Goal: Information Seeking & Learning: Learn about a topic

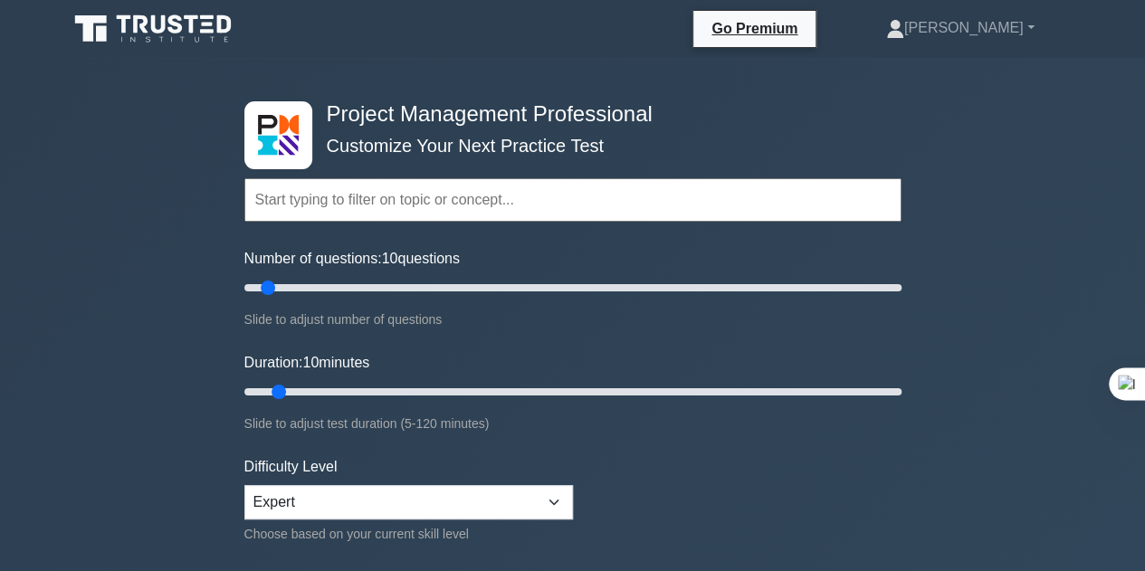
drag, startPoint x: 913, startPoint y: 399, endPoint x: 949, endPoint y: 168, distance: 233.5
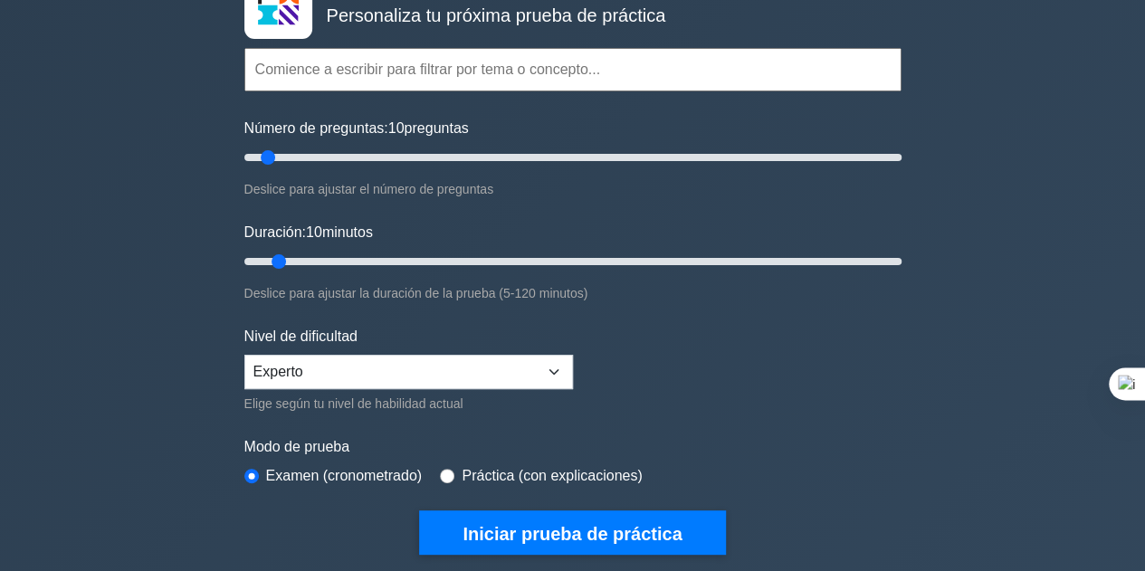
scroll to position [181, 0]
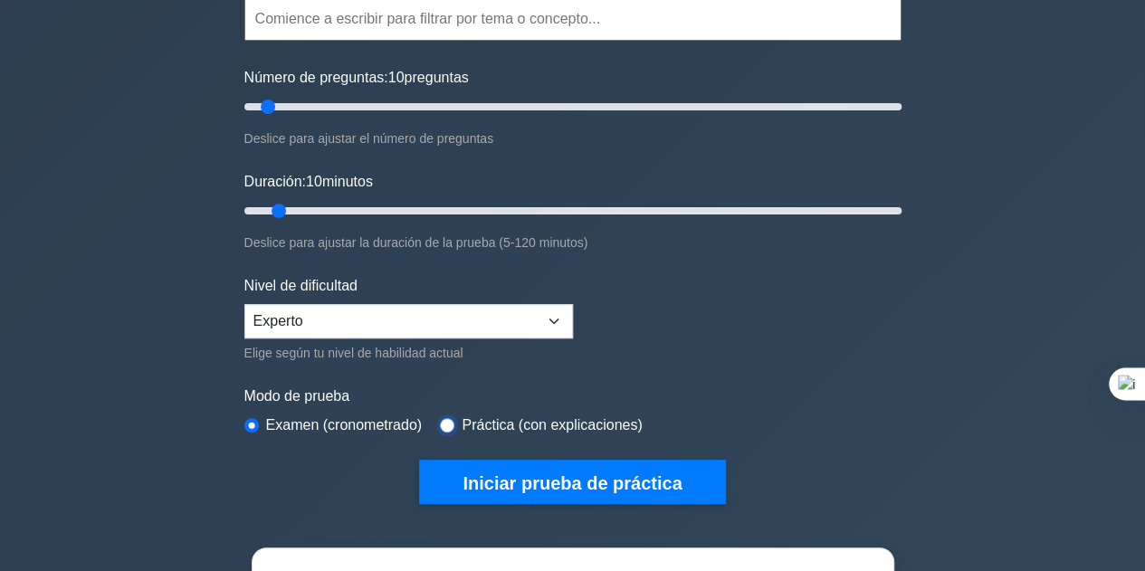
click at [447, 418] on input "radio" at bounding box center [447, 425] width 14 height 14
radio input "true"
drag, startPoint x: 262, startPoint y: 103, endPoint x: 870, endPoint y: 131, distance: 608.7
type input "195"
click at [870, 118] on input "Número de preguntas: 195 preguntas" at bounding box center [572, 107] width 657 height 22
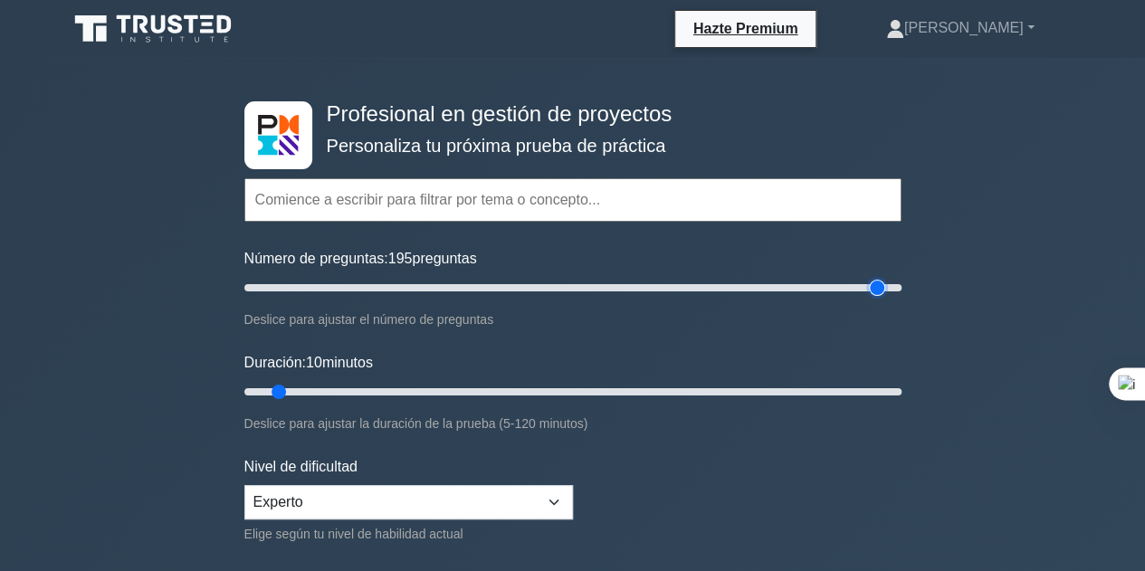
scroll to position [90, 0]
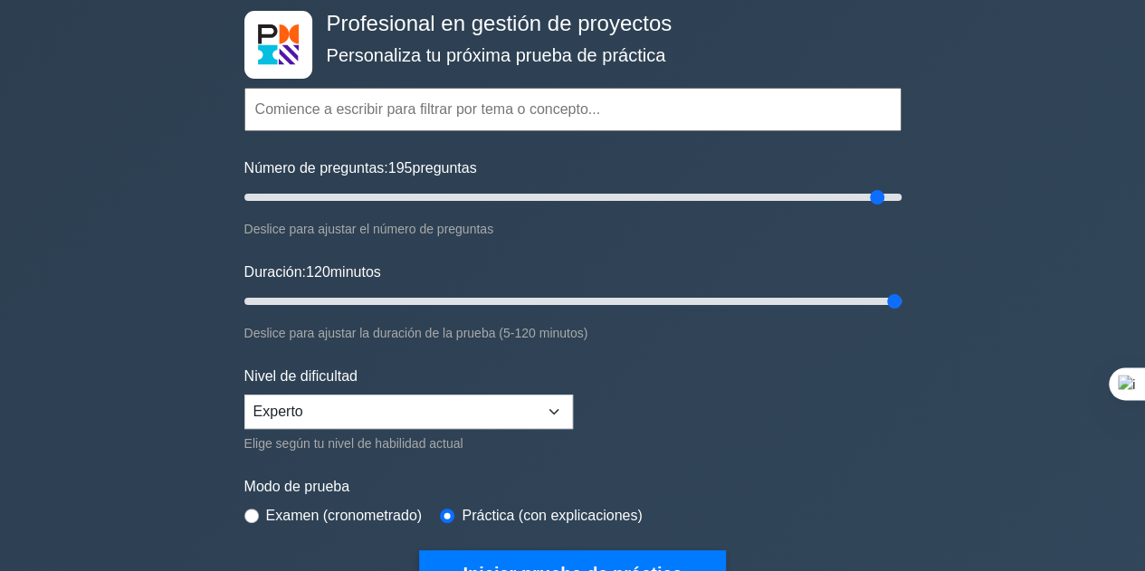
drag, startPoint x: 283, startPoint y: 299, endPoint x: 915, endPoint y: 295, distance: 631.6
type input "120"
click at [901, 295] on input "Duración: 120 minutos" at bounding box center [572, 301] width 657 height 22
drag, startPoint x: 892, startPoint y: 298, endPoint x: 923, endPoint y: 301, distance: 31.0
click at [901, 301] on input "Duración: 120 minutos" at bounding box center [572, 301] width 657 height 22
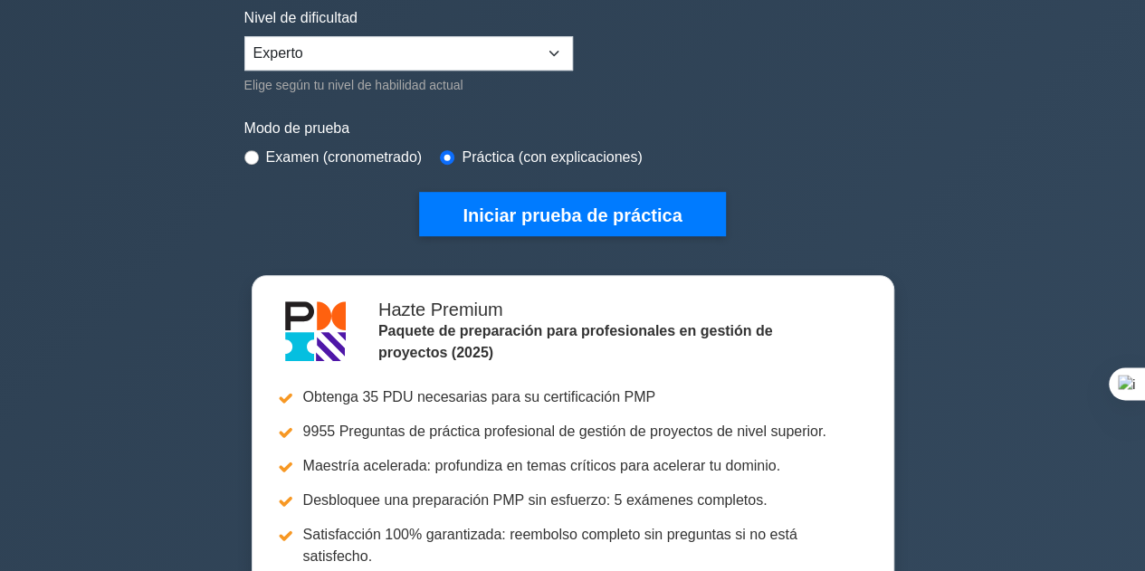
scroll to position [452, 0]
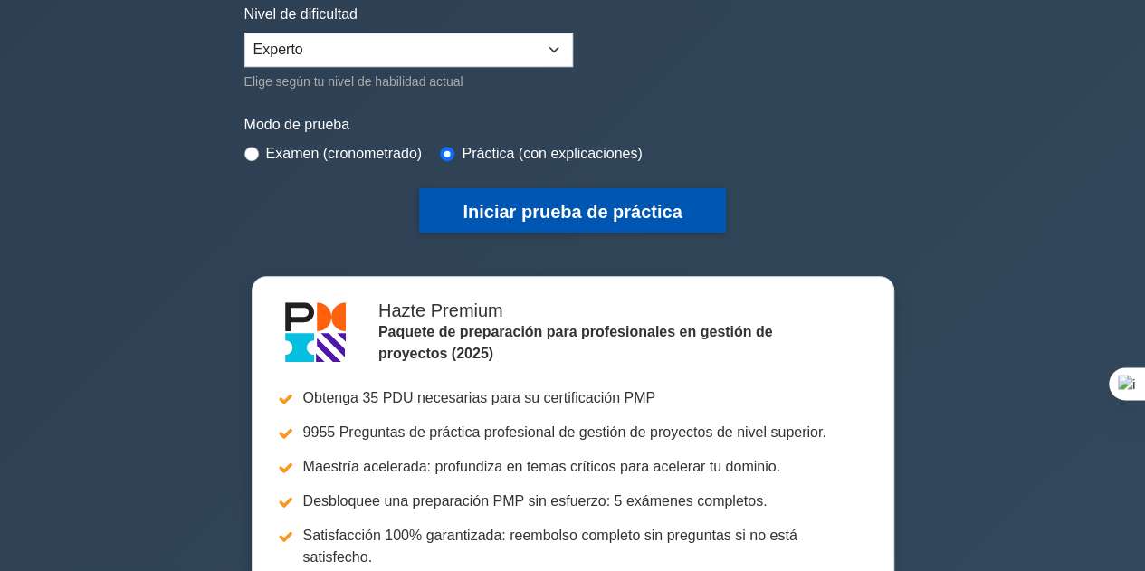
click at [498, 210] on font "Iniciar prueba de práctica" at bounding box center [571, 212] width 219 height 20
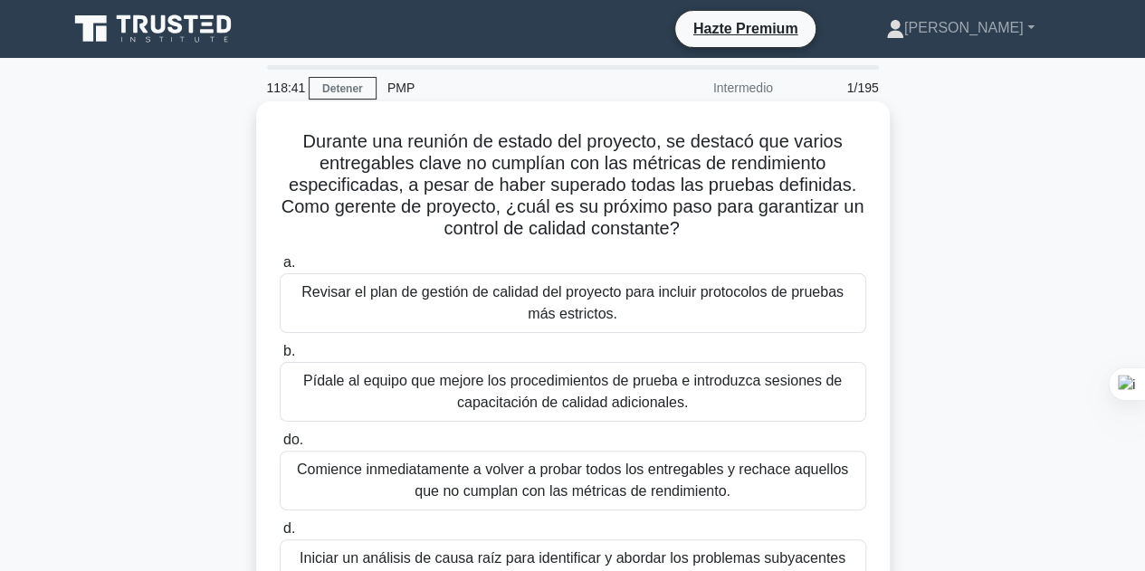
click at [584, 294] on font "Revisar el plan de gestión de calidad del proyecto para incluir protocolos de p…" at bounding box center [572, 302] width 542 height 37
click at [280, 269] on input "a. Revisar el plan de gestión de calidad del proyecto para incluir protocolos d…" at bounding box center [280, 263] width 0 height 12
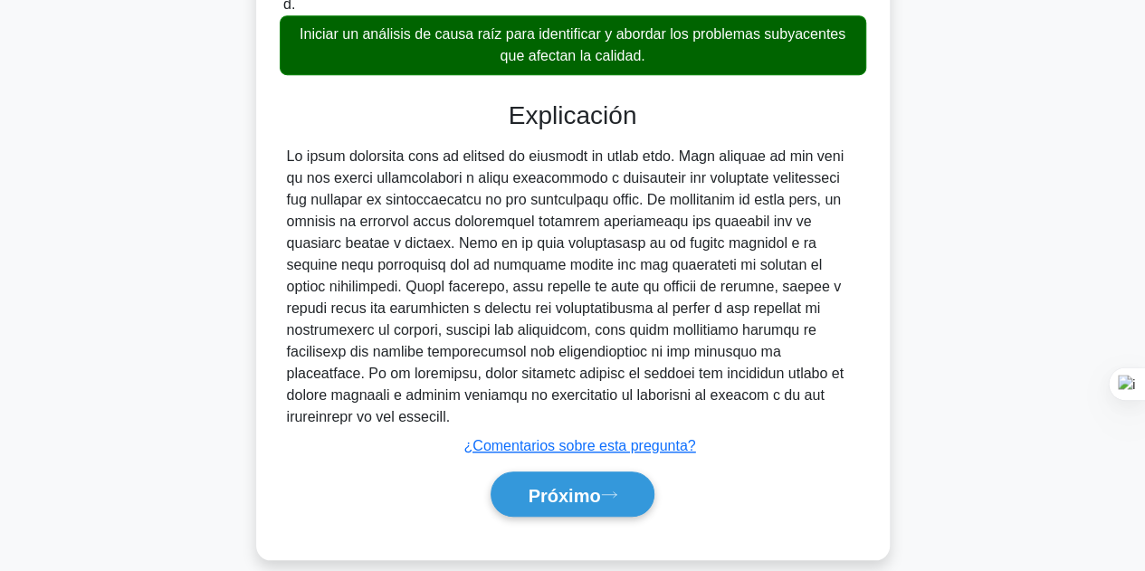
scroll to position [546, 0]
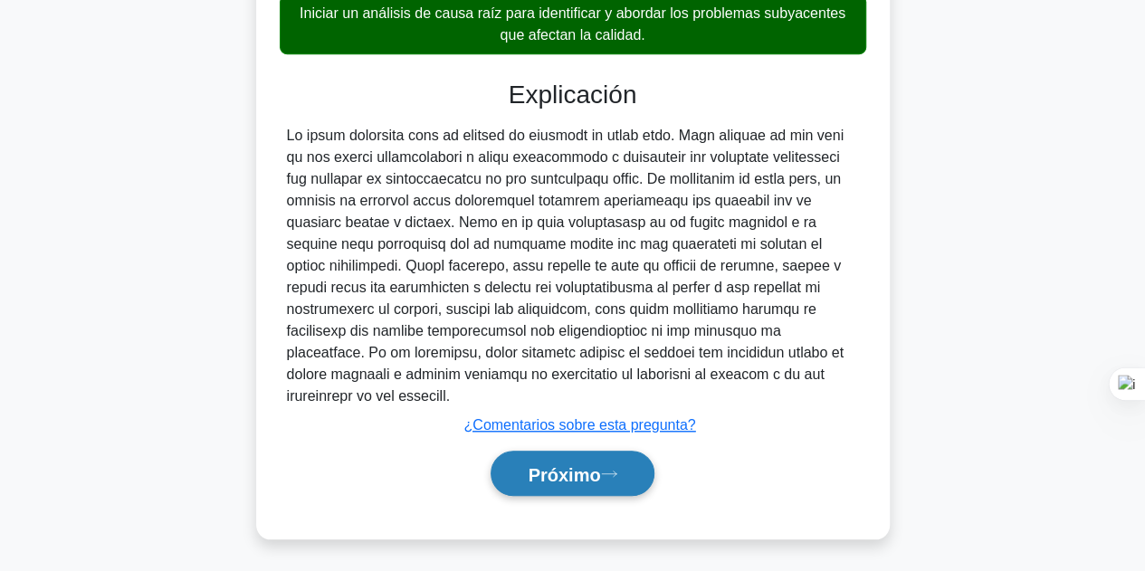
click at [579, 469] on font "Próximo" at bounding box center [563, 474] width 72 height 20
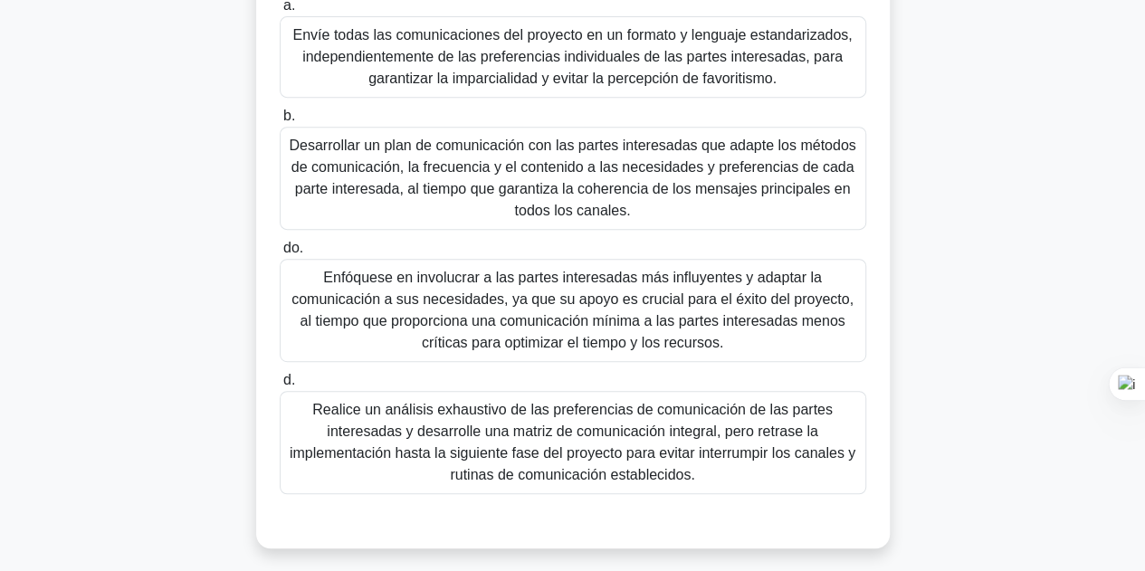
scroll to position [316, 0]
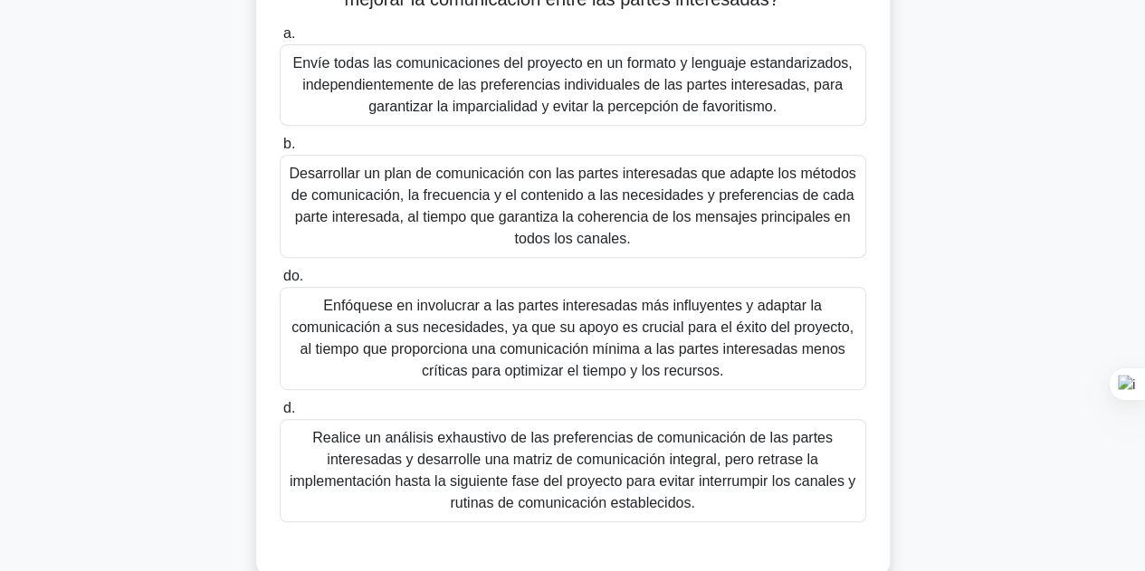
click at [494, 194] on font "Desarrollar un plan de comunicación con las partes interesadas que adapte los m…" at bounding box center [572, 206] width 566 height 81
click at [280, 150] on input "b. Desarrollar un plan de comunicación con las partes interesadas que adapte lo…" at bounding box center [280, 144] width 0 height 12
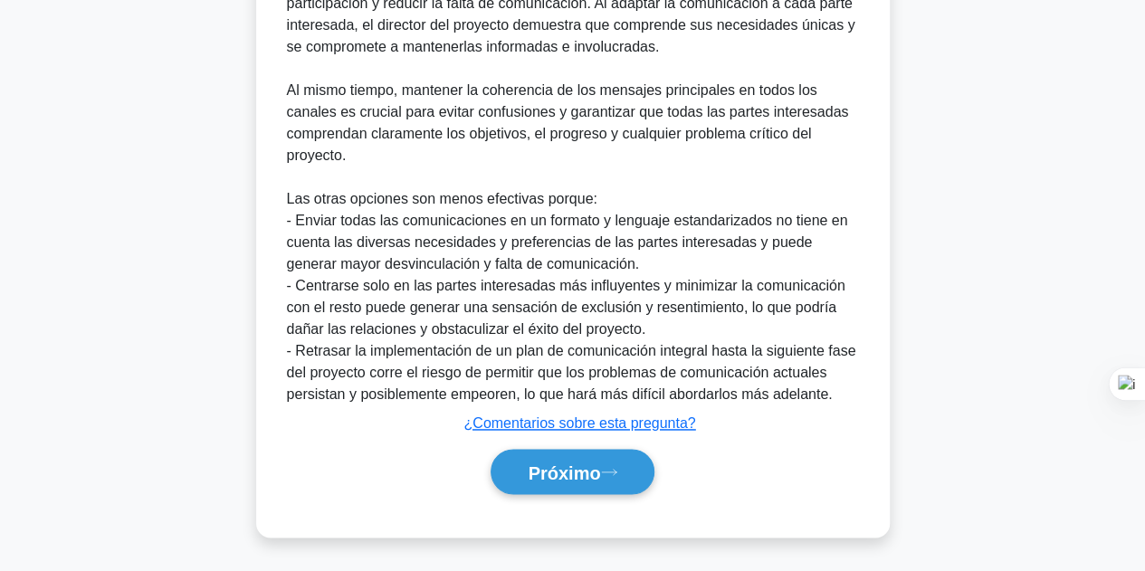
scroll to position [1087, 0]
click at [578, 468] on font "Próximo" at bounding box center [563, 472] width 72 height 20
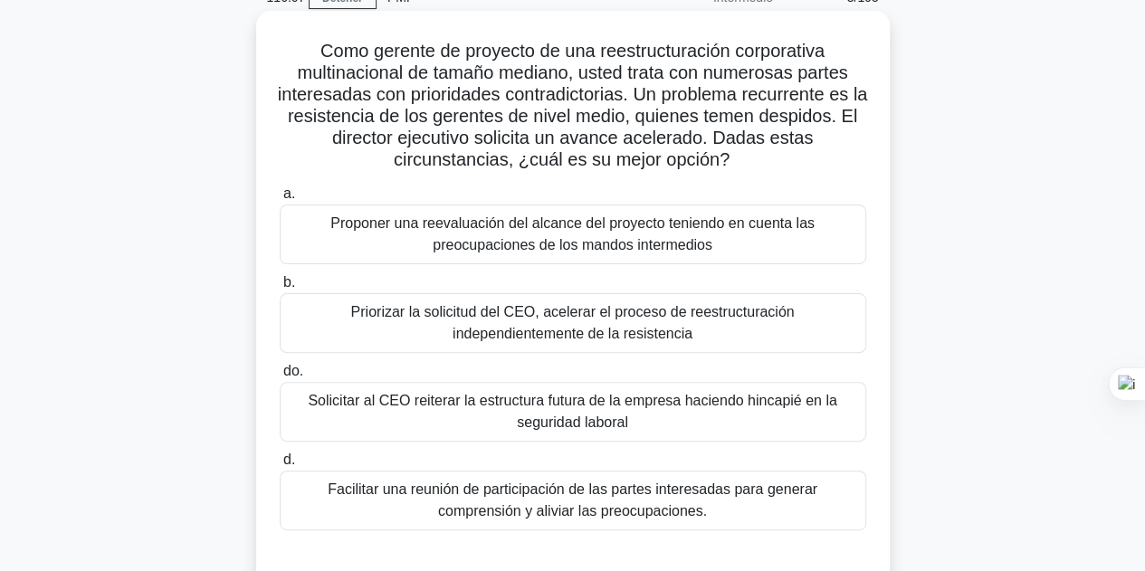
scroll to position [181, 0]
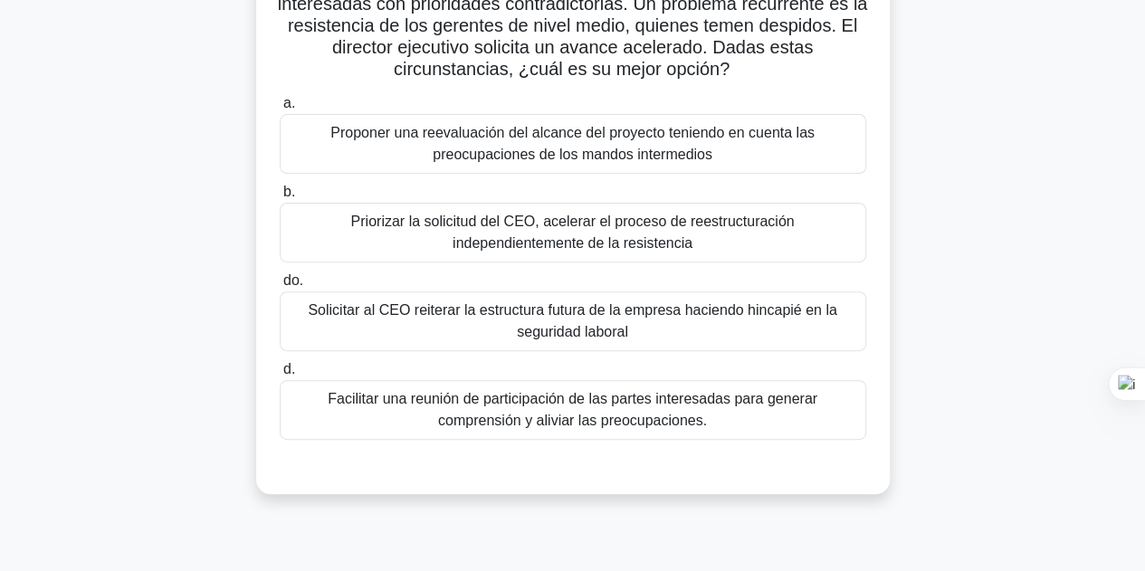
click at [597, 424] on font "Facilitar una reunión de participación de las partes interesadas para generar c…" at bounding box center [572, 409] width 489 height 37
click at [280, 375] on input "d. Facilitar una reunión de participación de las partes interesadas para genera…" at bounding box center [280, 370] width 0 height 12
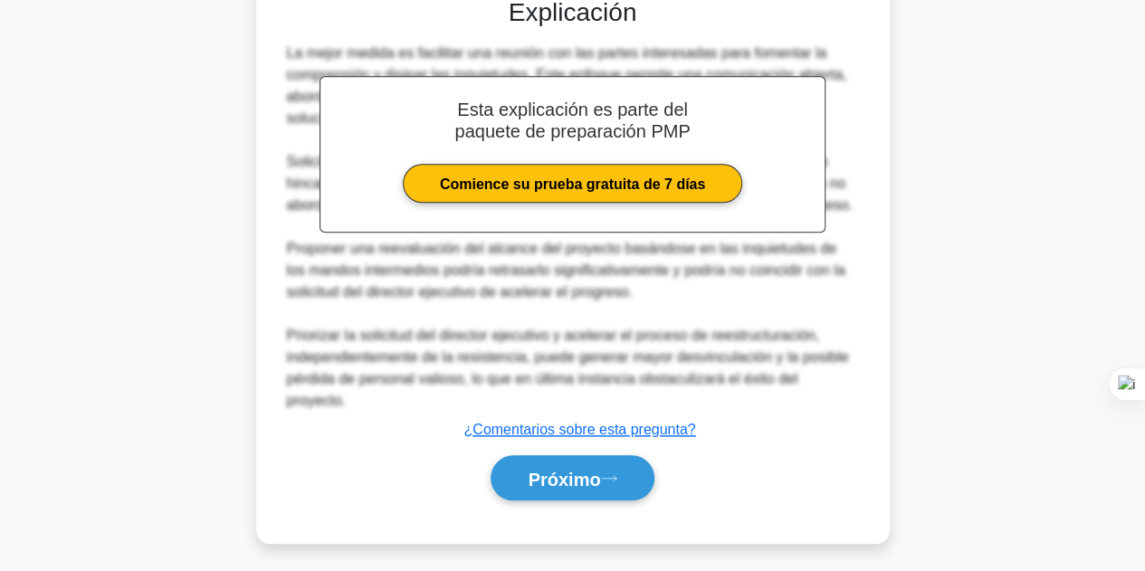
scroll to position [652, 0]
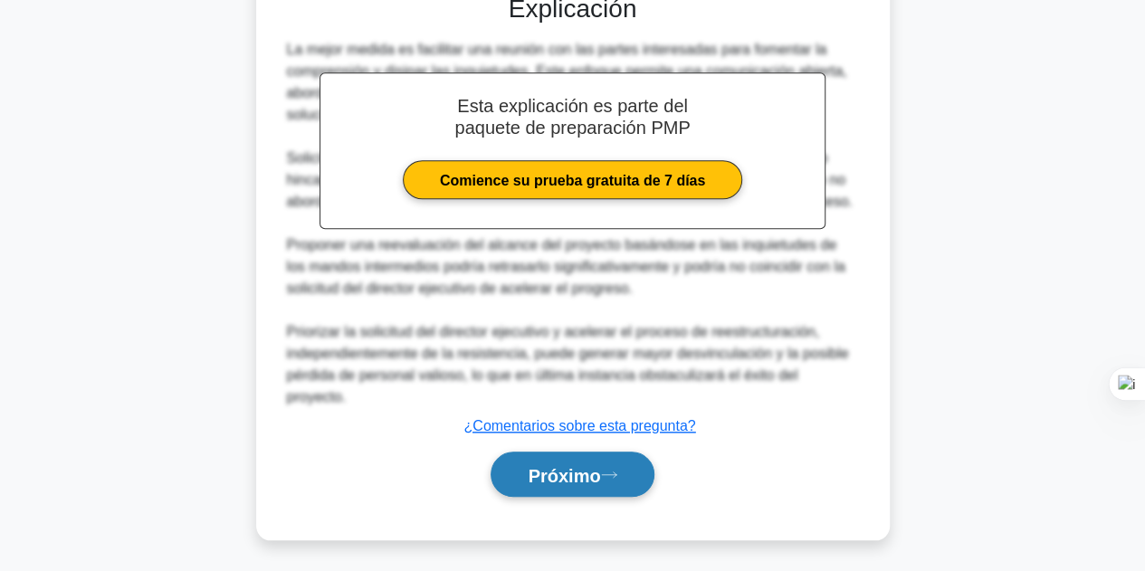
click at [571, 470] on font "Próximo" at bounding box center [563, 475] width 72 height 20
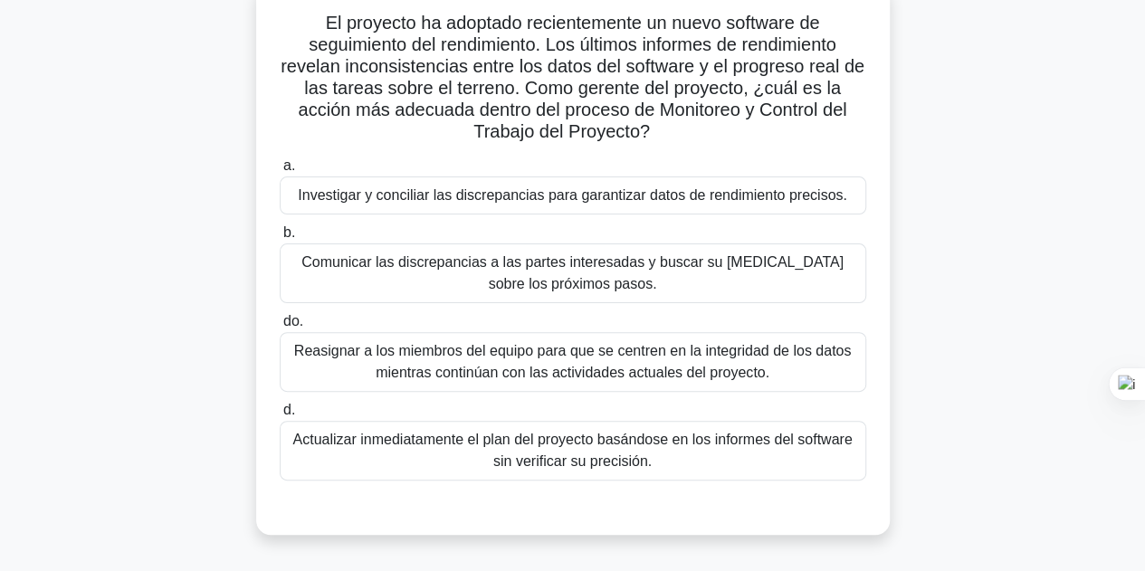
scroll to position [90, 0]
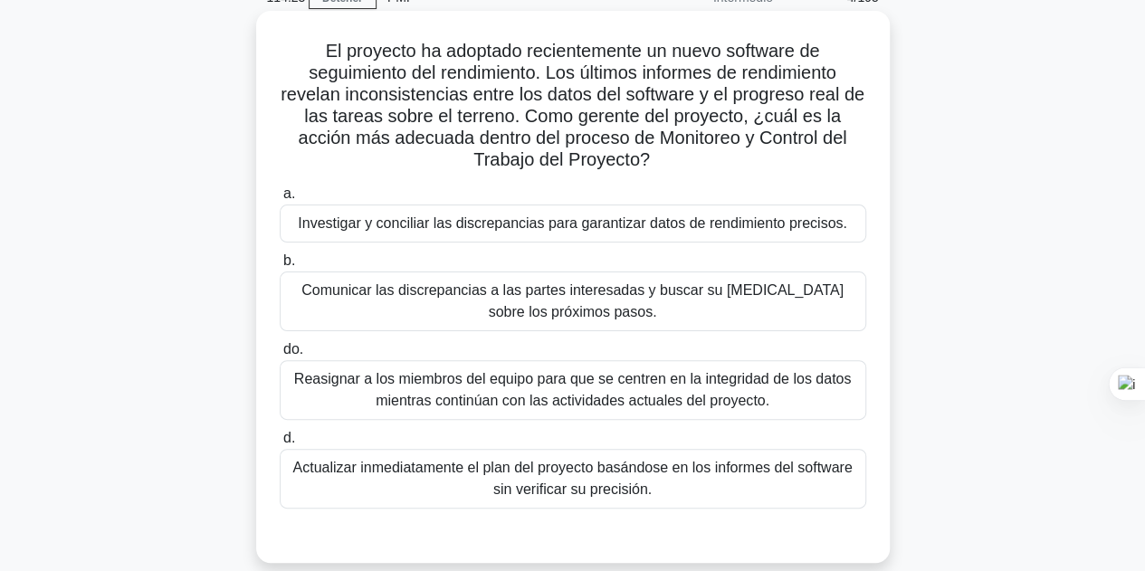
click at [613, 216] on font "Investigar y conciliar las discrepancias para garantizar datos de rendimiento p…" at bounding box center [572, 222] width 549 height 15
click at [280, 200] on input "a. Investigar y conciliar las discrepancias para garantizar datos de rendimient…" at bounding box center [280, 194] width 0 height 12
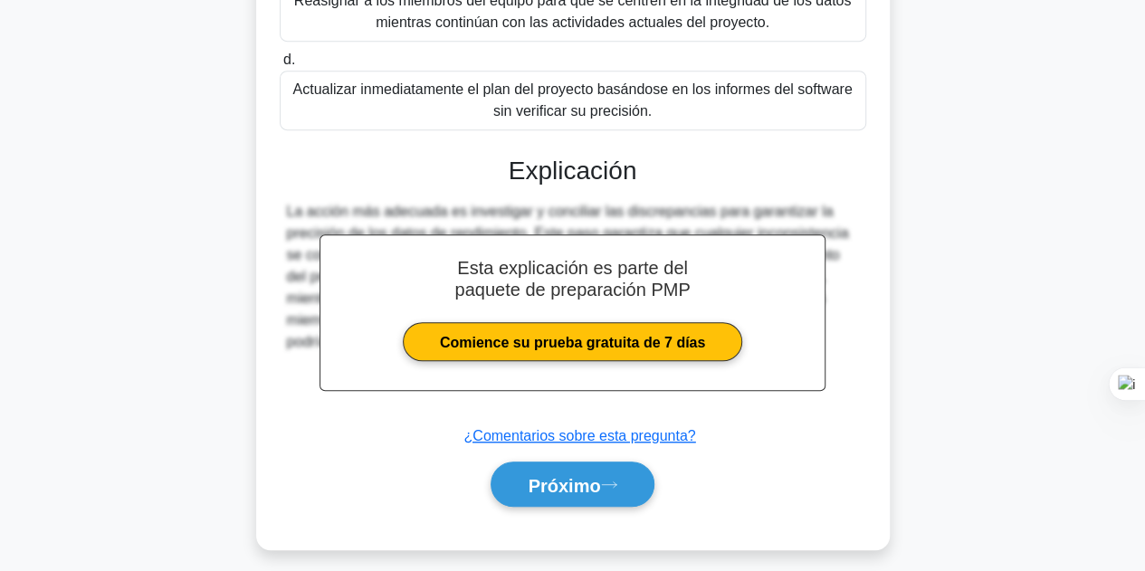
scroll to position [479, 0]
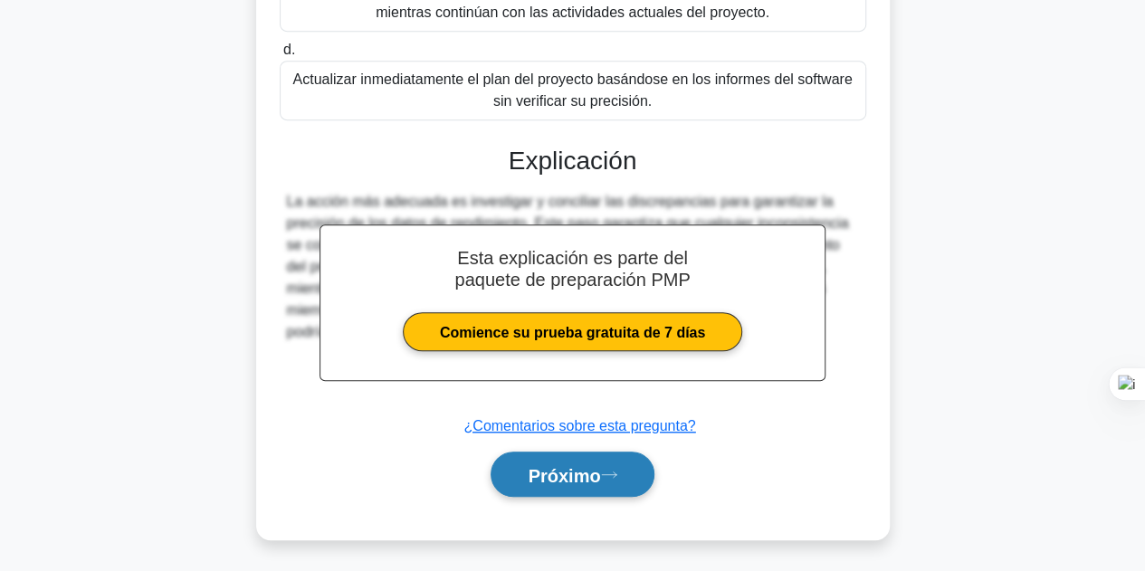
click at [564, 467] on font "Próximo" at bounding box center [563, 475] width 72 height 20
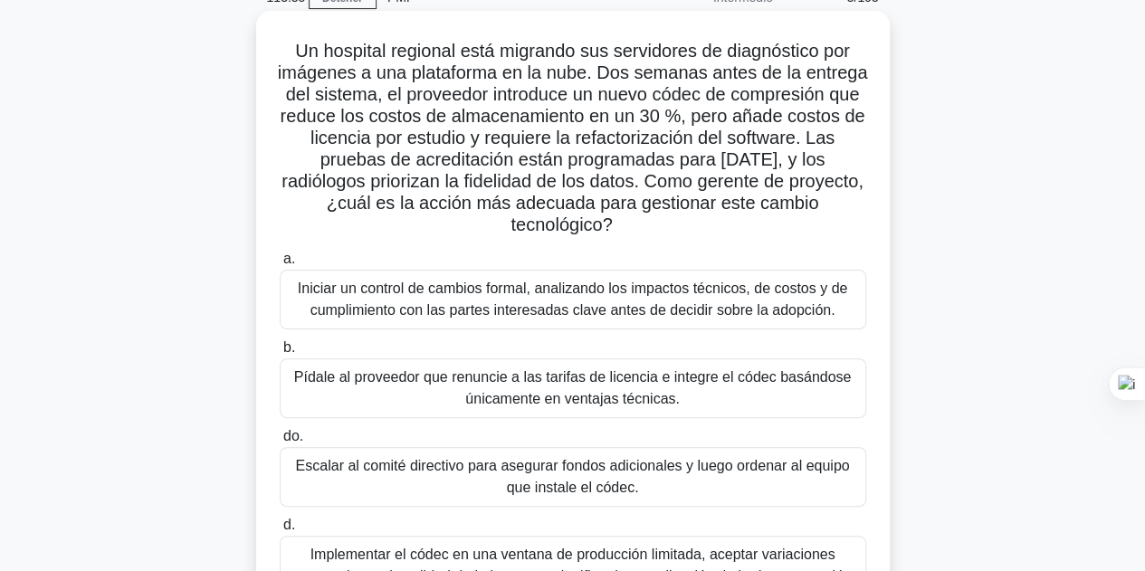
scroll to position [271, 0]
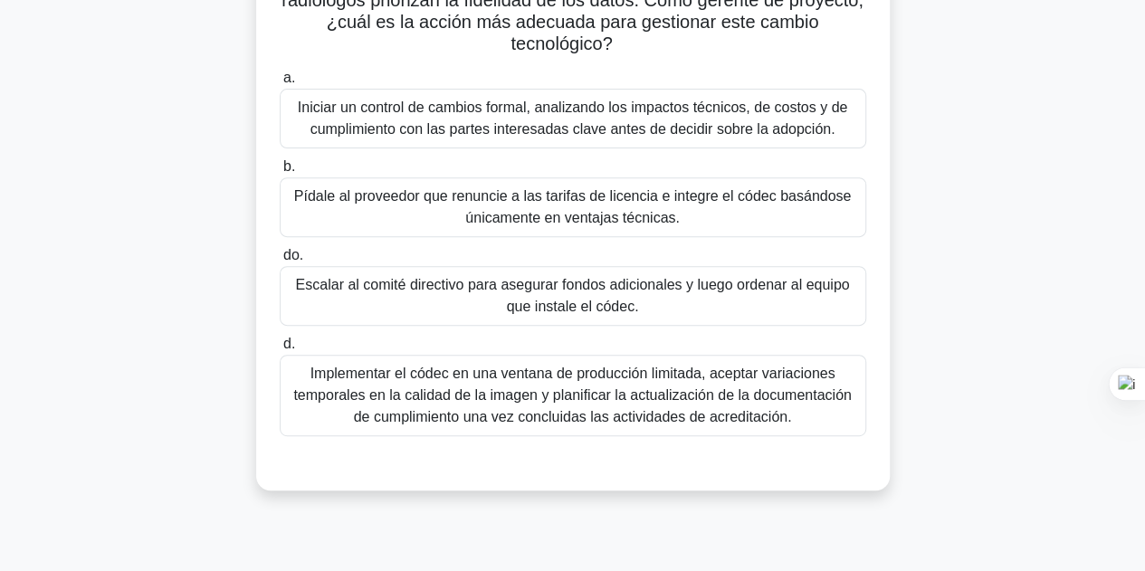
click at [549, 119] on font "Iniciar un control de cambios formal, analizando los impactos técnicos, de cost…" at bounding box center [573, 118] width 570 height 43
click at [280, 84] on input "a. Iniciar un control de cambios formal, analizando los impactos técnicos, de c…" at bounding box center [280, 78] width 0 height 12
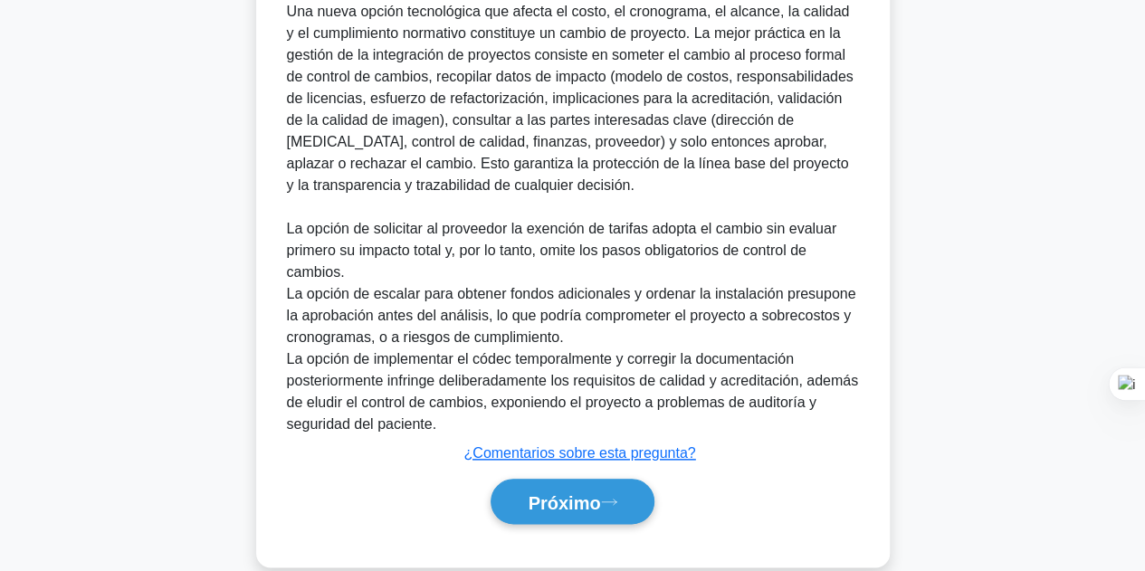
scroll to position [804, 0]
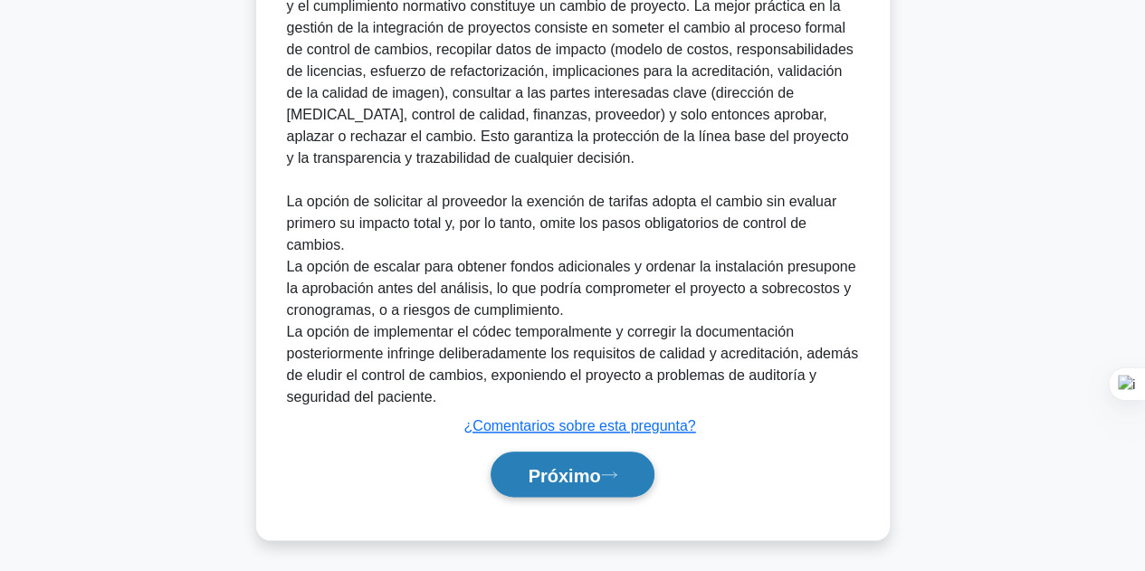
click at [570, 487] on button "Próximo" at bounding box center [571, 474] width 163 height 46
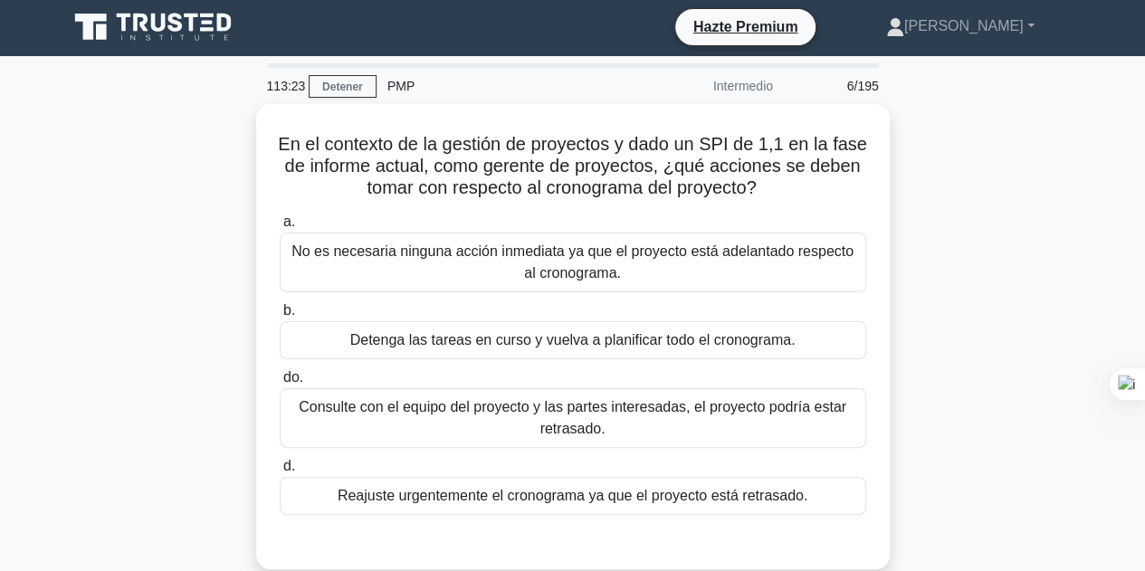
scroll to position [0, 0]
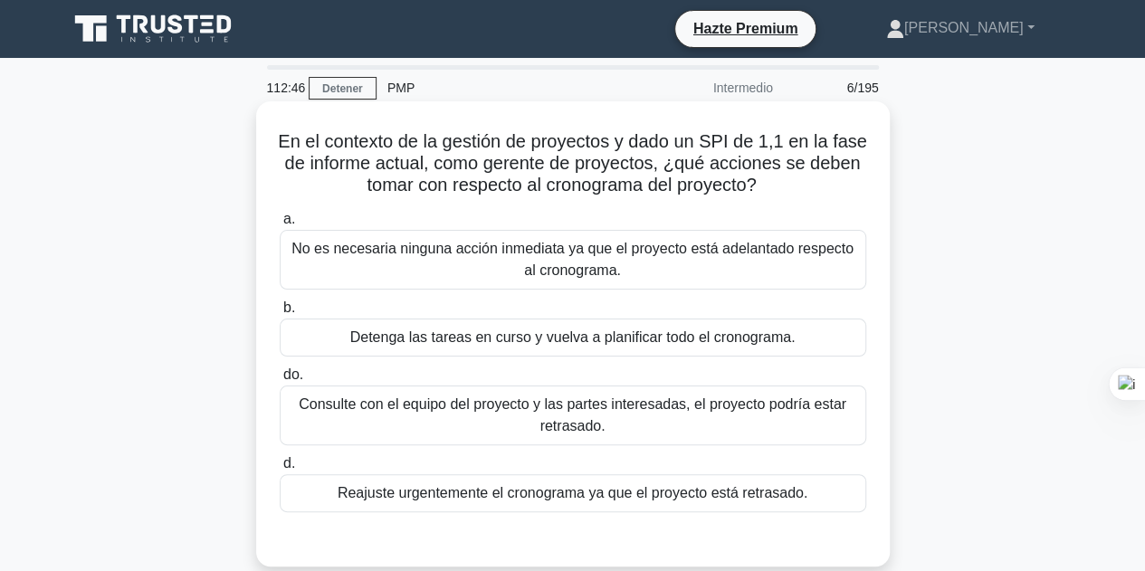
click at [635, 242] on font "No es necesaria ninguna acción inmediata ya que el proyecto está adelantado res…" at bounding box center [572, 259] width 562 height 37
click at [280, 225] on input "a. No es necesaria ninguna acción inmediata ya que el proyecto está adelantado …" at bounding box center [280, 220] width 0 height 12
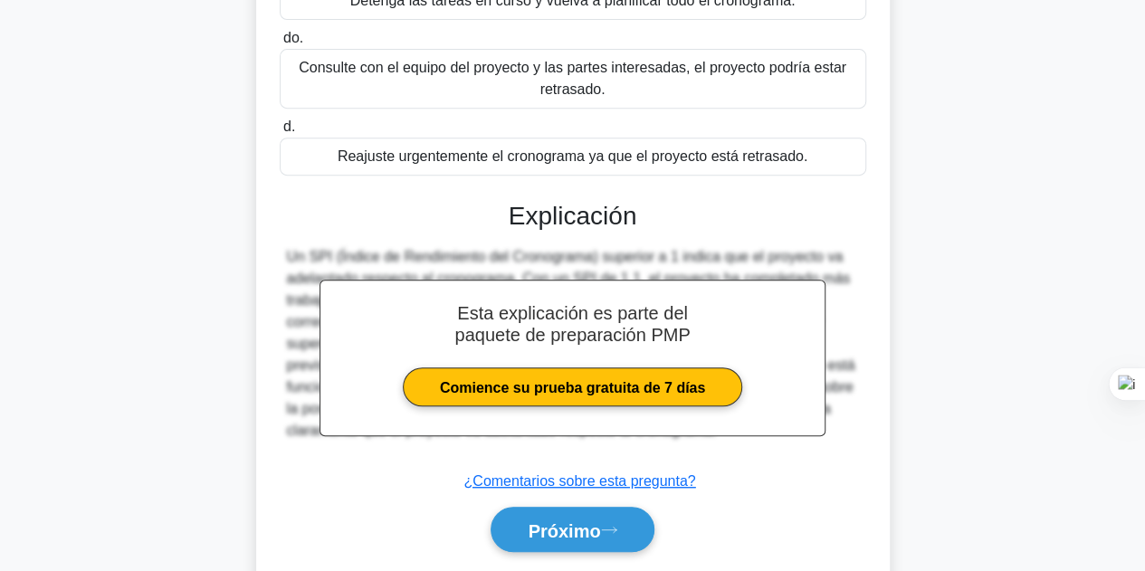
scroll to position [406, 0]
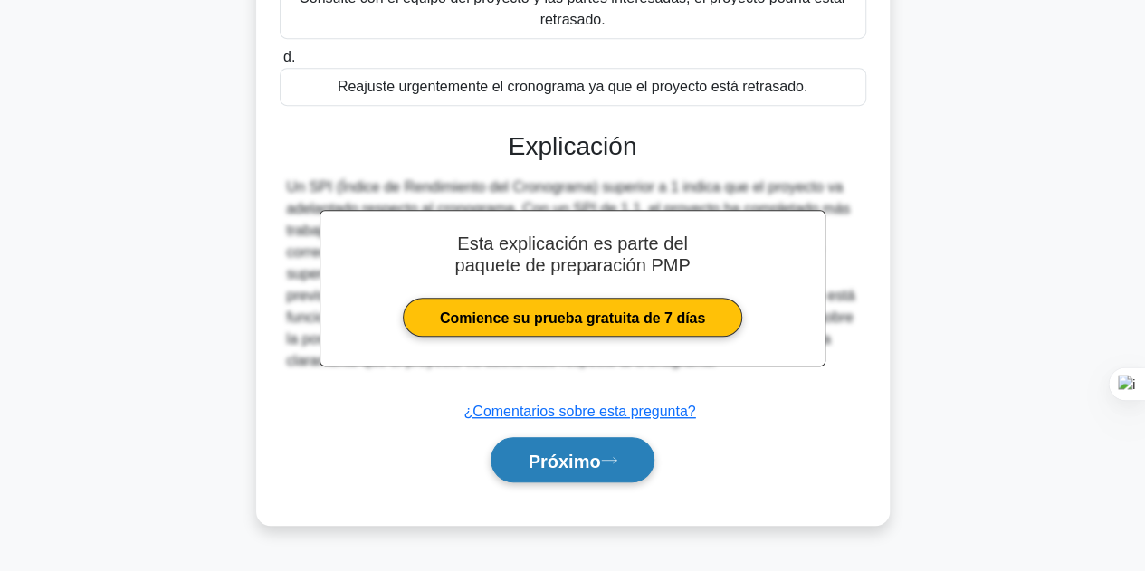
click at [588, 451] on font "Próximo" at bounding box center [563, 461] width 72 height 20
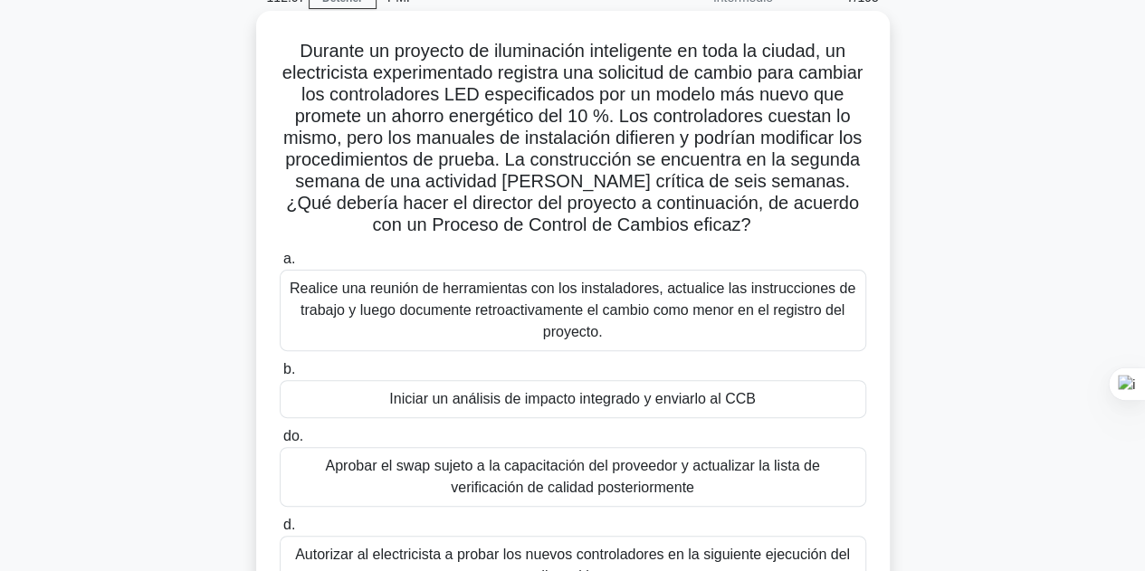
scroll to position [181, 0]
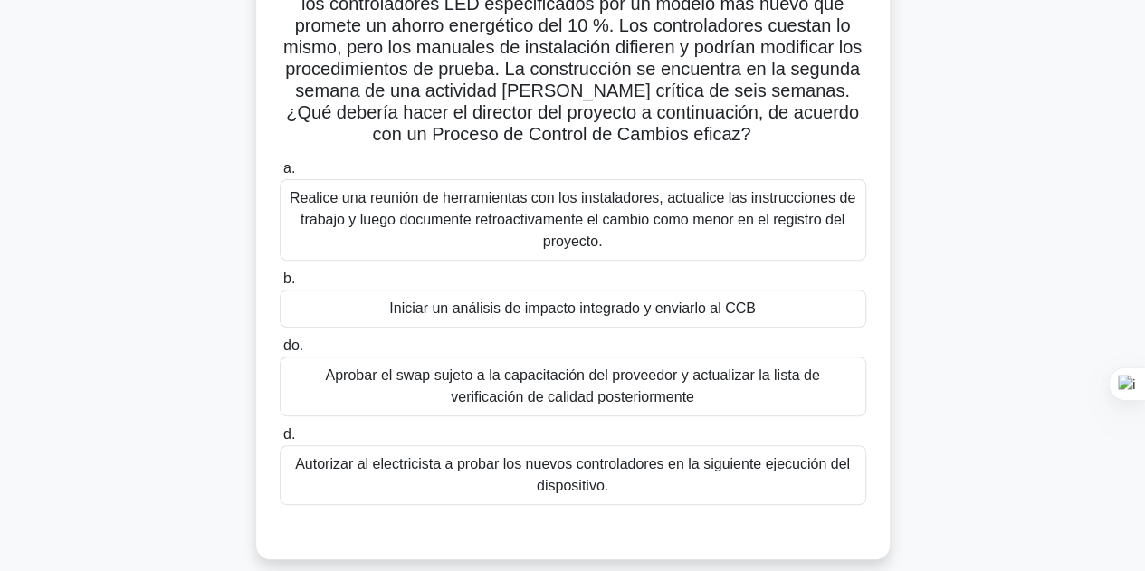
click at [641, 300] on font "Iniciar un análisis de impacto integrado y enviarlo al CCB" at bounding box center [572, 307] width 366 height 15
click at [280, 285] on input "b. Iniciar un análisis de impacto integrado y enviarlo al CCB" at bounding box center [280, 279] width 0 height 12
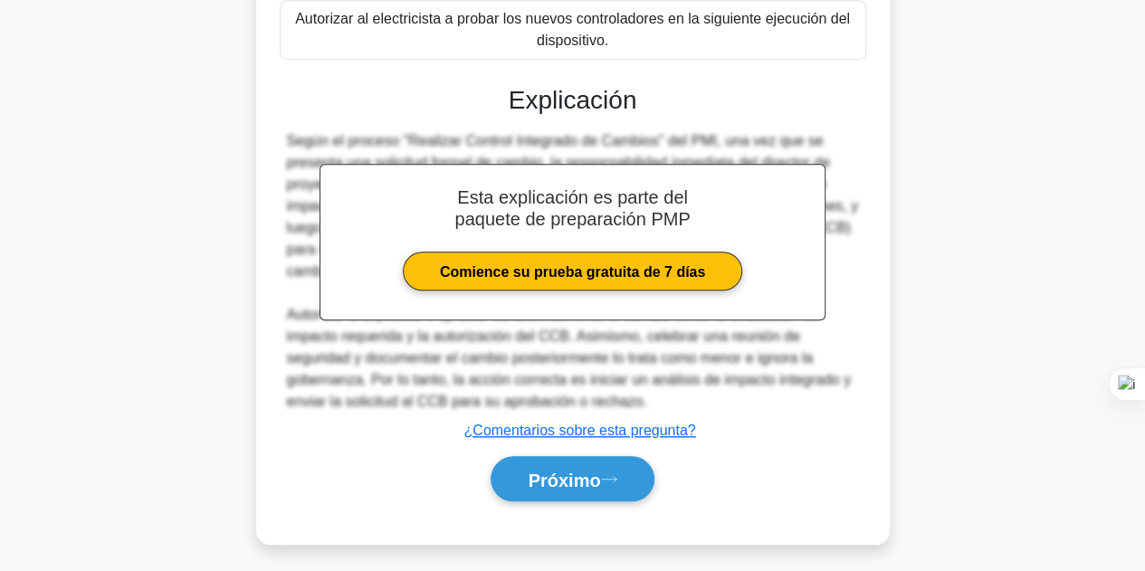
scroll to position [631, 0]
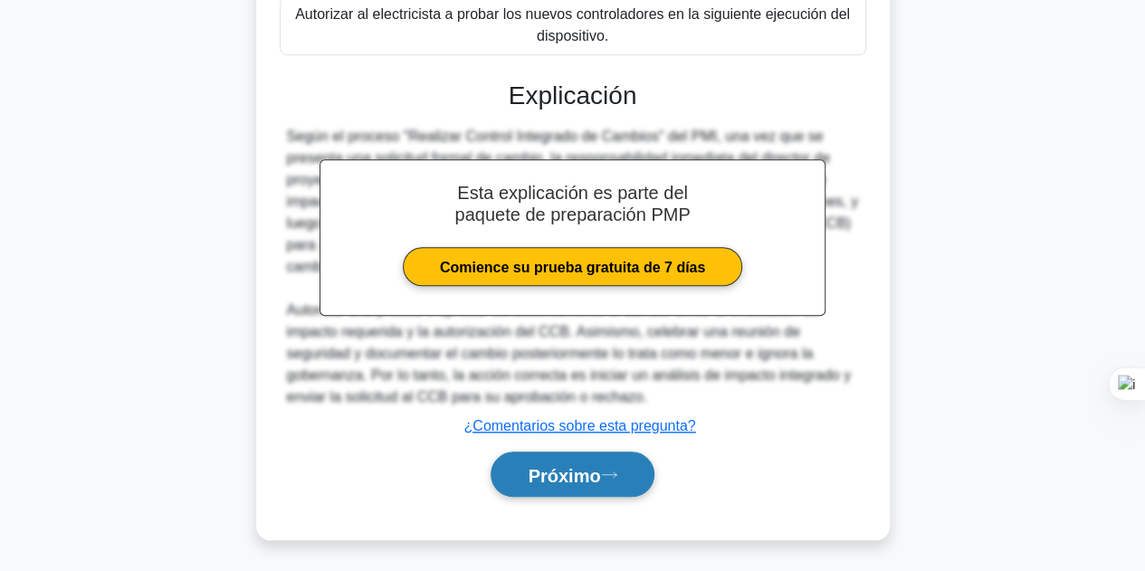
click at [564, 467] on font "Próximo" at bounding box center [563, 475] width 72 height 20
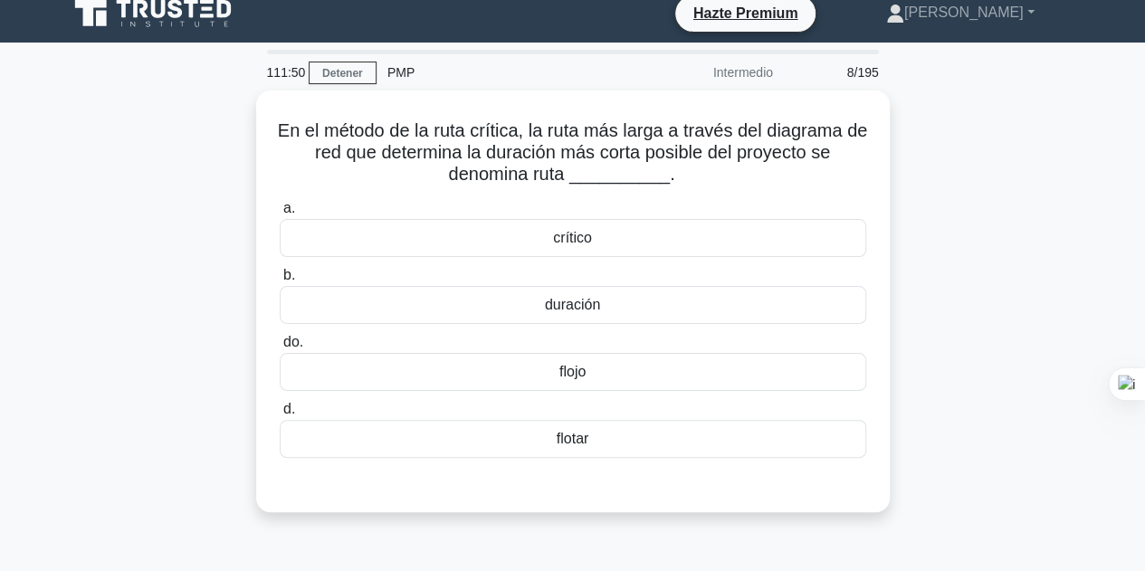
scroll to position [0, 0]
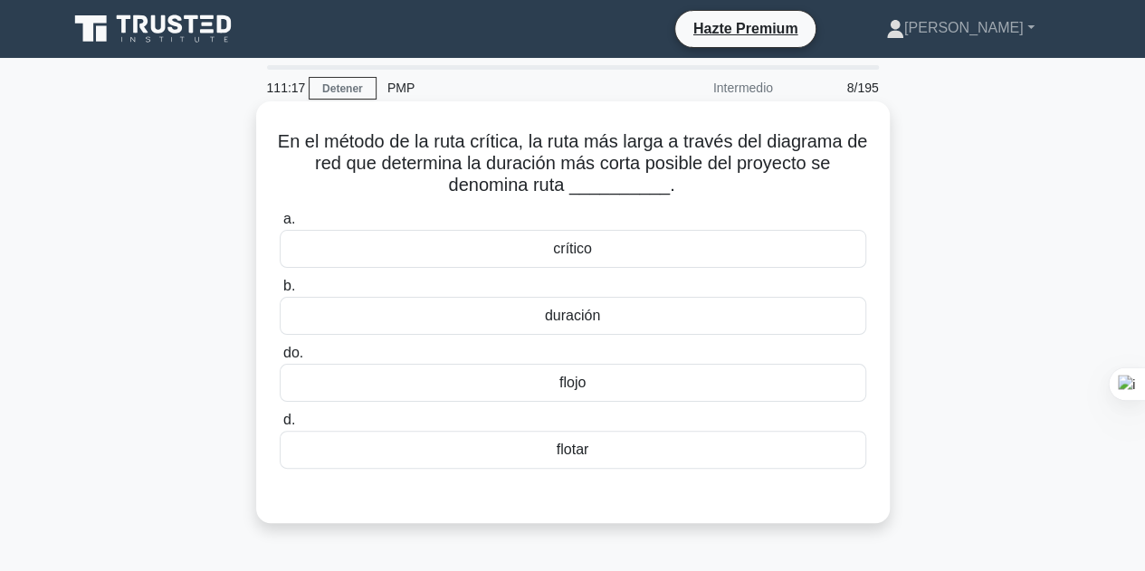
click at [575, 253] on font "crítico" at bounding box center [572, 248] width 39 height 15
click at [280, 225] on input "a. crítico" at bounding box center [280, 220] width 0 height 12
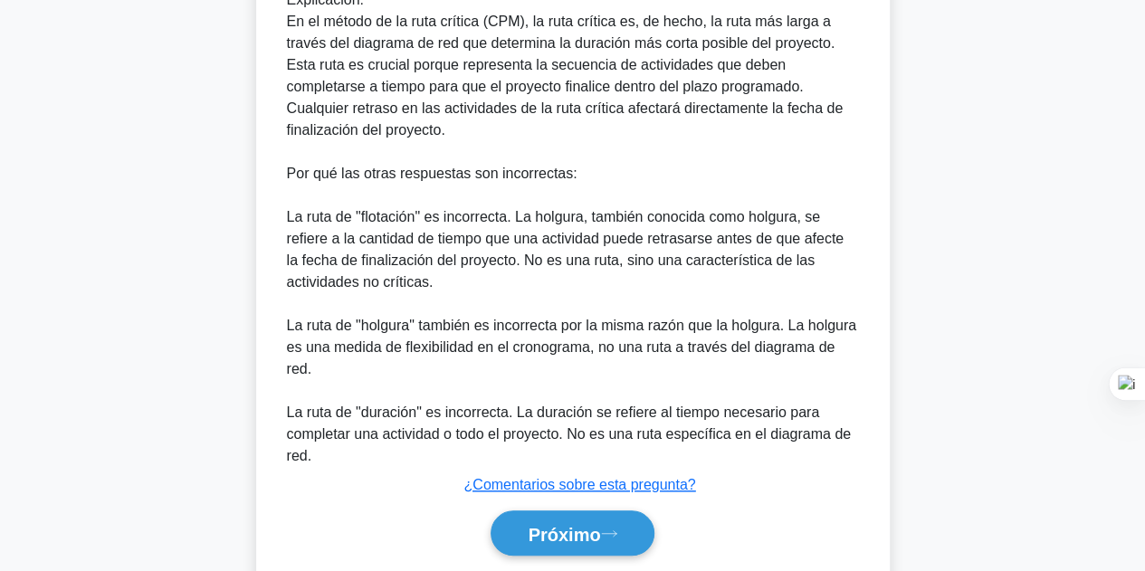
scroll to position [652, 0]
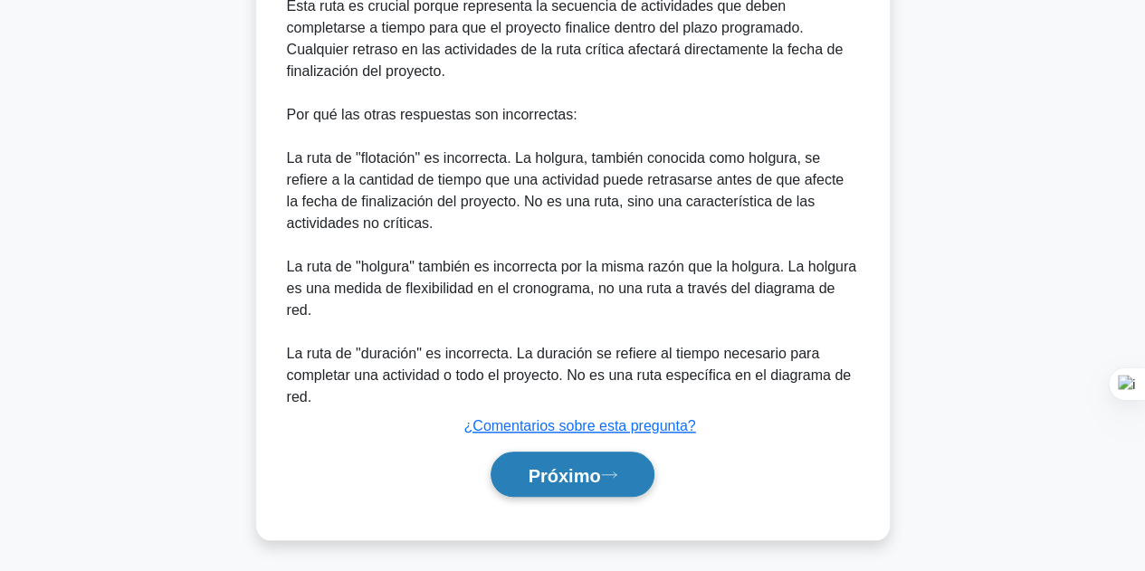
click at [595, 482] on font "Próximo" at bounding box center [563, 475] width 72 height 20
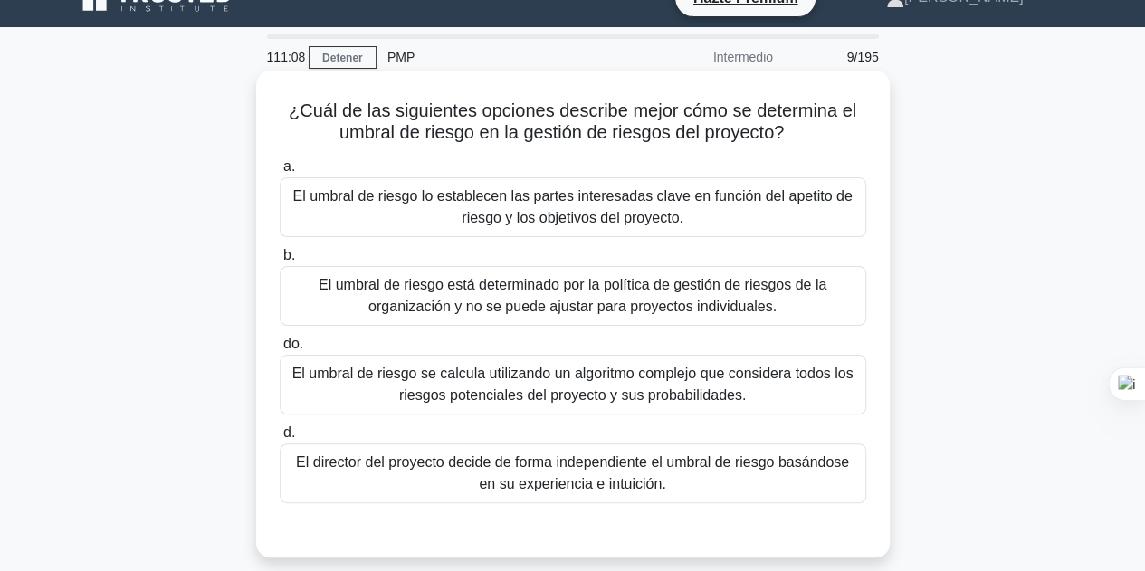
scroll to position [0, 0]
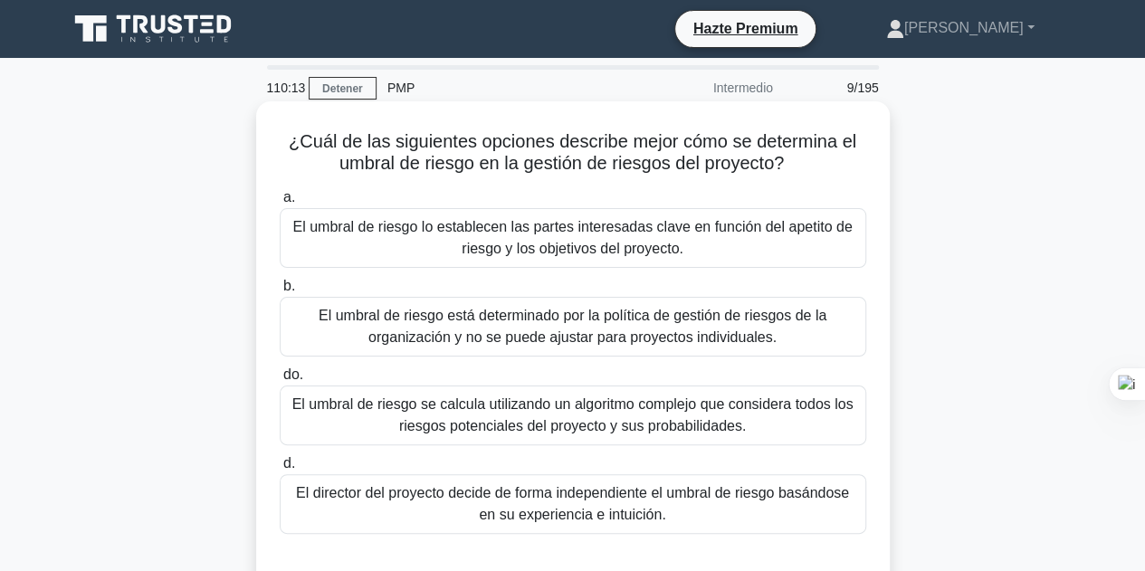
click at [579, 328] on font "El umbral de riesgo está determinado por la política de gestión de riesgos de l…" at bounding box center [572, 326] width 508 height 37
click at [280, 292] on input "b. El umbral de riesgo está determinado por la política de gestión de riesgos d…" at bounding box center [280, 286] width 0 height 12
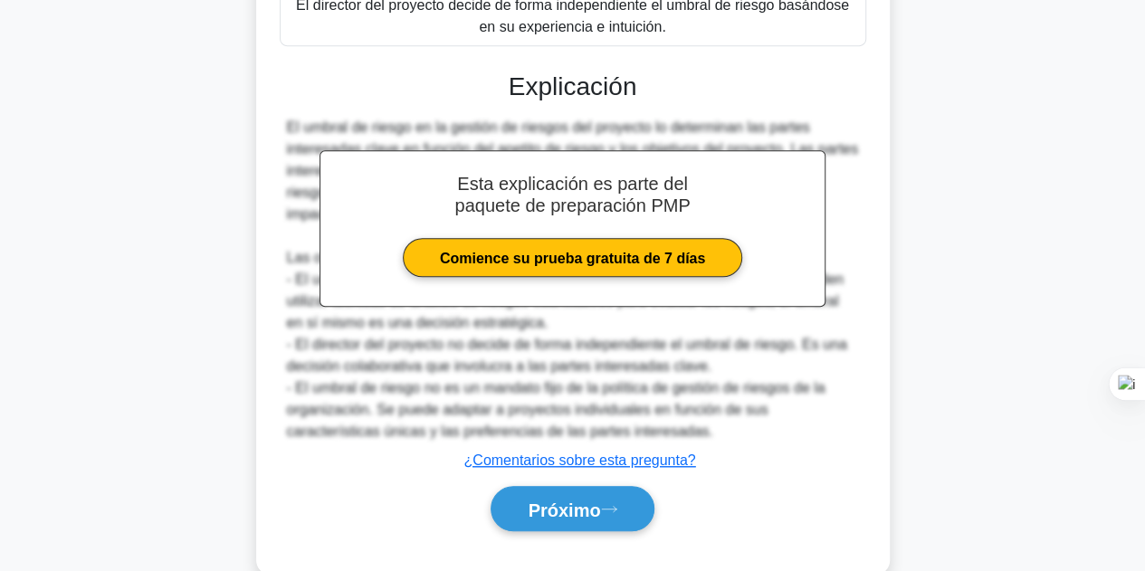
scroll to position [525, 0]
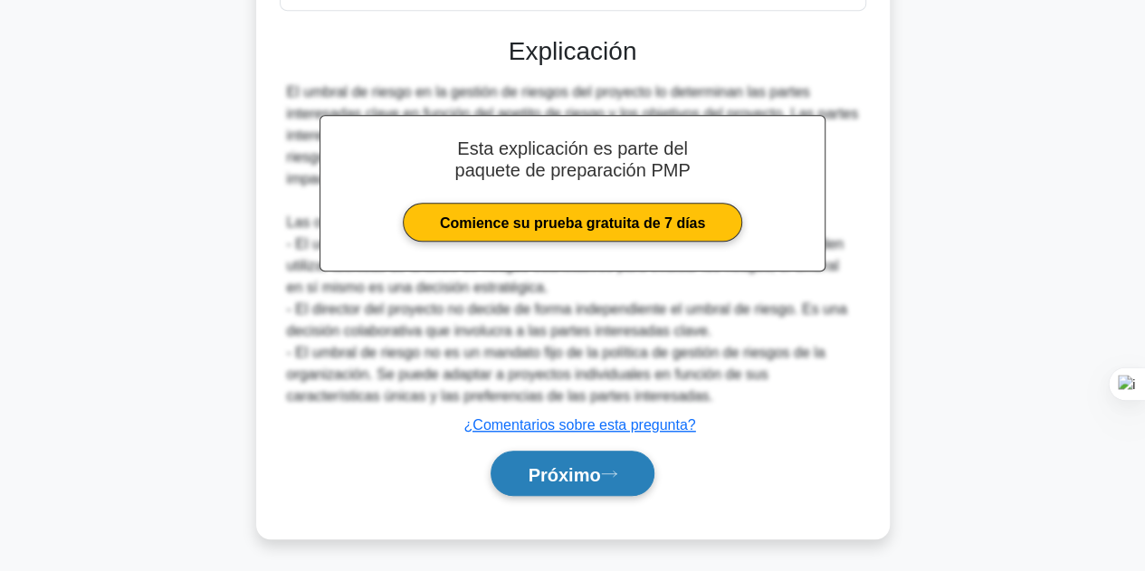
click at [567, 470] on font "Próximo" at bounding box center [563, 474] width 72 height 20
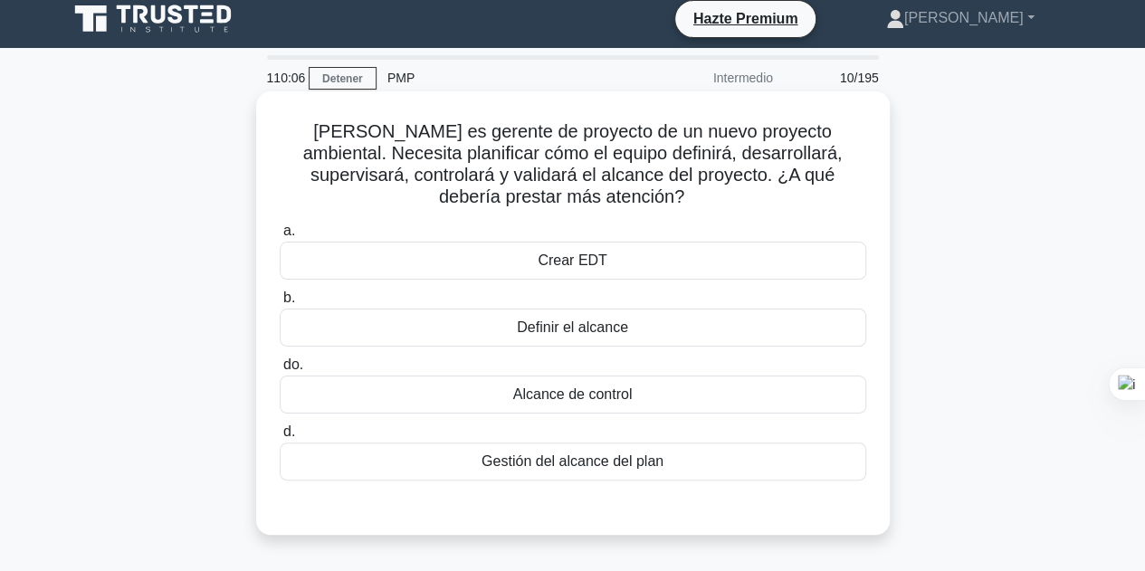
scroll to position [0, 0]
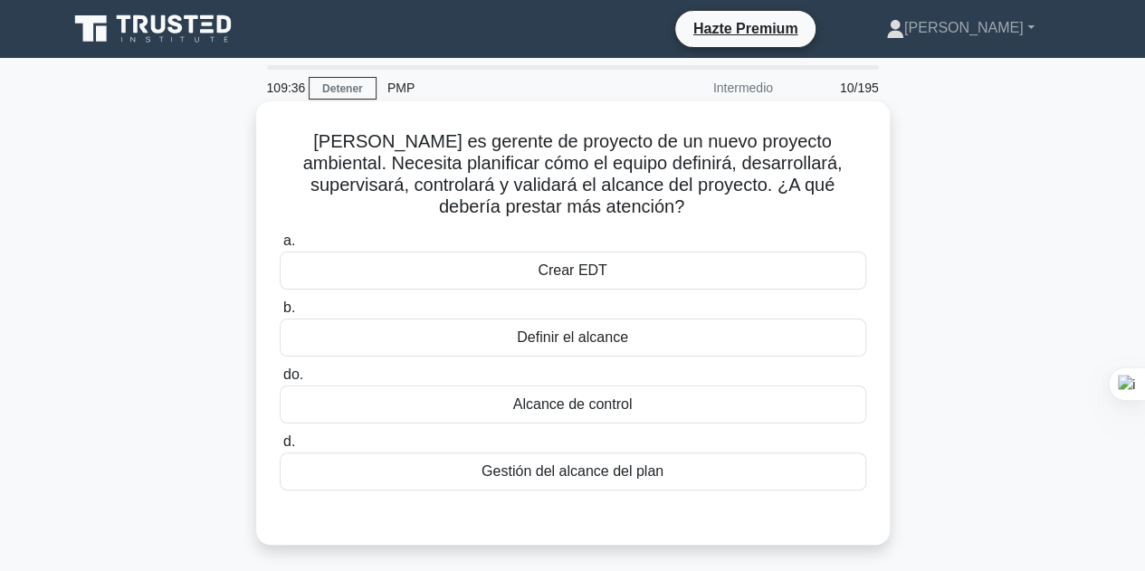
click at [575, 466] on font "Gestión del alcance del plan" at bounding box center [572, 470] width 182 height 15
click at [280, 448] on input "d. Gestión del alcance del plan" at bounding box center [280, 442] width 0 height 12
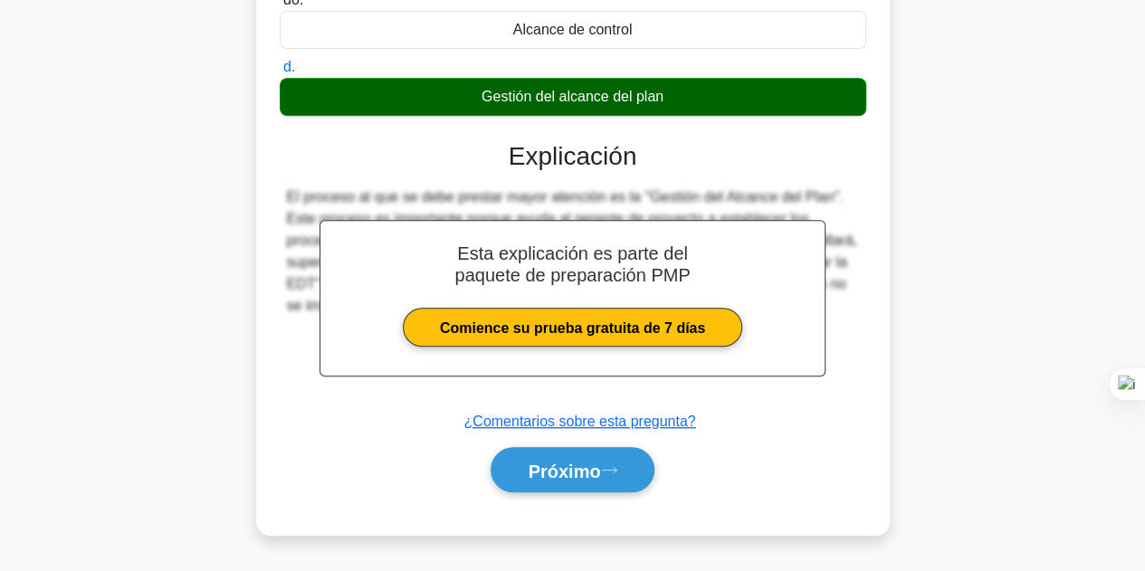
scroll to position [406, 0]
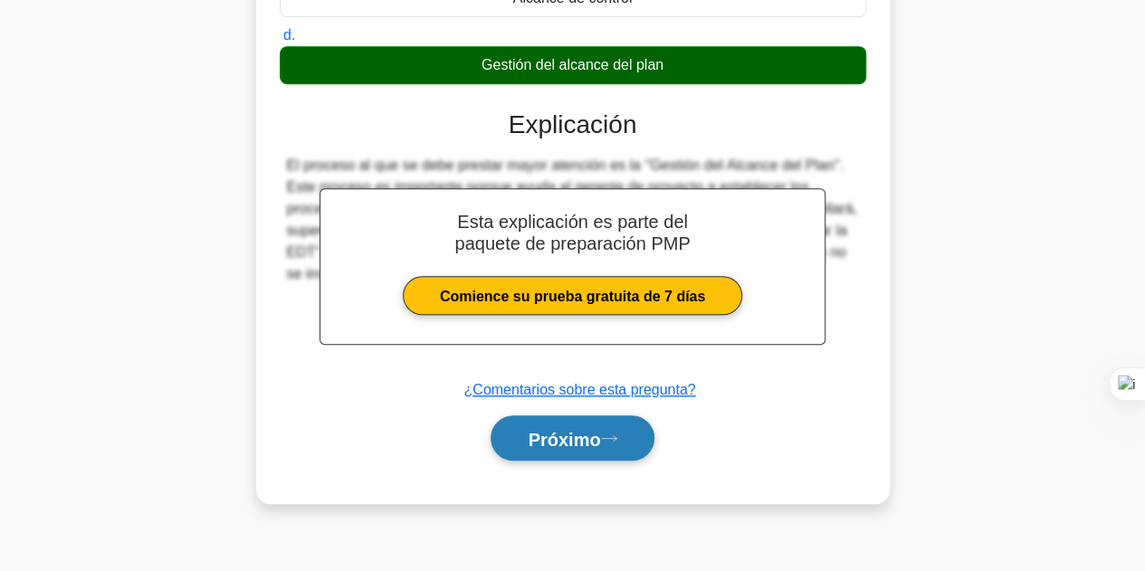
click at [580, 446] on font "Próximo" at bounding box center [563, 439] width 72 height 20
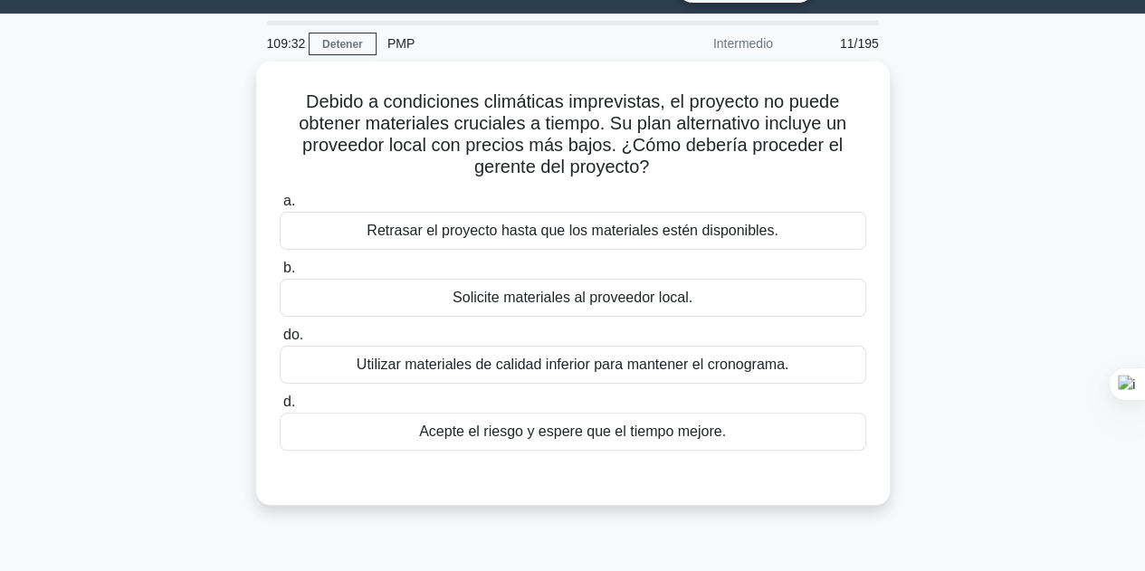
scroll to position [0, 0]
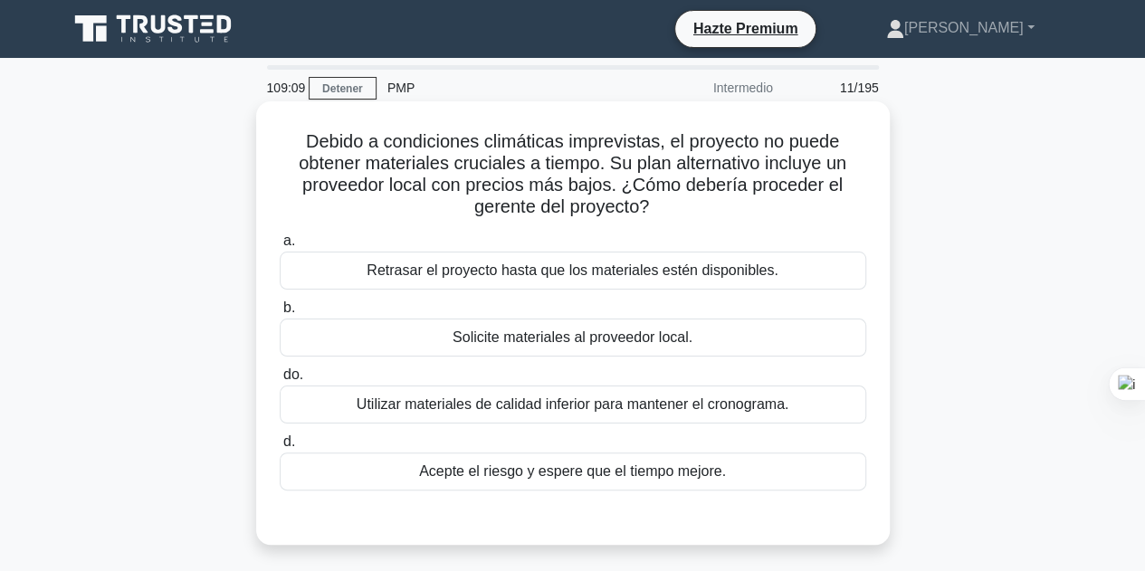
click at [629, 336] on font "Solicite materiales al proveedor local." at bounding box center [572, 336] width 240 height 15
click at [603, 329] on font "Solicite materiales al proveedor local." at bounding box center [572, 336] width 240 height 15
click at [280, 314] on input "b. Solicite materiales al proveedor local." at bounding box center [280, 308] width 0 height 12
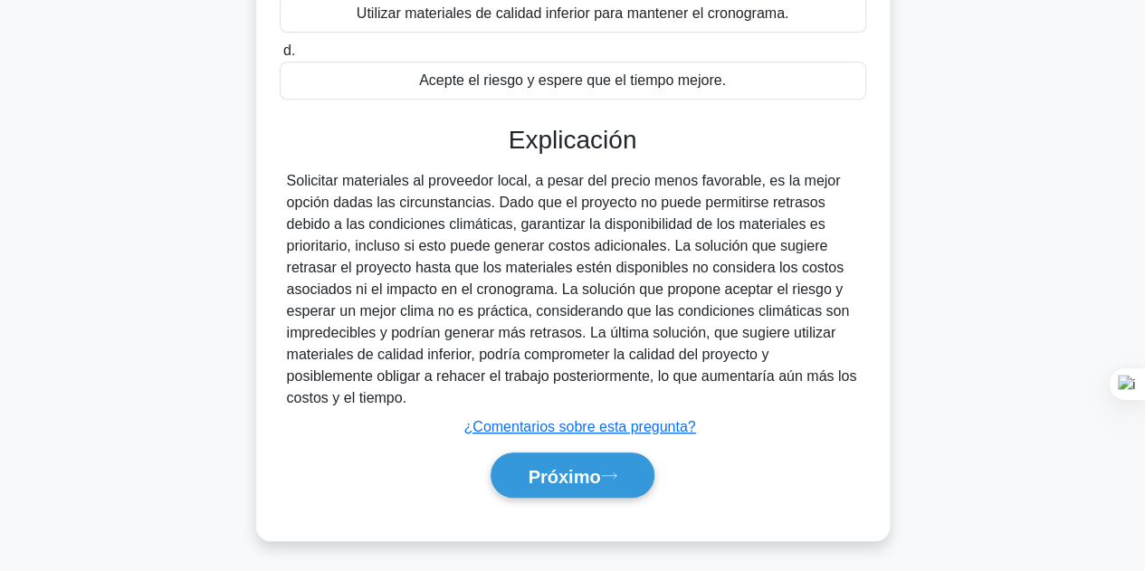
scroll to position [406, 0]
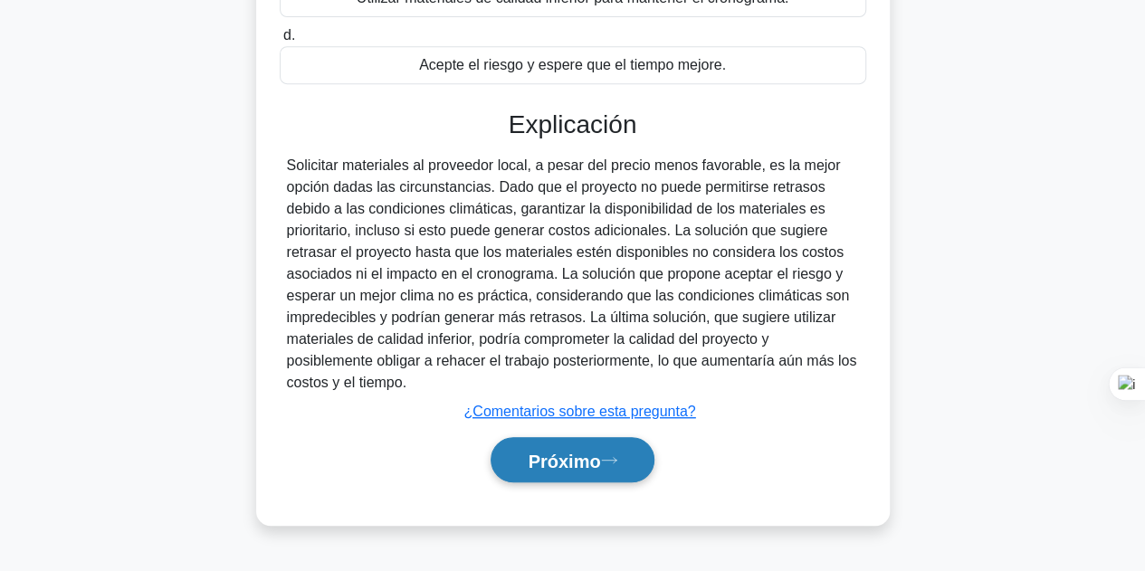
click at [571, 453] on font "Próximo" at bounding box center [563, 461] width 72 height 20
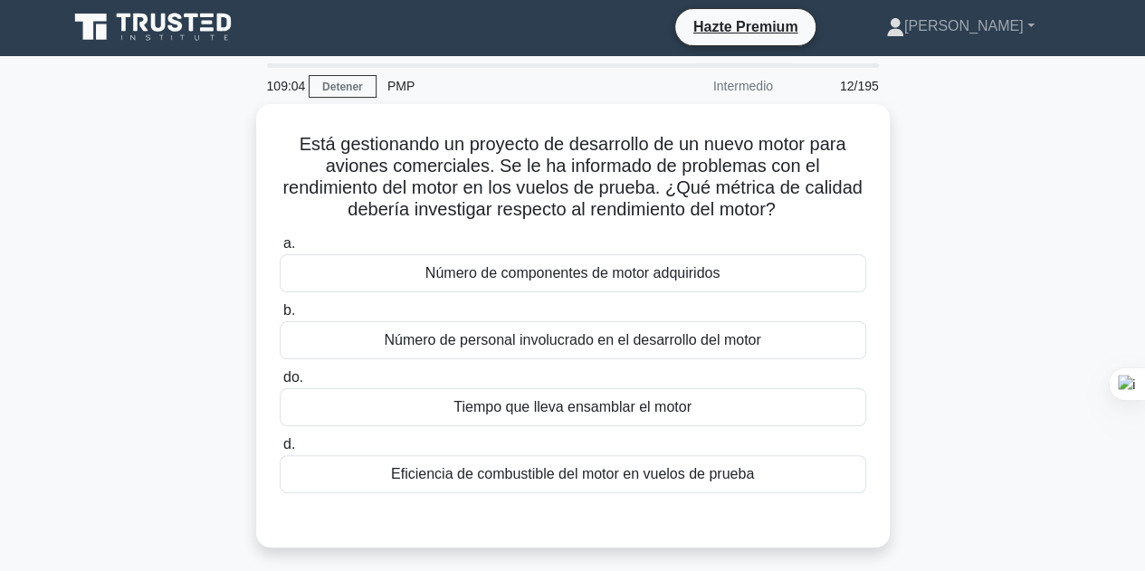
scroll to position [0, 0]
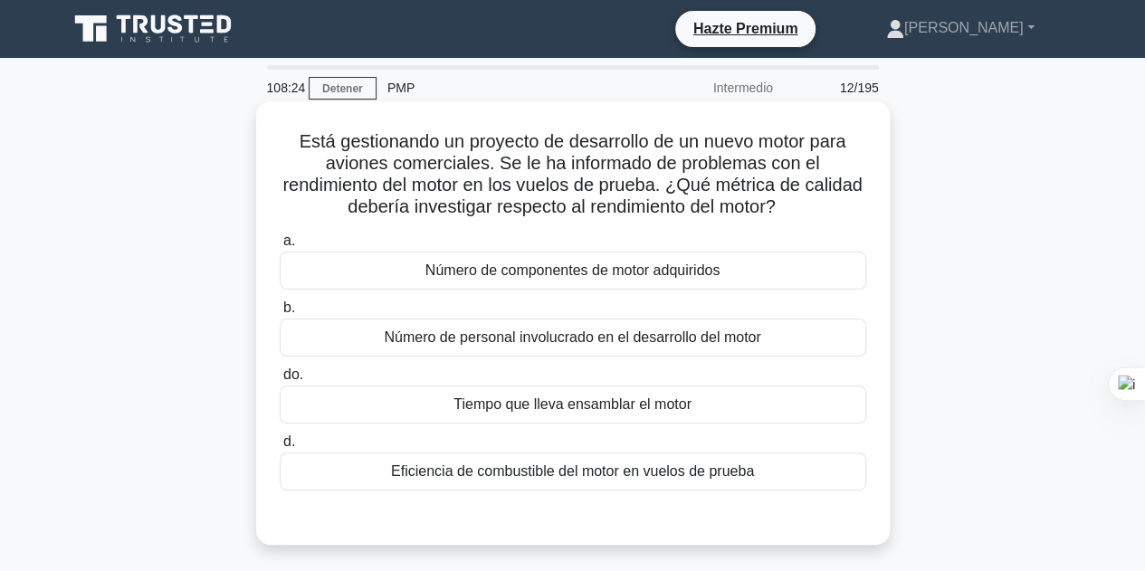
click at [523, 463] on font "Eficiencia de combustible del motor en vuelos de prueba" at bounding box center [572, 470] width 363 height 15
click at [280, 448] on input "d. Eficiencia de combustible del motor en vuelos de prueba" at bounding box center [280, 442] width 0 height 12
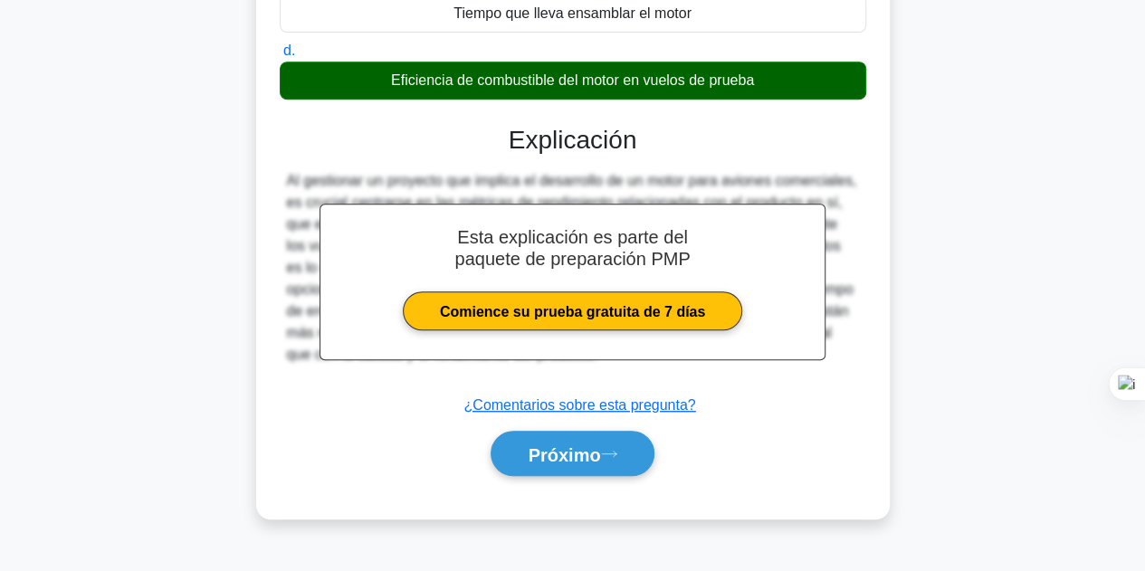
scroll to position [406, 0]
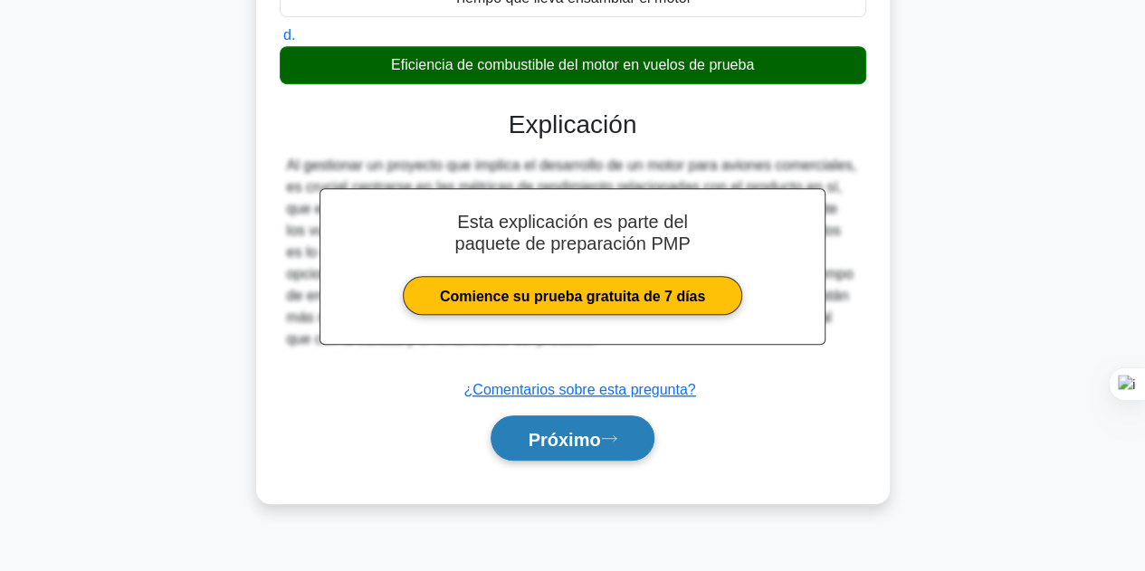
click at [568, 428] on font "Próximo" at bounding box center [563, 438] width 72 height 20
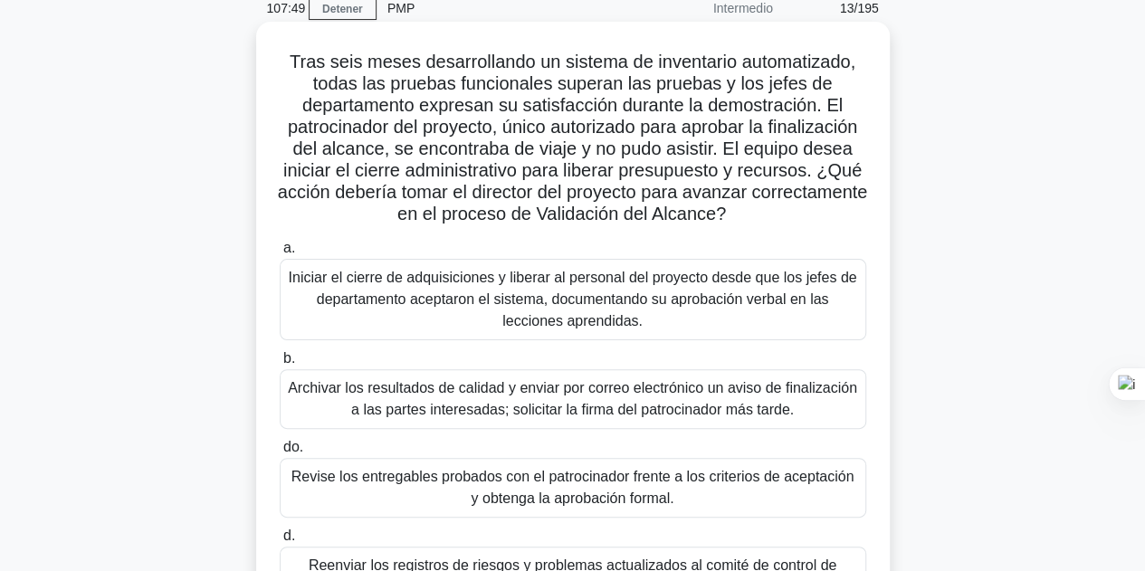
scroll to position [181, 0]
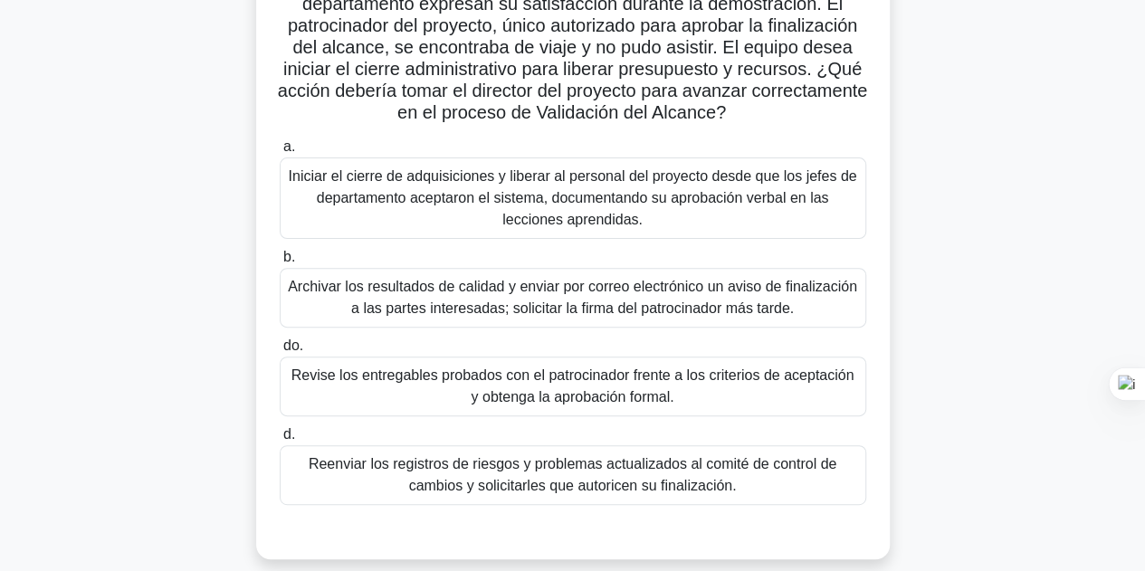
click at [574, 377] on font "Revise los entregables probados con el patrocinador frente a los criterios de a…" at bounding box center [572, 385] width 563 height 37
click at [280, 352] on input "do. Revise los entregables probados con el patrocinador frente a los criterios …" at bounding box center [280, 346] width 0 height 12
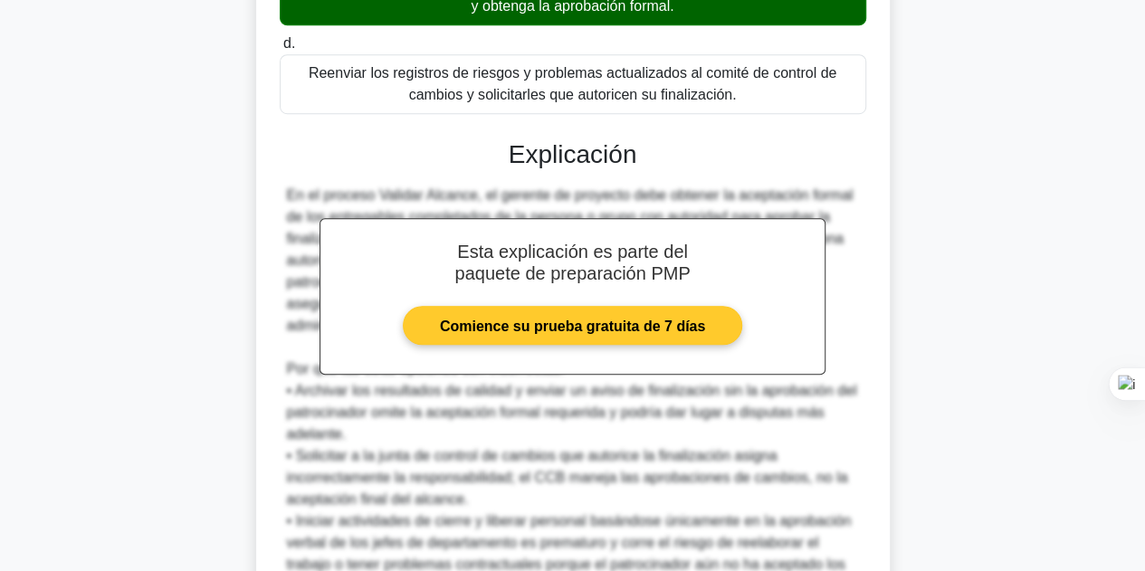
scroll to position [724, 0]
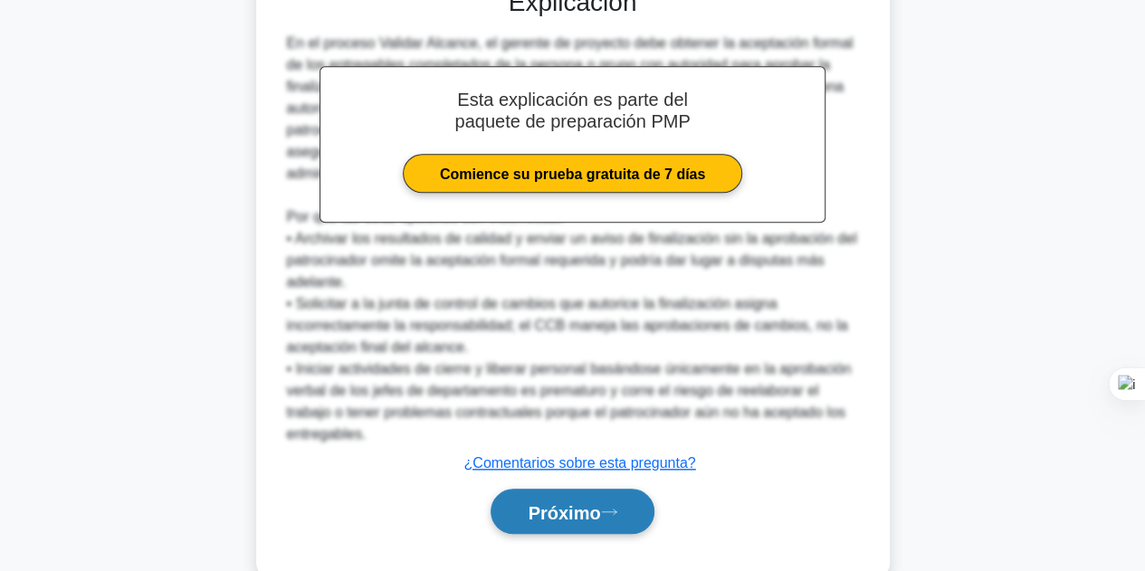
click at [557, 504] on font "Próximo" at bounding box center [563, 512] width 72 height 20
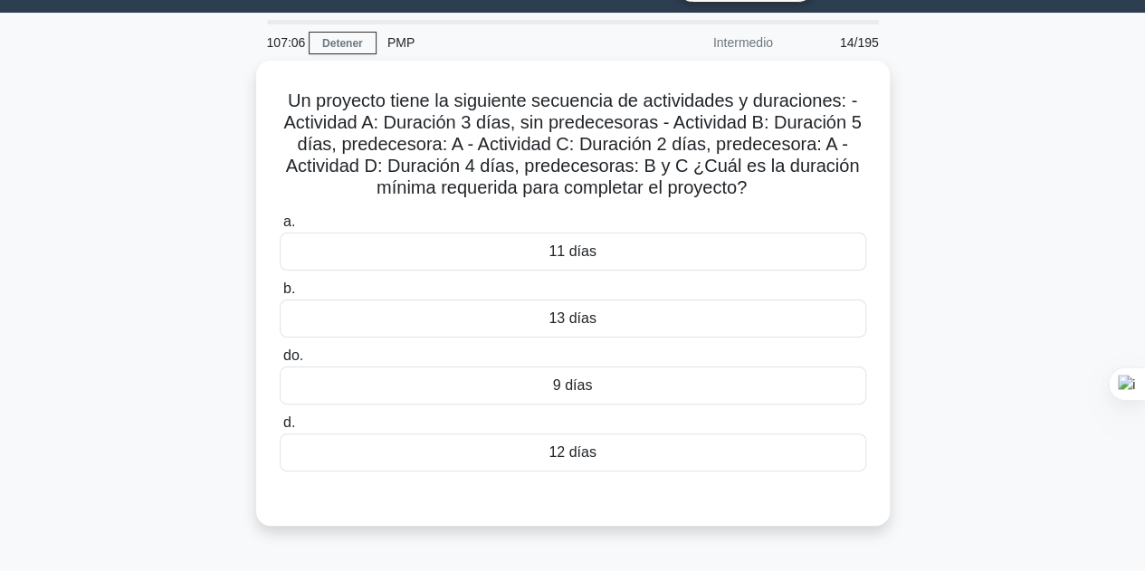
scroll to position [44, 0]
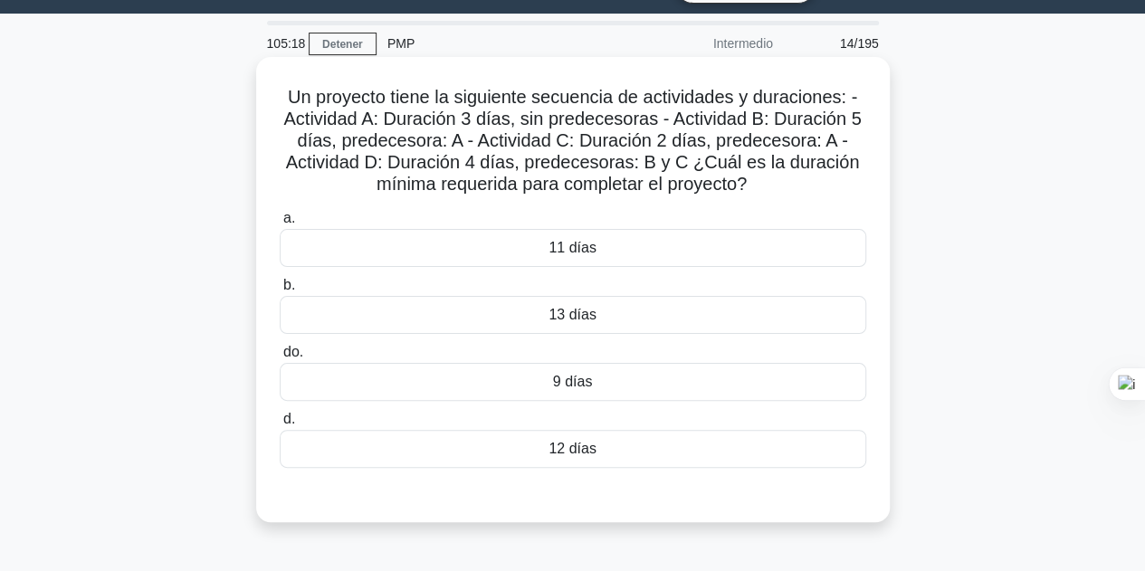
click at [613, 454] on div "12 días" at bounding box center [573, 449] width 586 height 38
click at [280, 425] on input "d. 12 días" at bounding box center [280, 419] width 0 height 12
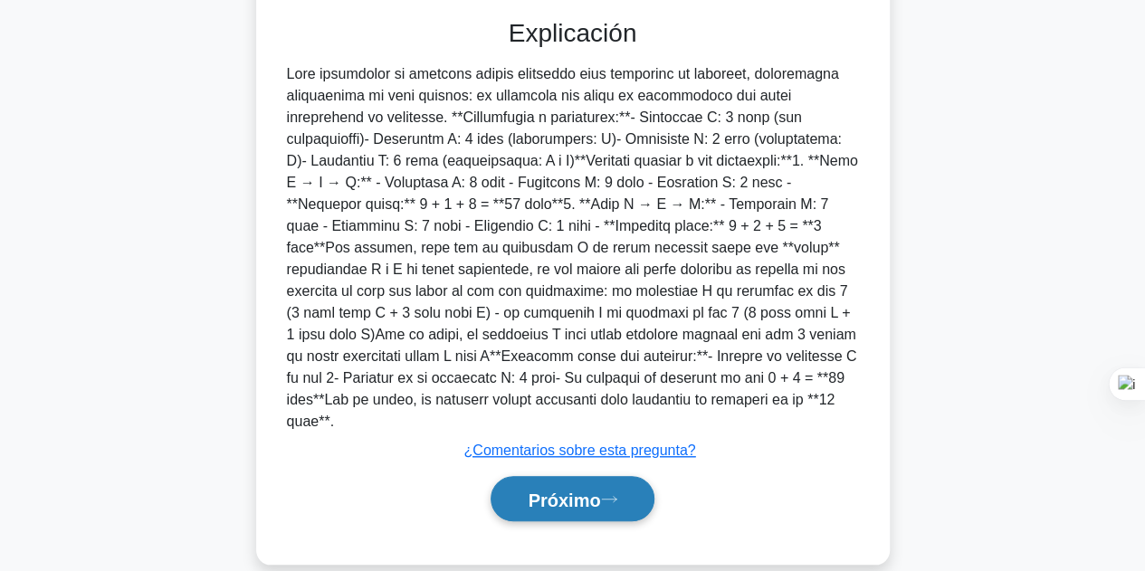
scroll to position [522, 0]
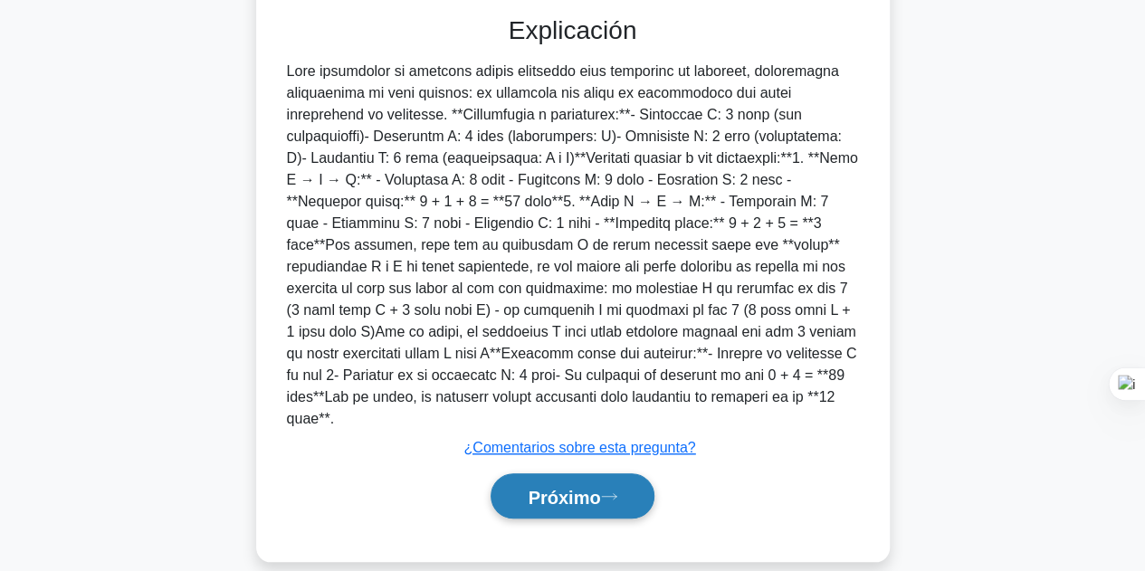
click at [550, 487] on font "Próximo" at bounding box center [563, 497] width 72 height 20
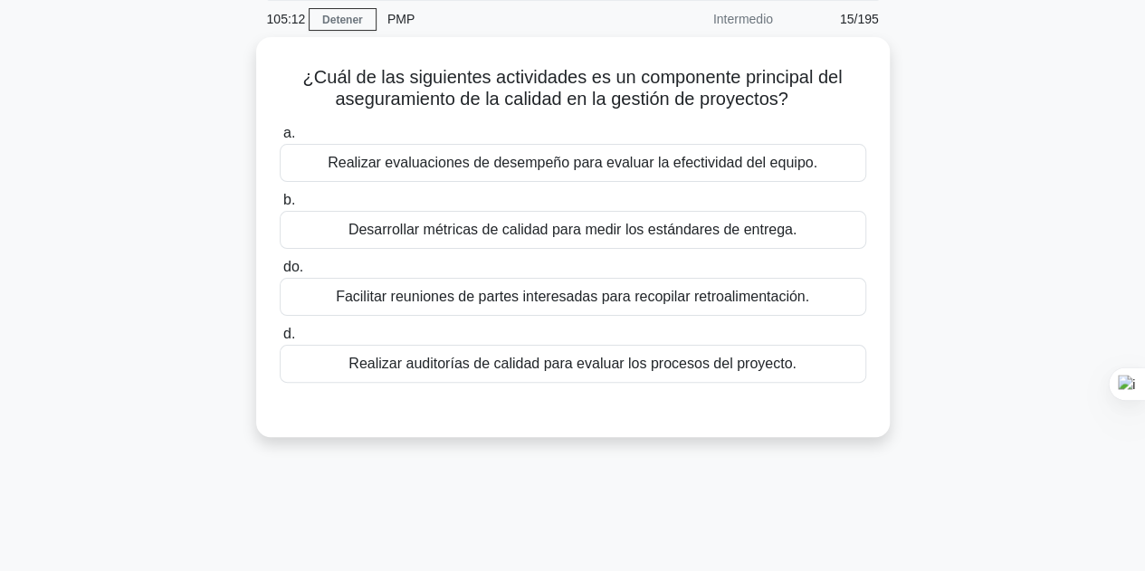
scroll to position [0, 0]
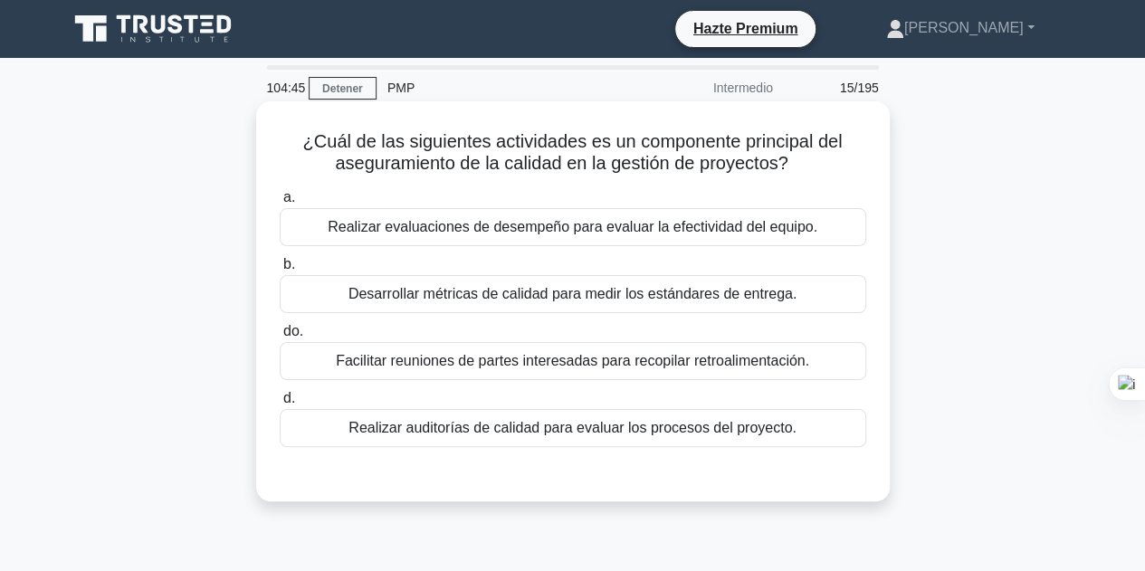
click at [545, 287] on font "Desarrollar métricas de calidad para medir los estándares de entrega." at bounding box center [572, 293] width 448 height 15
click at [280, 271] on input "b. Desarrollar métricas de calidad para medir los estándares de entrega." at bounding box center [280, 265] width 0 height 12
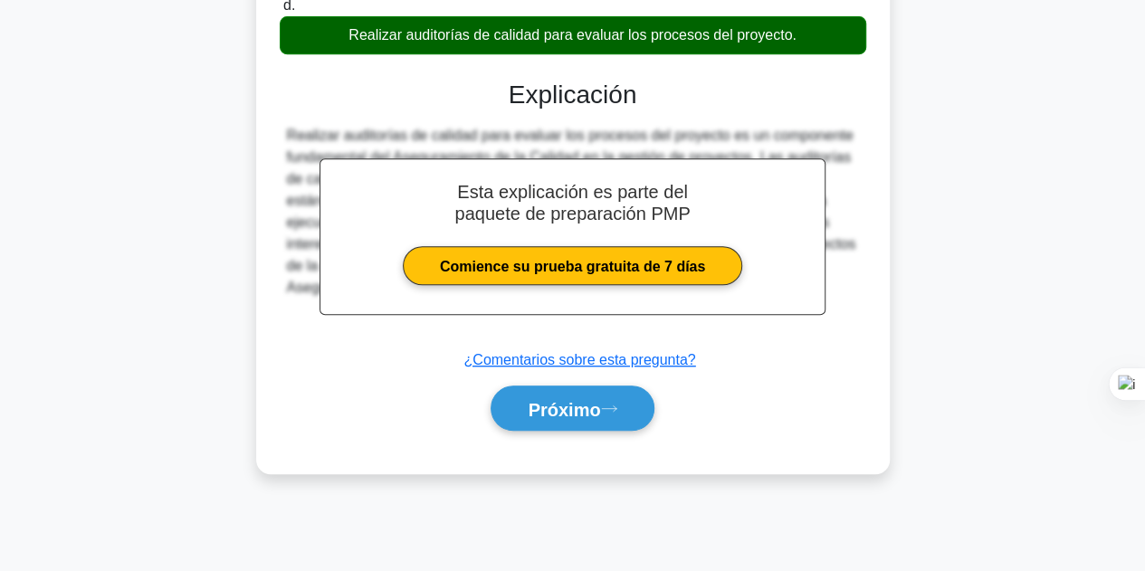
scroll to position [406, 0]
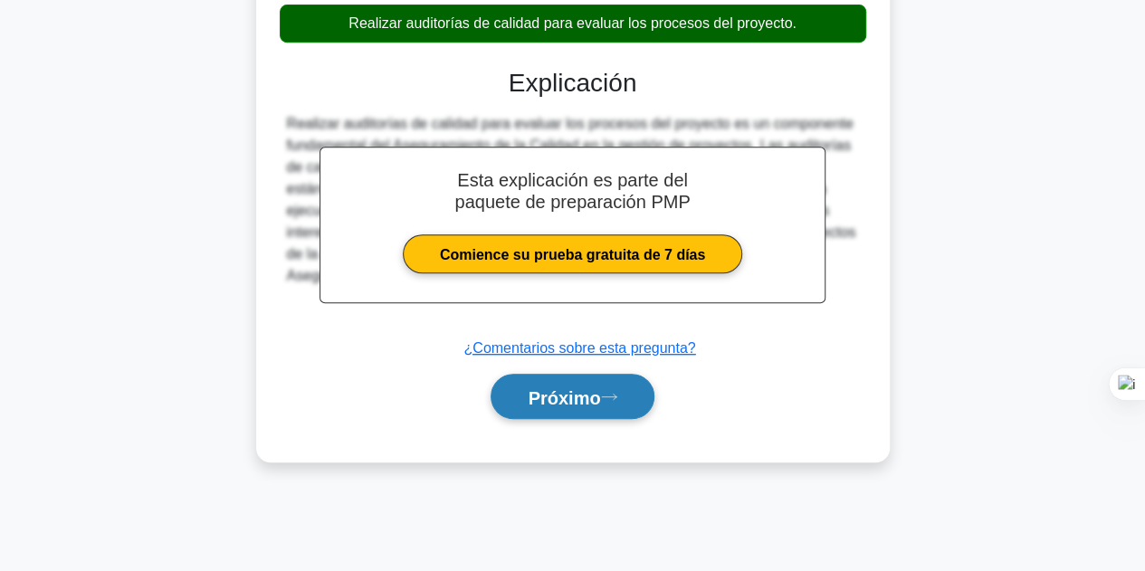
click at [564, 387] on font "Próximo" at bounding box center [563, 397] width 72 height 20
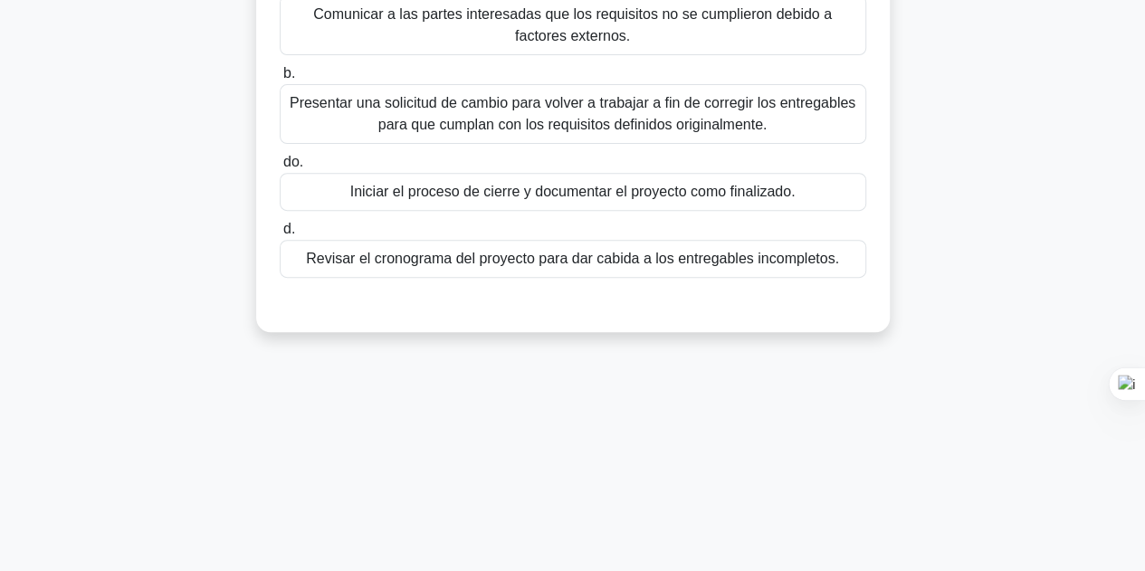
scroll to position [44, 0]
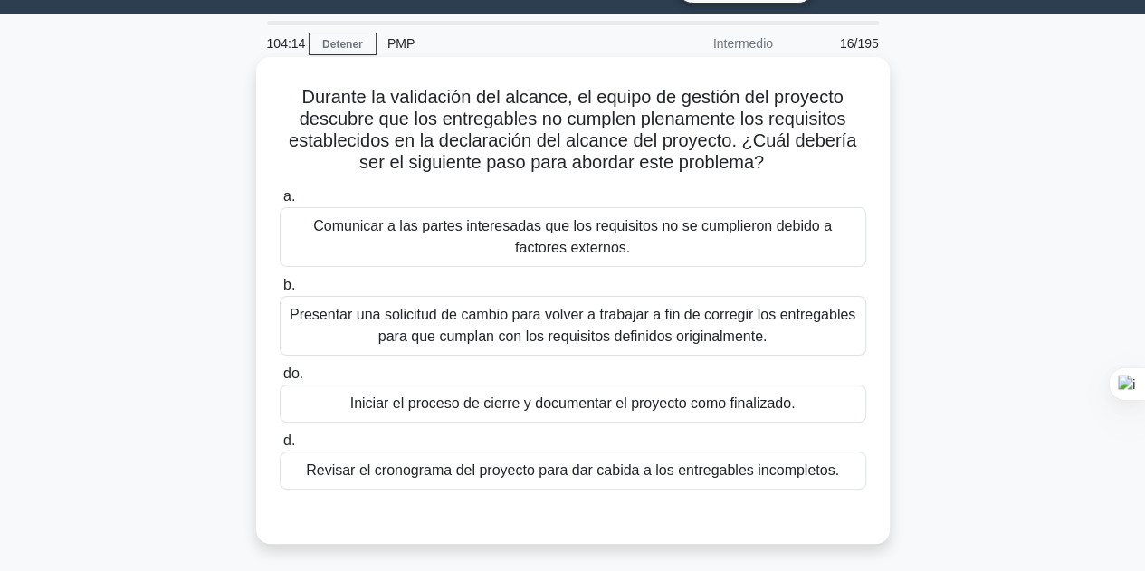
click at [604, 254] on font "Comunicar a las partes interesadas que los requisitos no se cumplieron debido a…" at bounding box center [573, 236] width 570 height 43
click at [280, 203] on input "a. Comunicar a las partes interesadas que los requisitos no se cumplieron debid…" at bounding box center [280, 197] width 0 height 12
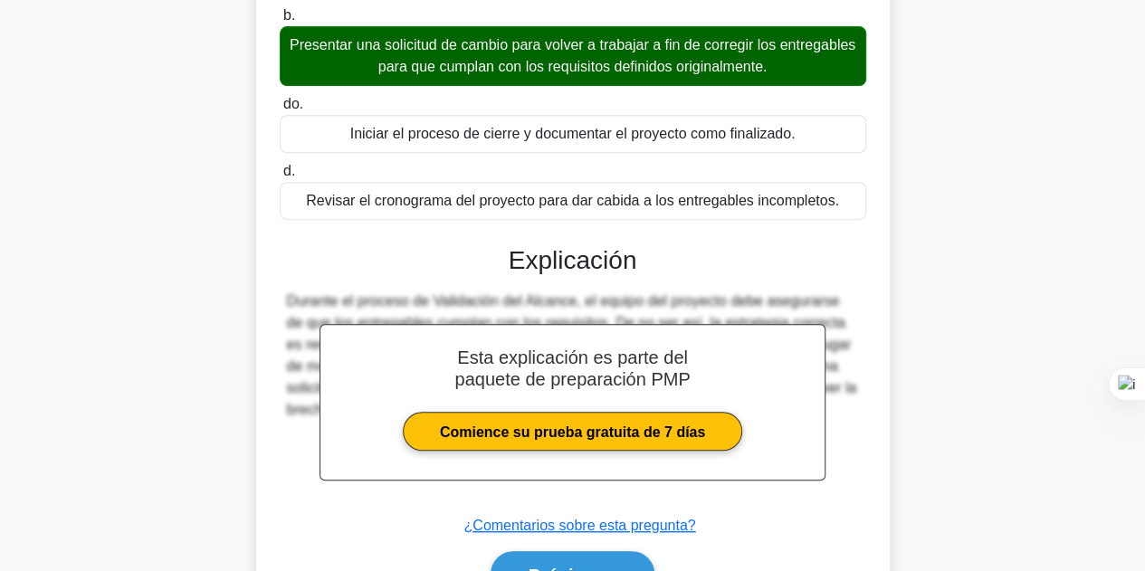
scroll to position [416, 0]
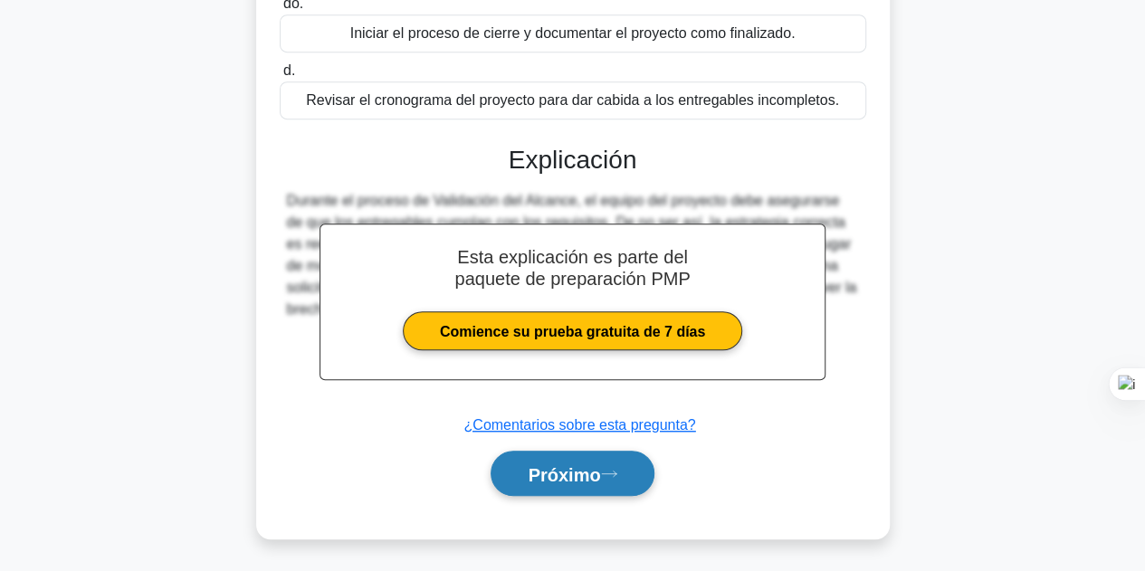
click at [582, 463] on font "Próximo" at bounding box center [563, 473] width 72 height 20
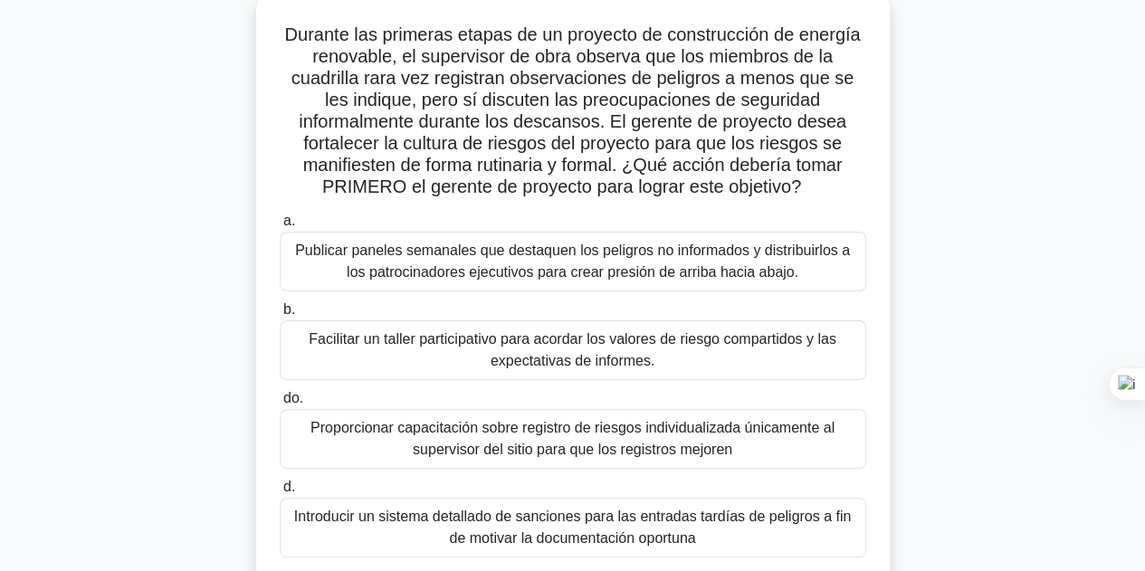
scroll to position [135, 0]
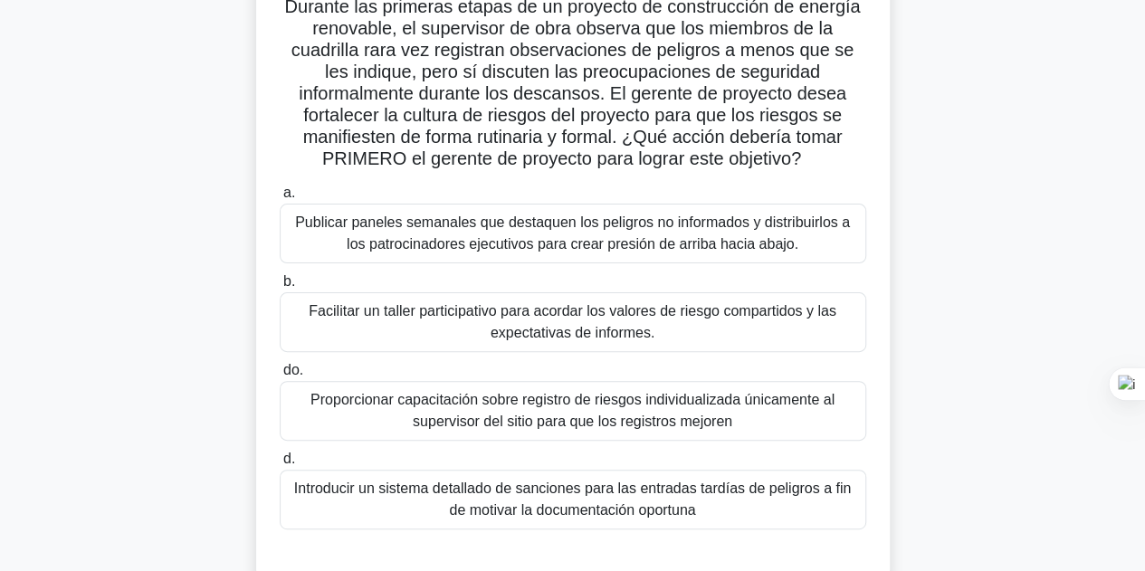
click at [709, 329] on font "Facilitar un taller participativo para acordar los valores de riesgo compartido…" at bounding box center [573, 321] width 570 height 43
click at [280, 288] on input "b. Facilitar un taller participativo para acordar los valores de riesgo compart…" at bounding box center [280, 282] width 0 height 12
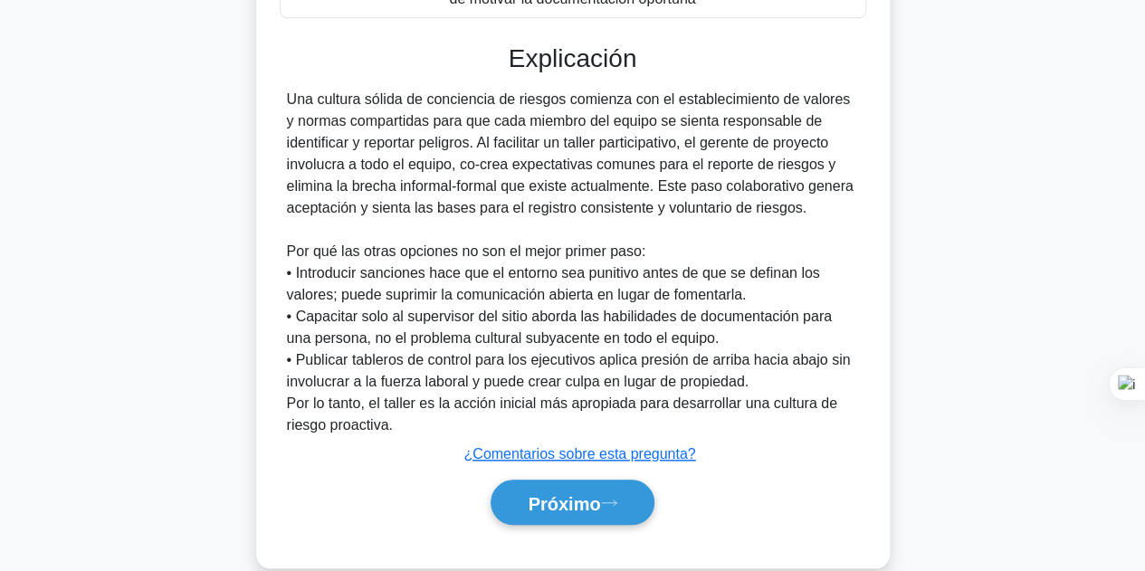
scroll to position [674, 0]
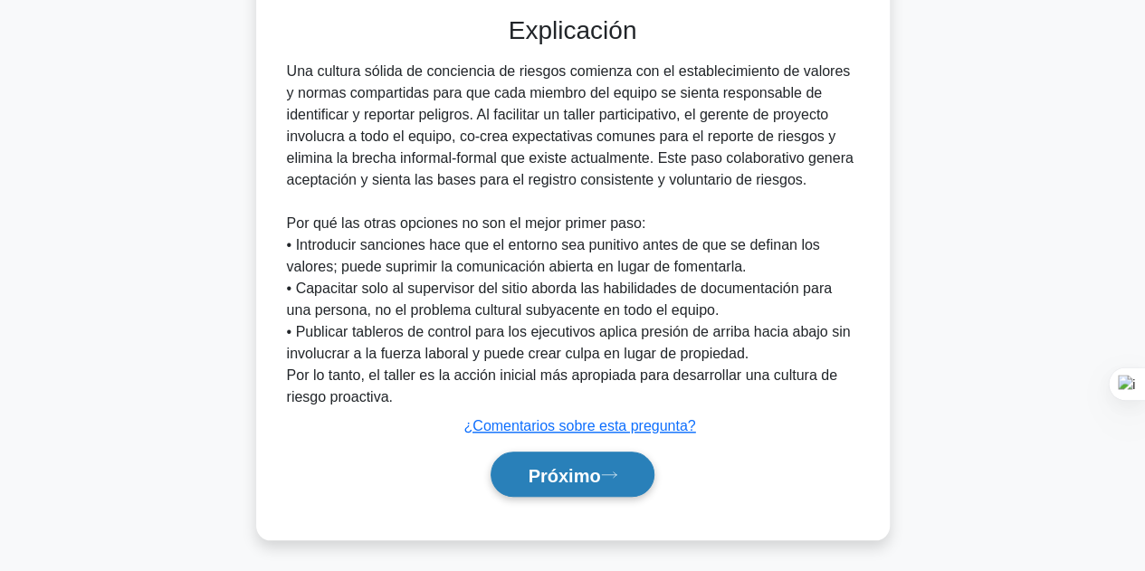
click at [579, 465] on font "Próximo" at bounding box center [563, 475] width 72 height 20
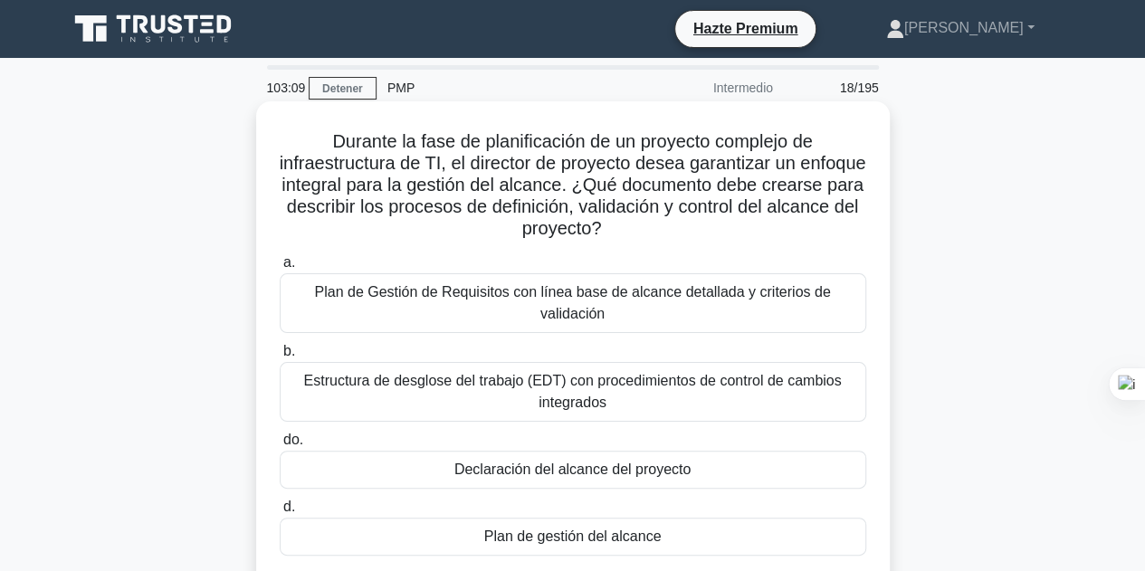
scroll to position [90, 0]
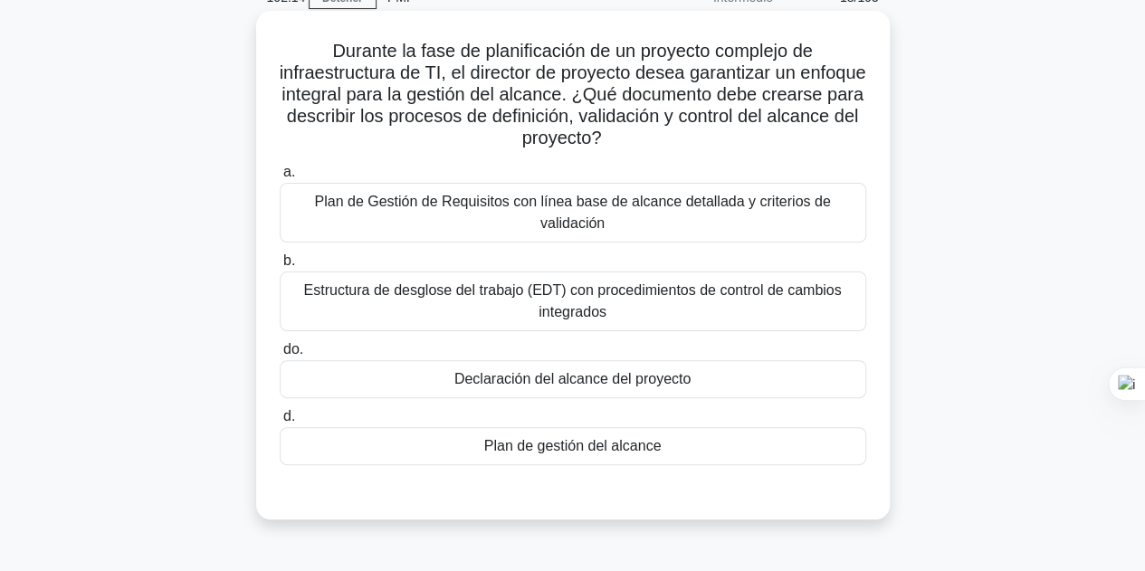
click at [628, 439] on font "Plan de gestión del alcance" at bounding box center [572, 445] width 177 height 15
click at [280, 423] on input "d. Plan de gestión del alcance" at bounding box center [280, 417] width 0 height 12
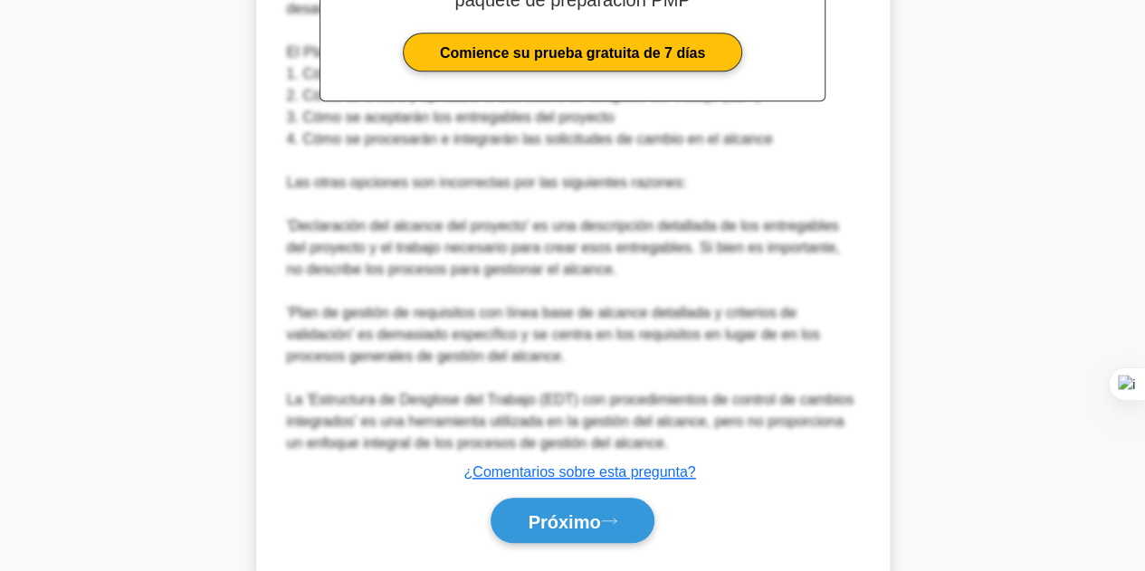
scroll to position [761, 0]
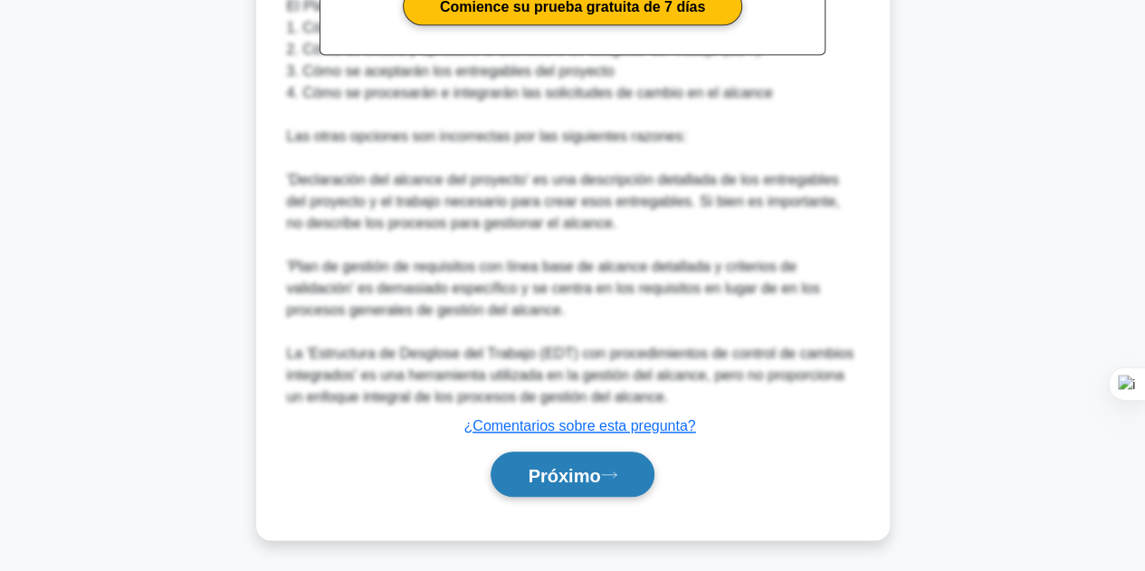
click at [600, 475] on font "Próximo" at bounding box center [563, 475] width 72 height 20
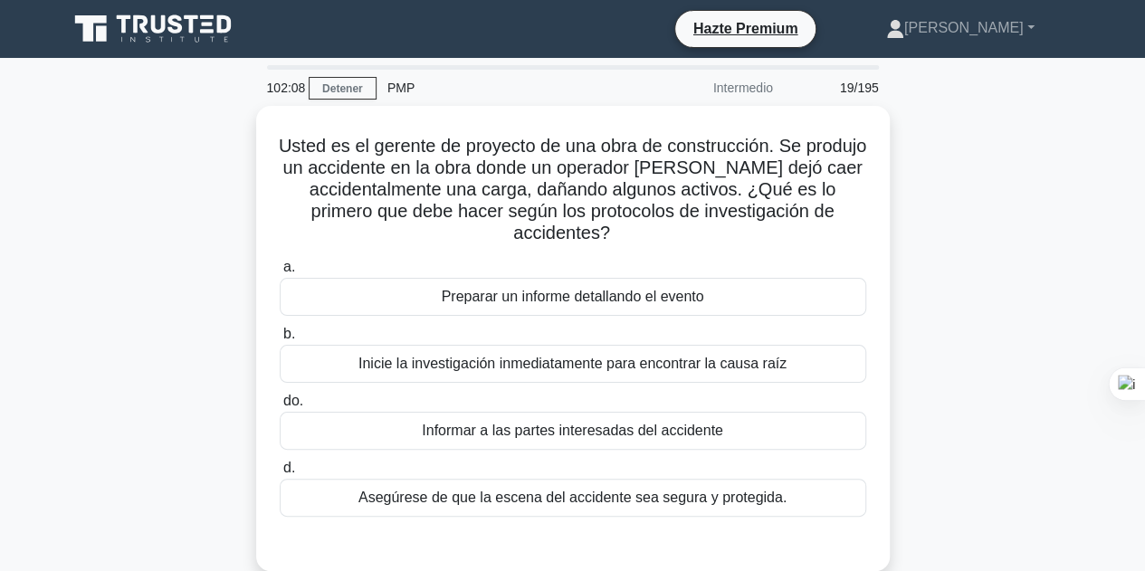
scroll to position [90, 0]
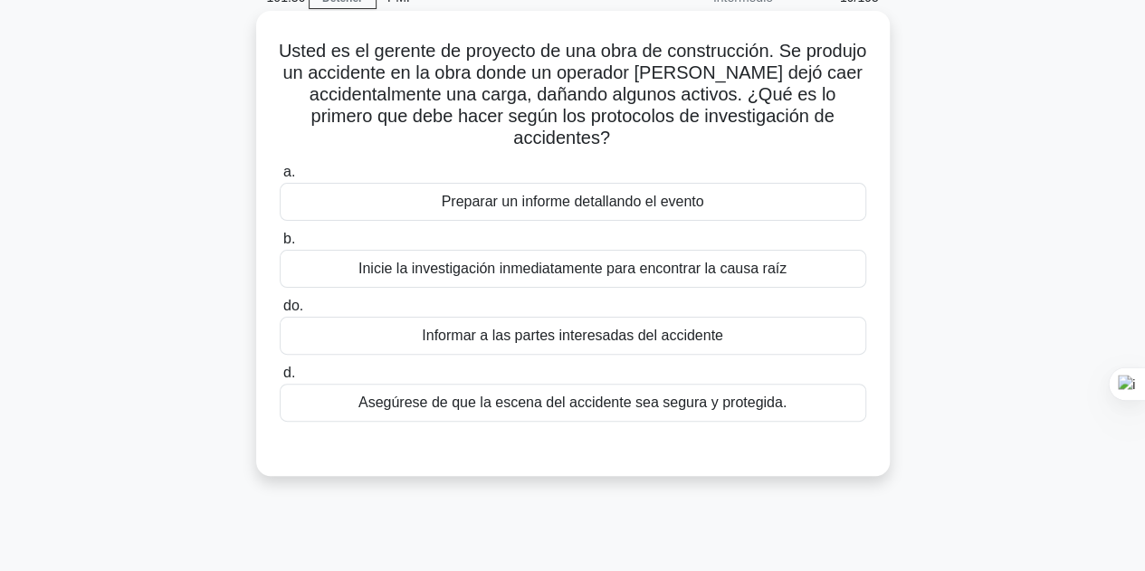
click at [583, 264] on font "Inicie la investigación inmediatamente para encontrar la causa raíz" at bounding box center [572, 268] width 428 height 15
click at [280, 245] on input "b. Inicie la investigación inmediatamente para encontrar la causa raíz" at bounding box center [280, 239] width 0 height 12
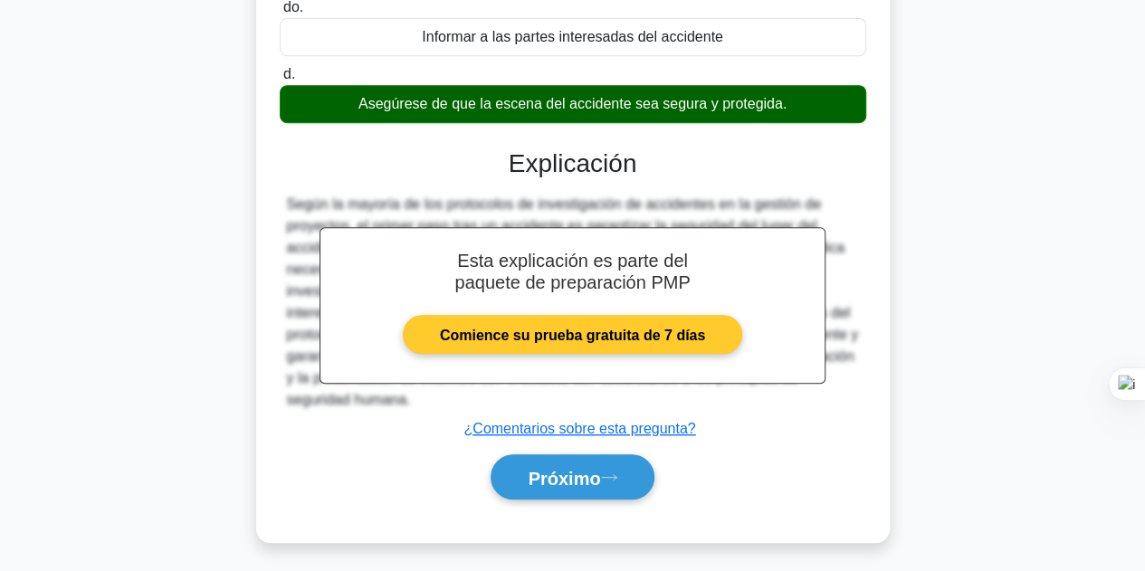
scroll to position [406, 0]
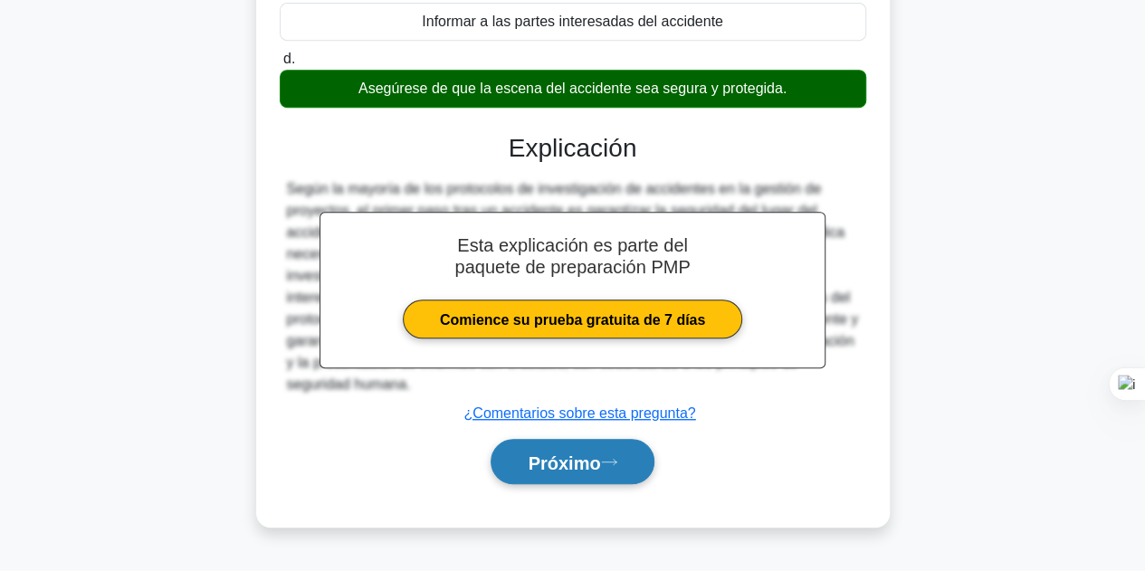
click at [575, 469] on font "Próximo" at bounding box center [563, 462] width 72 height 20
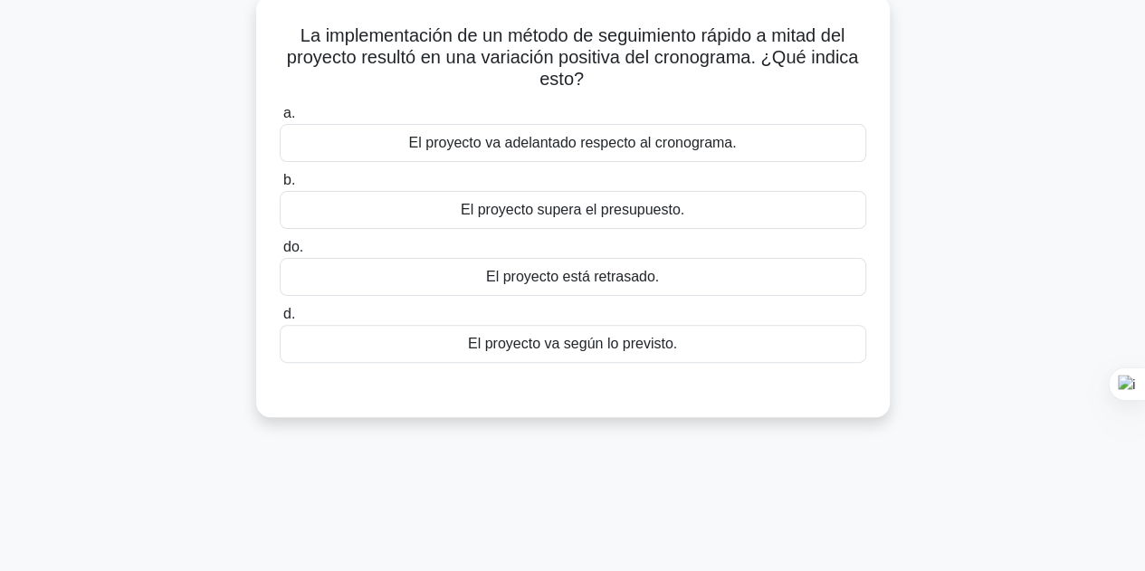
scroll to position [44, 0]
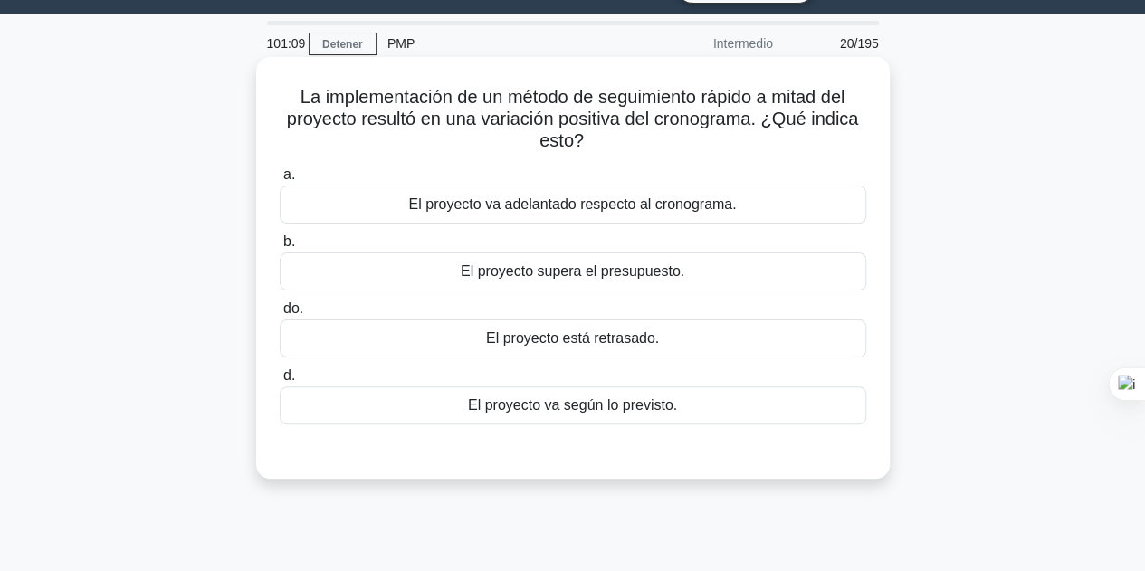
click at [556, 197] on font "El proyecto va adelantado respecto al cronograma." at bounding box center [573, 203] width 328 height 15
click at [743, 209] on div "El proyecto va adelantado respecto al cronograma." at bounding box center [573, 204] width 586 height 38
click at [280, 181] on input "a. El proyecto va adelantado respecto al cronograma." at bounding box center [280, 175] width 0 height 12
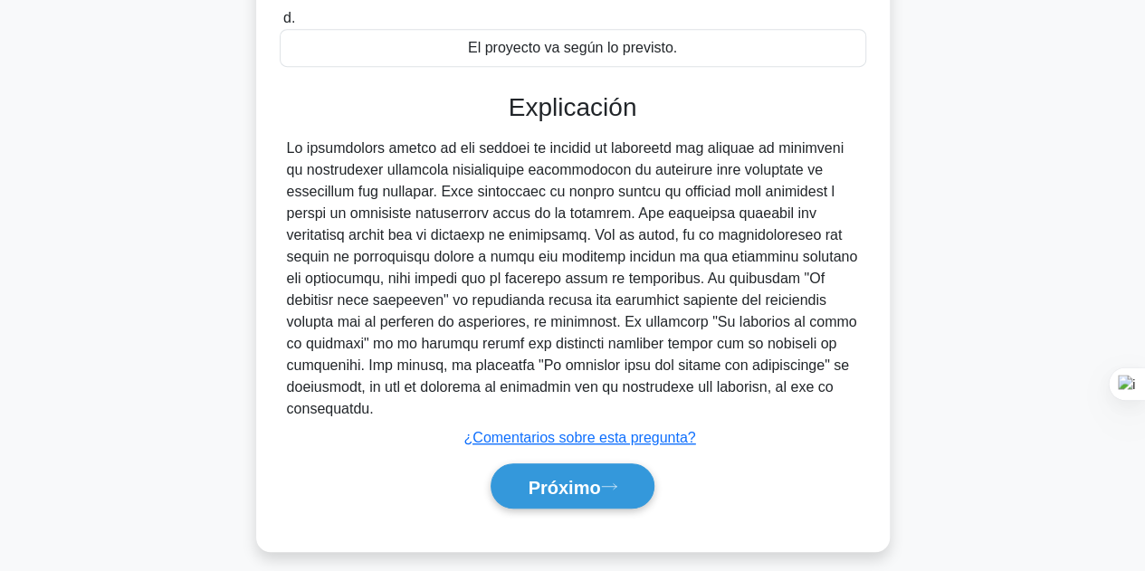
scroll to position [406, 0]
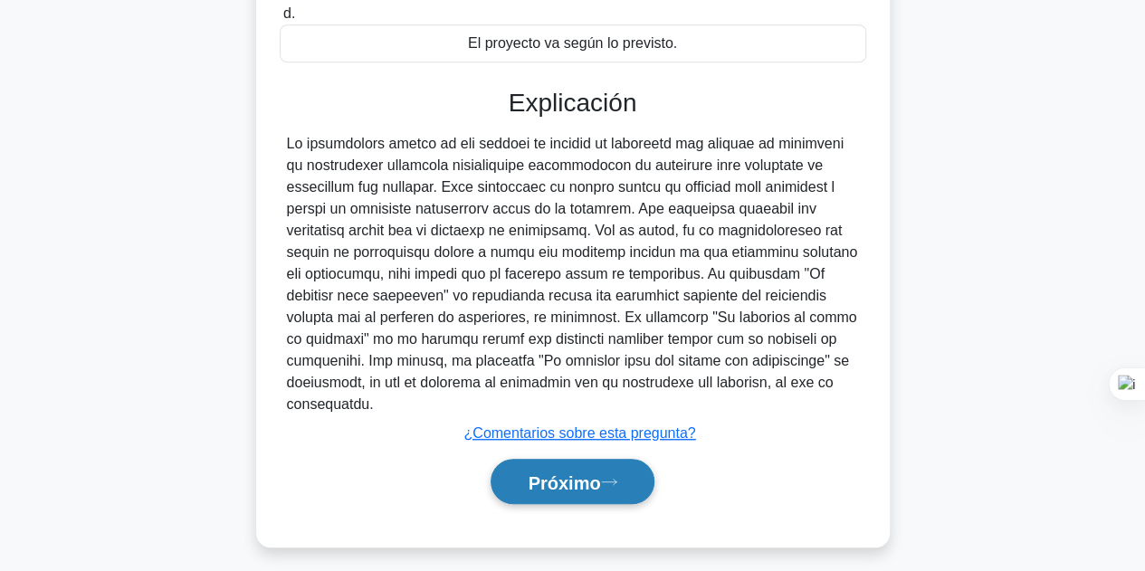
click at [599, 472] on font "Próximo" at bounding box center [563, 482] width 72 height 20
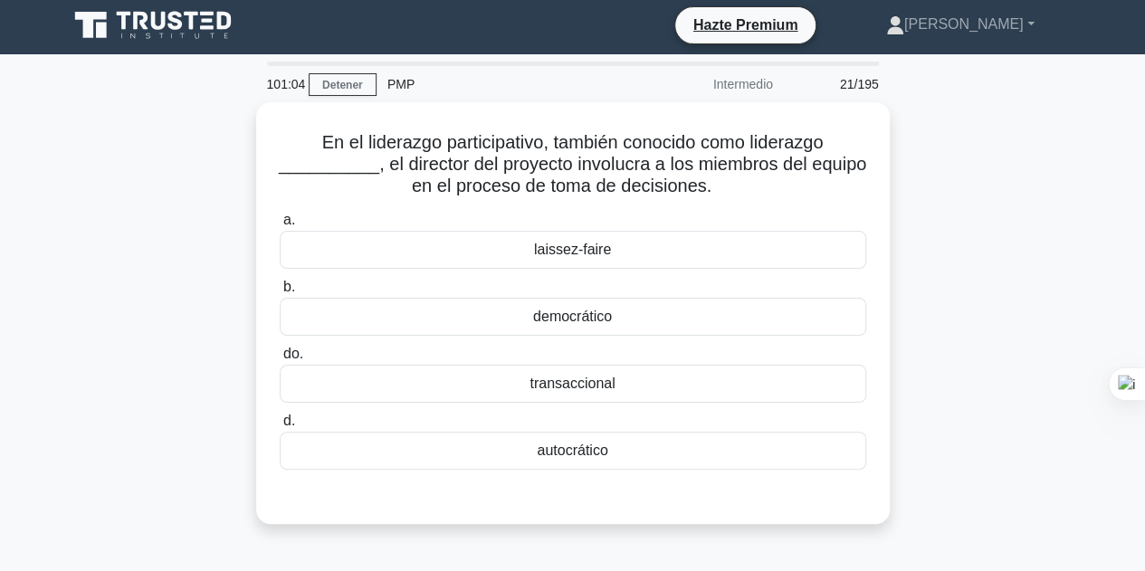
scroll to position [0, 0]
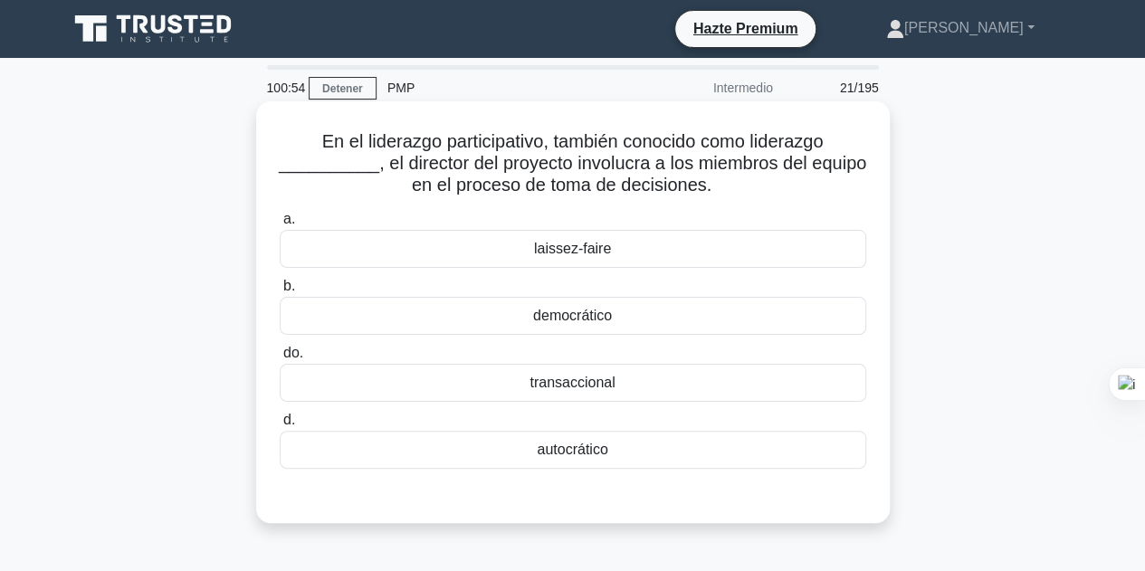
click at [576, 308] on font "democrático" at bounding box center [572, 315] width 79 height 15
click at [280, 292] on input "b. democrático" at bounding box center [280, 286] width 0 height 12
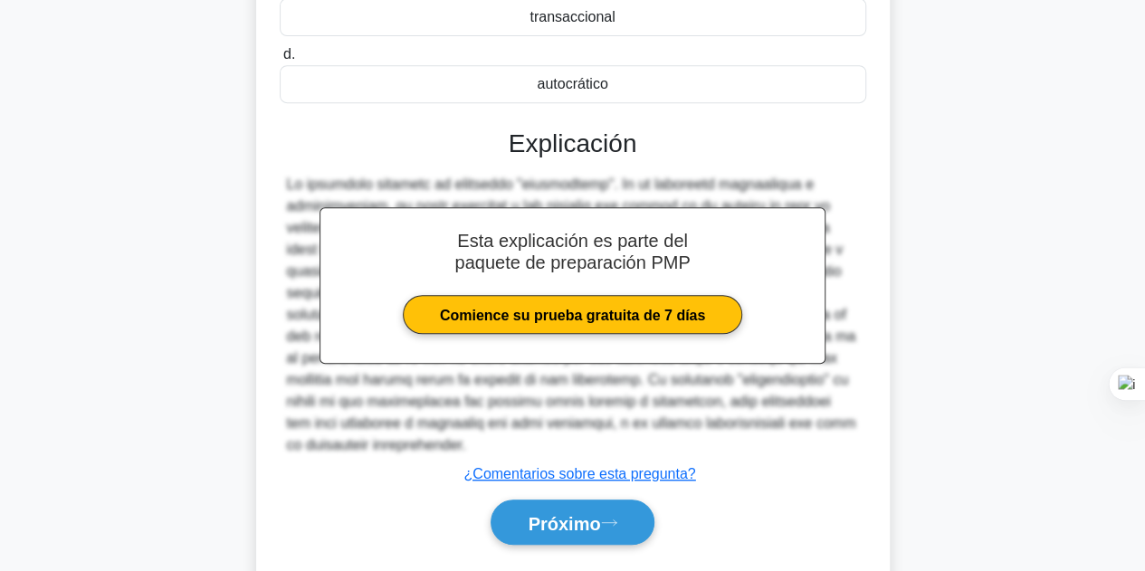
scroll to position [413, 0]
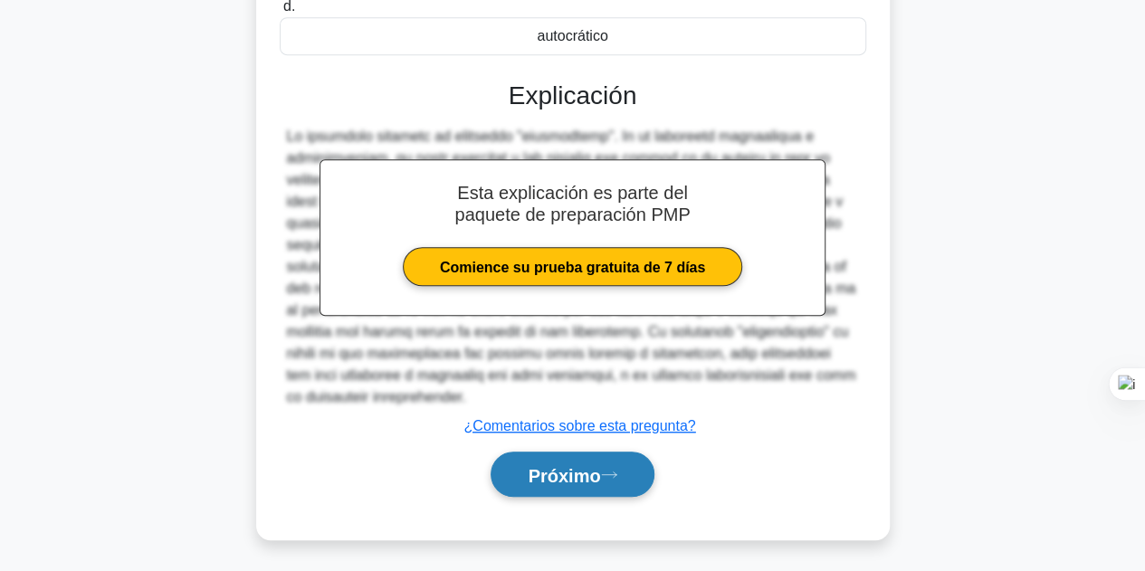
click at [546, 475] on font "Próximo" at bounding box center [563, 475] width 72 height 20
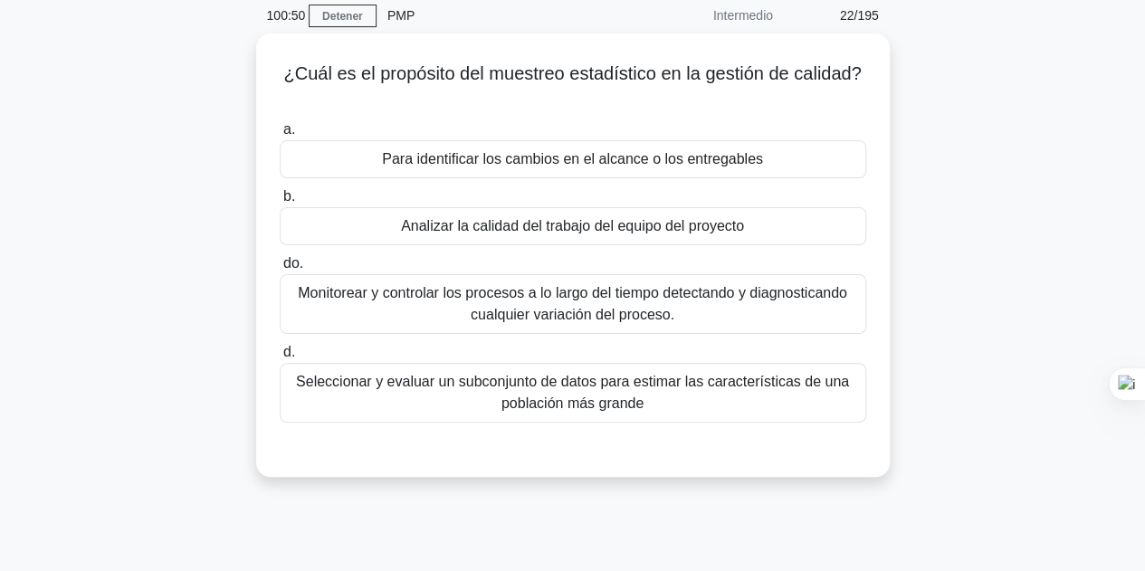
scroll to position [44, 0]
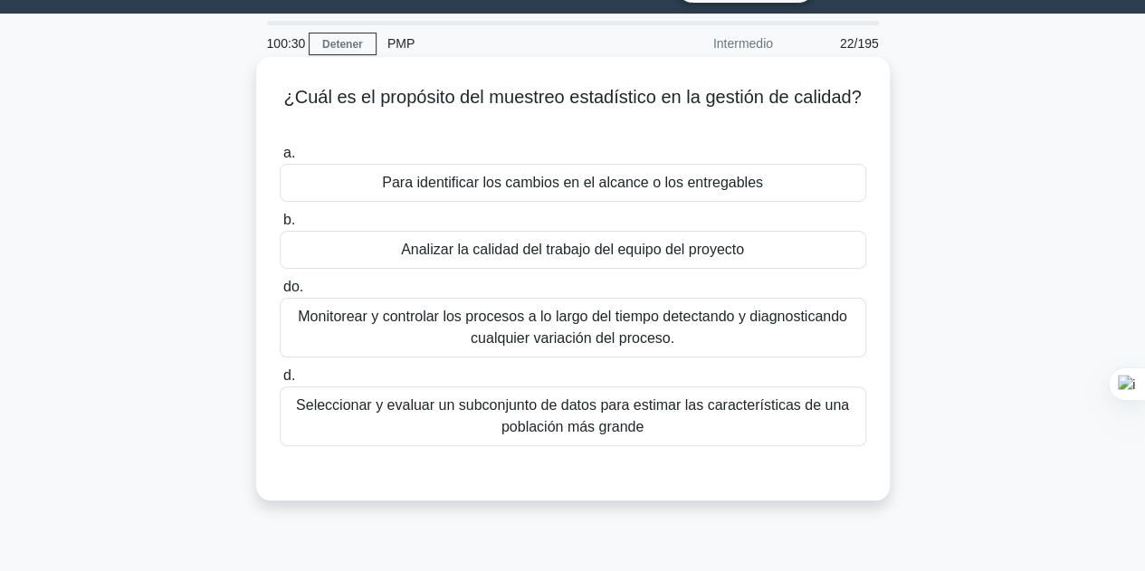
click at [660, 406] on font "Seleccionar y evaluar un subconjunto de datos para estimar las características …" at bounding box center [572, 415] width 553 height 37
click at [280, 382] on input "d. Seleccionar y evaluar un subconjunto de datos para estimar las característic…" at bounding box center [280, 376] width 0 height 12
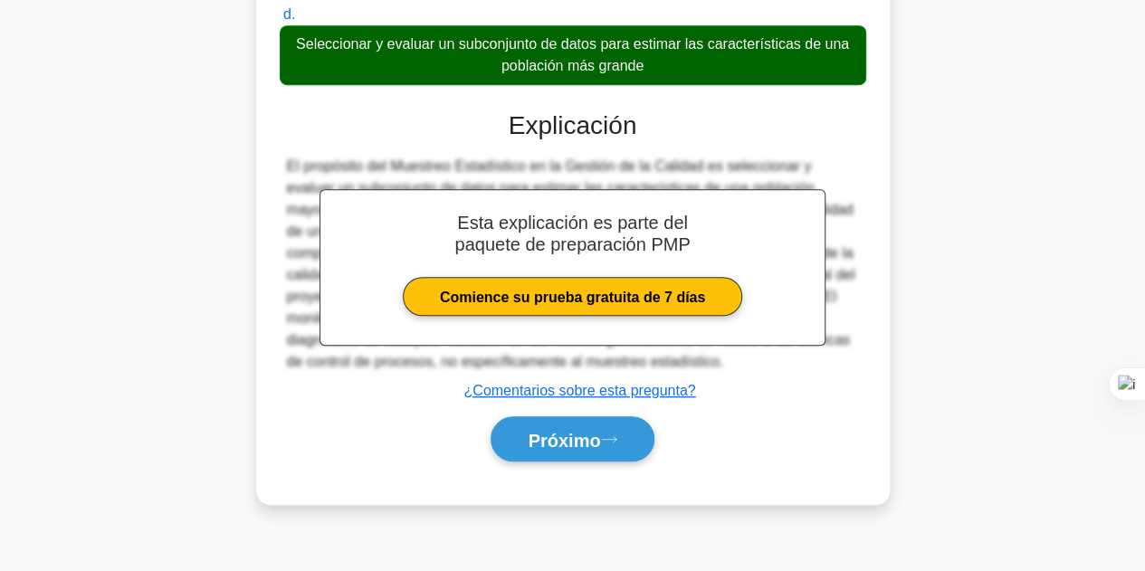
scroll to position [406, 0]
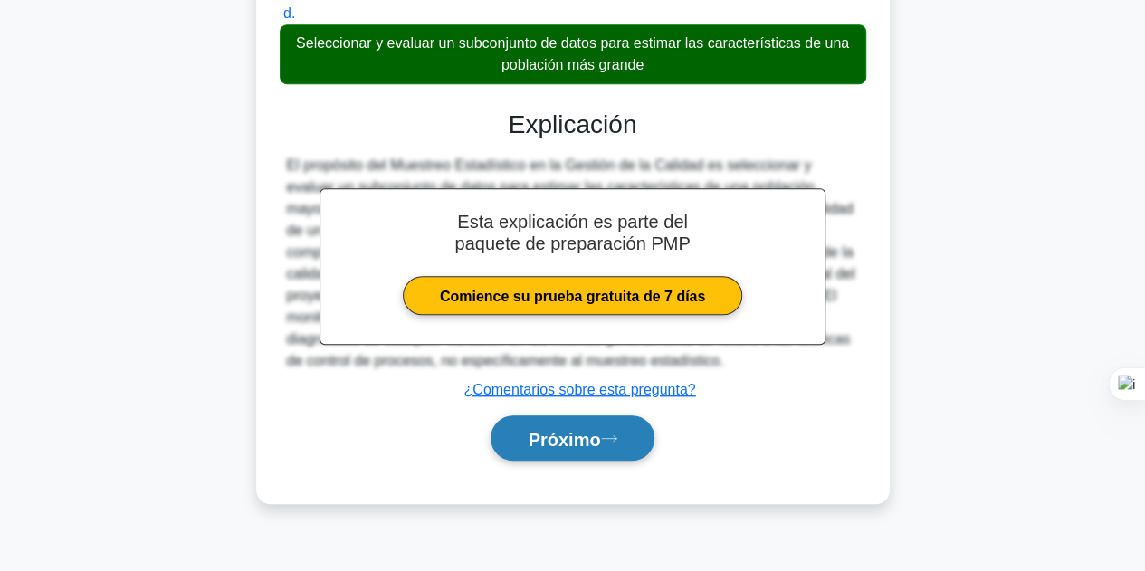
click at [575, 439] on font "Próximo" at bounding box center [563, 439] width 72 height 20
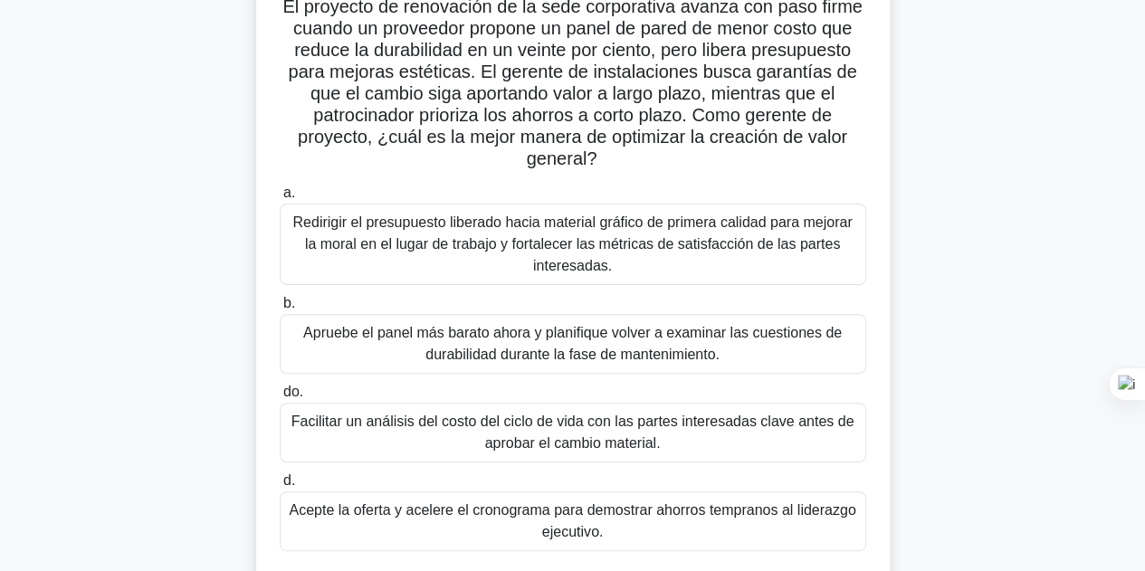
scroll to position [225, 0]
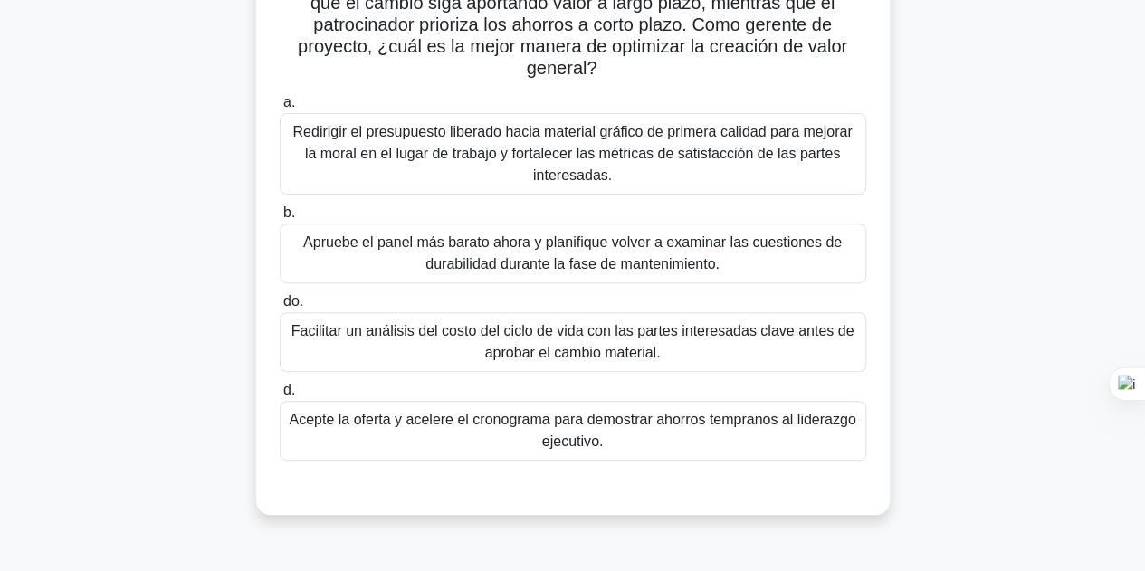
click at [487, 166] on font "Redirigir el presupuesto liberado hacia material gráfico de primera calidad par…" at bounding box center [573, 153] width 570 height 65
click at [280, 109] on input "a. Redirigir el presupuesto liberado hacia material gráfico de primera calidad …" at bounding box center [280, 103] width 0 height 12
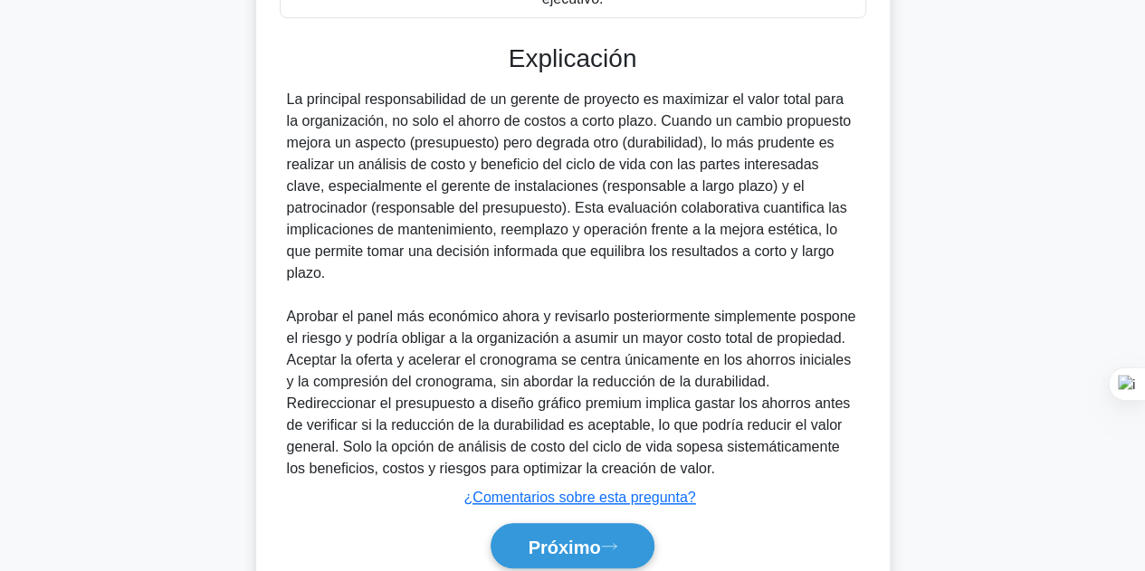
scroll to position [720, 0]
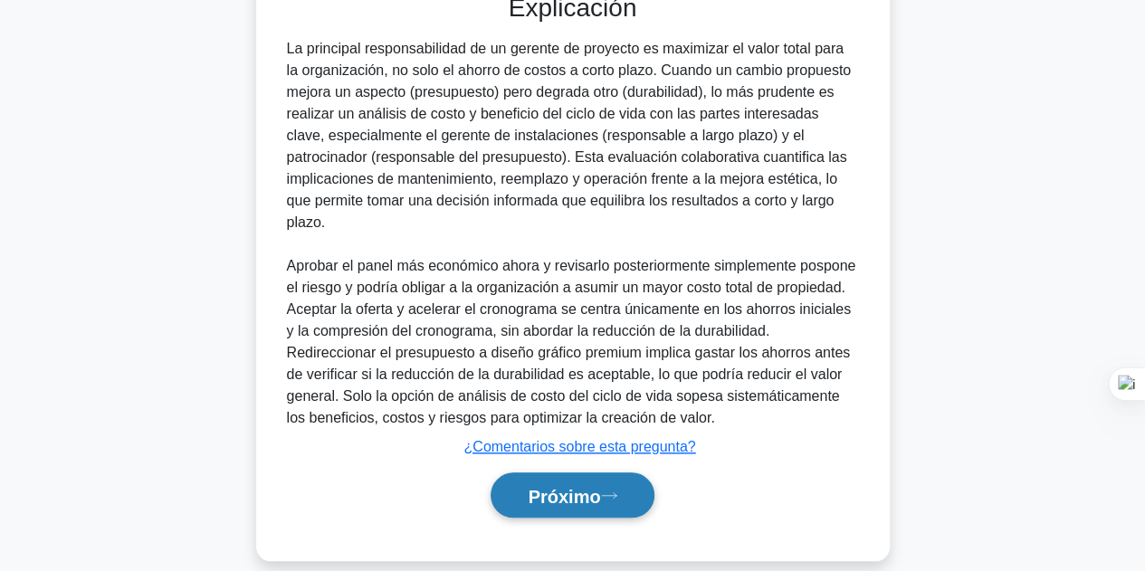
click at [558, 472] on button "Próximo" at bounding box center [571, 495] width 163 height 46
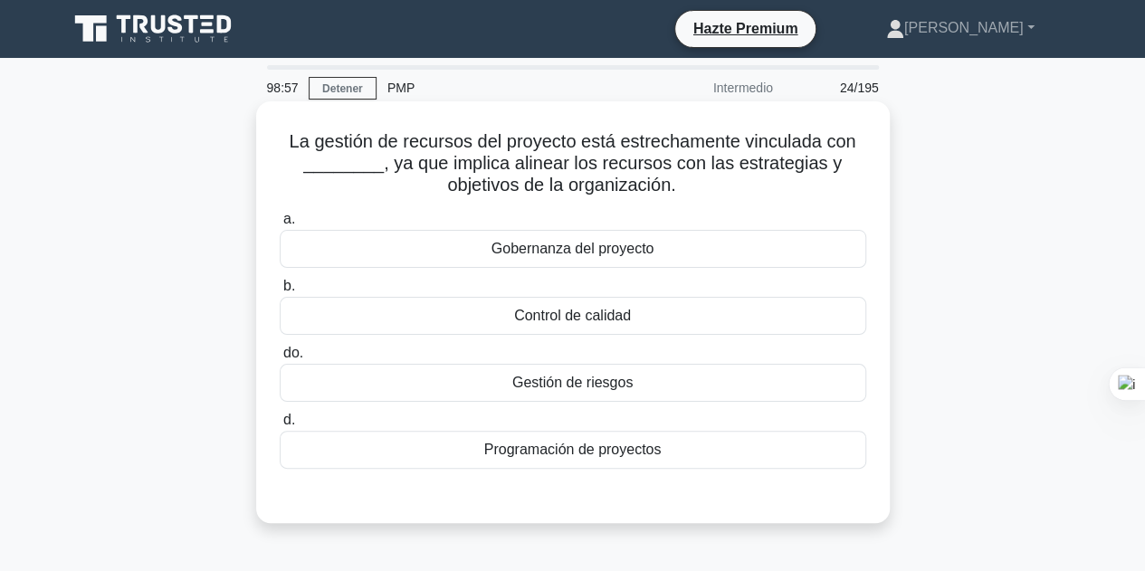
scroll to position [0, 0]
click at [565, 245] on font "Gobernanza del proyecto" at bounding box center [572, 248] width 163 height 15
click at [280, 225] on input "a. Gobernanza del proyecto" at bounding box center [280, 220] width 0 height 12
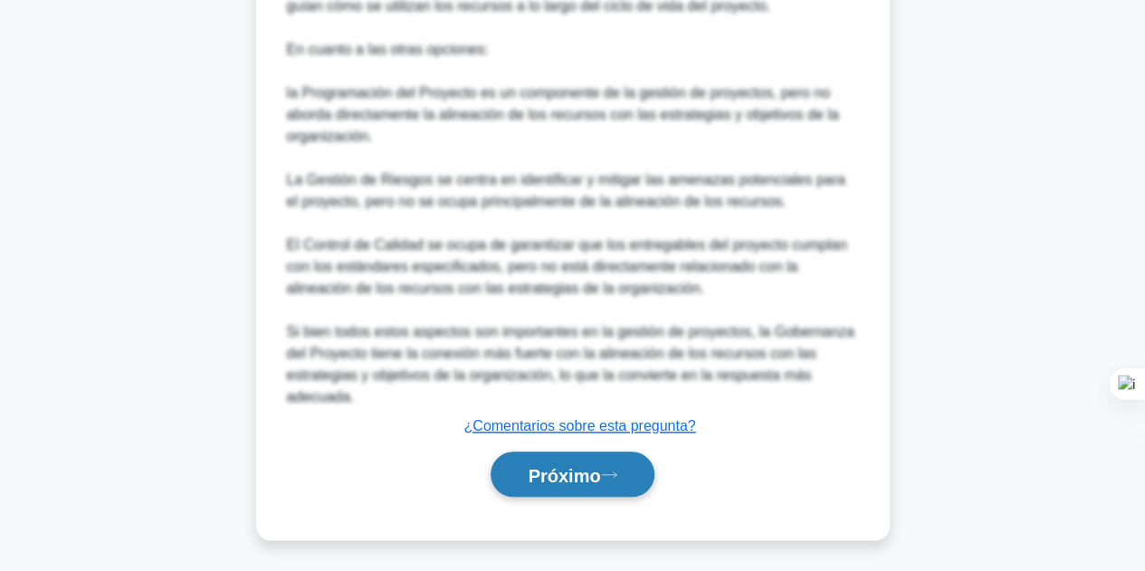
click at [554, 466] on font "Próximo" at bounding box center [563, 475] width 72 height 20
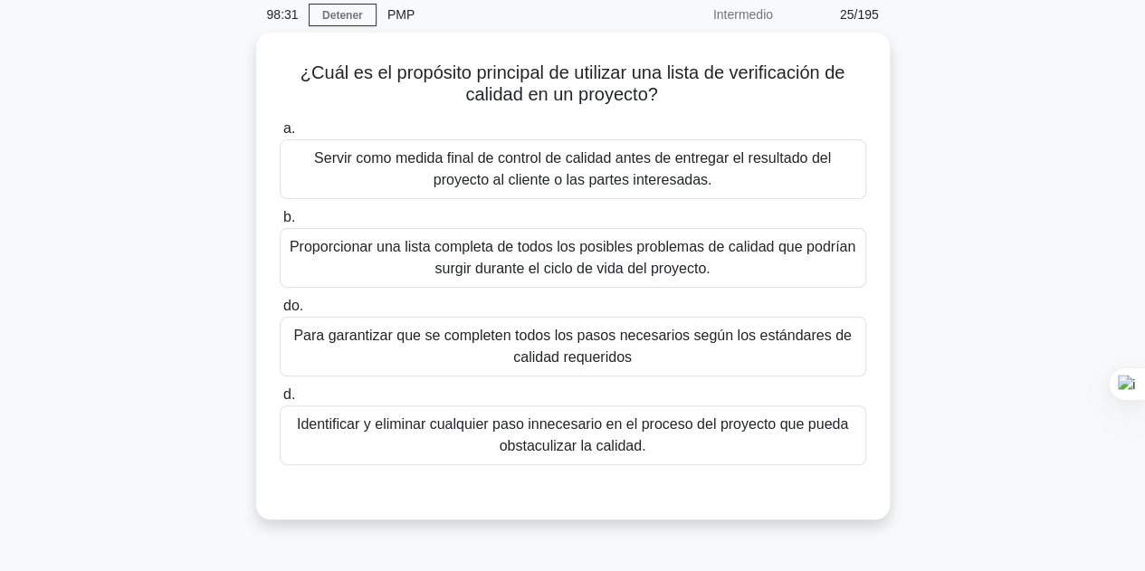
scroll to position [44, 0]
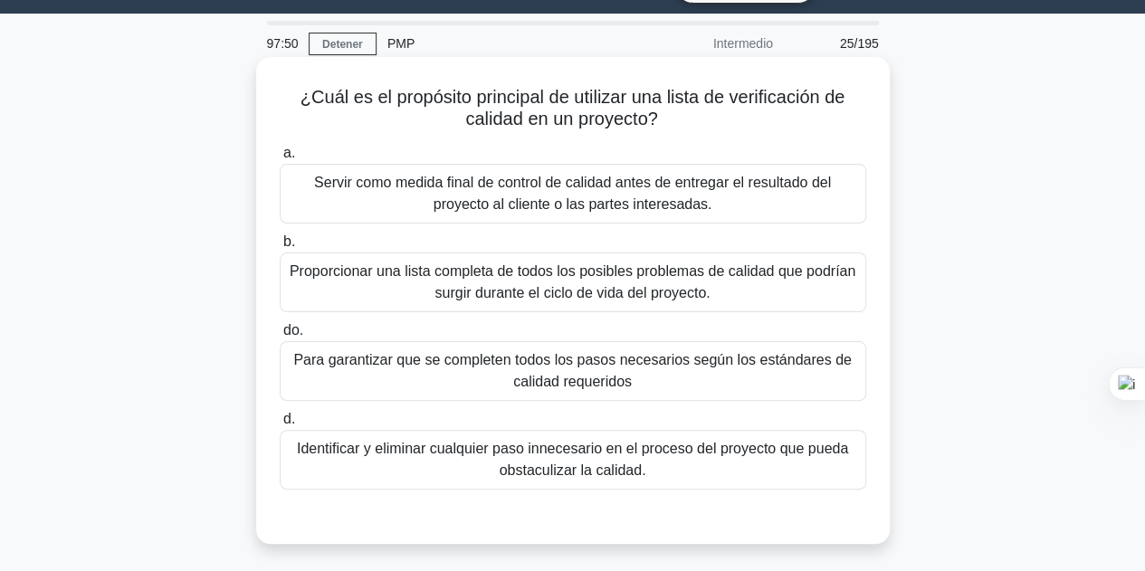
click at [613, 394] on div "Para garantizar que se completen todos los pasos necesarios según los estándare…" at bounding box center [573, 371] width 586 height 60
click at [280, 337] on input "do. Para garantizar que se completen todos los pasos necesarios según los están…" at bounding box center [280, 331] width 0 height 12
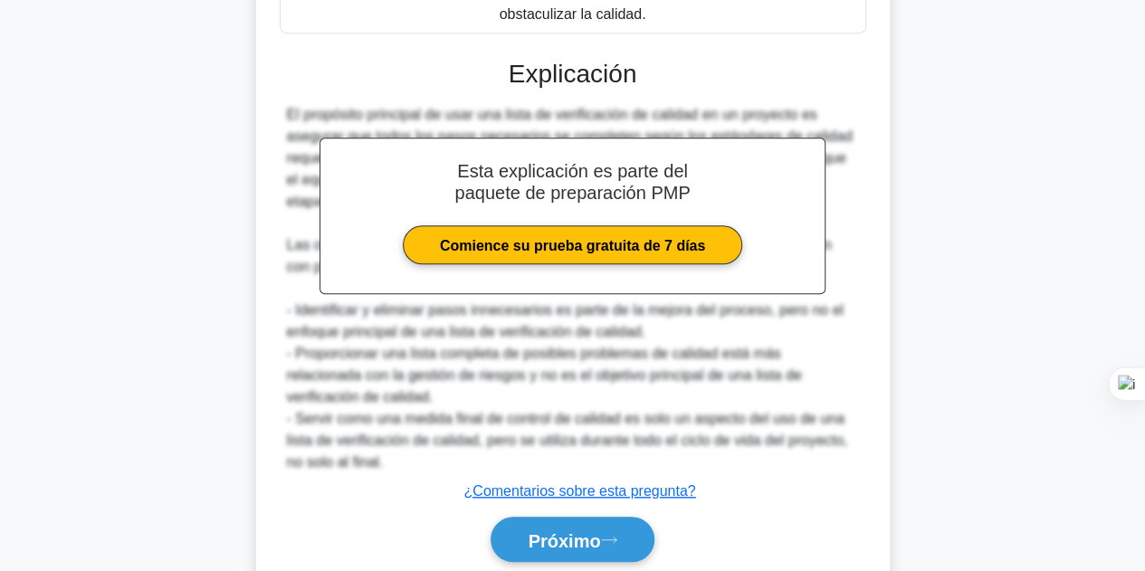
scroll to position [565, 0]
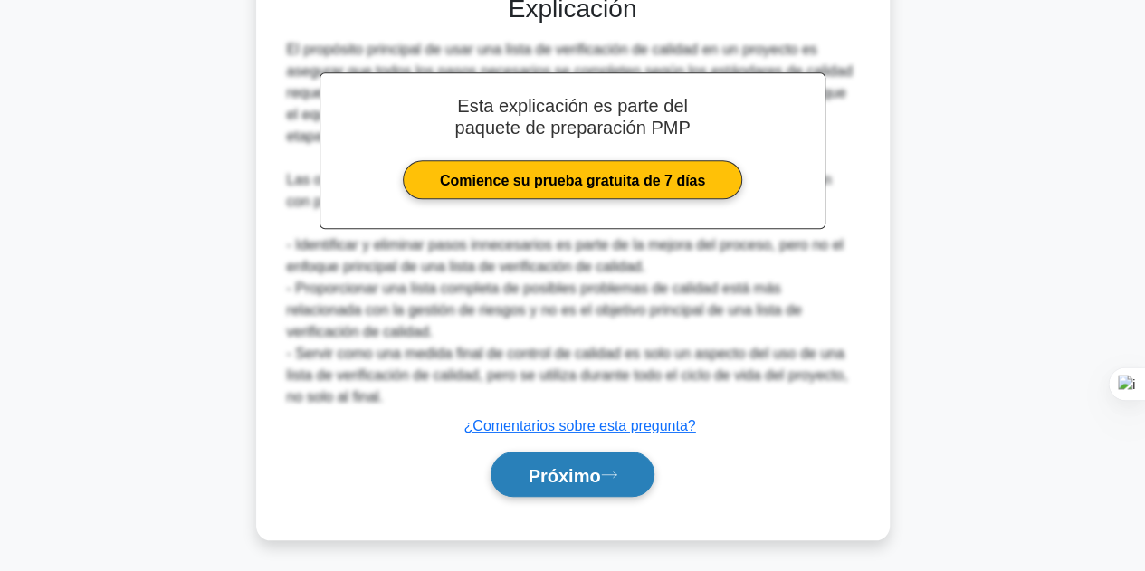
click at [558, 470] on font "Próximo" at bounding box center [563, 475] width 72 height 20
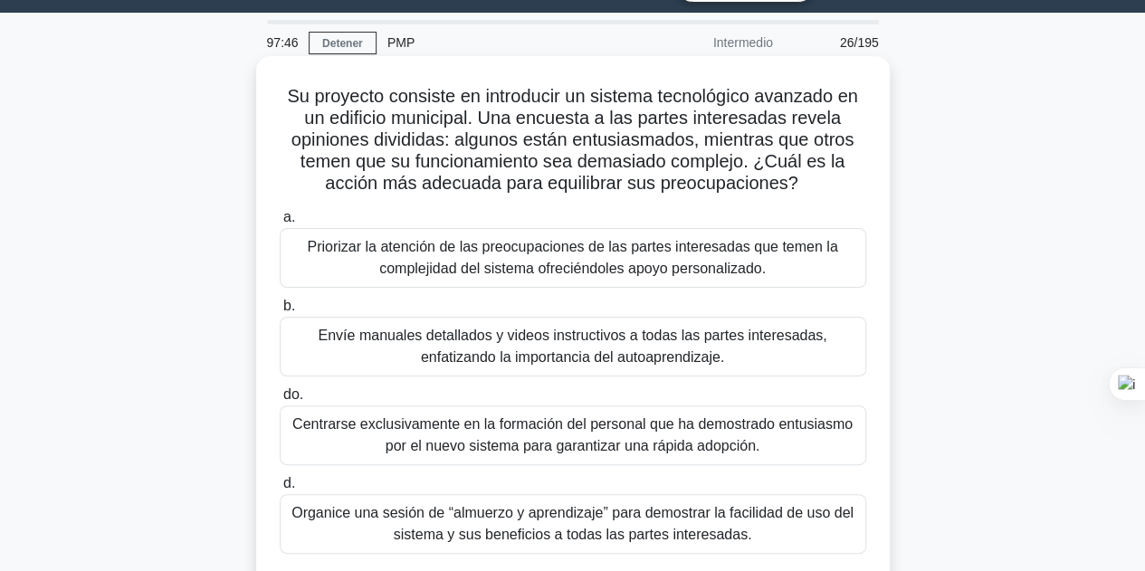
scroll to position [44, 0]
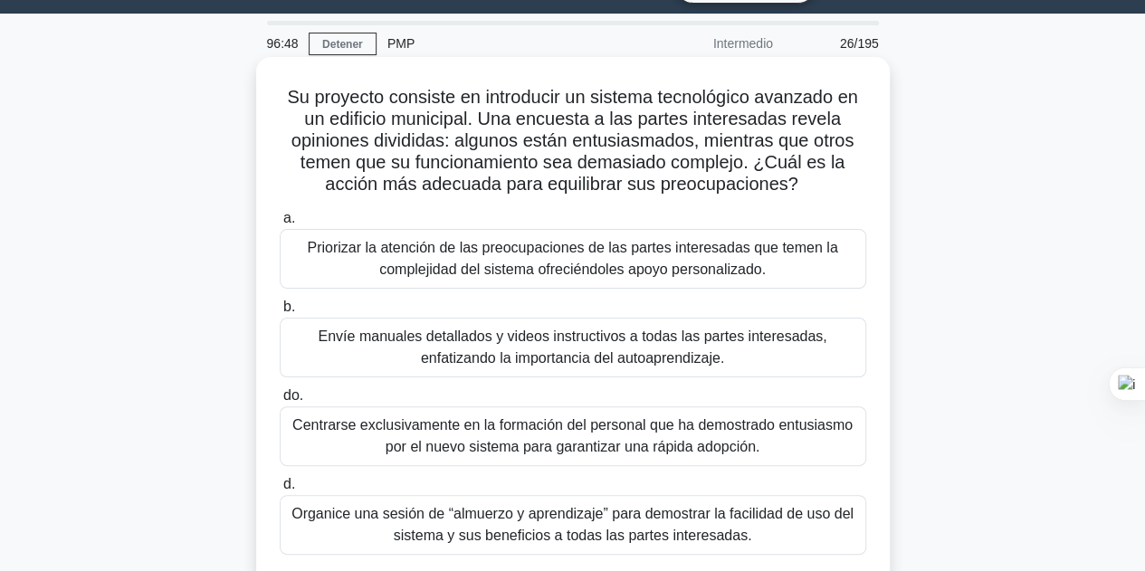
click at [590, 508] on font "Organice una sesión de “almuerzo y aprendizaje” para demostrar la facilidad de …" at bounding box center [572, 524] width 562 height 37
click at [280, 490] on input "d. Organice una sesión de “almuerzo y aprendizaje” para demostrar la facilidad …" at bounding box center [280, 485] width 0 height 12
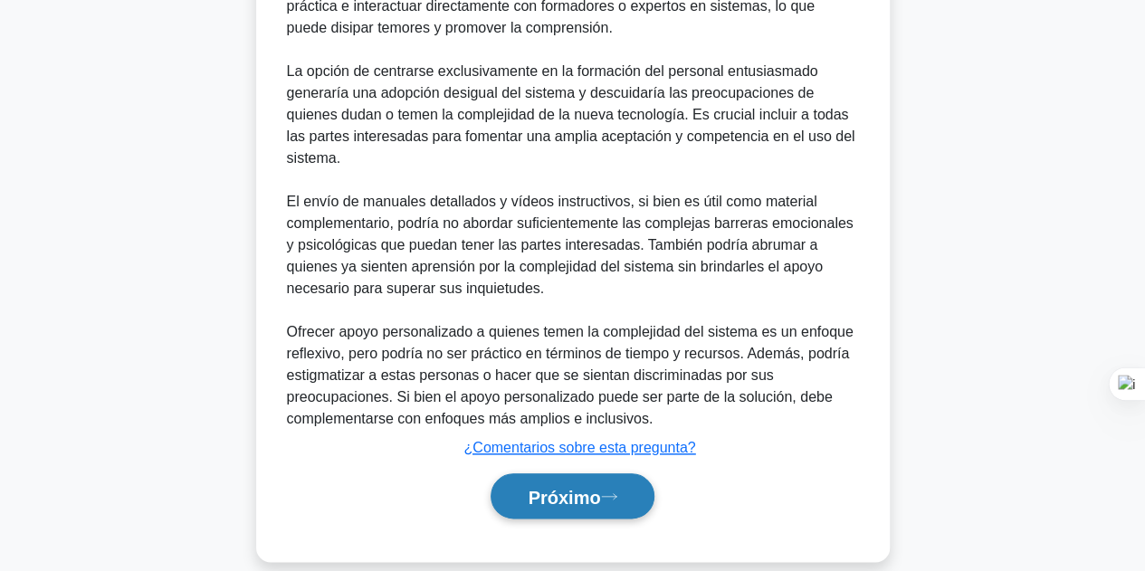
click at [600, 487] on font "Próximo" at bounding box center [563, 497] width 72 height 20
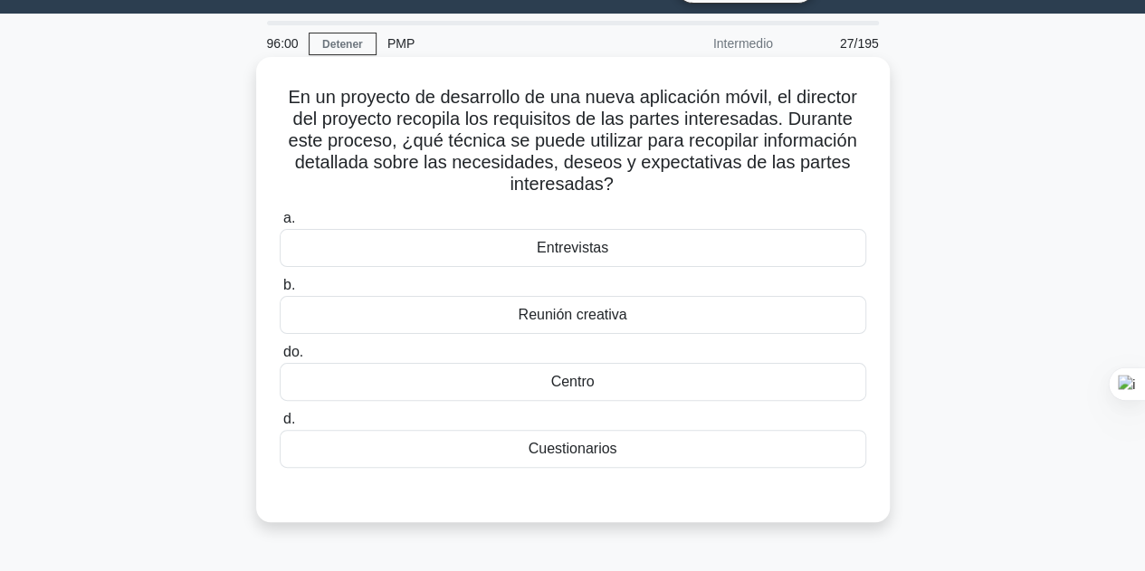
click at [590, 450] on font "Cuestionarios" at bounding box center [572, 448] width 89 height 15
click at [280, 425] on input "d. Cuestionarios" at bounding box center [280, 419] width 0 height 12
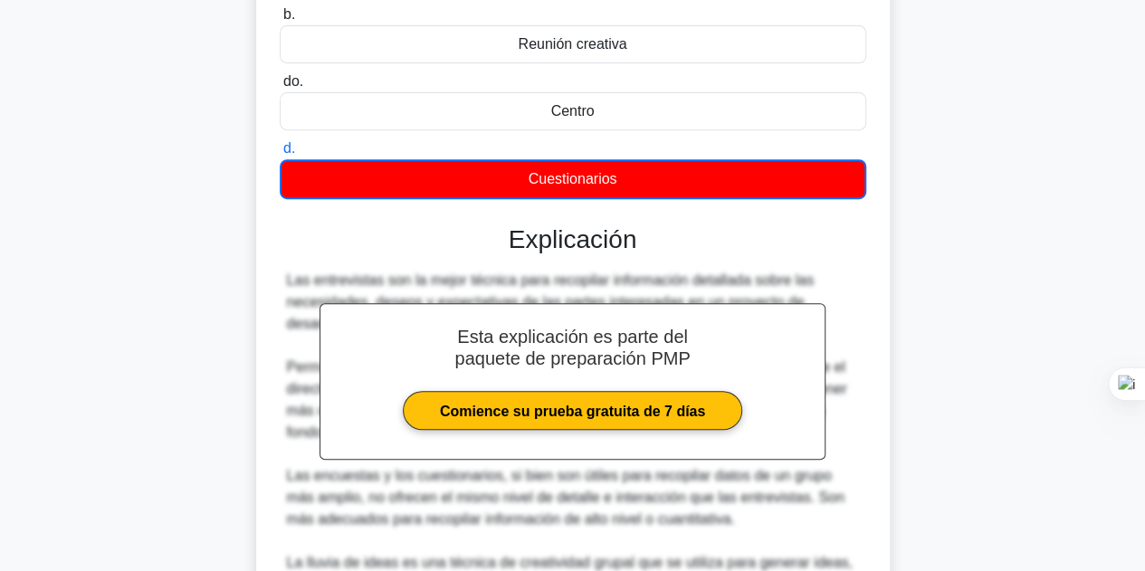
scroll to position [497, 0]
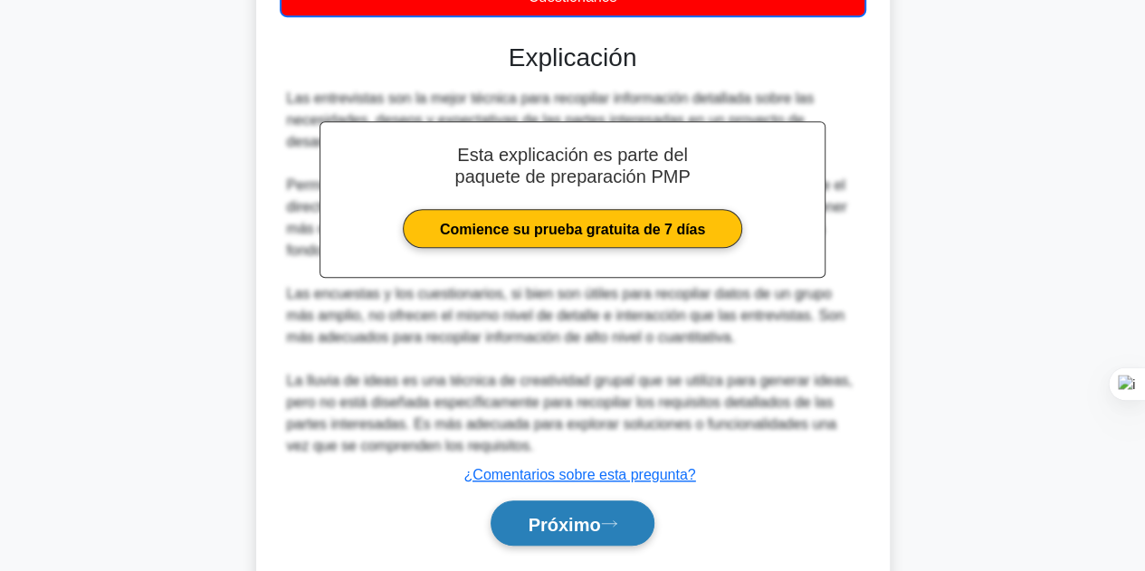
click at [580, 514] on font "Próximo" at bounding box center [563, 524] width 72 height 20
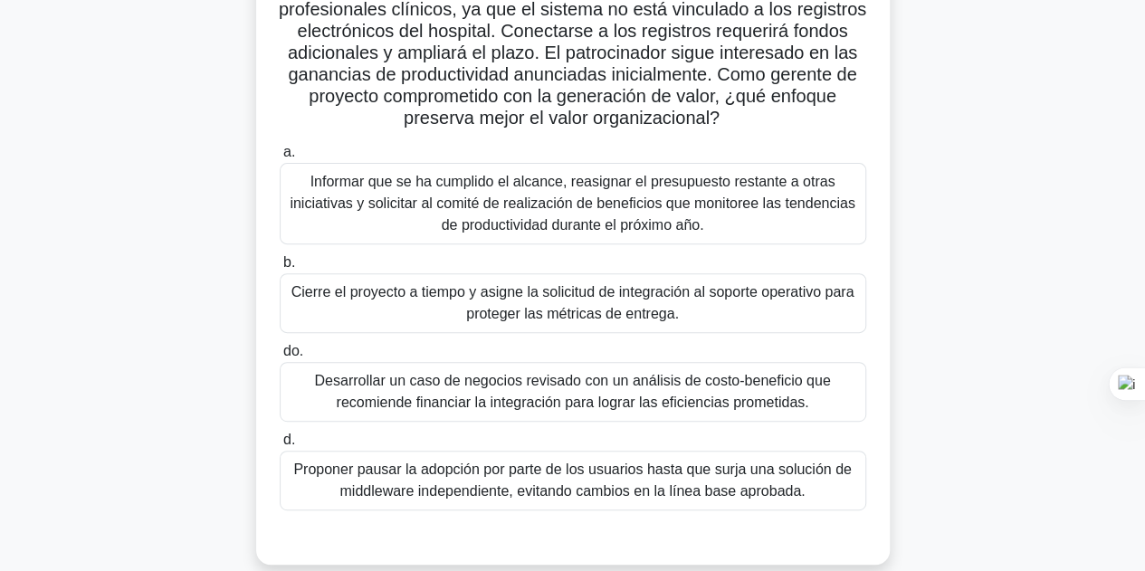
scroll to position [225, 0]
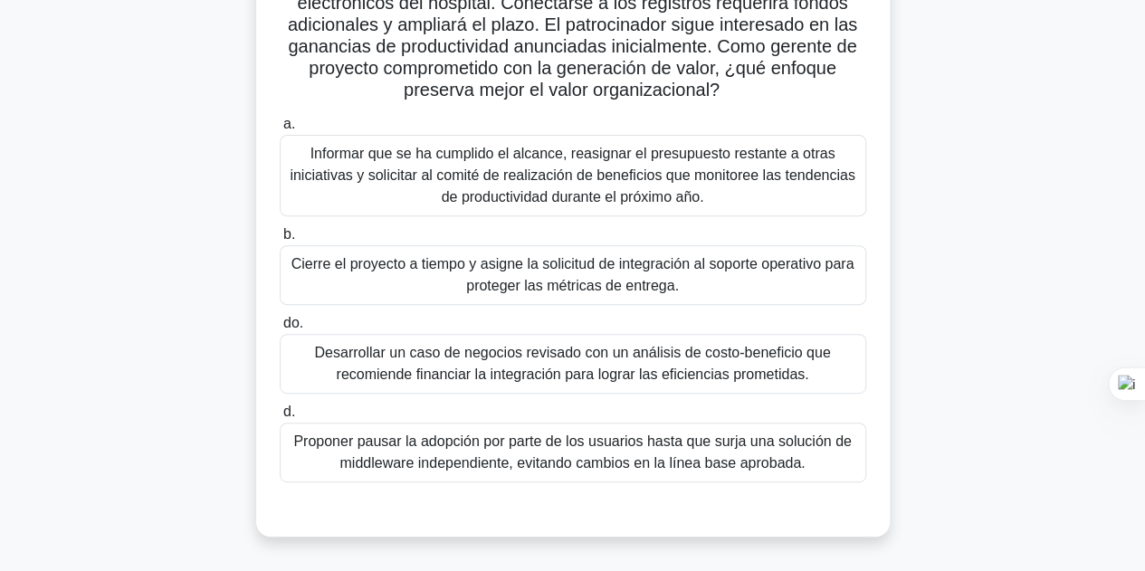
click at [679, 433] on font "Proponer pausar la adopción por parte de los usuarios hasta que surja una soluc…" at bounding box center [571, 451] width 557 height 37
click at [280, 418] on input "d. Proponer pausar la adopción por parte de los usuarios hasta que surja una so…" at bounding box center [280, 412] width 0 height 12
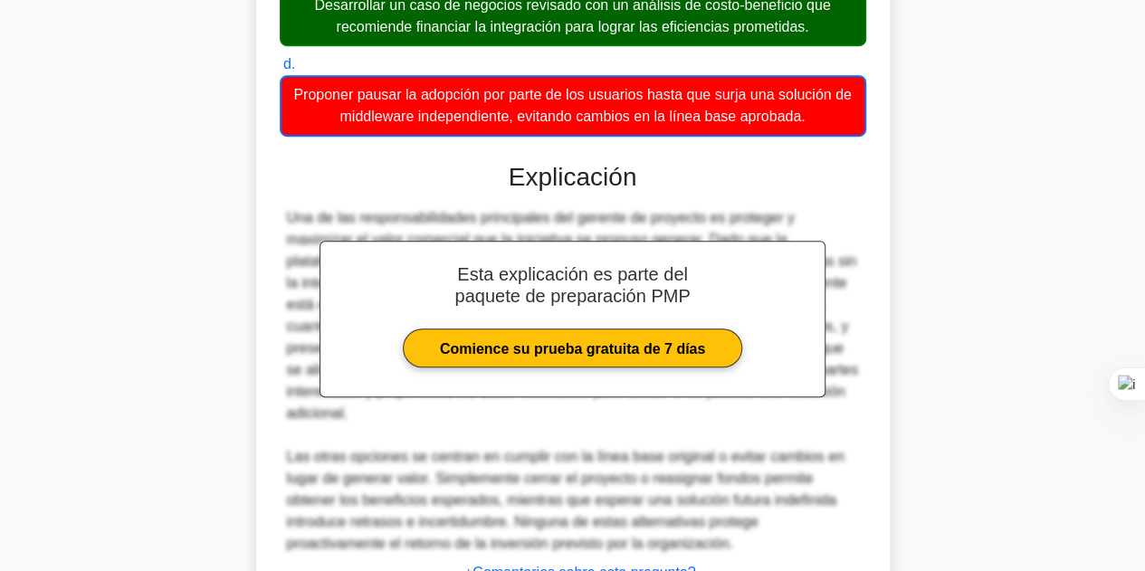
scroll to position [720, 0]
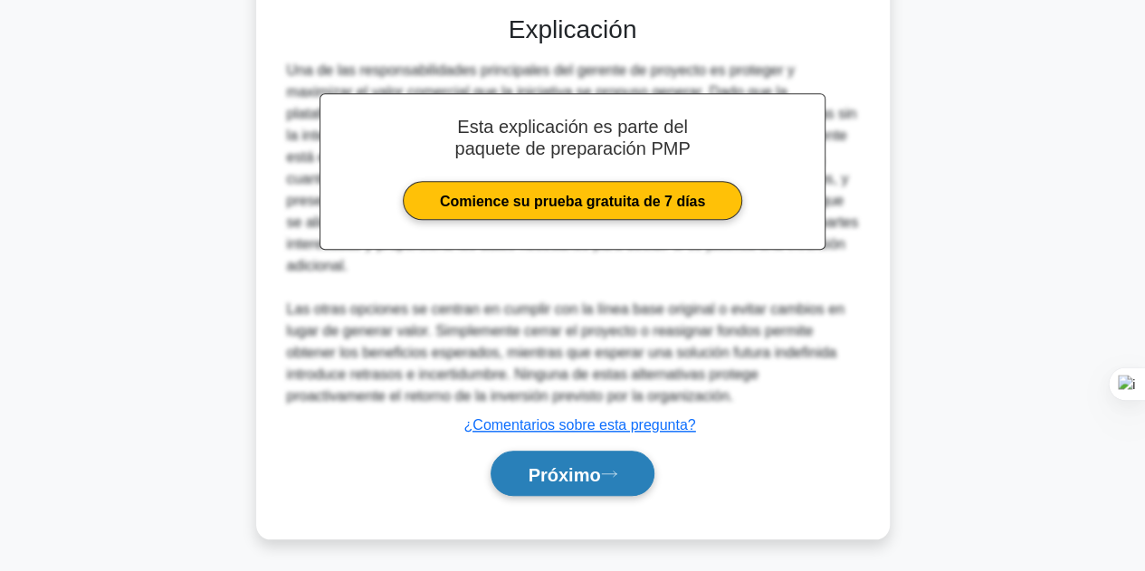
click at [592, 477] on font "Próximo" at bounding box center [563, 474] width 72 height 20
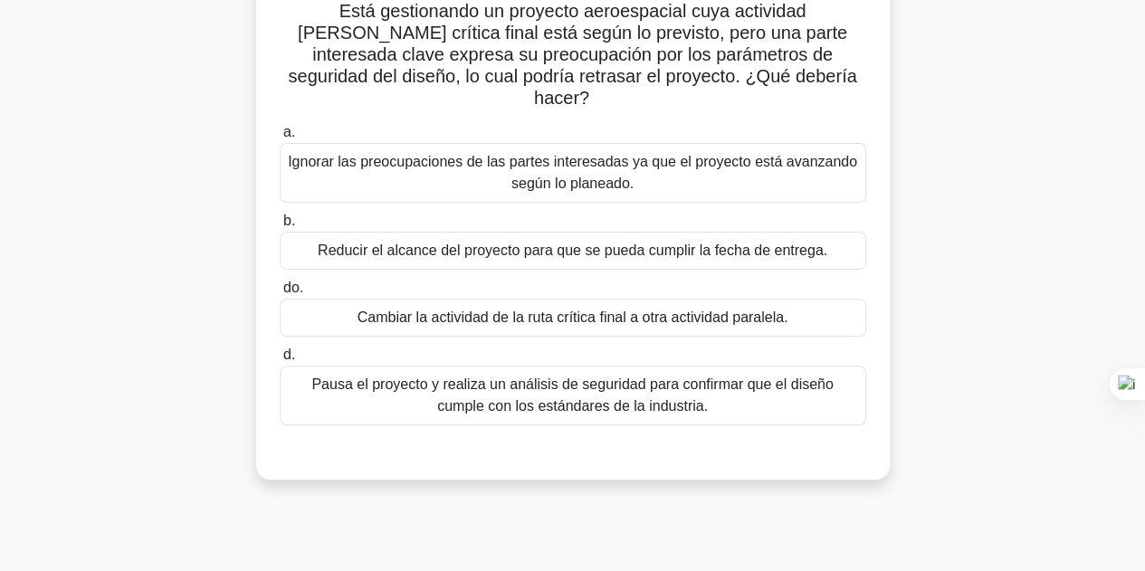
scroll to position [44, 0]
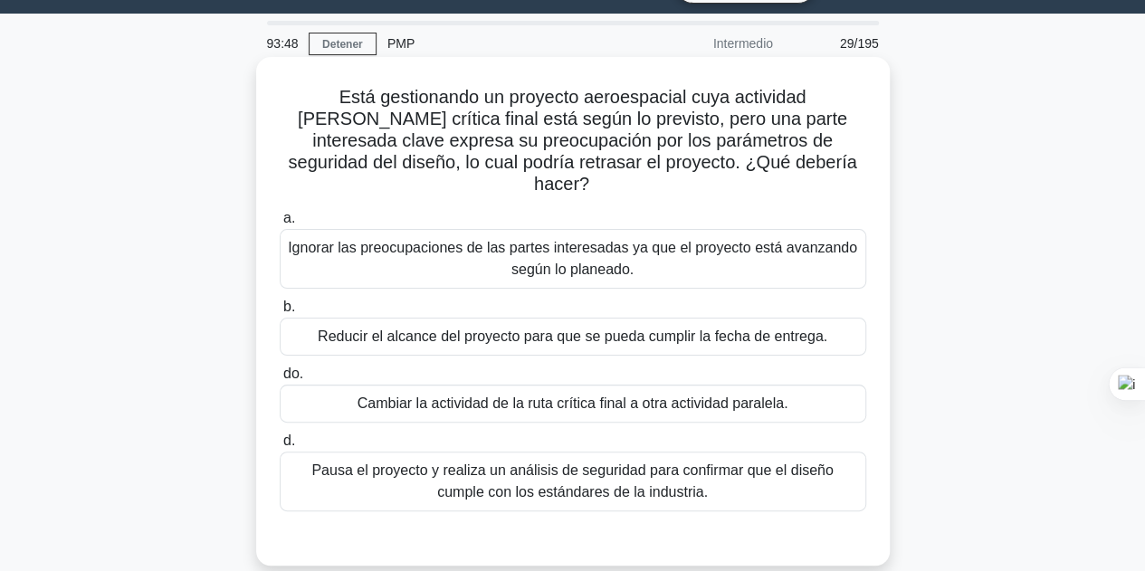
click at [593, 473] on font "Pausa el proyecto y realiza un análisis de seguridad para confirmar que el dise…" at bounding box center [571, 480] width 521 height 37
click at [280, 447] on input "d. Pausa el proyecto y realiza un análisis de seguridad para confirmar que el d…" at bounding box center [280, 441] width 0 height 12
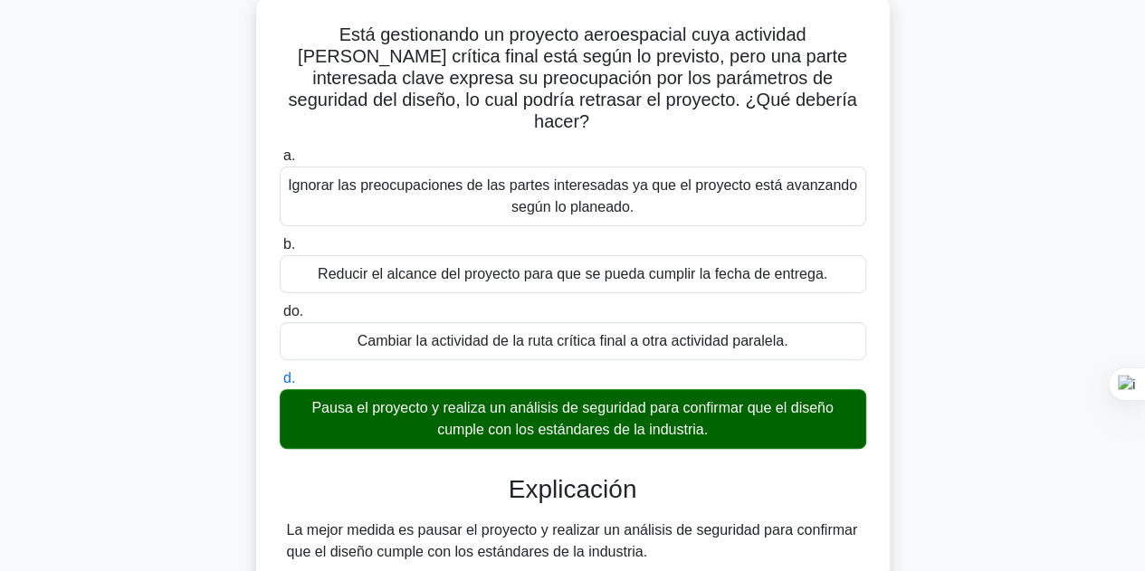
scroll to position [135, 0]
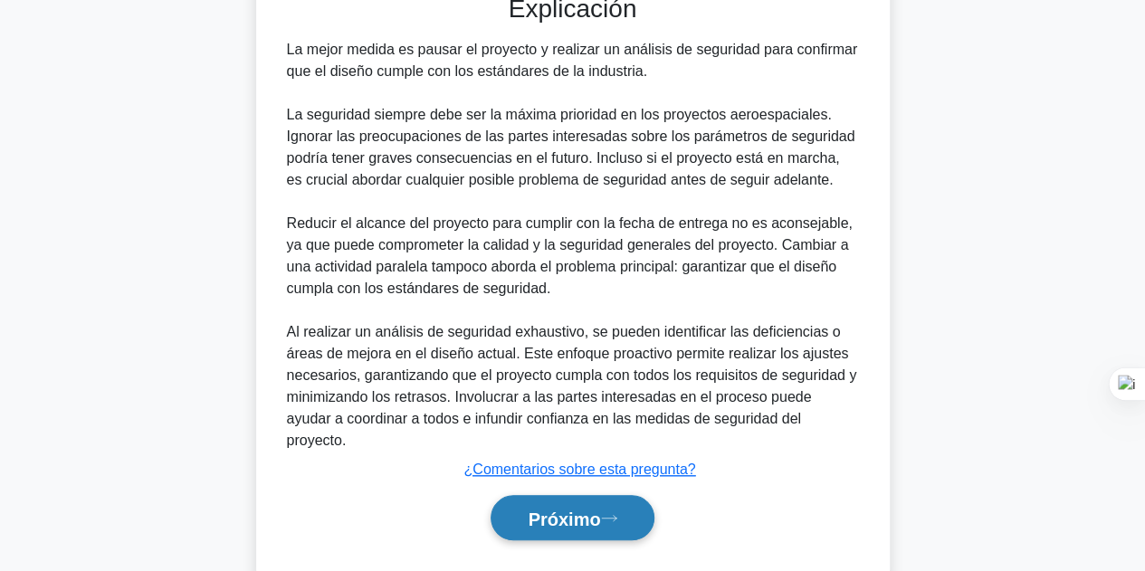
click at [594, 508] on font "Próximo" at bounding box center [563, 518] width 72 height 20
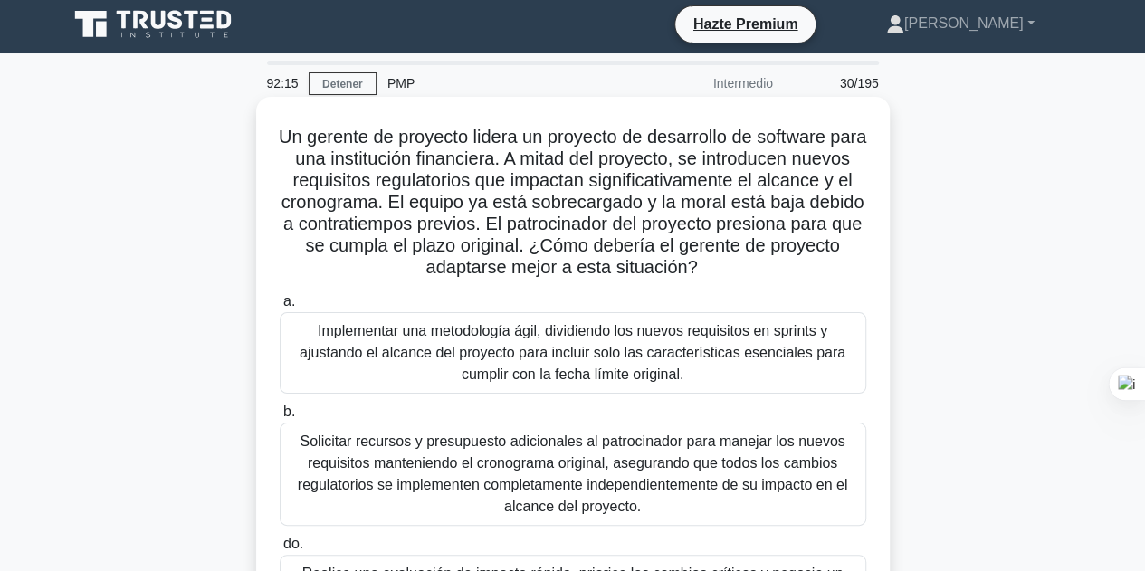
scroll to position [0, 0]
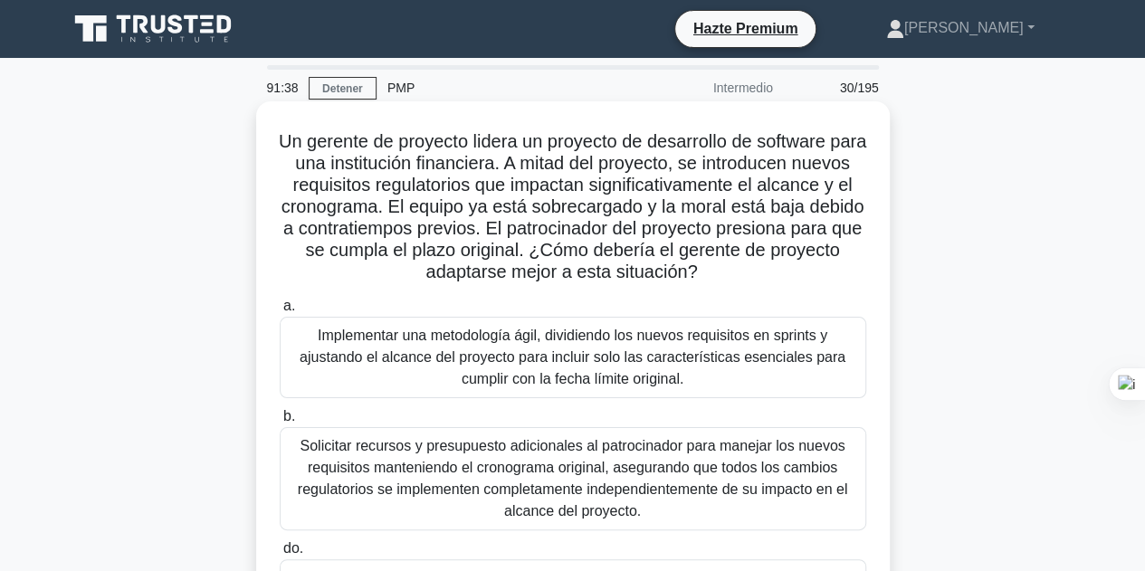
click at [699, 366] on font "Implementar una metodología ágil, dividiendo los nuevos requisitos en sprints y…" at bounding box center [572, 357] width 546 height 59
click at [280, 312] on input "a. Implementar una metodología ágil, dividiendo los nuevos requisitos en sprint…" at bounding box center [280, 306] width 0 height 12
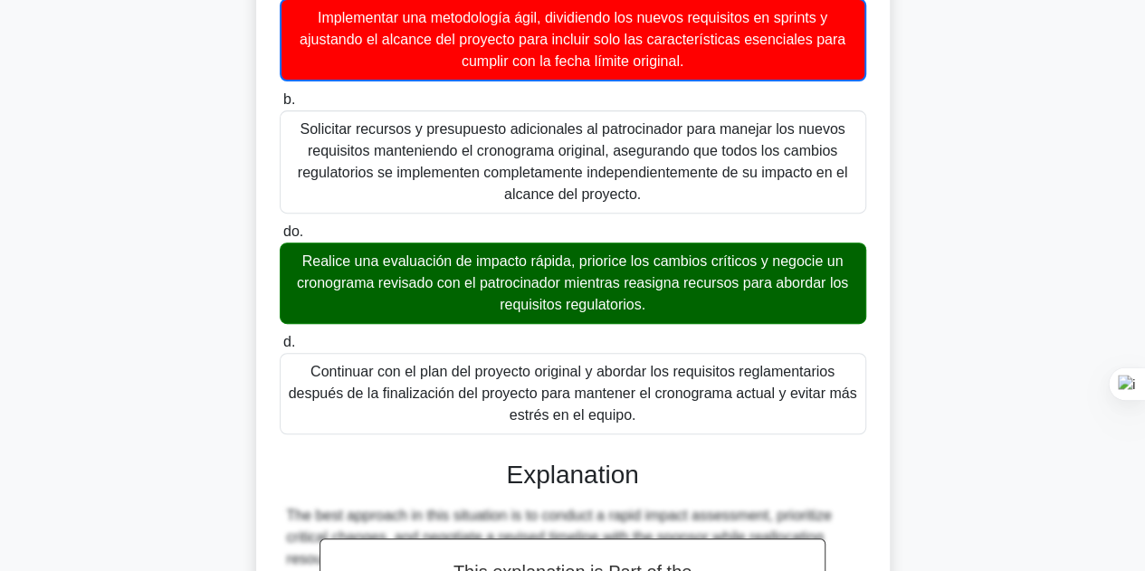
scroll to position [362, 0]
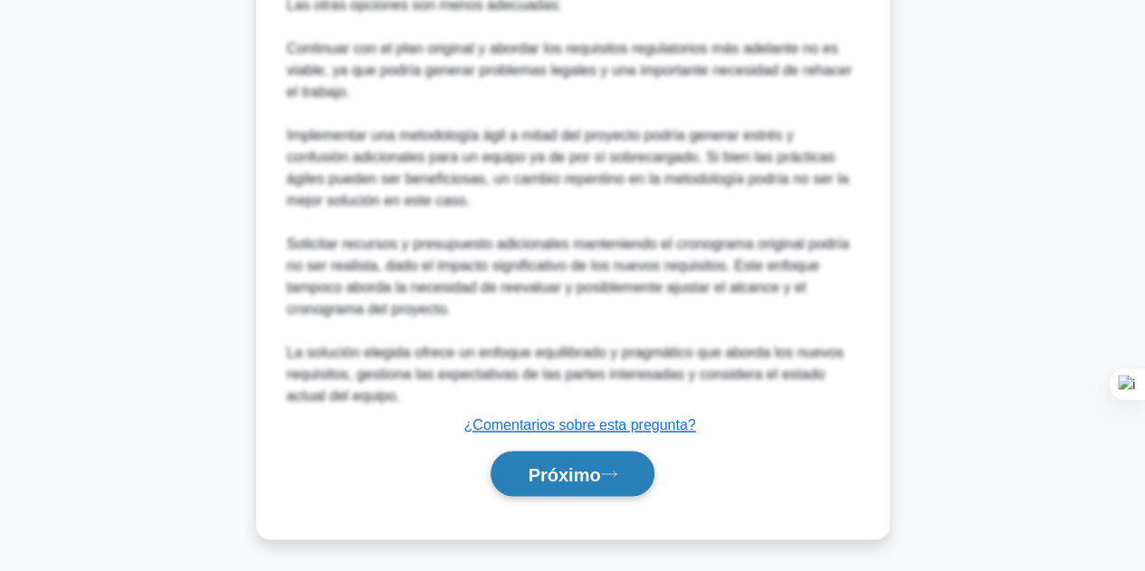
click at [565, 471] on font "Próximo" at bounding box center [563, 474] width 72 height 20
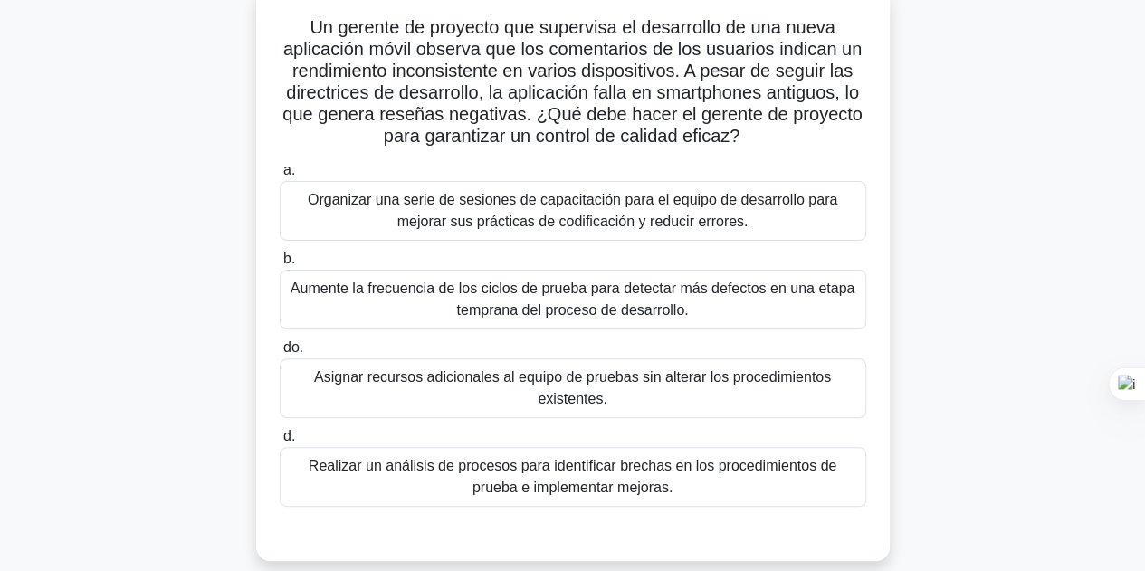
scroll to position [90, 0]
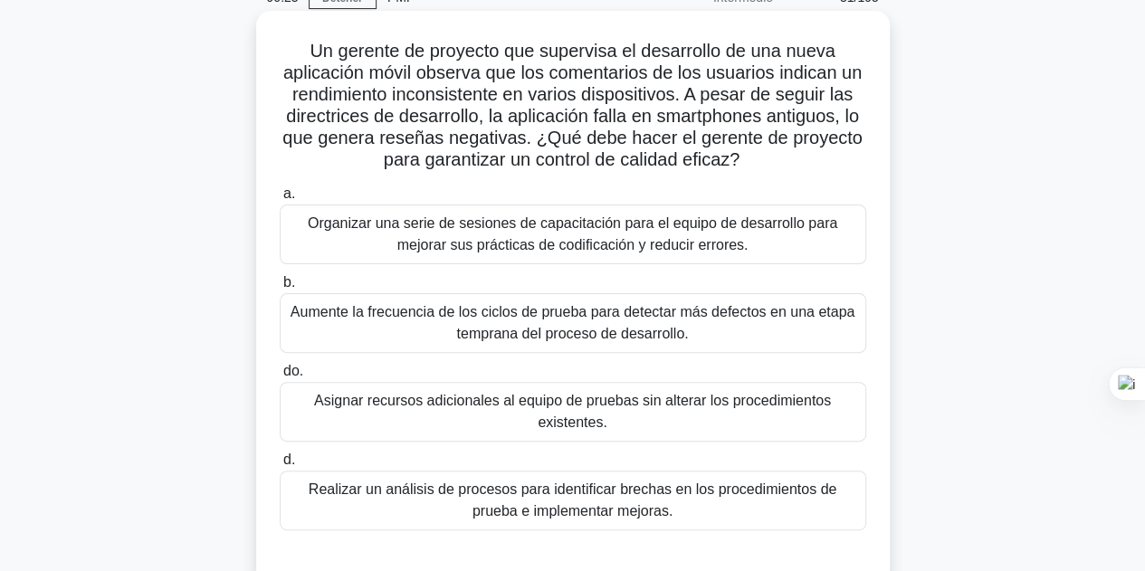
click at [705, 328] on font "Aumente la frecuencia de los ciclos de prueba para detectar más defectos en una…" at bounding box center [573, 322] width 570 height 43
click at [280, 289] on input "b. Aumente la frecuencia de los ciclos de prueba para detectar más defectos en …" at bounding box center [280, 283] width 0 height 12
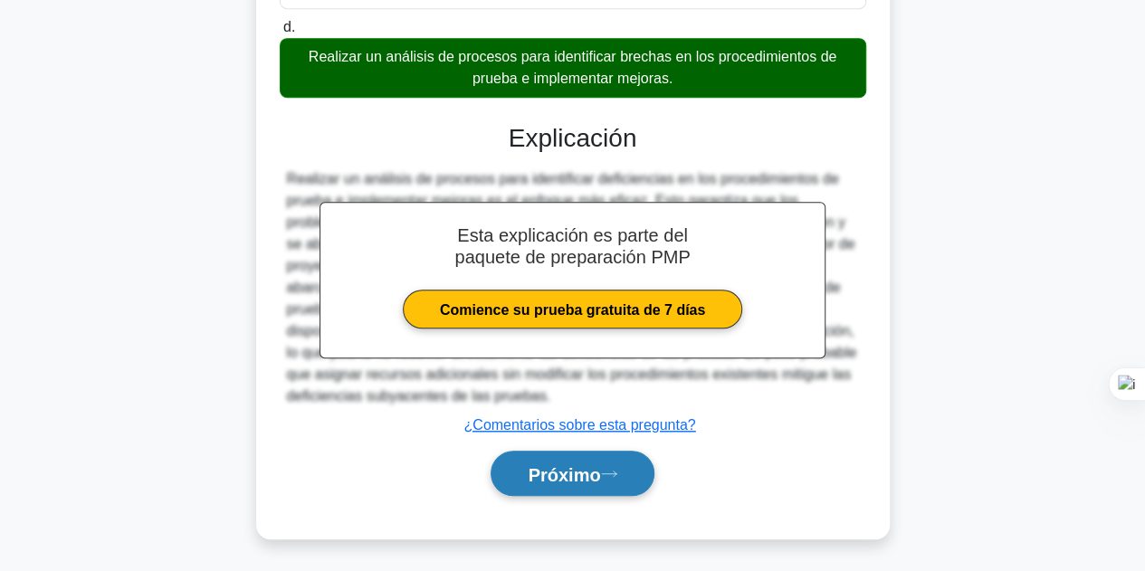
click at [594, 466] on font "Próximo" at bounding box center [563, 474] width 72 height 20
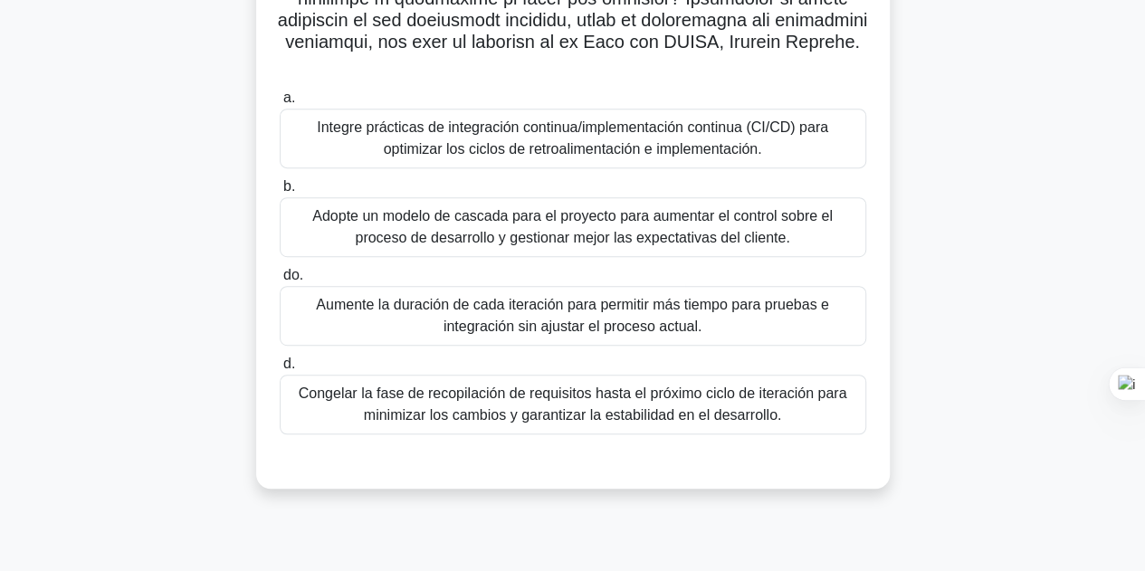
scroll to position [406, 0]
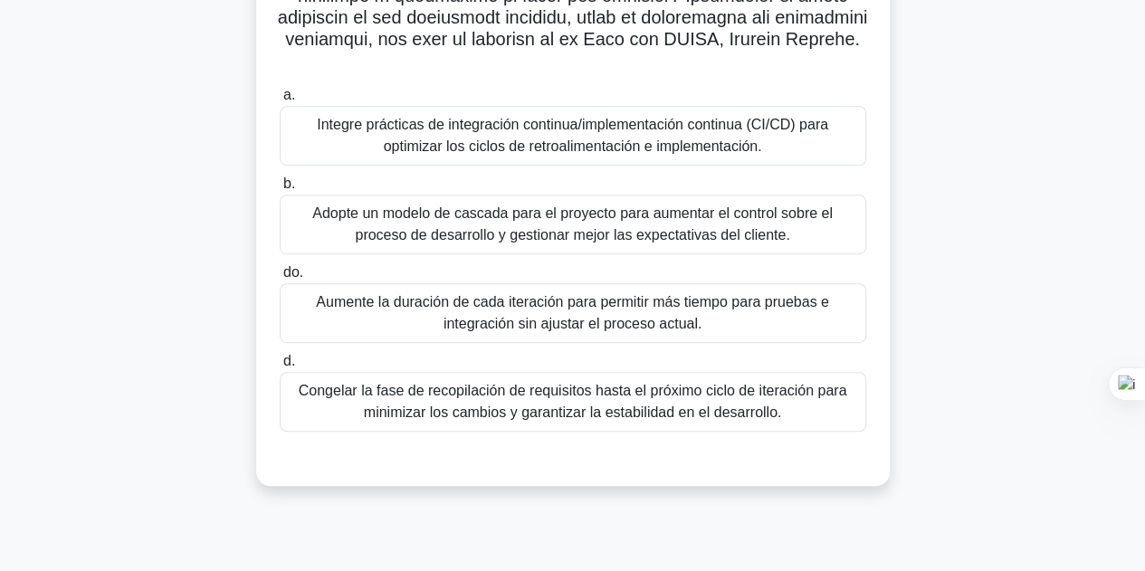
click at [651, 126] on font "Integre prácticas de integración continua/implementación continua (CI/CD) para …" at bounding box center [572, 135] width 511 height 37
click at [280, 101] on input "a. Integre prácticas de integración continua/implementación continua (CI/CD) pa…" at bounding box center [280, 96] width 0 height 12
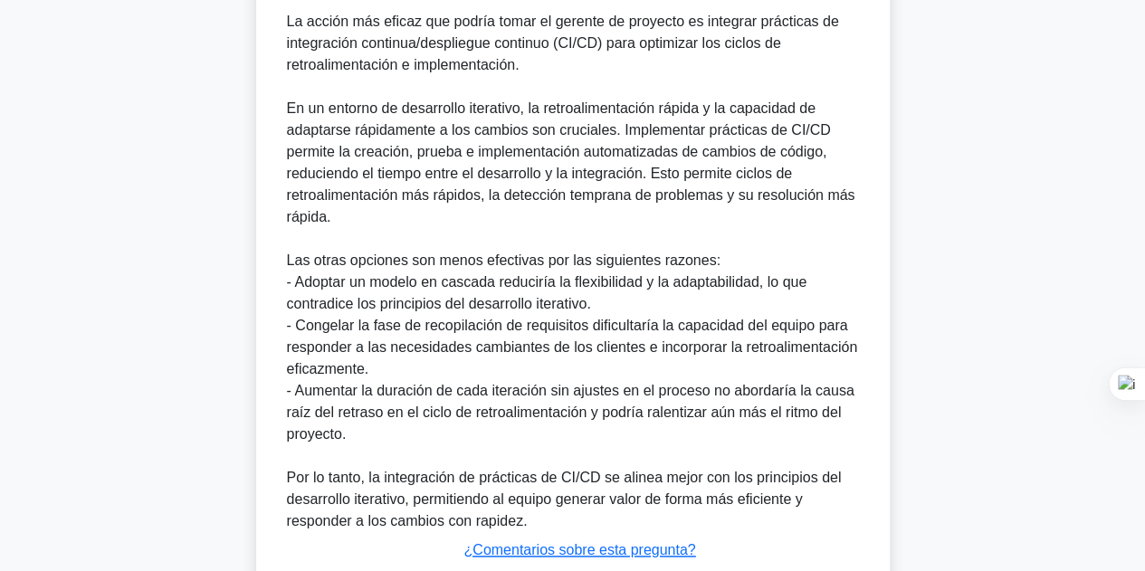
scroll to position [1021, 0]
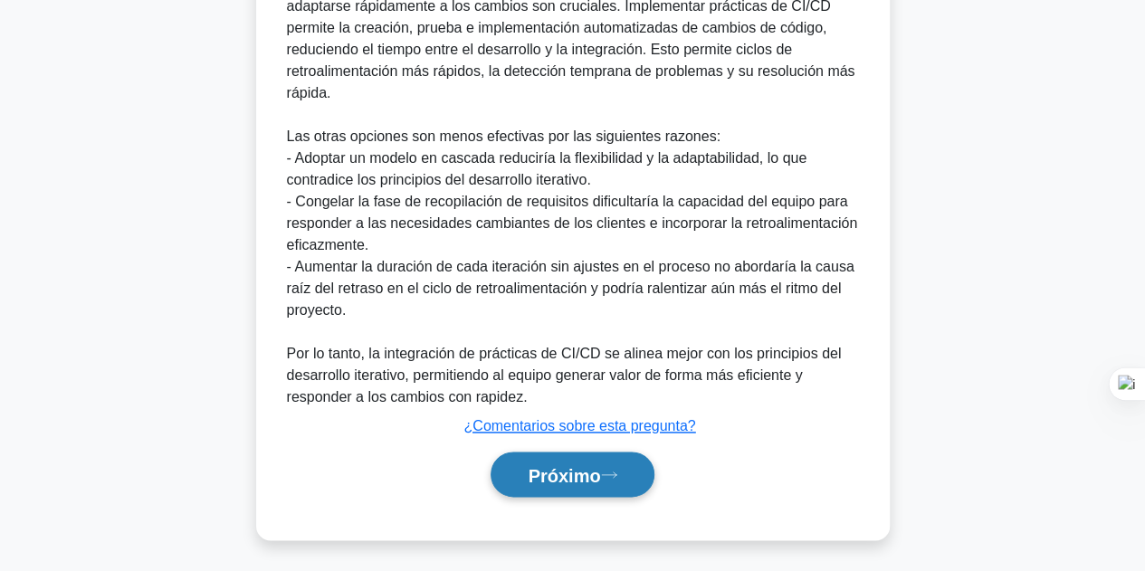
click at [570, 465] on font "Próximo" at bounding box center [563, 475] width 72 height 20
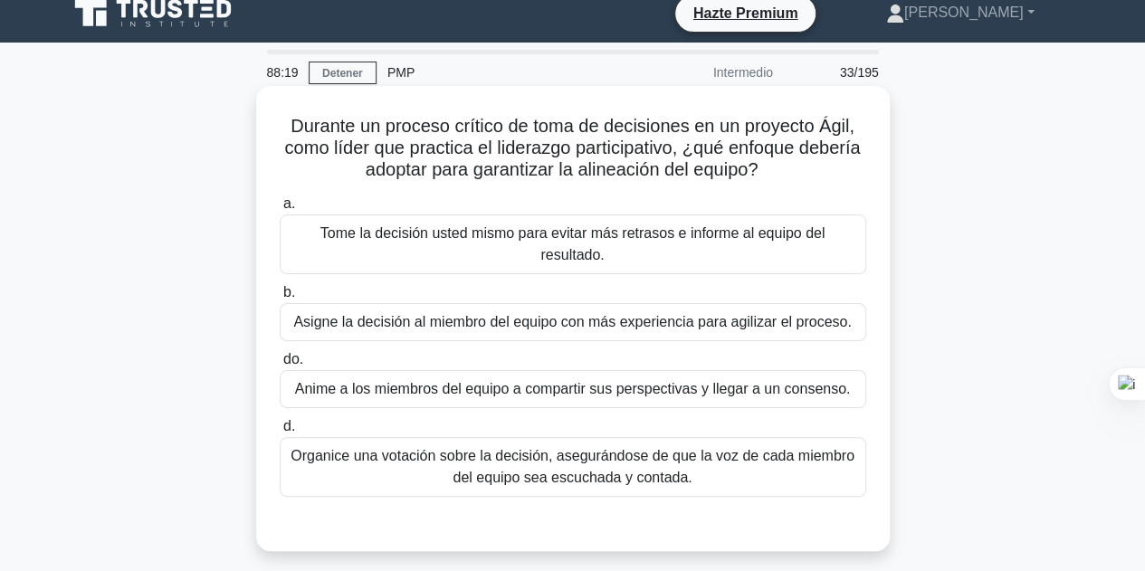
scroll to position [0, 0]
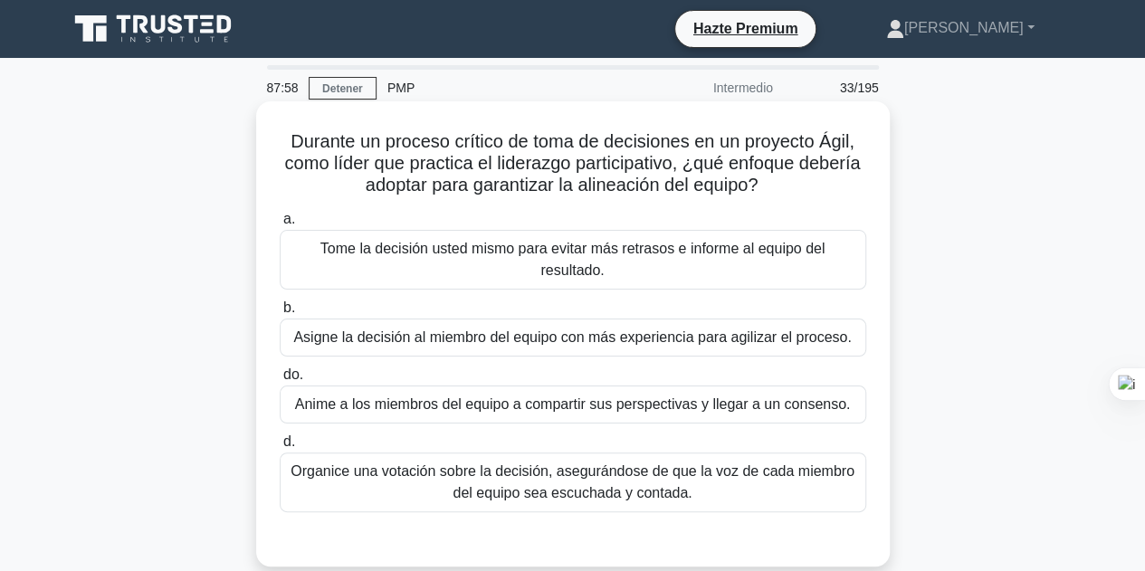
click at [592, 401] on div "Anime a los miembros del equipo a compartir sus perspectivas y llegar a un cons…" at bounding box center [573, 404] width 586 height 38
click at [280, 381] on input "do. Anime a los miembros del equipo a compartir sus perspectivas y llegar a un …" at bounding box center [280, 375] width 0 height 12
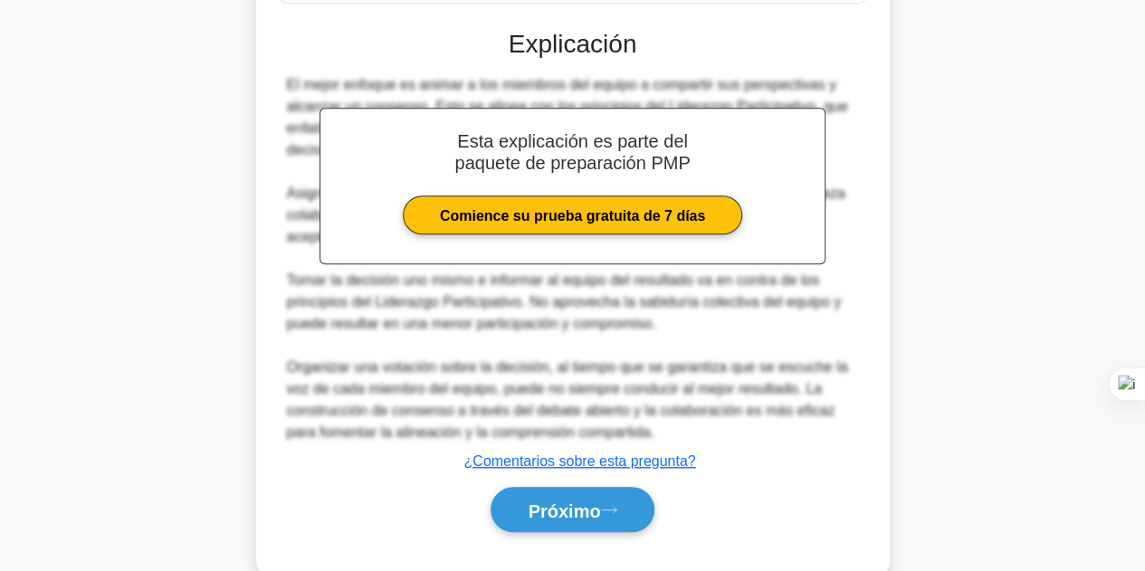
scroll to position [522, 0]
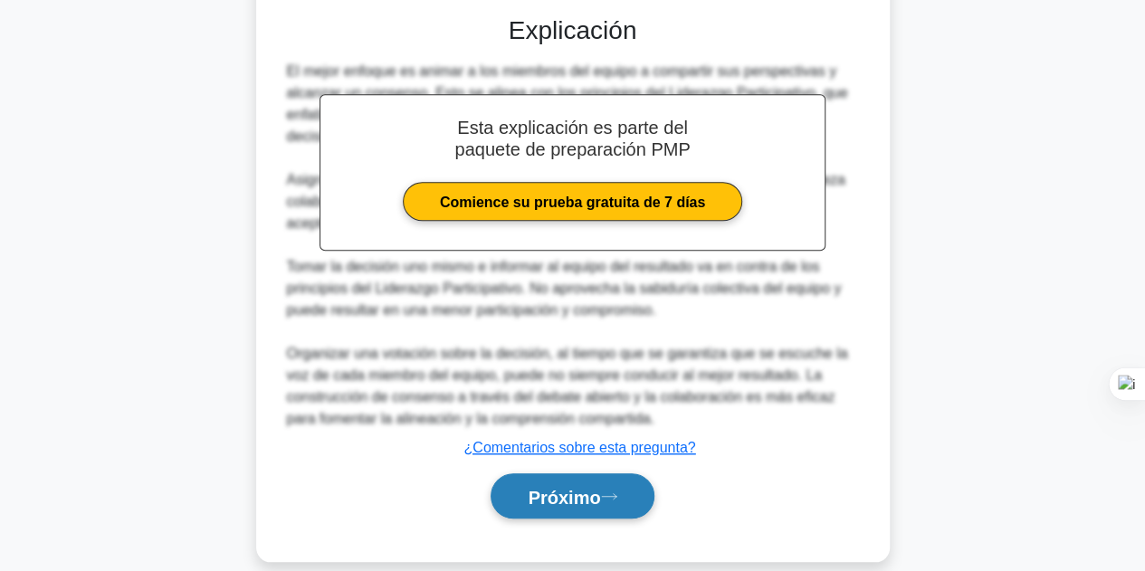
click at [573, 487] on font "Próximo" at bounding box center [563, 497] width 72 height 20
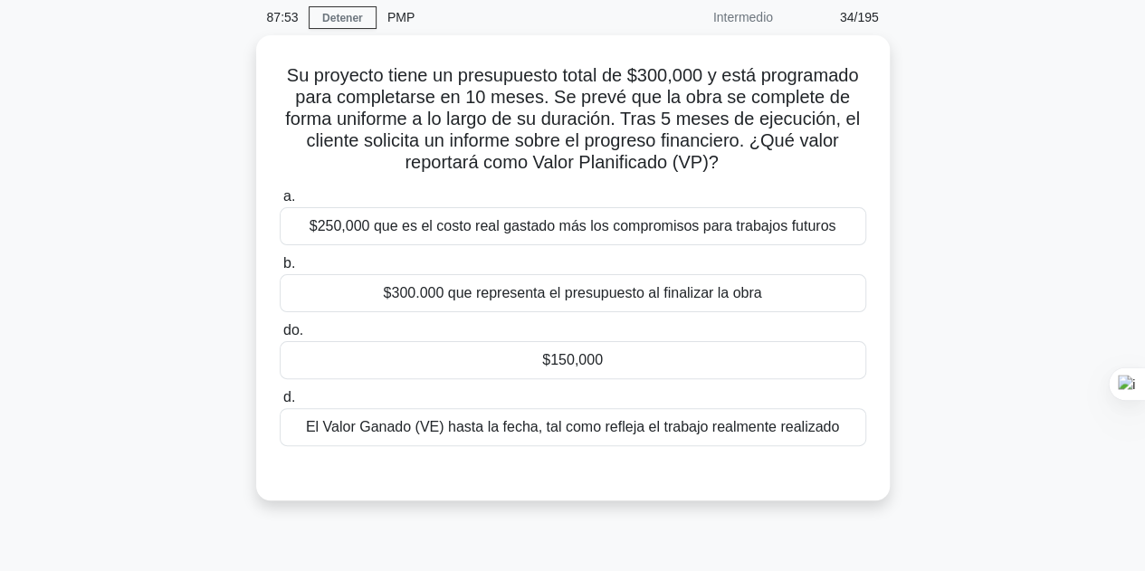
scroll to position [44, 0]
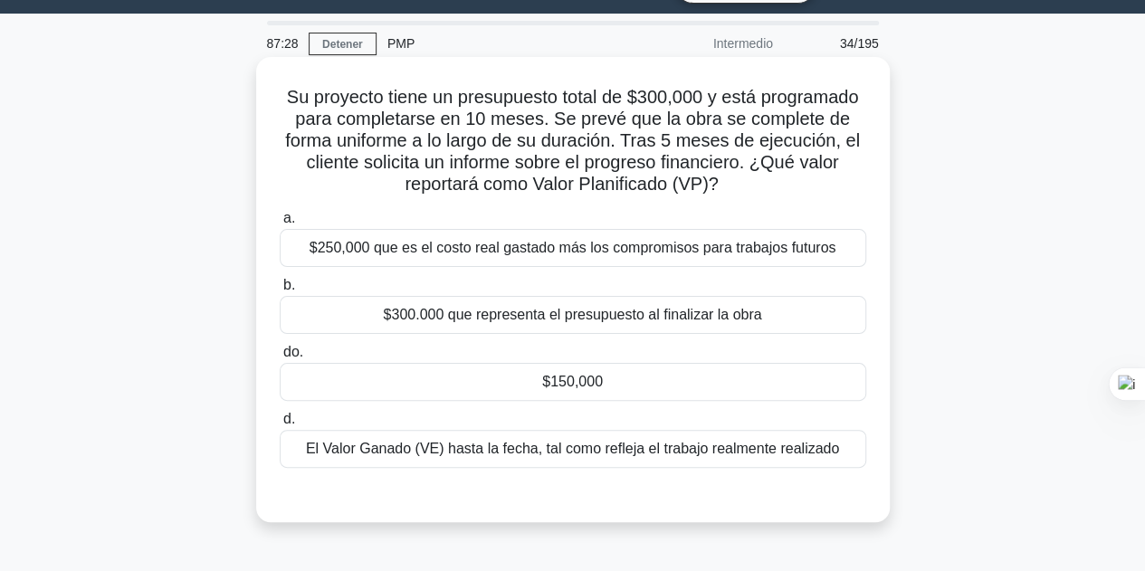
click at [568, 380] on font "$150,000" at bounding box center [572, 381] width 61 height 15
click at [280, 358] on input "do. $150,000" at bounding box center [280, 353] width 0 height 12
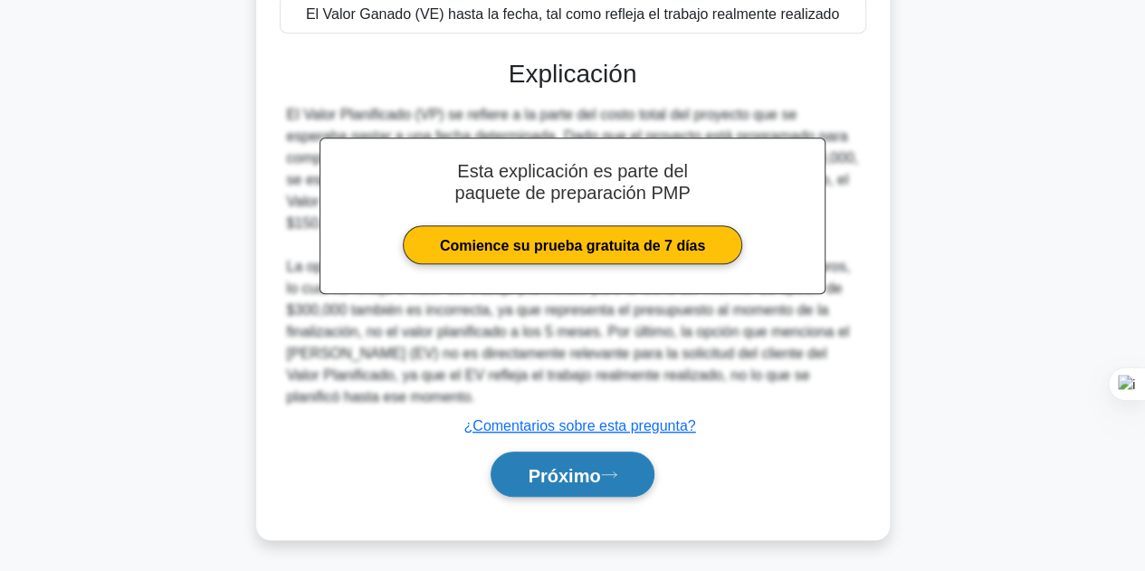
click at [588, 494] on button "Próximo" at bounding box center [571, 474] width 163 height 46
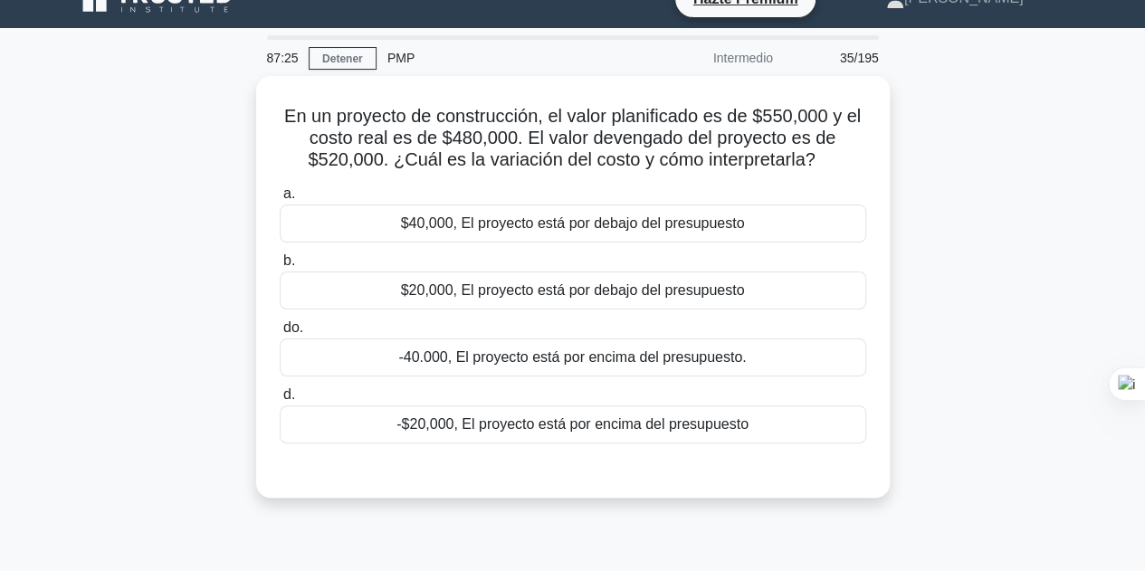
scroll to position [0, 0]
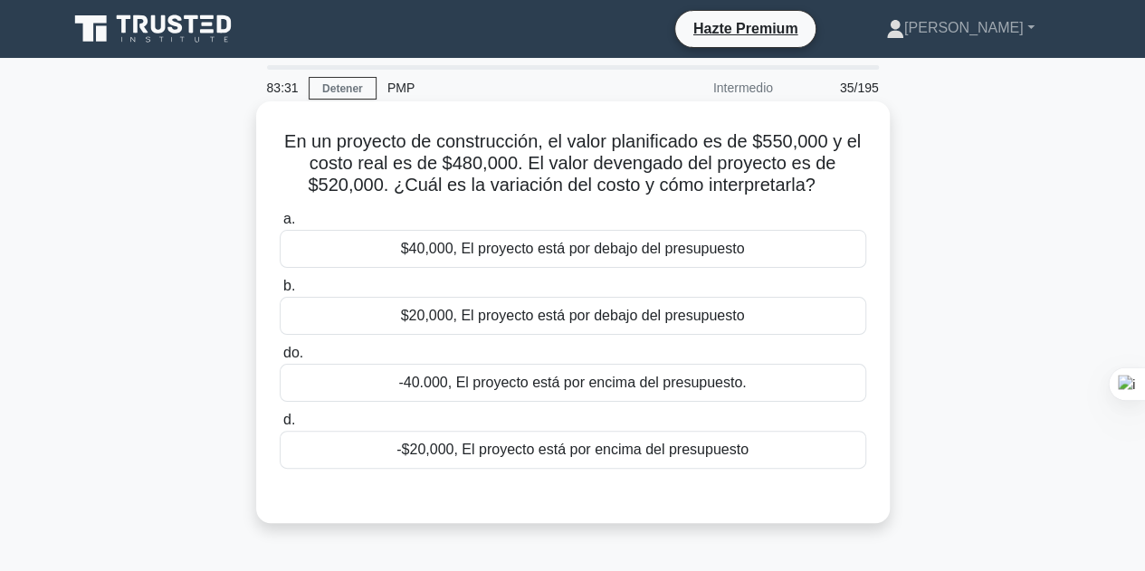
click at [476, 256] on font "$40,000, El proyecto está por debajo del presupuesto" at bounding box center [573, 248] width 344 height 15
click at [280, 225] on input "a. $40,000, El proyecto está por debajo del presupuesto" at bounding box center [280, 220] width 0 height 12
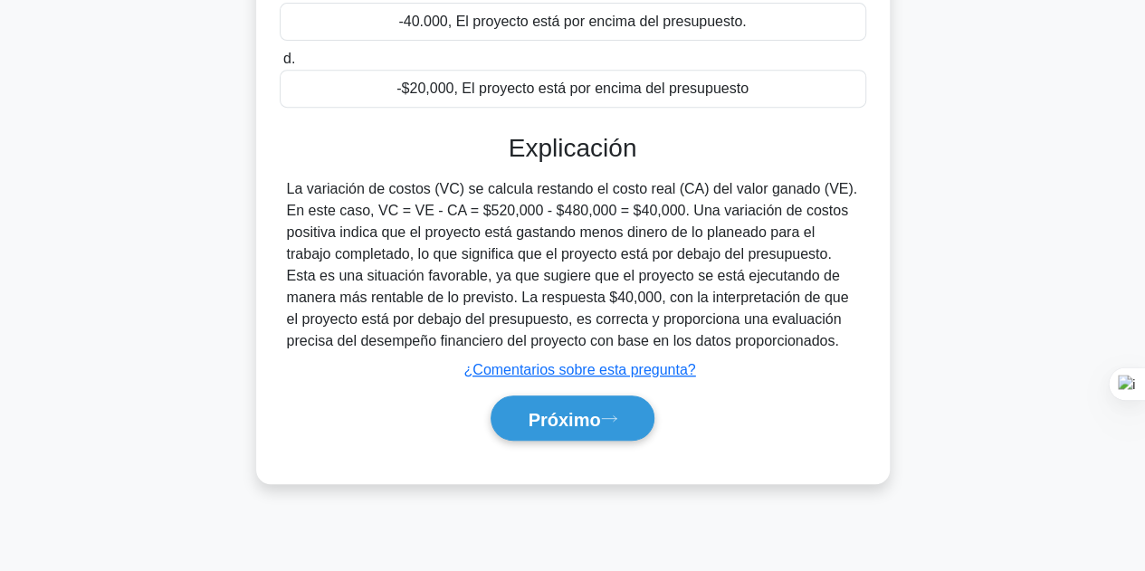
scroll to position [362, 0]
click at [527, 427] on font "Próximo" at bounding box center [563, 418] width 72 height 20
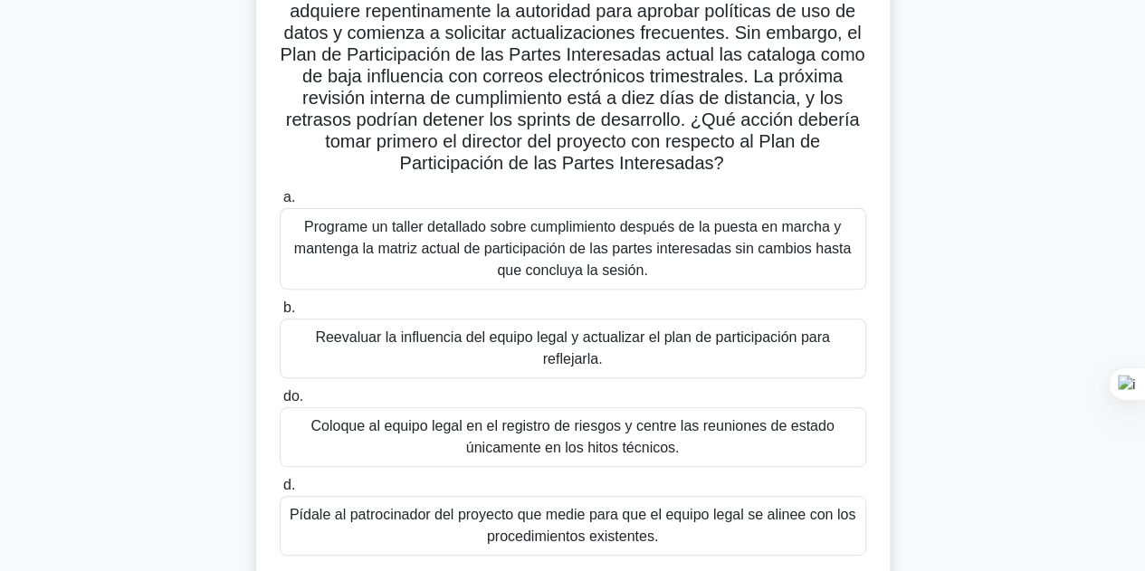
scroll to position [181, 0]
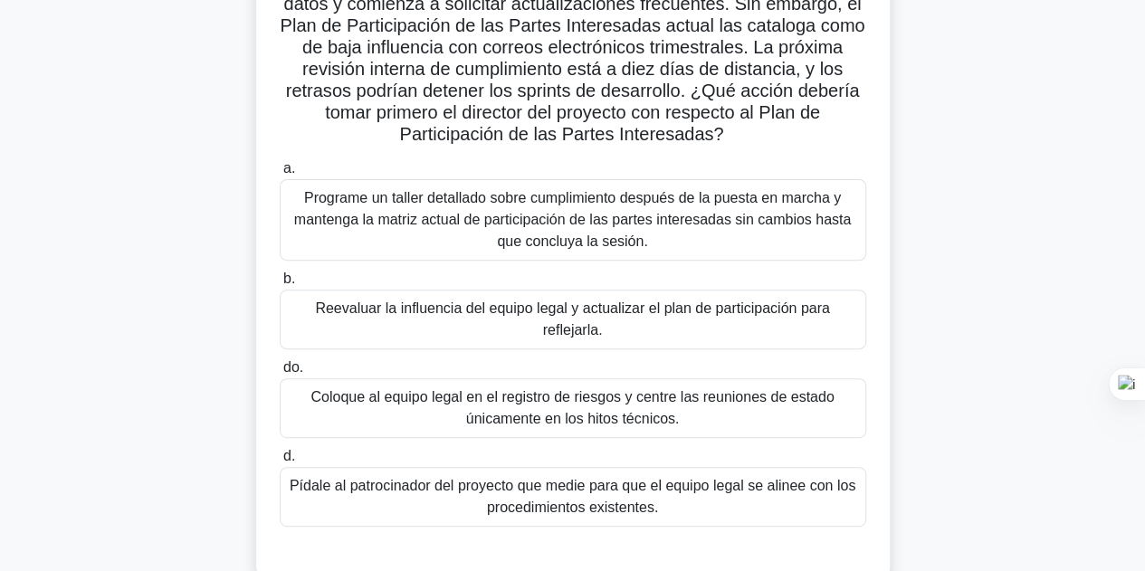
click at [643, 233] on font "Programe un taller detallado sobre cumplimiento después de la puesta en marcha …" at bounding box center [572, 219] width 556 height 59
click at [280, 175] on input "a. Programe un taller detallado sobre cumplimiento después de la puesta en marc…" at bounding box center [280, 169] width 0 height 12
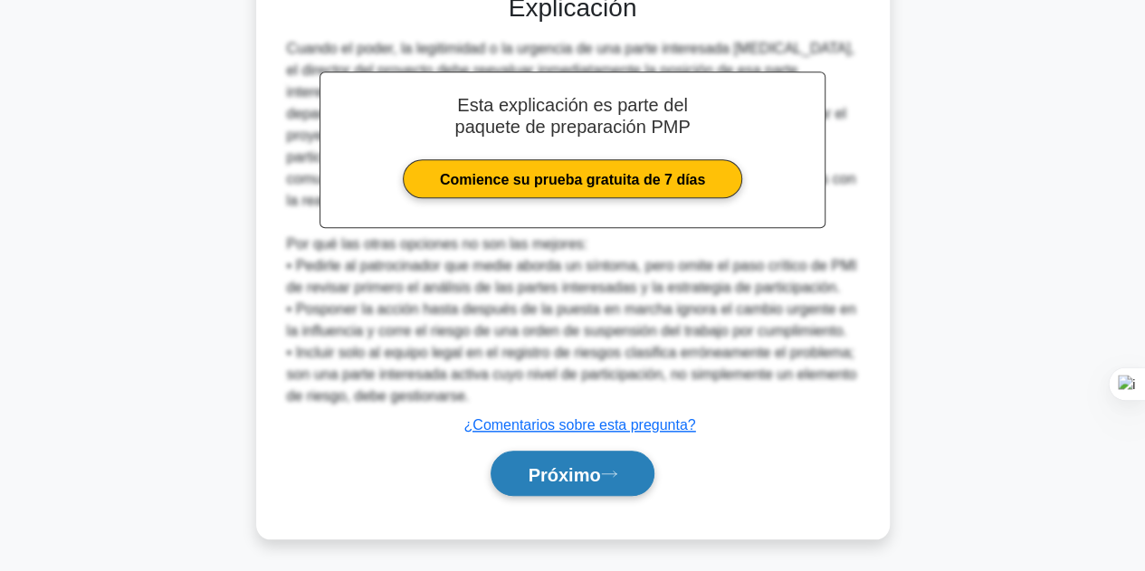
click at [612, 469] on icon at bounding box center [609, 474] width 16 height 10
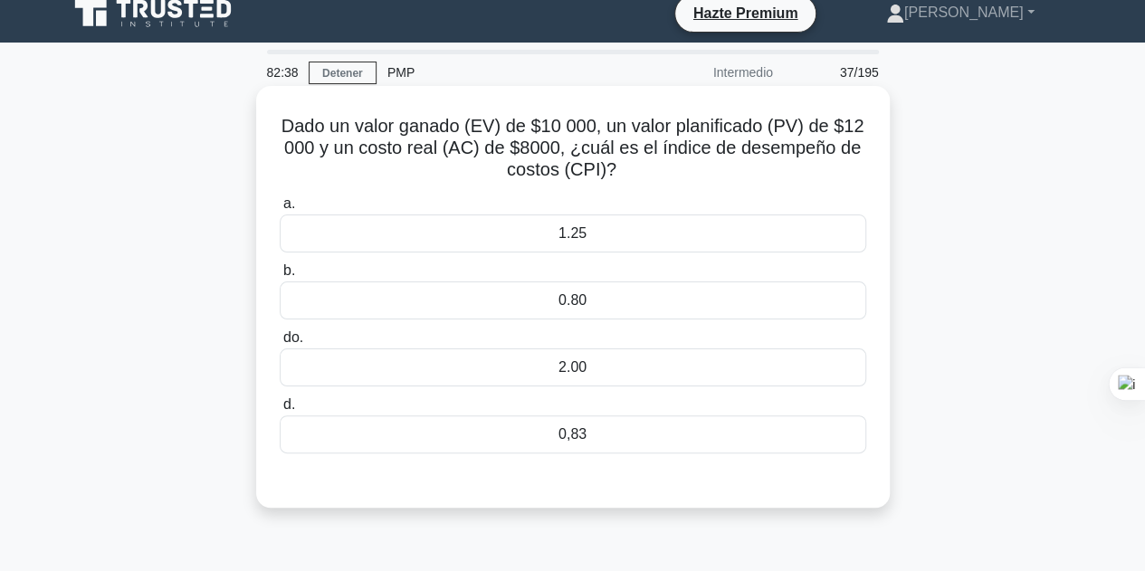
scroll to position [0, 0]
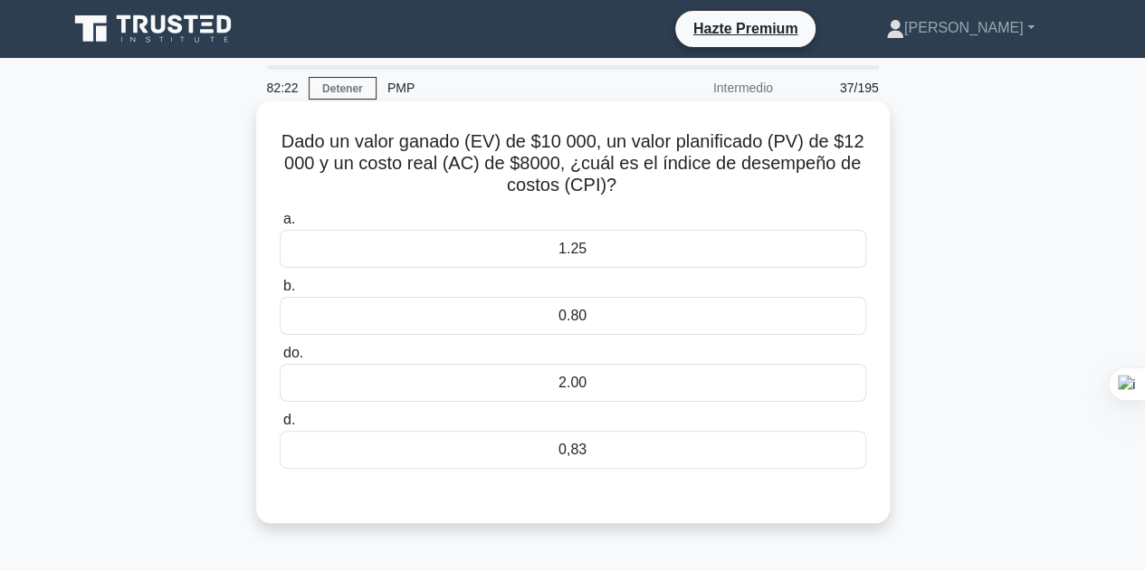
click at [612, 258] on div "1.25" at bounding box center [573, 249] width 586 height 38
click at [280, 225] on input "a. 1.25" at bounding box center [280, 220] width 0 height 12
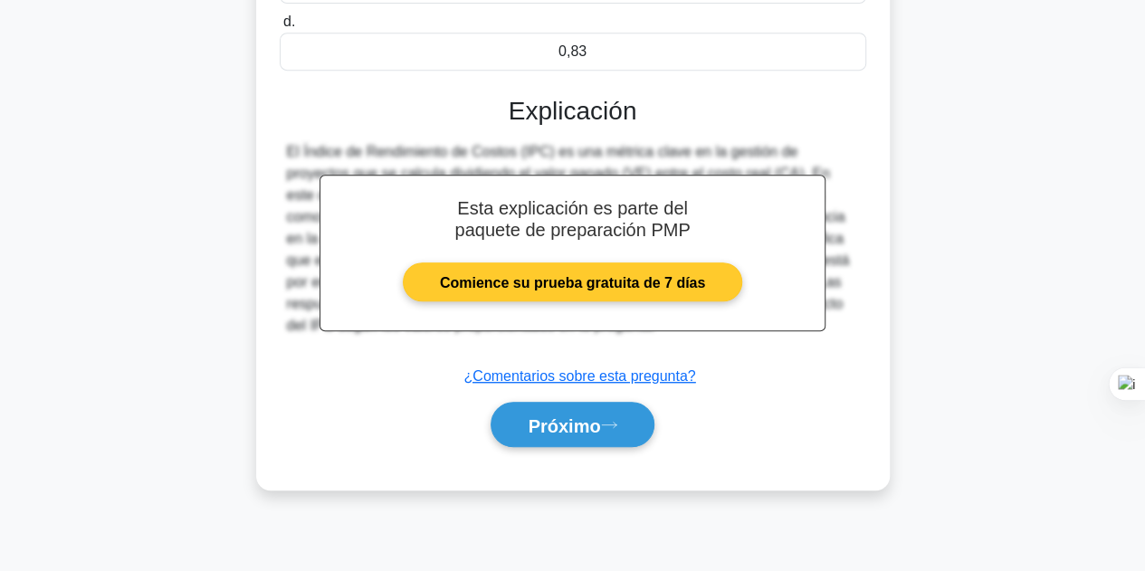
scroll to position [406, 0]
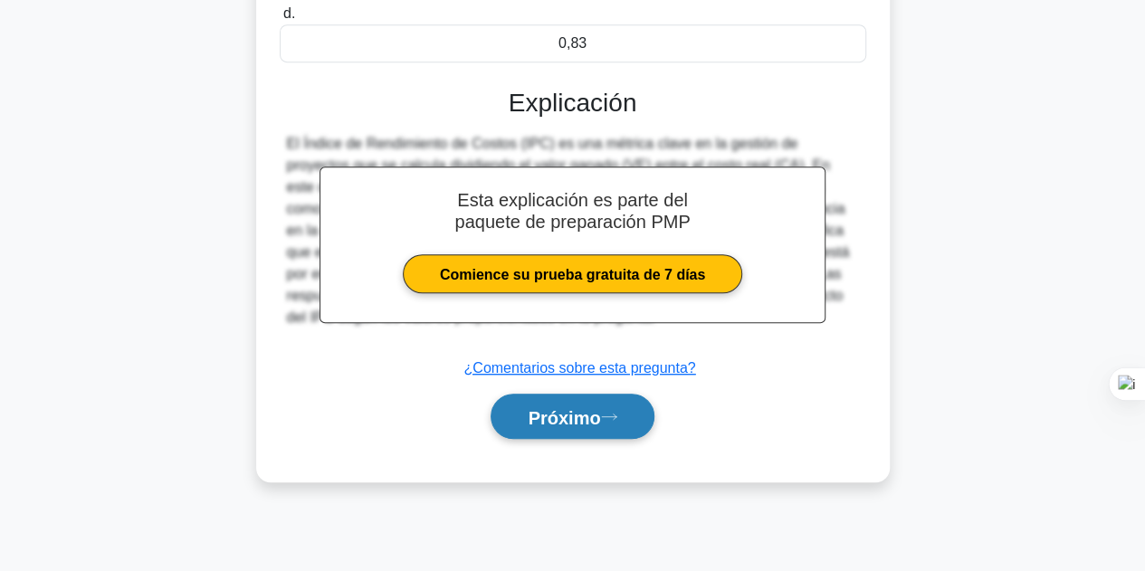
click at [570, 434] on button "Próximo" at bounding box center [571, 417] width 163 height 46
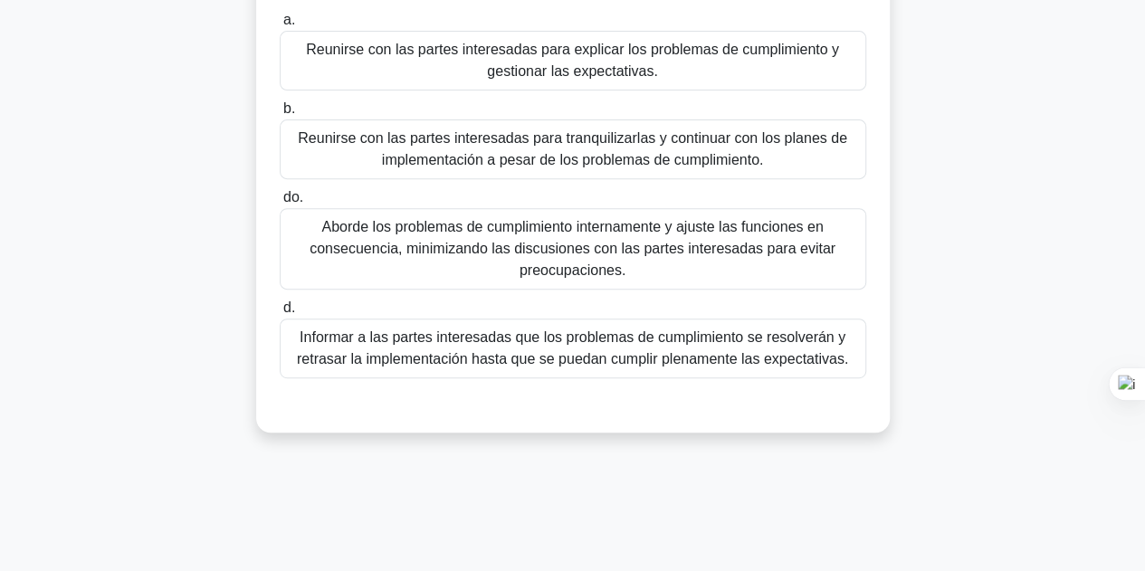
scroll to position [316, 0]
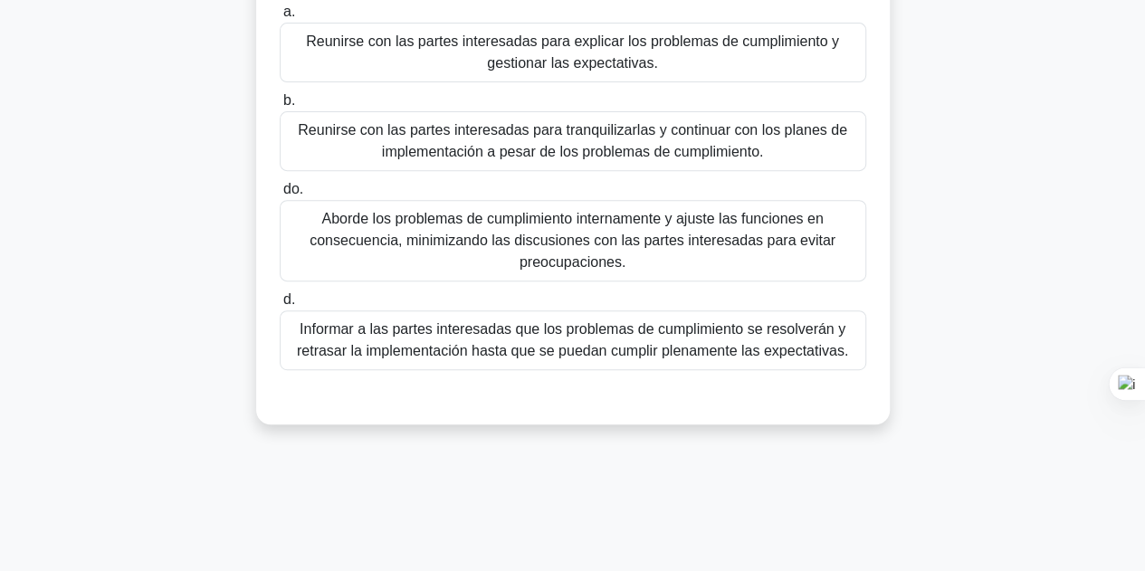
click at [656, 353] on font "Informar a las partes interesadas que los problemas de cumplimiento se resolver…" at bounding box center [572, 339] width 551 height 37
click at [280, 306] on input "d. Informar a las partes interesadas que los problemas de cumplimiento se resol…" at bounding box center [280, 300] width 0 height 12
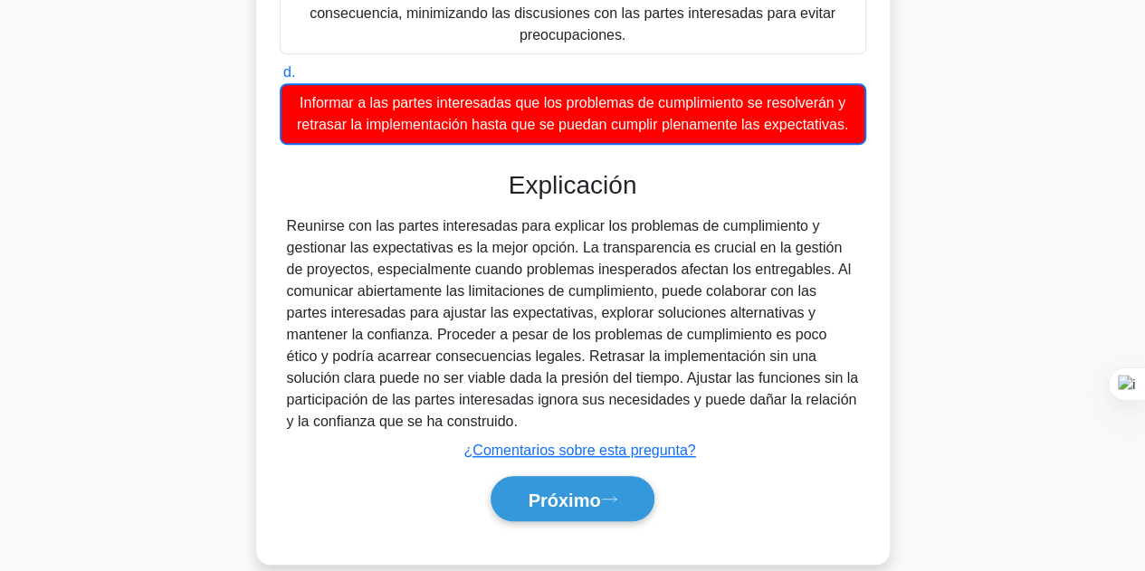
scroll to position [568, 0]
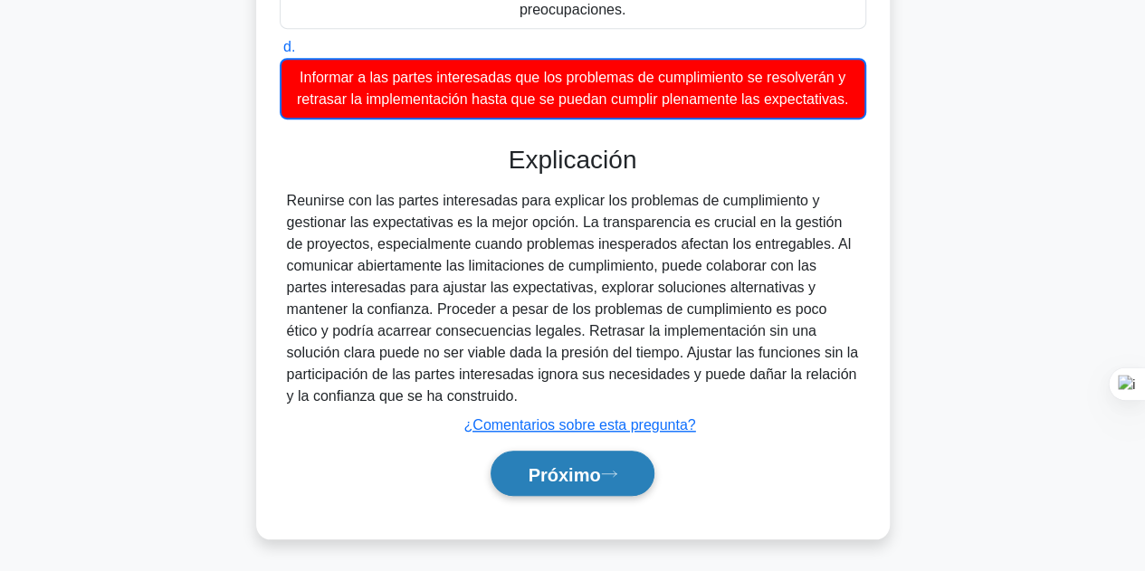
click at [559, 474] on font "Próximo" at bounding box center [563, 474] width 72 height 20
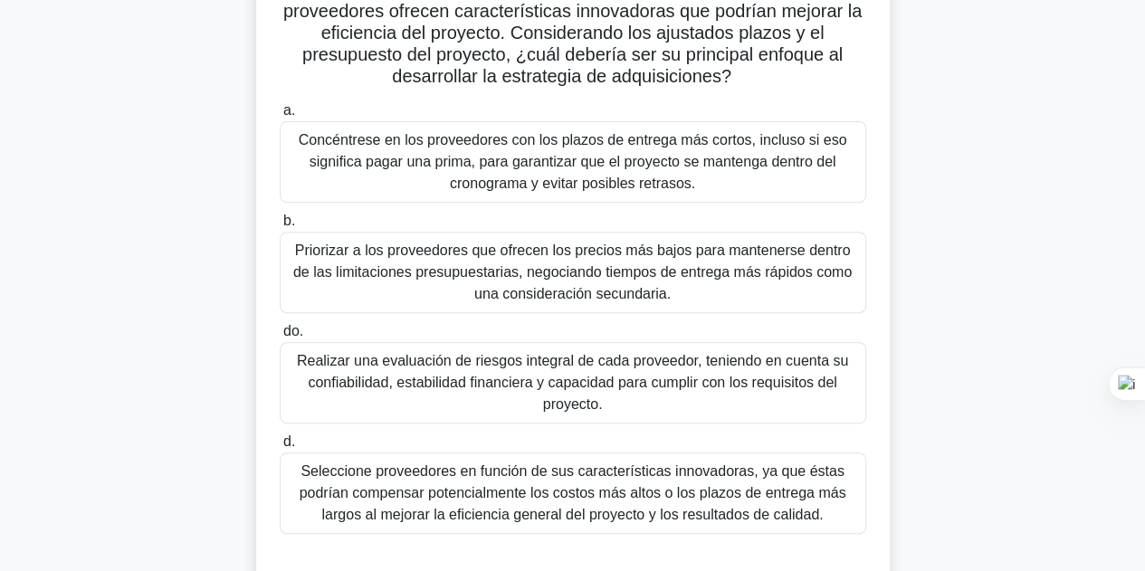
scroll to position [271, 0]
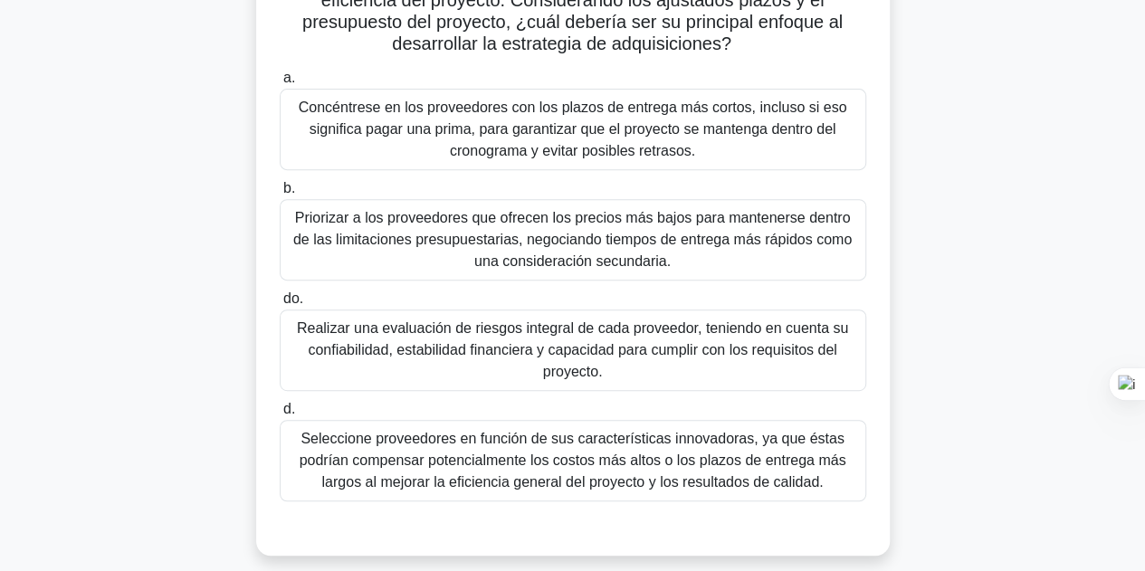
click at [366, 341] on font "Realizar una evaluación de riesgos integral de cada proveedor, teniendo en cuen…" at bounding box center [572, 349] width 551 height 59
click at [280, 305] on input "do. Realizar una evaluación de riesgos integral de cada proveedor, teniendo en …" at bounding box center [280, 299] width 0 height 12
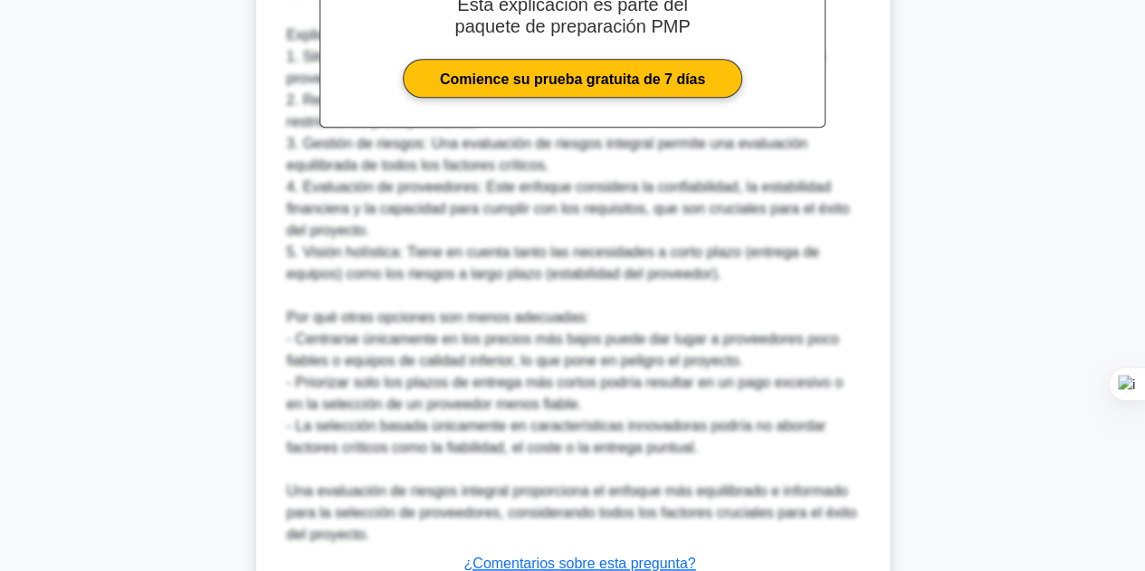
scroll to position [1043, 0]
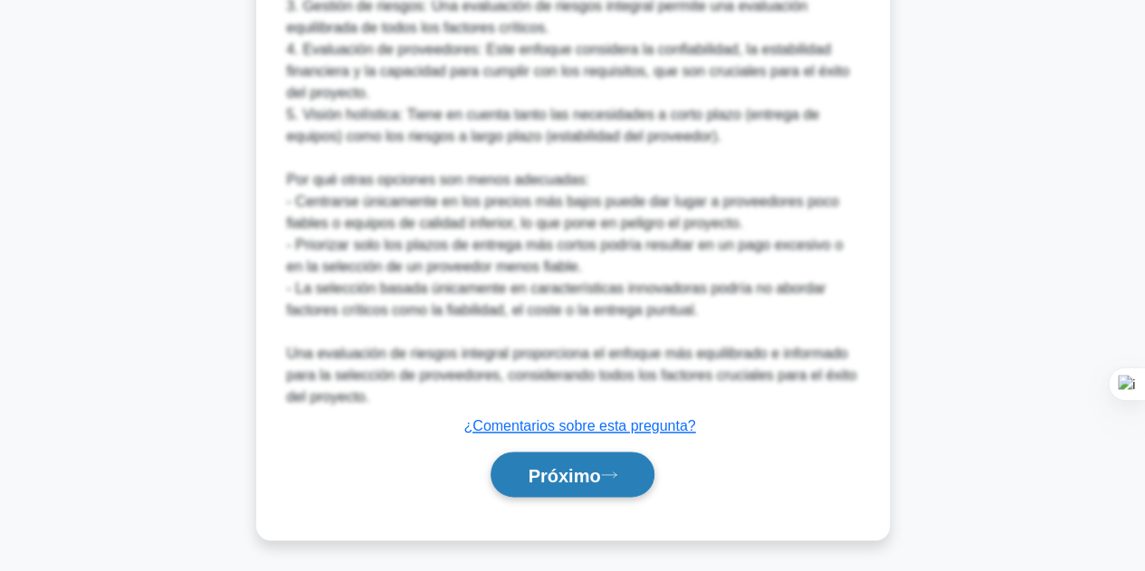
click at [514, 456] on button "Próximo" at bounding box center [571, 474] width 163 height 46
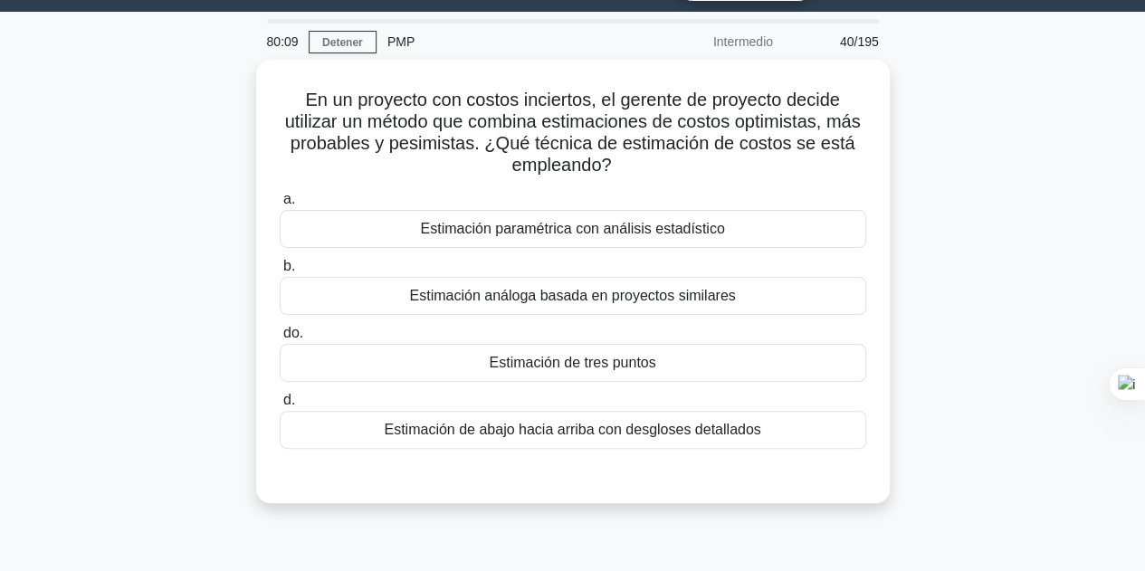
scroll to position [44, 0]
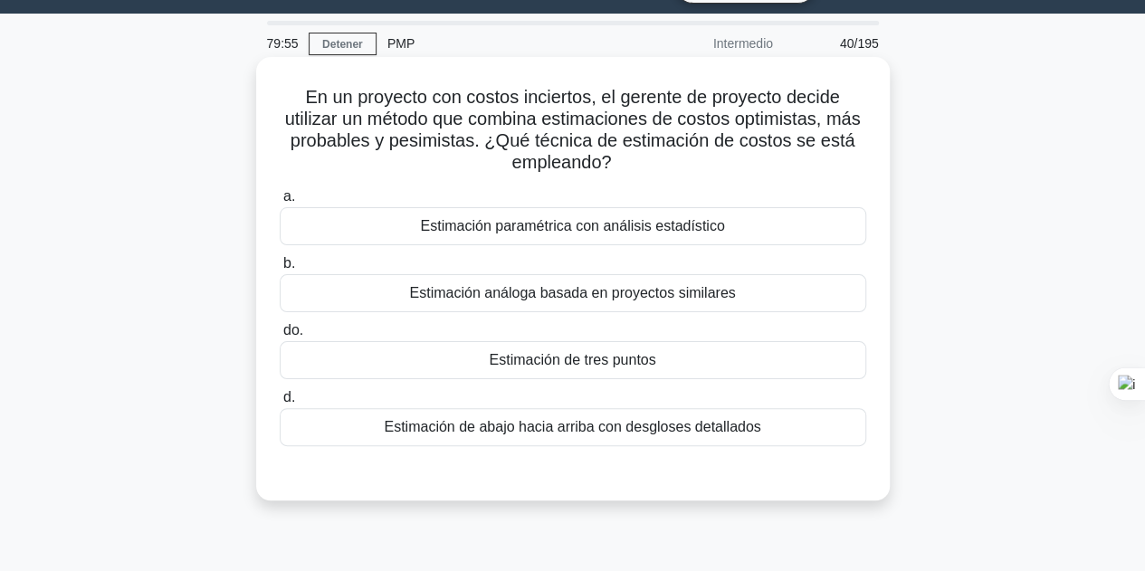
click at [577, 337] on label "do. Estimación de tres puntos" at bounding box center [573, 349] width 586 height 60
click at [280, 337] on input "do. Estimación de tres puntos" at bounding box center [280, 331] width 0 height 12
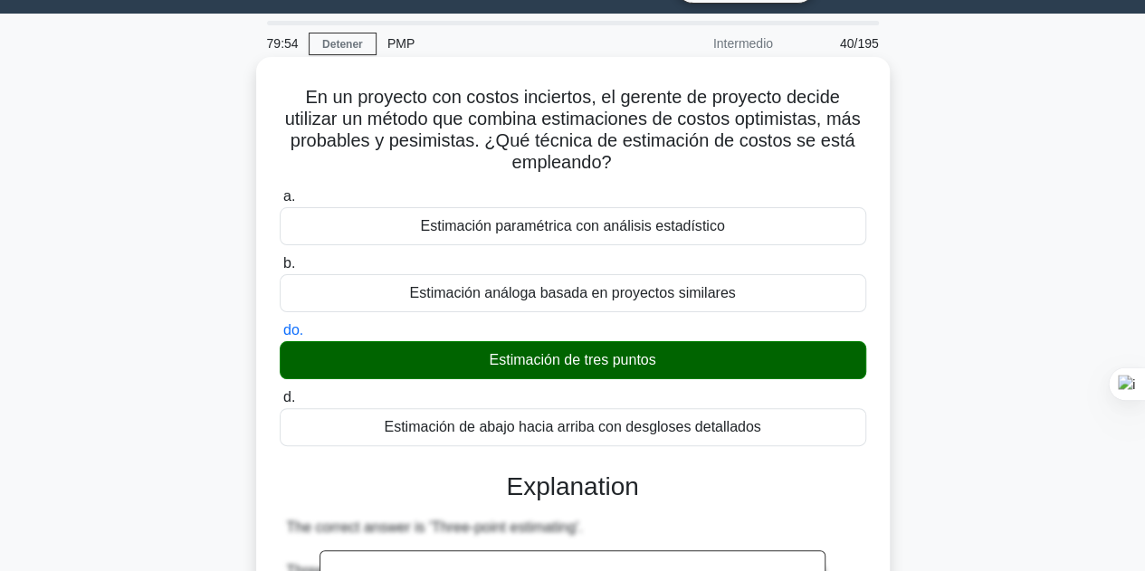
click at [578, 354] on font "Estimación de tres puntos" at bounding box center [572, 359] width 166 height 15
click at [280, 337] on input "do. Estimación de tres puntos" at bounding box center [280, 331] width 0 height 12
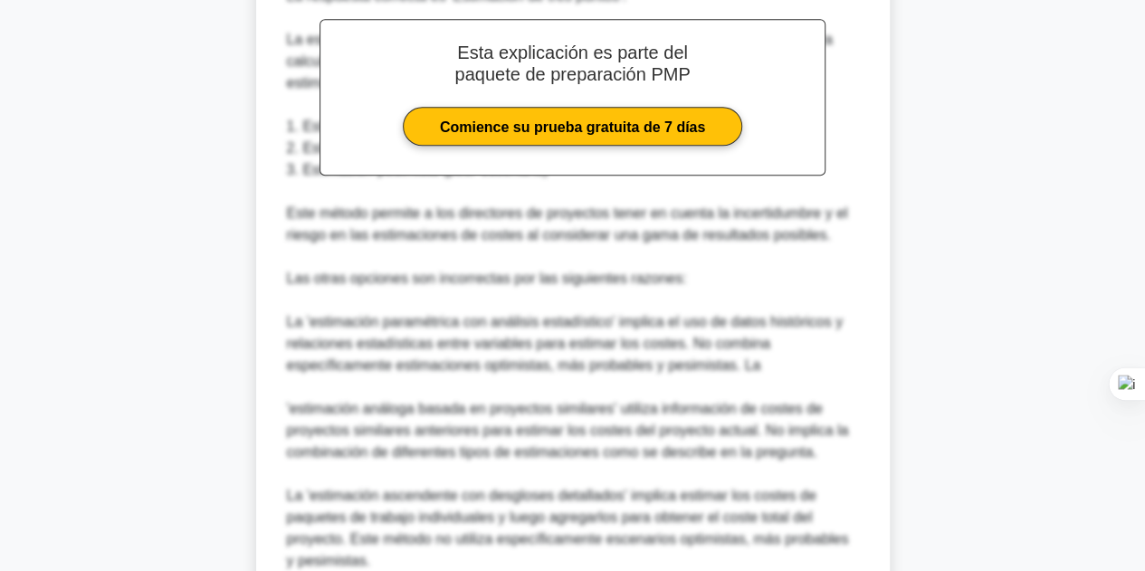
scroll to position [739, 0]
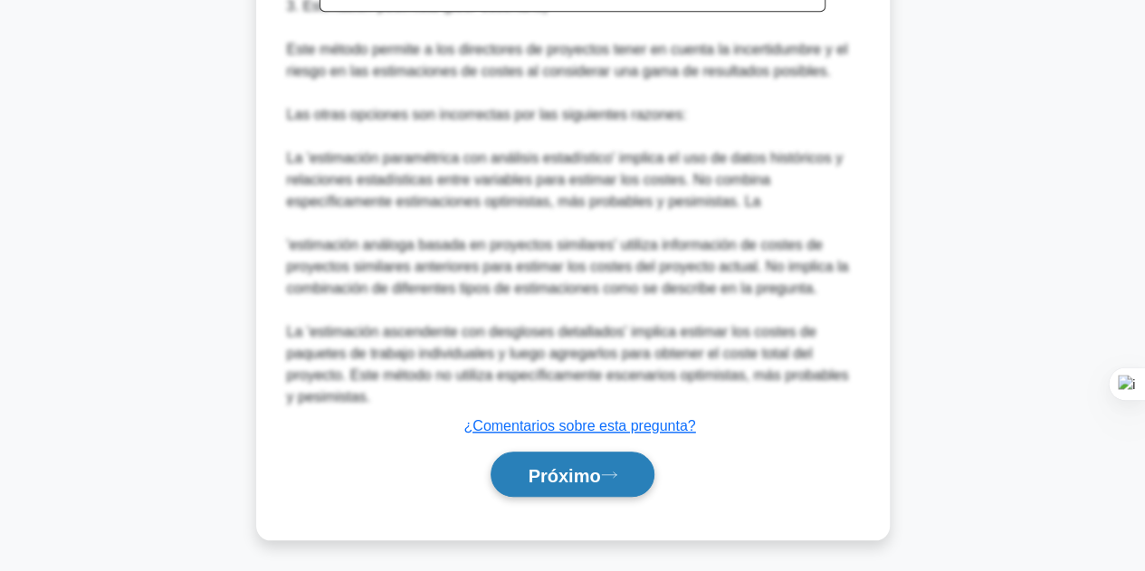
click at [559, 474] on font "Próximo" at bounding box center [563, 475] width 72 height 20
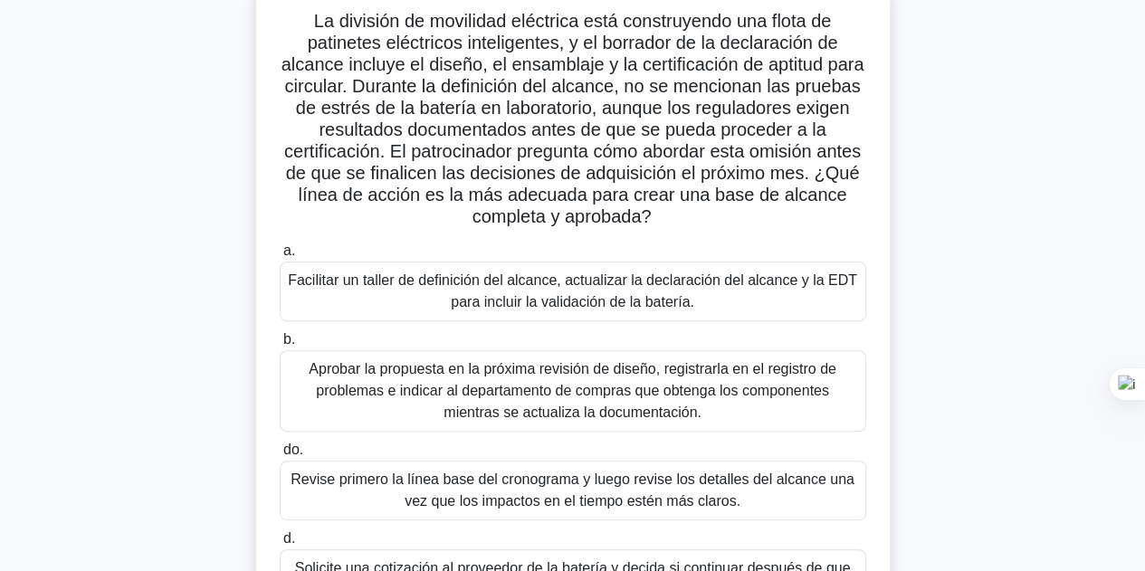
scroll to position [225, 0]
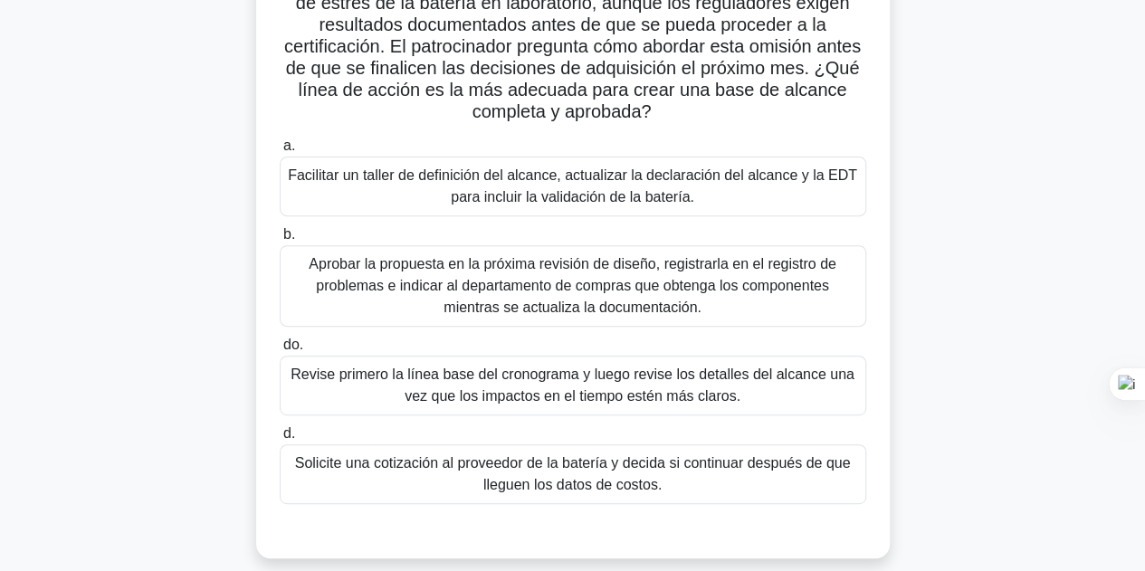
click at [565, 391] on font "Revise primero la línea base del cronograma y luego revise los detalles del alc…" at bounding box center [572, 384] width 564 height 37
click at [280, 351] on input "do. Revise primero la línea base del cronograma y luego revise los detalles del…" at bounding box center [280, 345] width 0 height 12
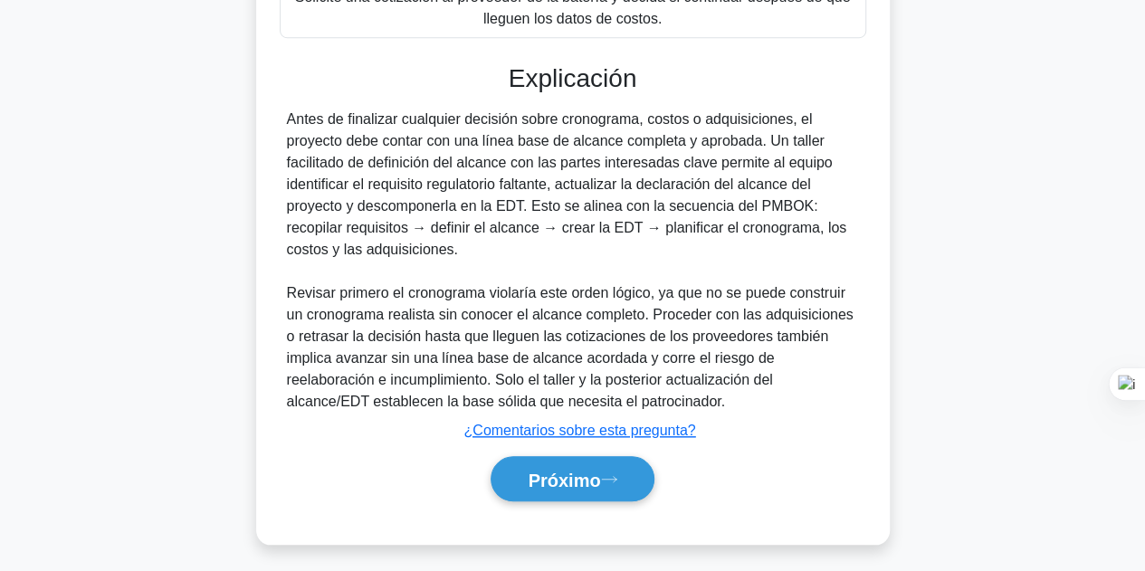
scroll to position [698, 0]
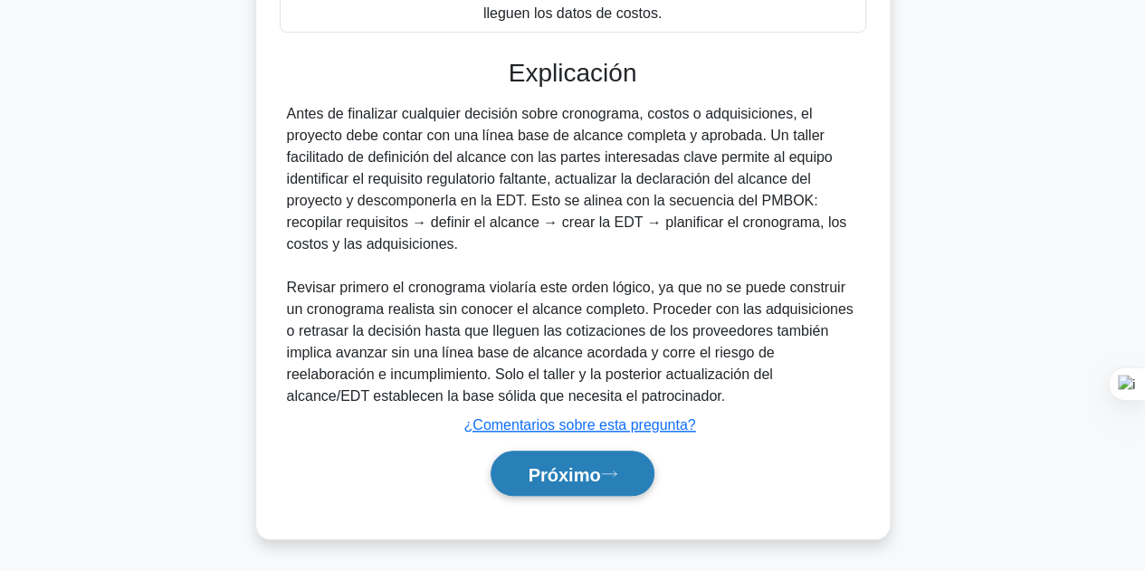
click at [581, 465] on font "Próximo" at bounding box center [563, 474] width 72 height 20
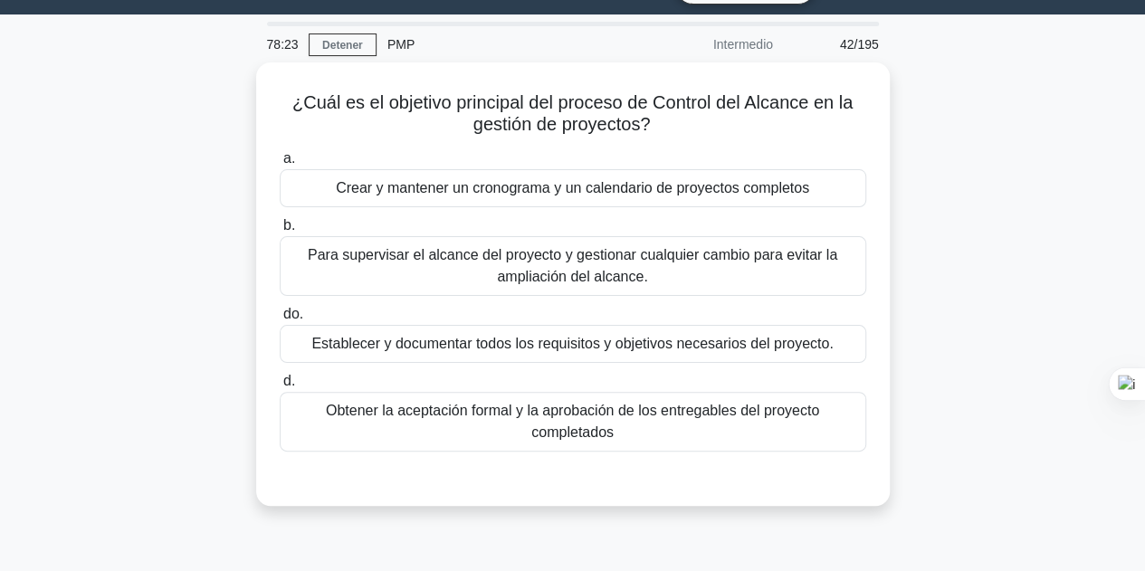
scroll to position [0, 0]
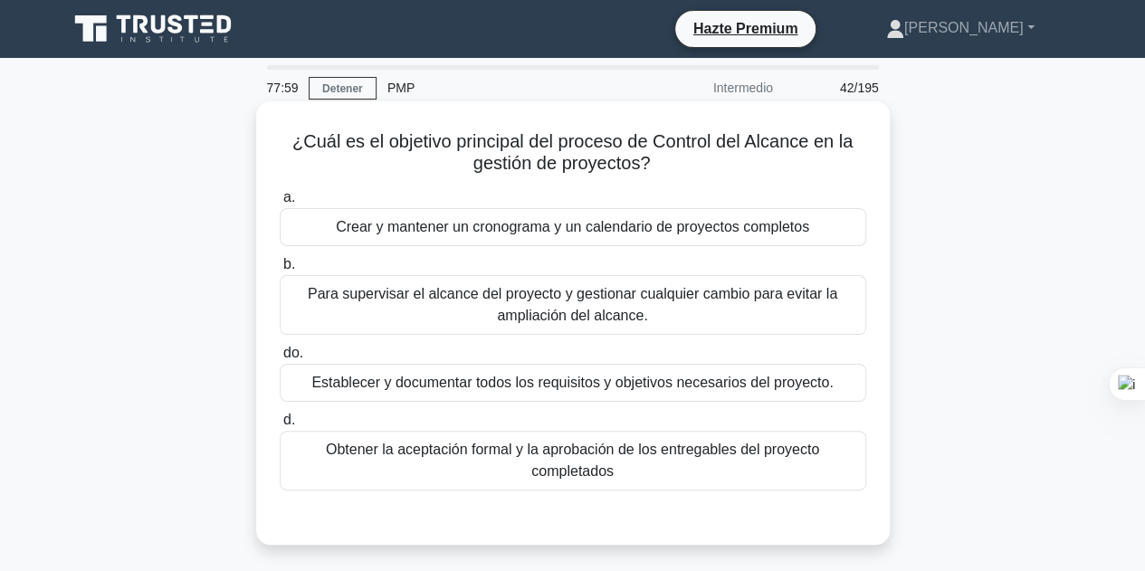
click at [622, 312] on font "Para supervisar el alcance del proyecto y gestionar cualquier cambio para evita…" at bounding box center [572, 304] width 529 height 37
click at [280, 271] on input "b. Para supervisar el alcance del proyecto y gestionar cualquier cambio para ev…" at bounding box center [280, 265] width 0 height 12
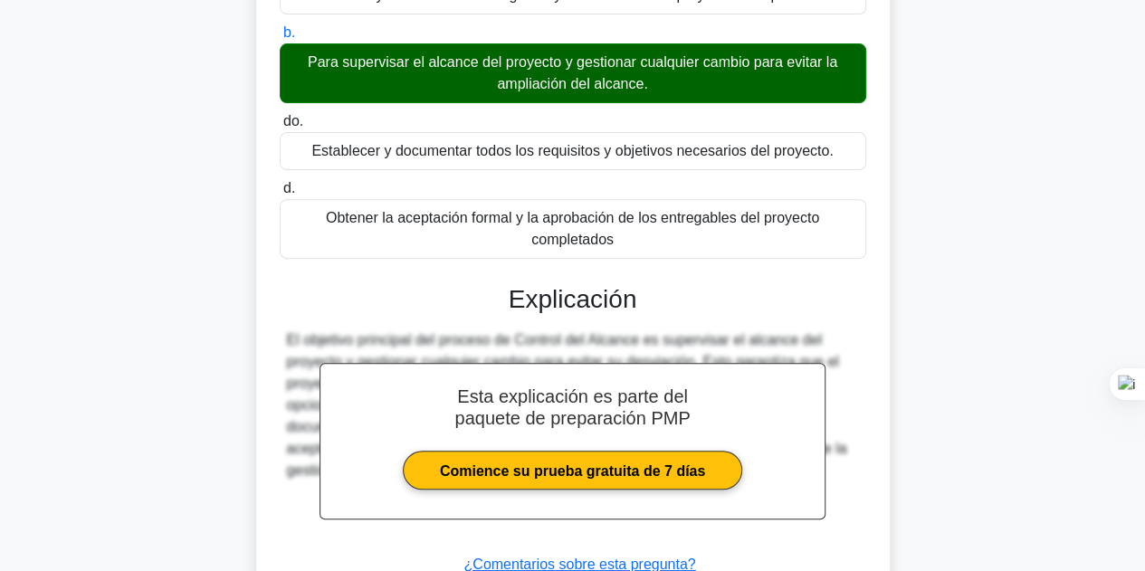
scroll to position [406, 0]
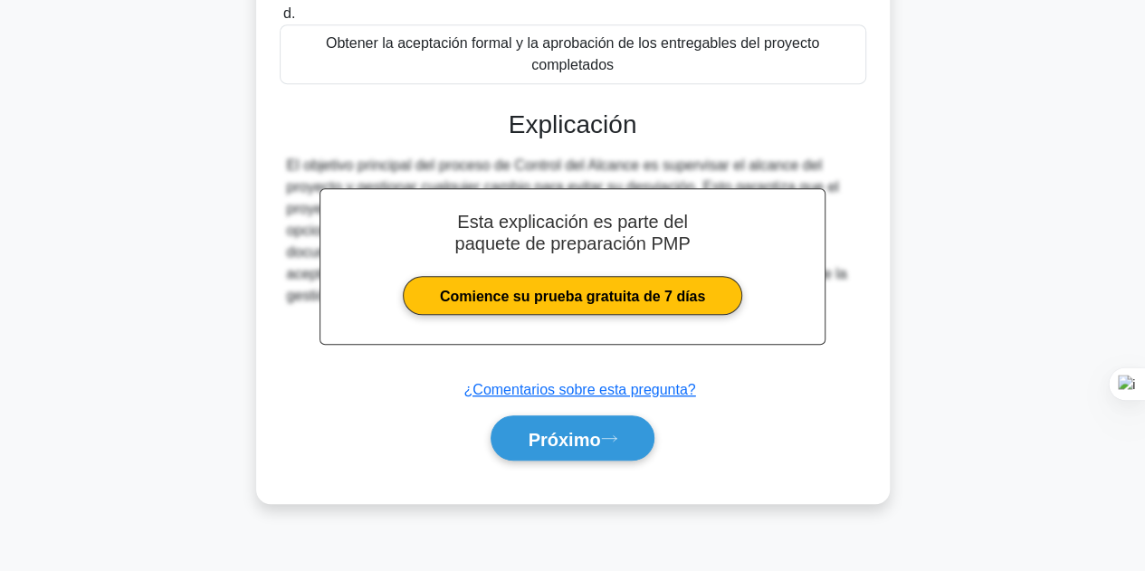
click at [603, 466] on div "a. Crear y mantener un cronograma y un calendario de proyectos completos b. do." at bounding box center [573, 130] width 590 height 706
click at [604, 455] on button "Próximo" at bounding box center [571, 438] width 163 height 46
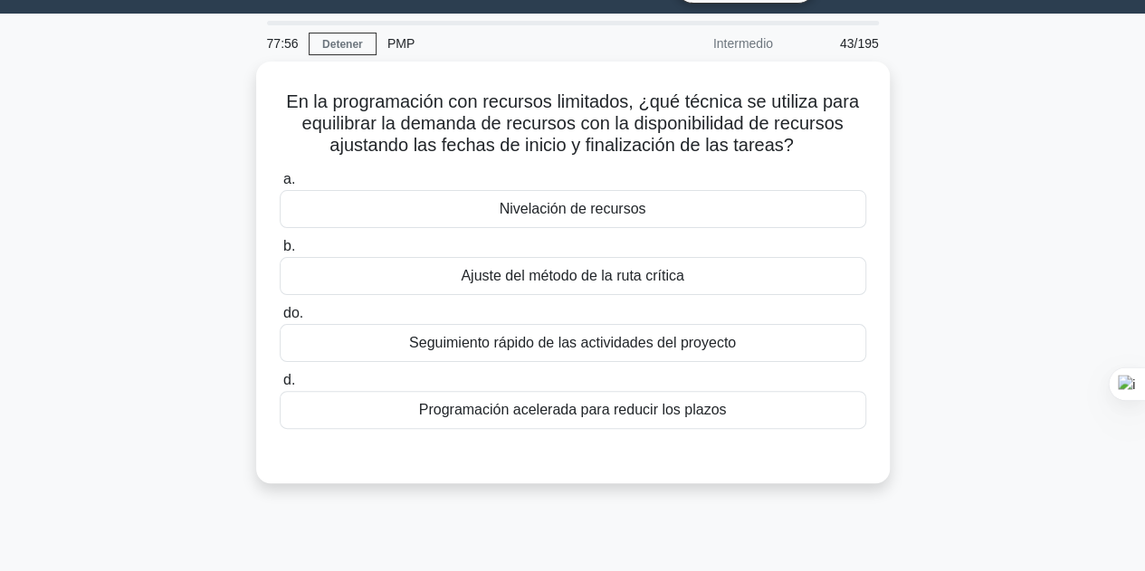
scroll to position [0, 0]
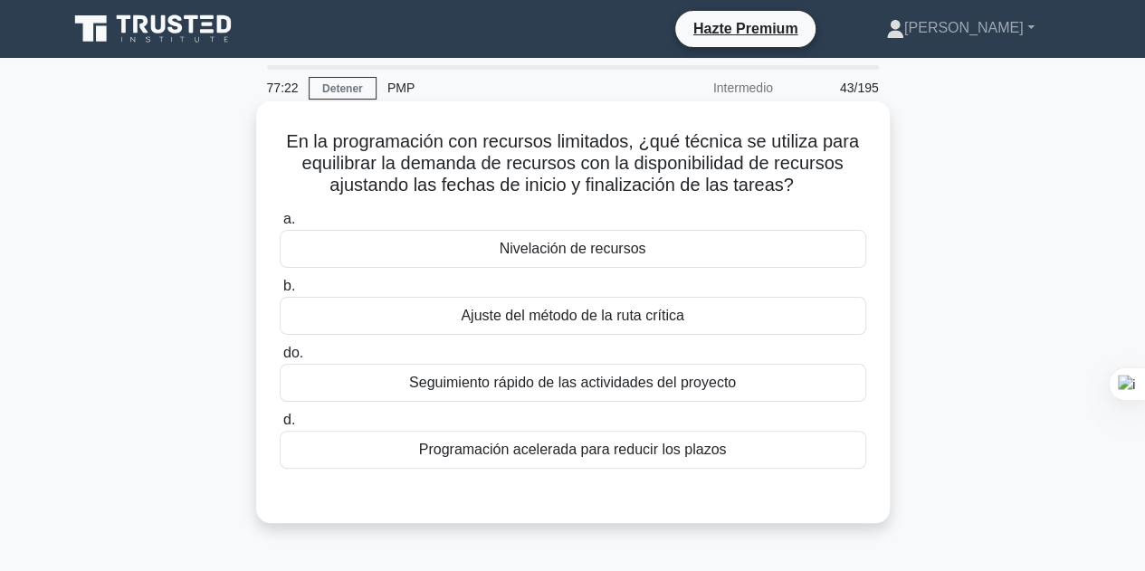
click at [639, 256] on font "Nivelación de recursos" at bounding box center [572, 248] width 147 height 15
click at [280, 225] on input "a. Nivelación de recursos" at bounding box center [280, 220] width 0 height 12
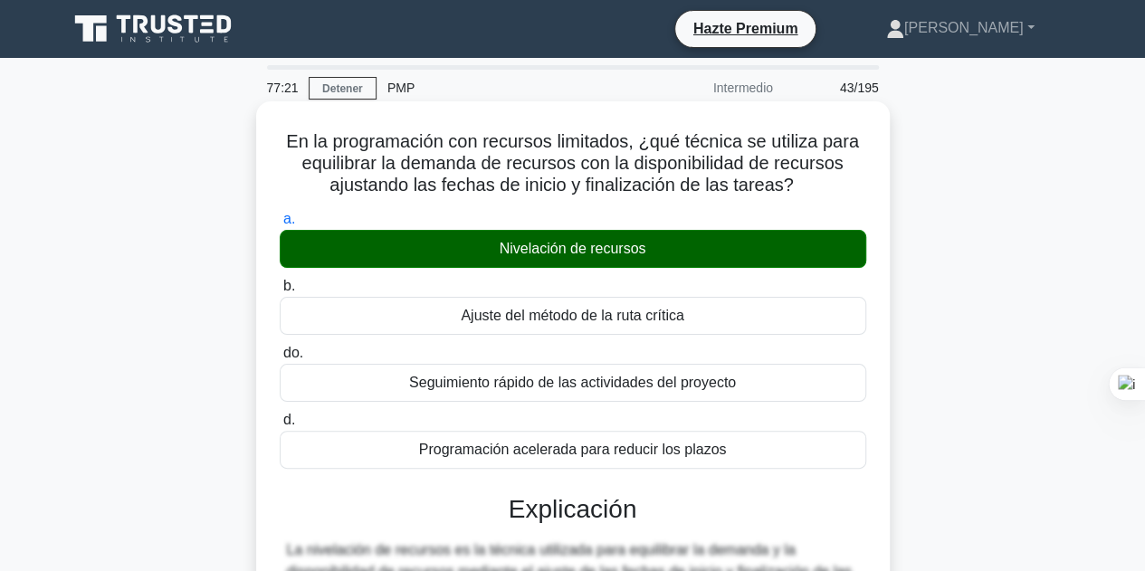
scroll to position [406, 0]
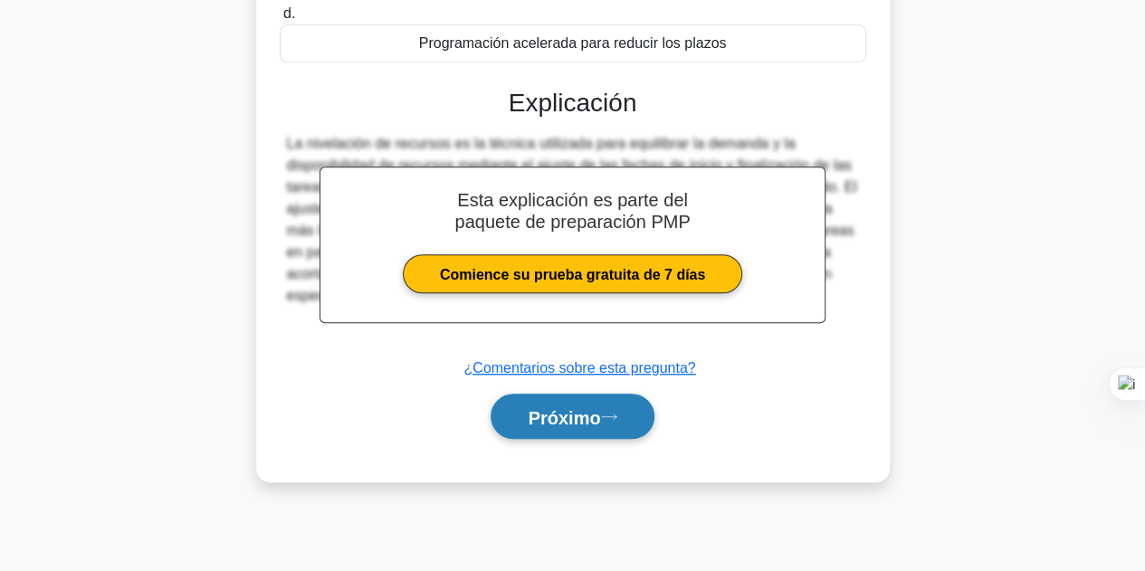
click at [588, 400] on button "Próximo" at bounding box center [571, 417] width 163 height 46
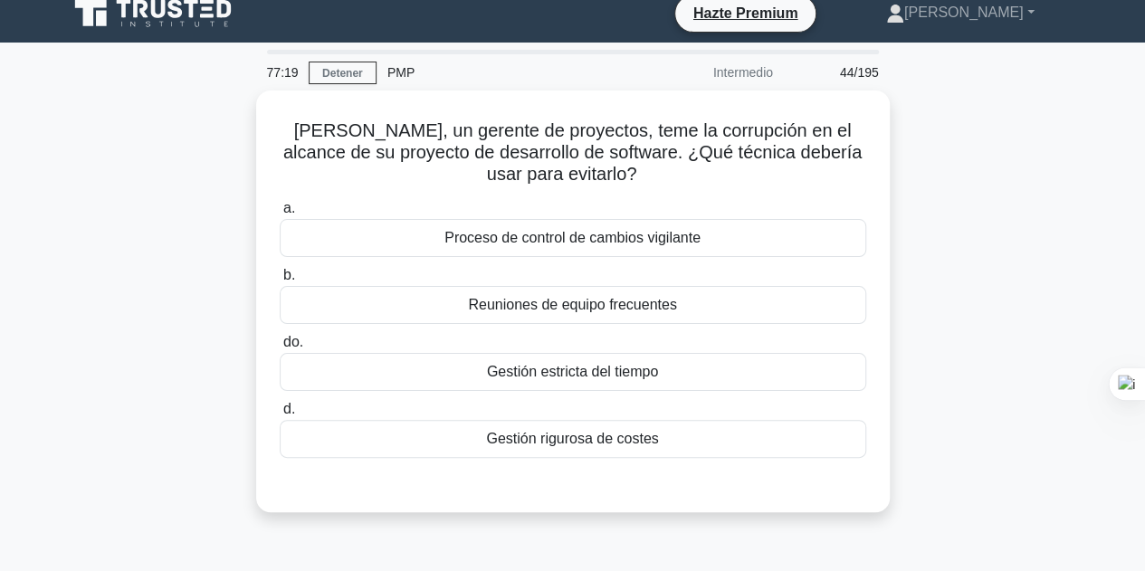
scroll to position [0, 0]
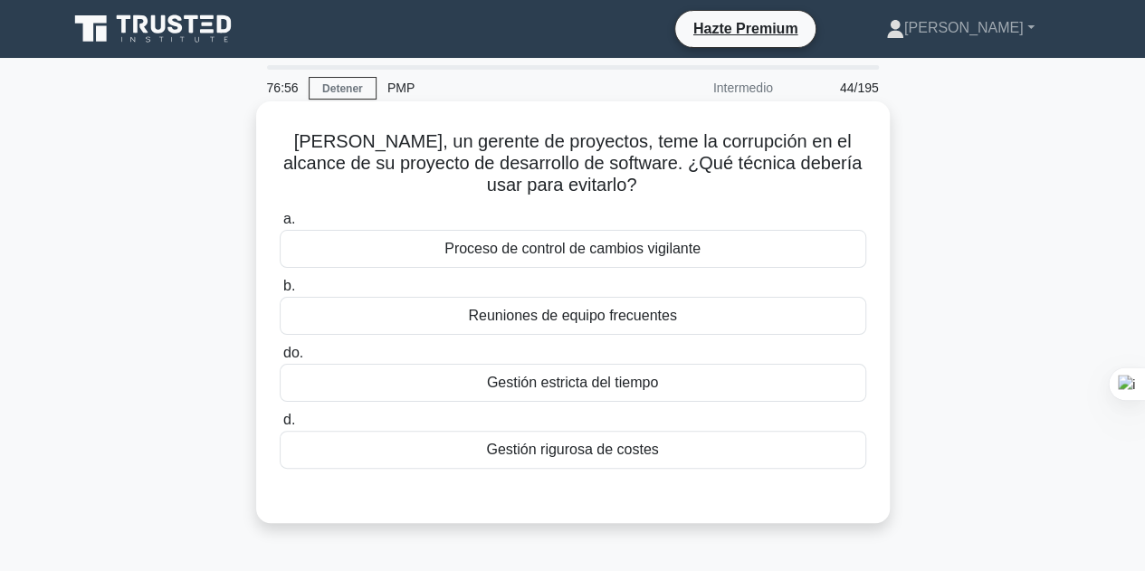
click at [588, 322] on font "Reuniones de equipo frecuentes" at bounding box center [572, 315] width 208 height 15
click at [280, 292] on input "b. Reuniones de equipo frecuentes" at bounding box center [280, 286] width 0 height 12
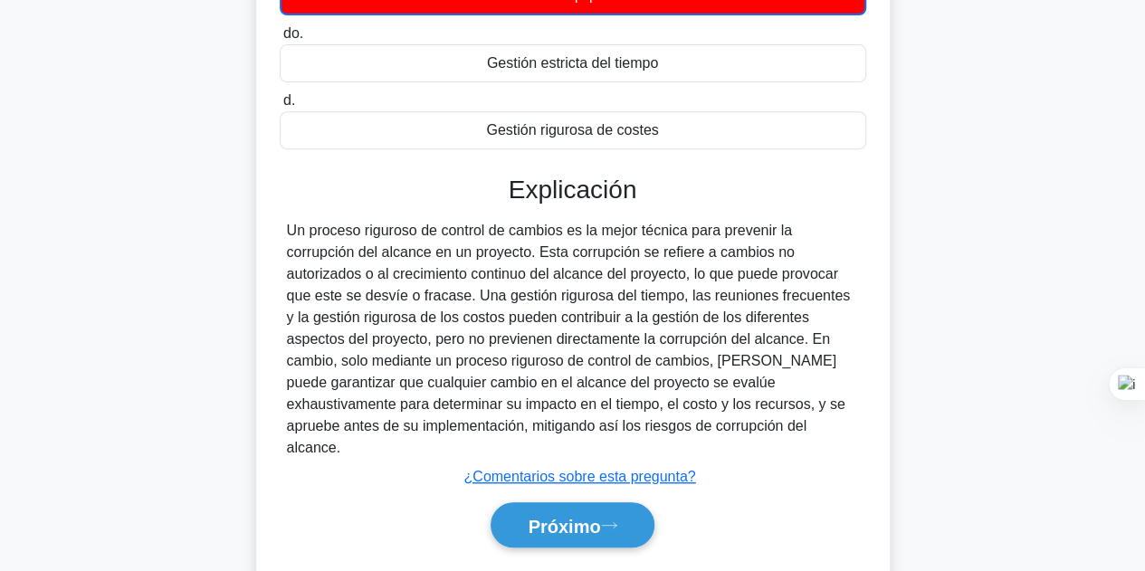
scroll to position [406, 0]
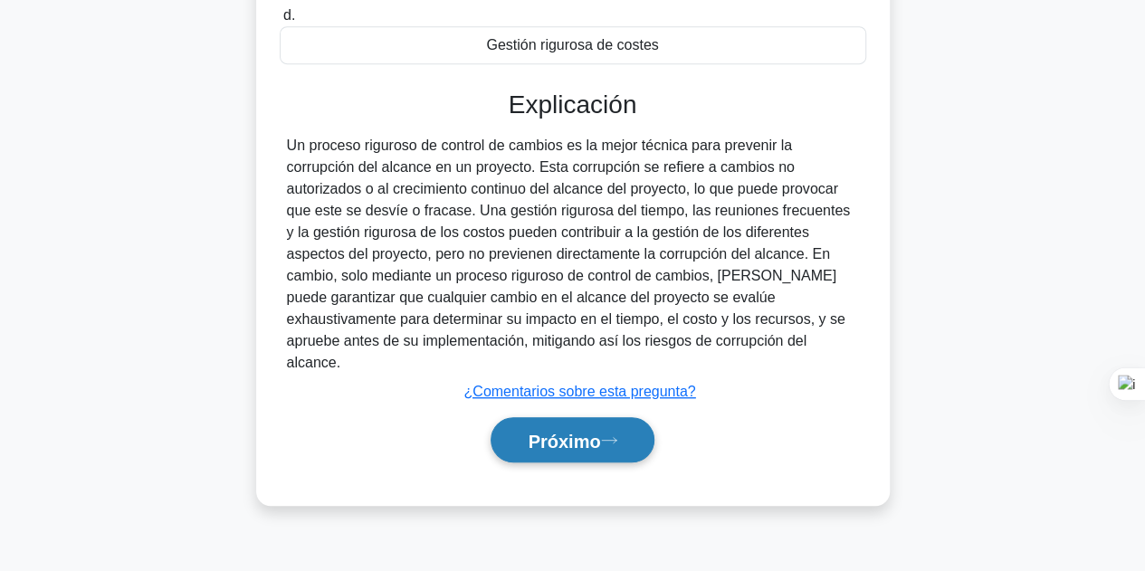
click at [580, 431] on font "Próximo" at bounding box center [563, 441] width 72 height 20
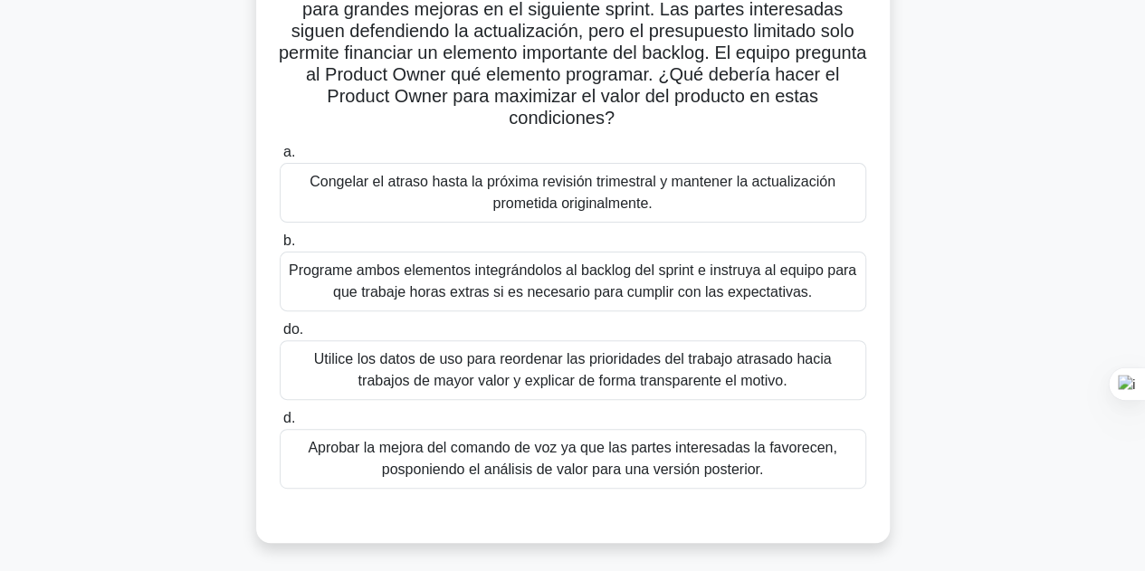
scroll to position [181, 0]
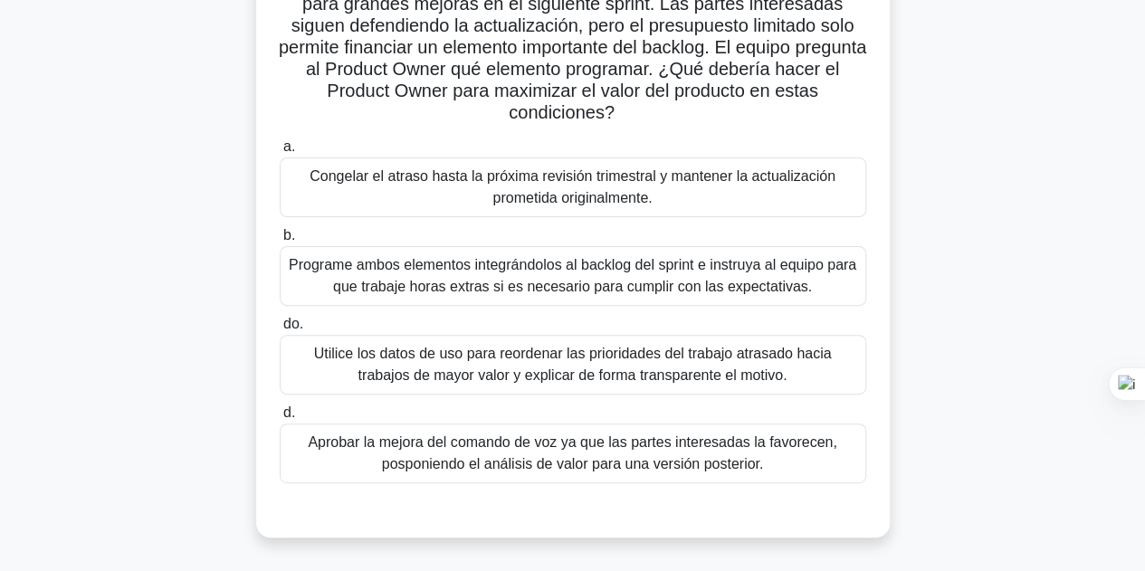
click at [605, 374] on font "Utilice los datos de uso para reordenar las prioridades del trabajo atrasado ha…" at bounding box center [573, 364] width 518 height 37
click at [280, 330] on input "do. Utilice los datos de uso para reordenar las prioridades del trabajo atrasad…" at bounding box center [280, 324] width 0 height 12
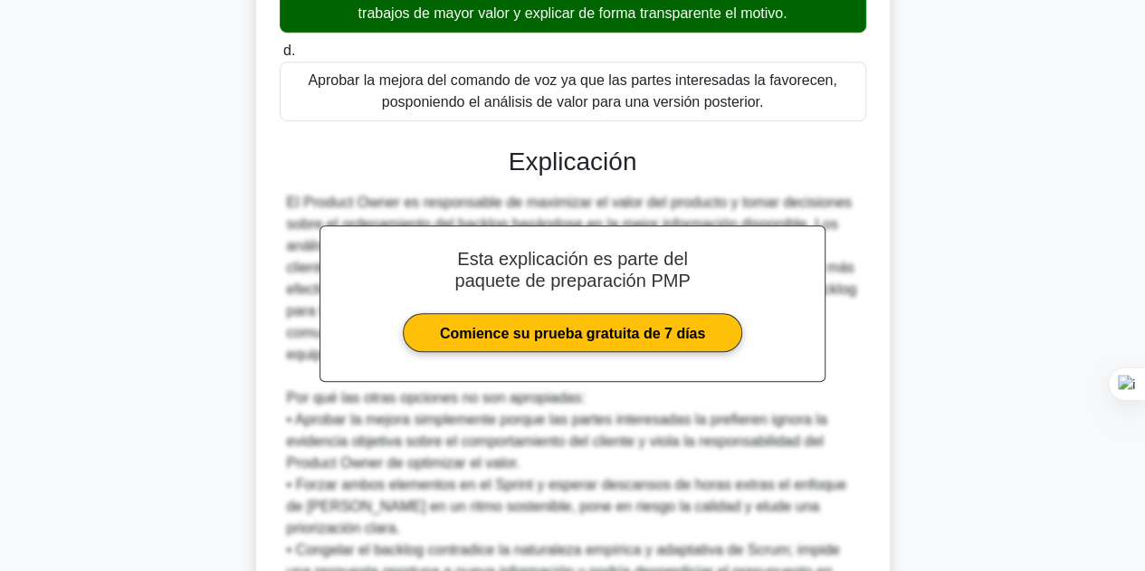
scroll to position [696, 0]
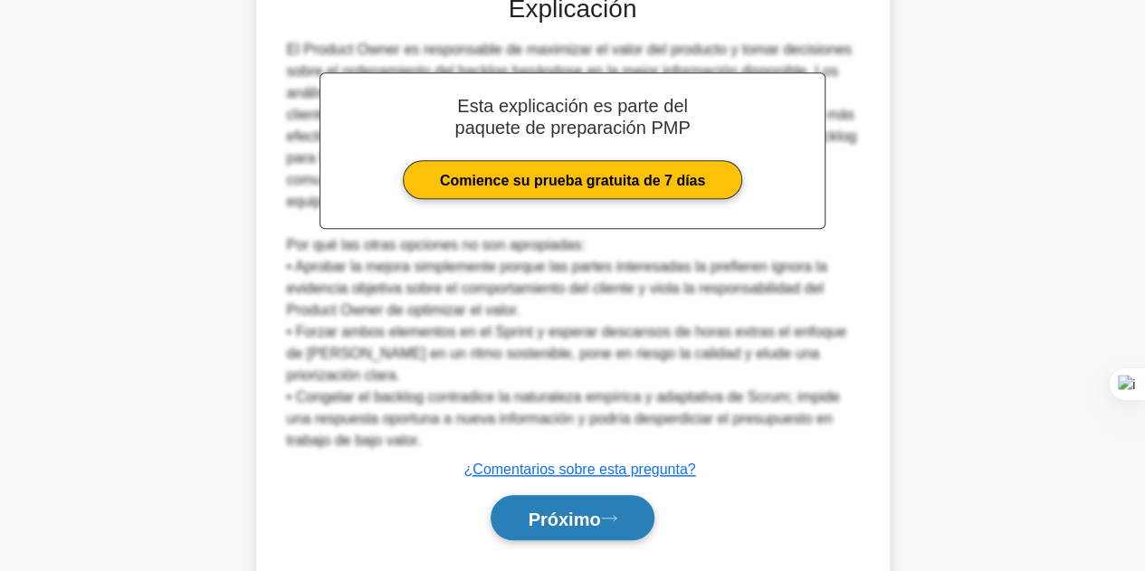
click at [604, 495] on button "Próximo" at bounding box center [571, 518] width 163 height 46
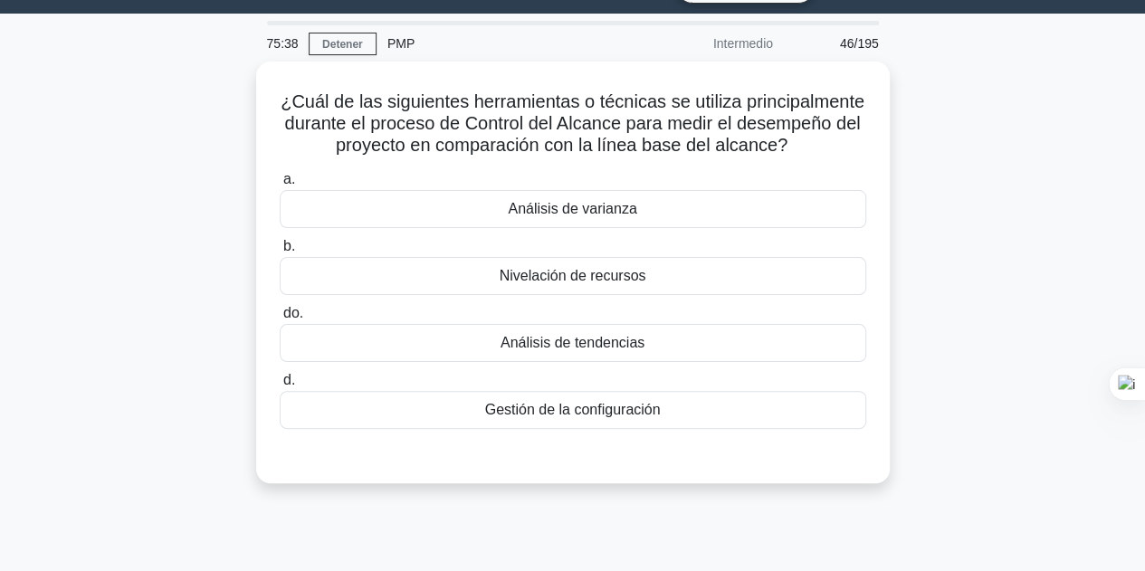
scroll to position [0, 0]
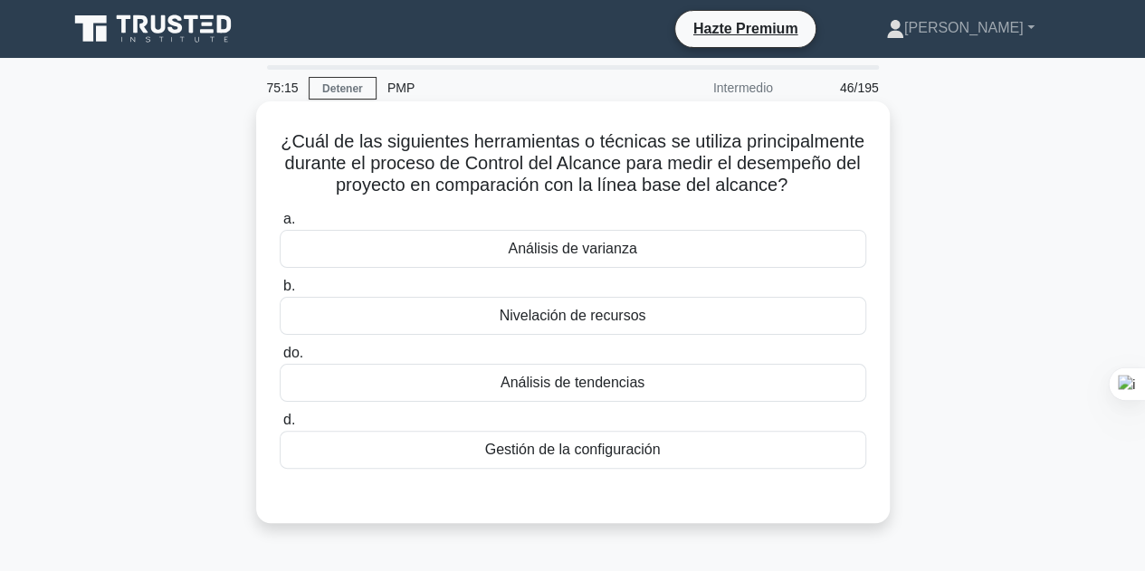
click at [628, 245] on font "Análisis de varianza" at bounding box center [572, 248] width 128 height 15
click at [280, 225] on input "a. Análisis de varianza" at bounding box center [280, 220] width 0 height 12
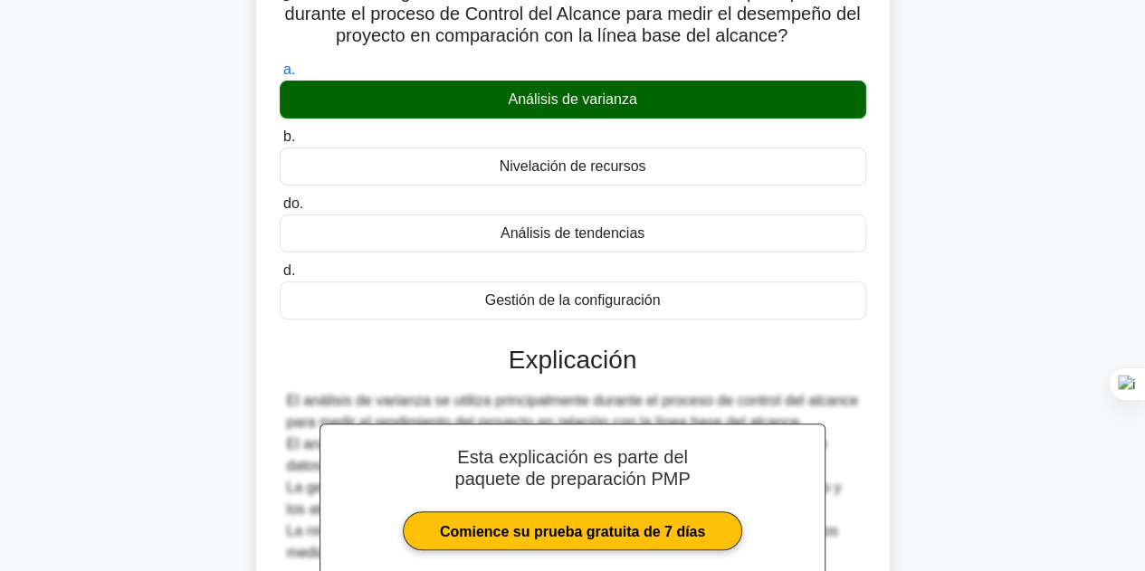
scroll to position [406, 0]
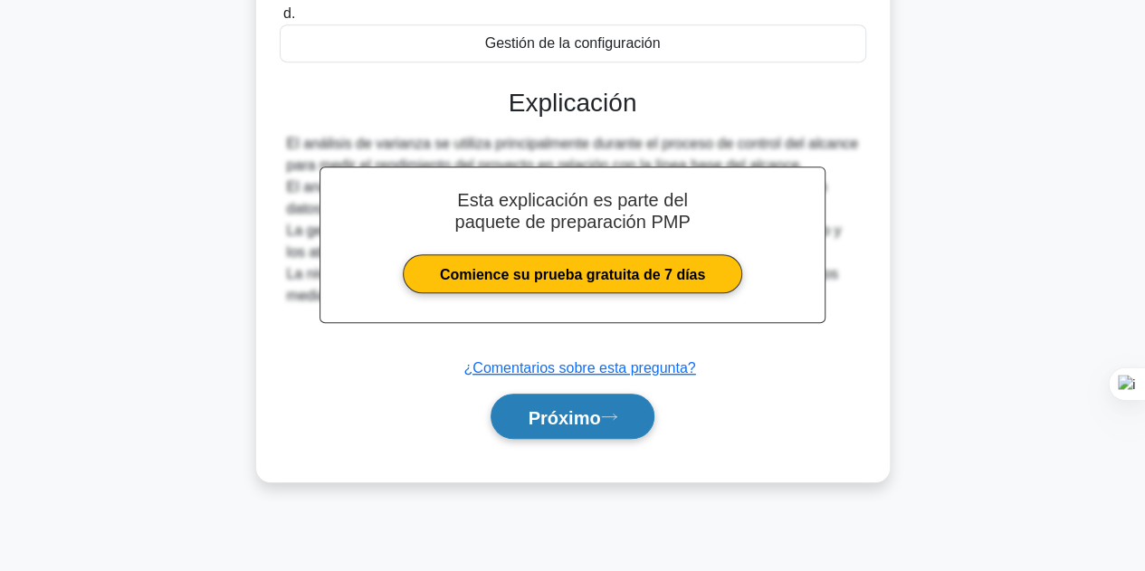
click at [592, 407] on font "Próximo" at bounding box center [563, 417] width 72 height 20
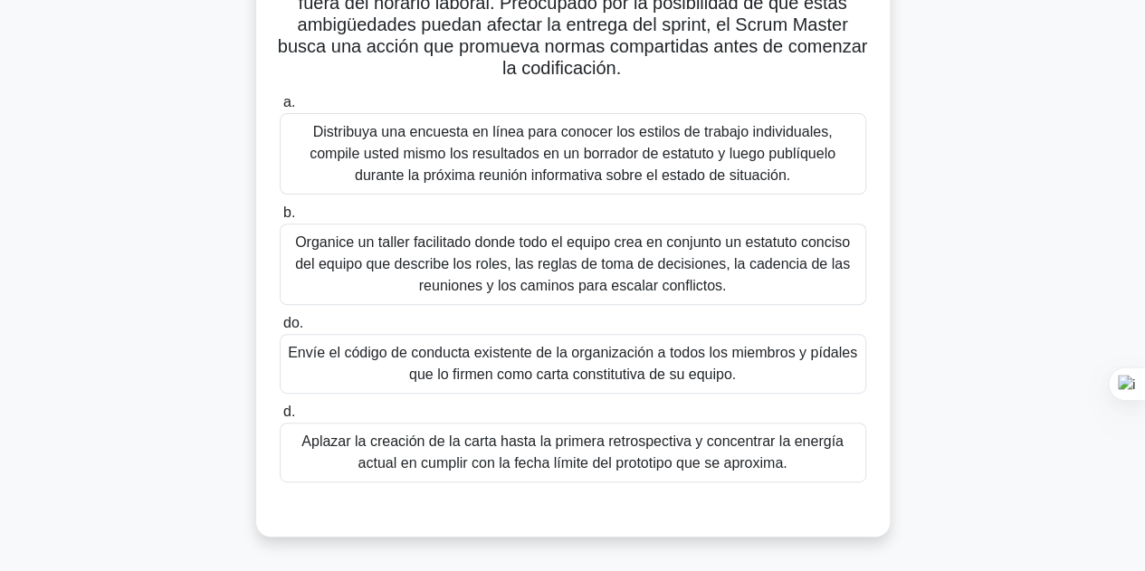
scroll to position [135, 0]
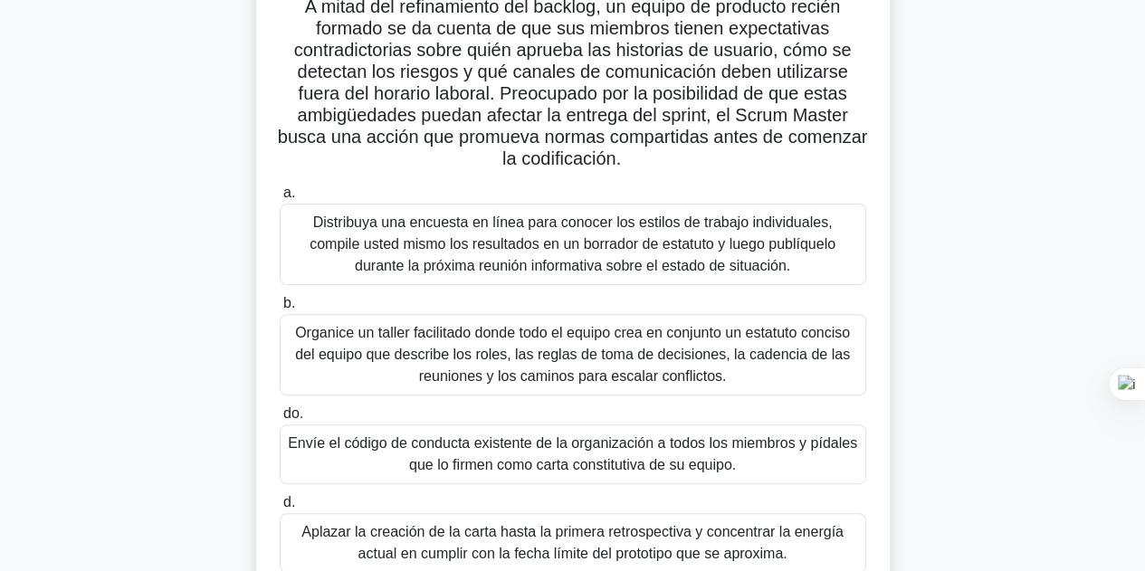
click at [660, 336] on font "Organice un taller facilitado donde todo el equipo crea en conjunto un estatuto…" at bounding box center [572, 354] width 555 height 59
click at [280, 309] on input "b. Organice un taller facilitado donde todo el equipo crea en conjunto un estat…" at bounding box center [280, 304] width 0 height 12
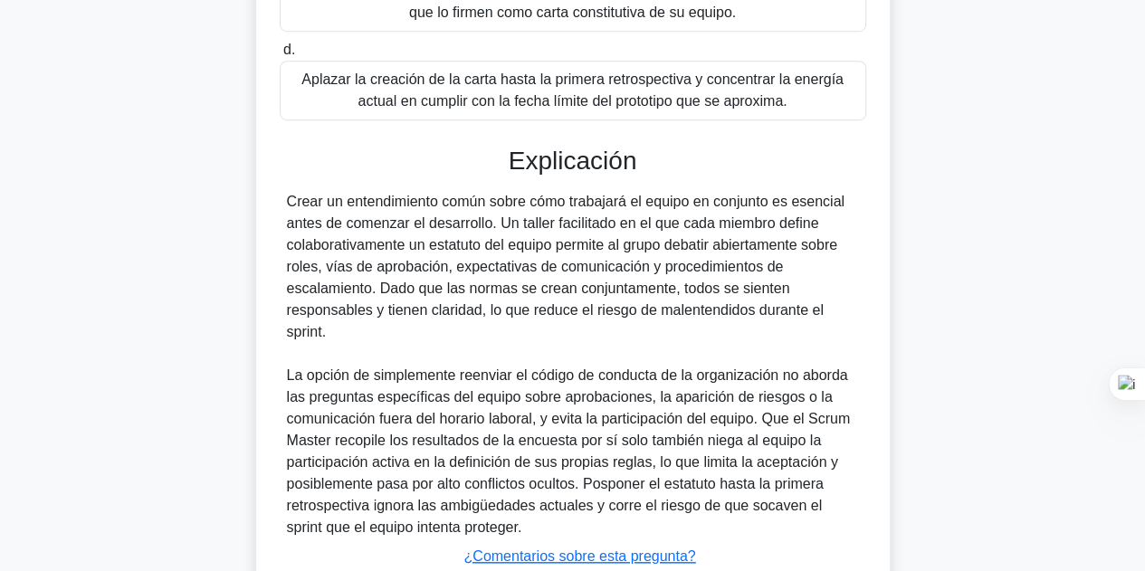
scroll to position [717, 0]
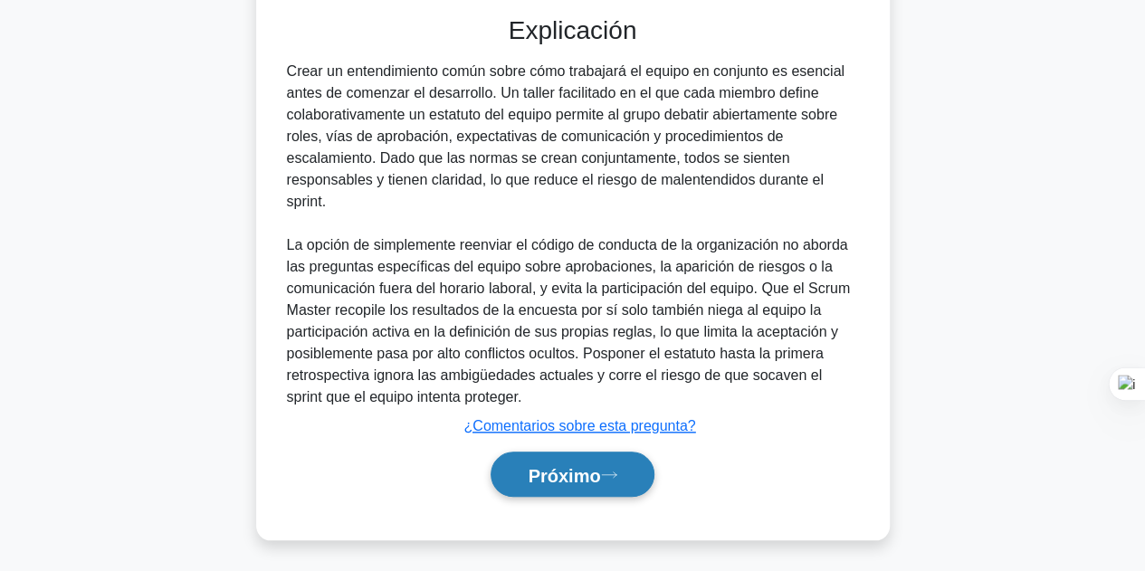
click at [606, 456] on button "Próximo" at bounding box center [571, 474] width 163 height 46
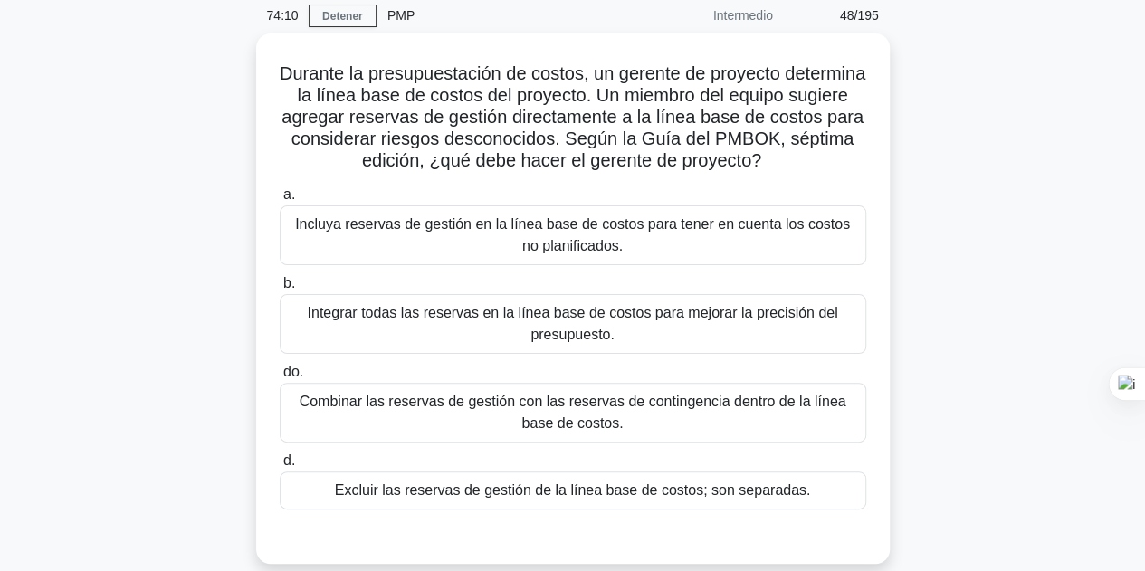
scroll to position [44, 0]
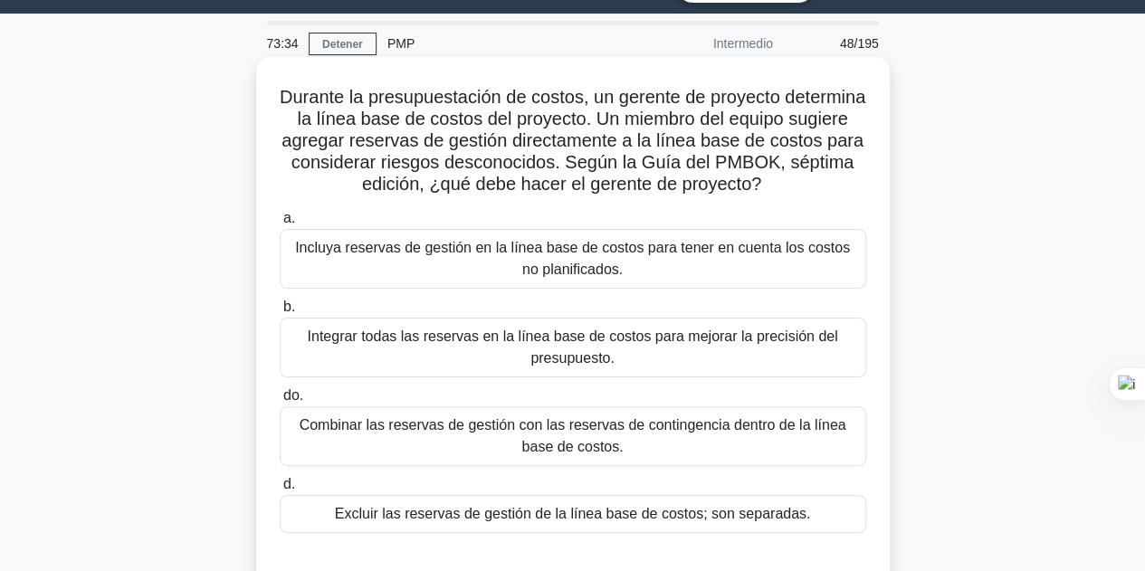
click at [618, 448] on font "Combinar las reservas de gestión con las reservas de contingencia dentro de la …" at bounding box center [573, 435] width 570 height 43
click at [280, 402] on input "do. Combinar las reservas de gestión con las reservas de contingencia dentro de…" at bounding box center [280, 396] width 0 height 12
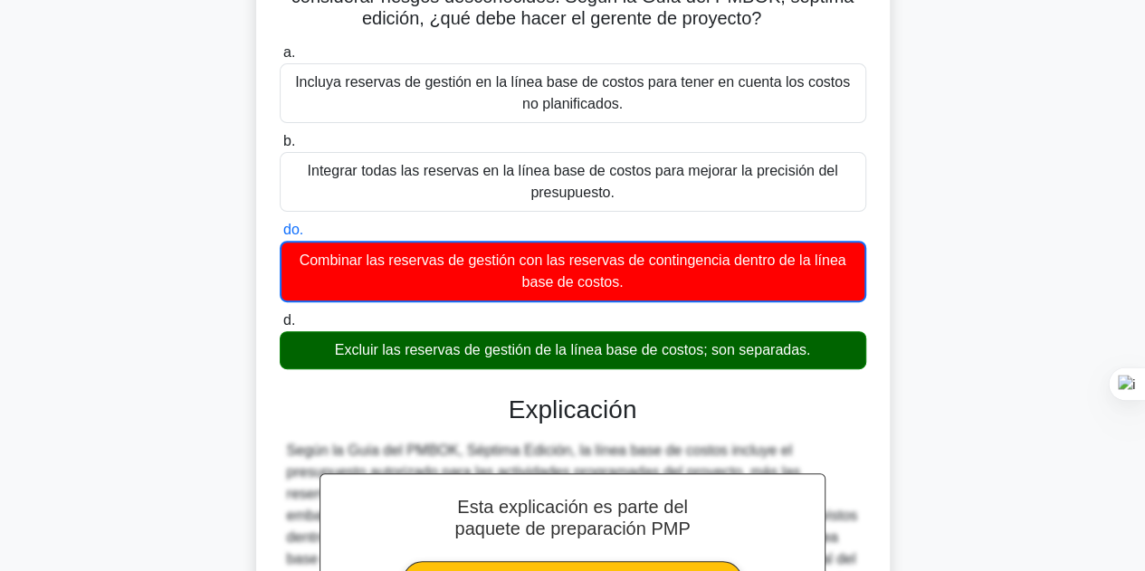
scroll to position [406, 0]
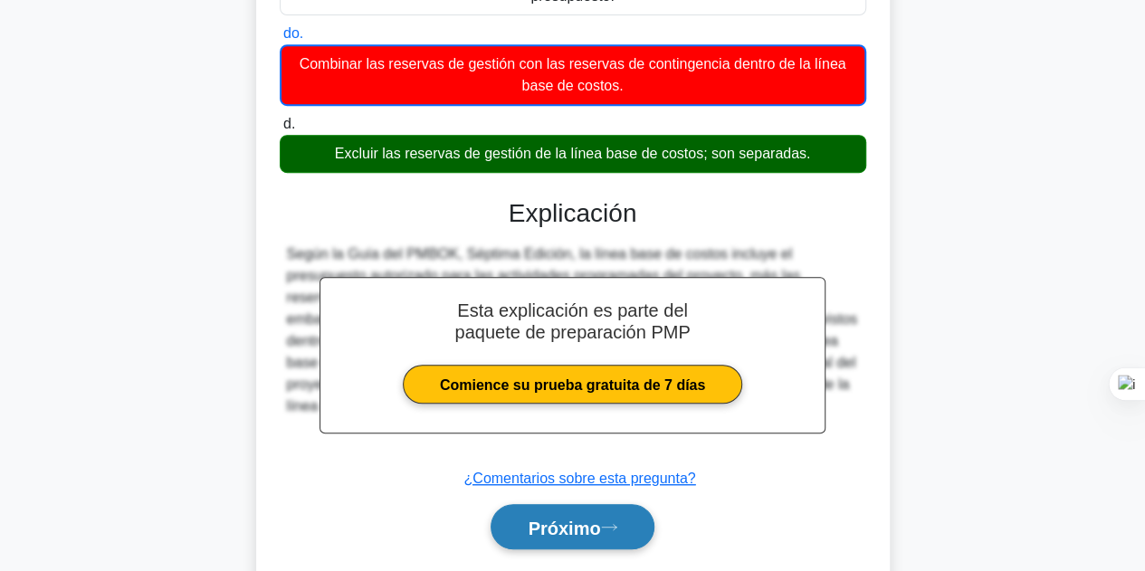
click at [613, 526] on icon at bounding box center [608, 526] width 14 height 5
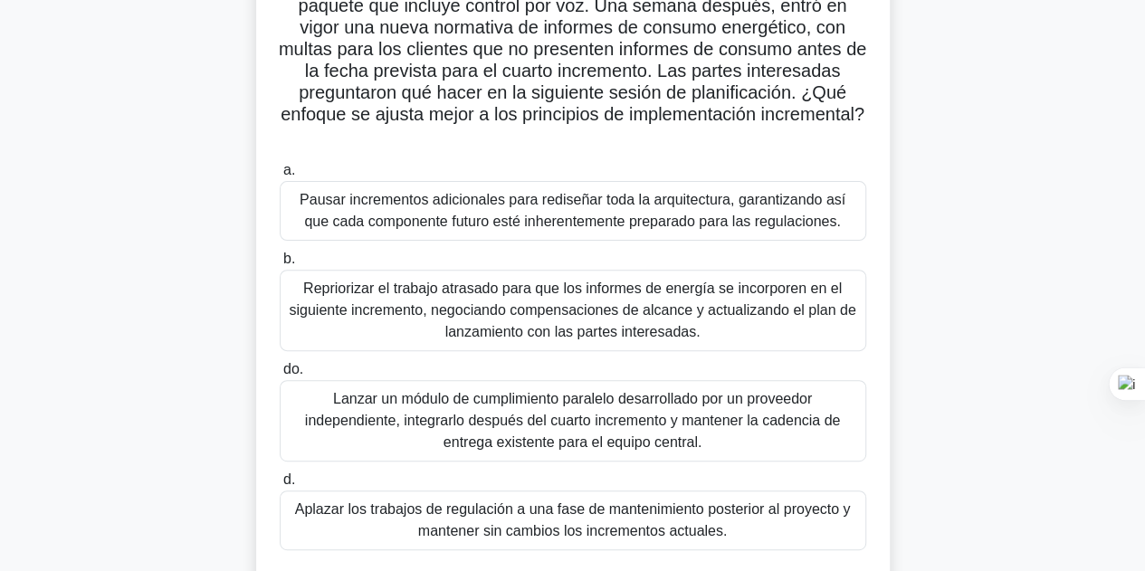
scroll to position [90, 0]
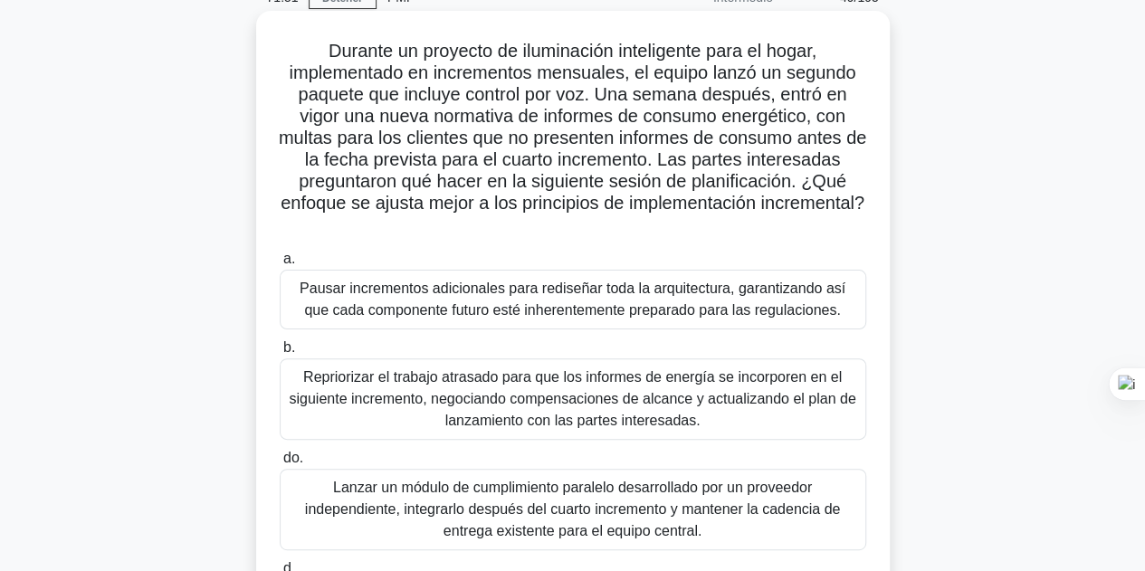
click at [543, 292] on font "Pausar incrementos adicionales para rediseñar toda la arquitectura, garantizand…" at bounding box center [572, 298] width 546 height 37
click at [280, 265] on input "a. Pausar incrementos adicionales para rediseñar toda la arquitectura, garantiz…" at bounding box center [280, 259] width 0 height 12
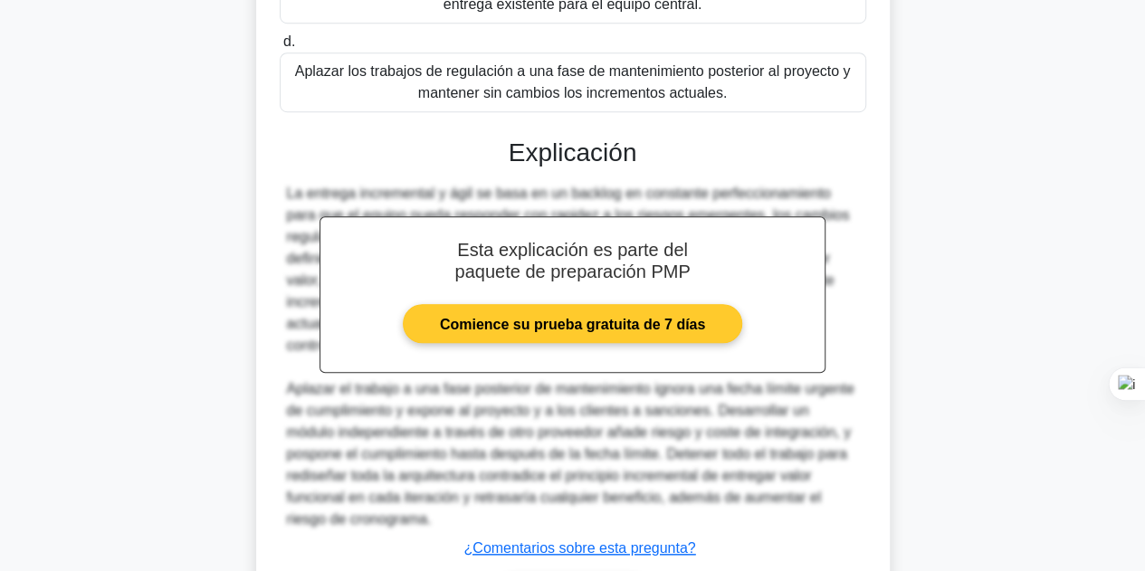
scroll to position [742, 0]
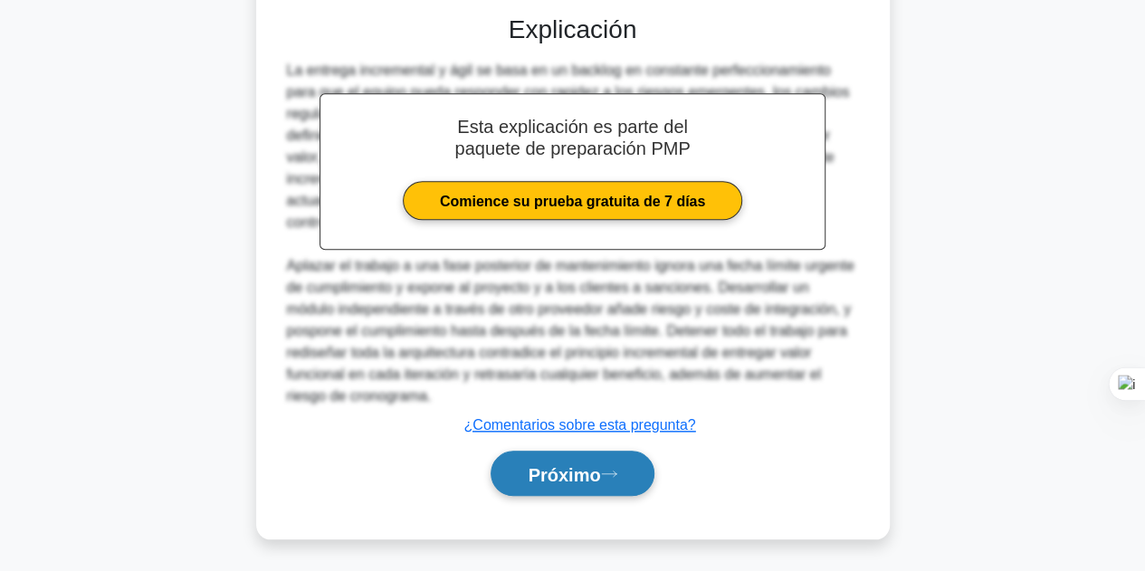
click at [594, 471] on font "Próximo" at bounding box center [563, 474] width 72 height 20
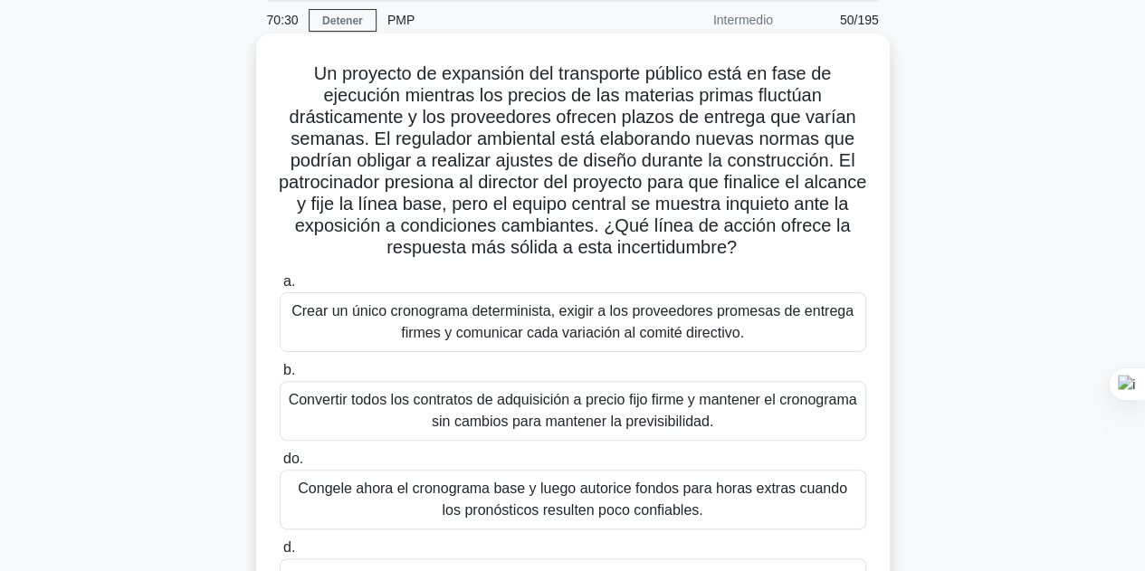
scroll to position [135, 0]
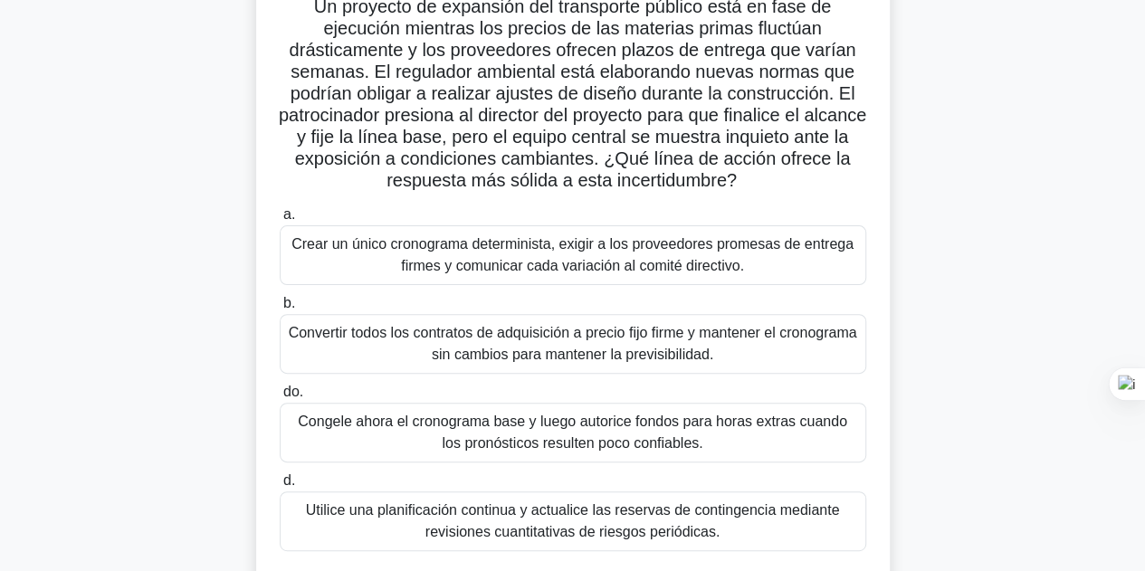
click at [545, 530] on font "Utilice una planificación continua y actualice las reservas de contingencia med…" at bounding box center [573, 520] width 534 height 37
click at [280, 487] on input "d. Utilice una planificación continua y actualice las reservas de contingencia …" at bounding box center [280, 481] width 0 height 12
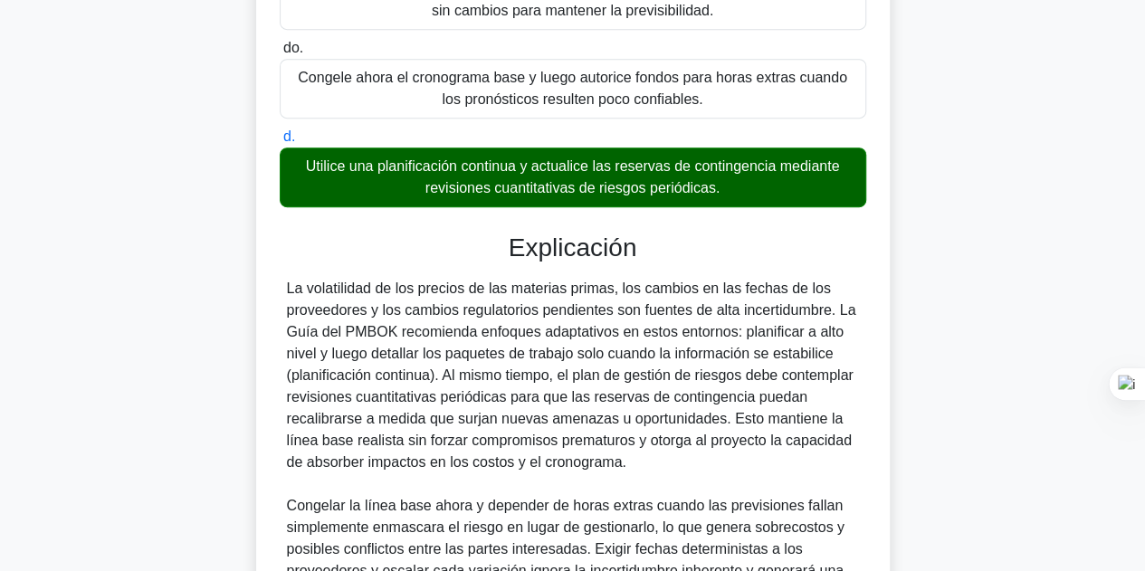
scroll to position [783, 0]
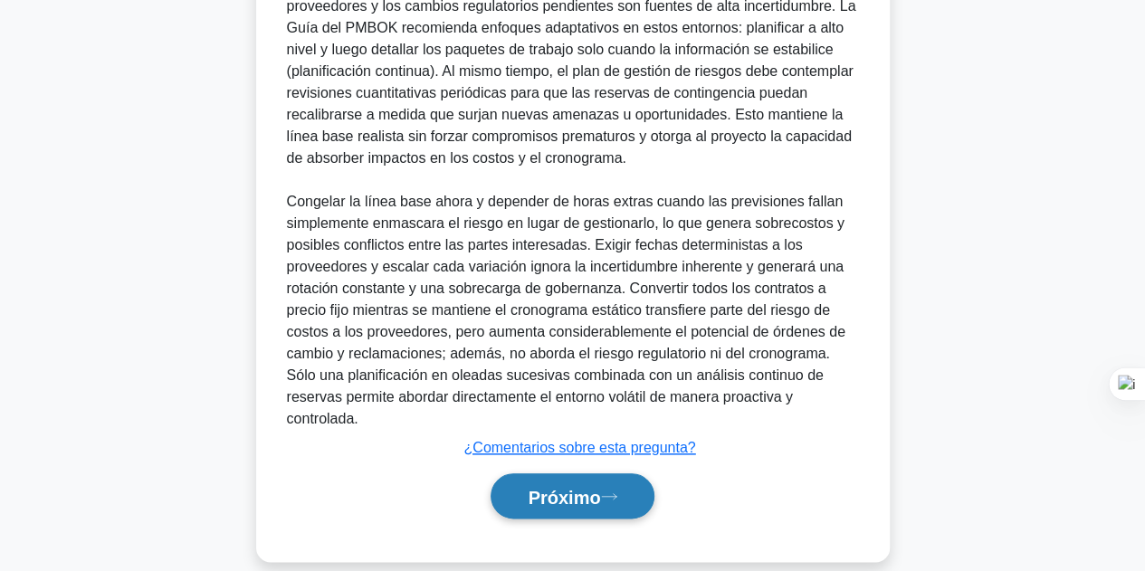
click at [527, 487] on font "Próximo" at bounding box center [563, 497] width 72 height 20
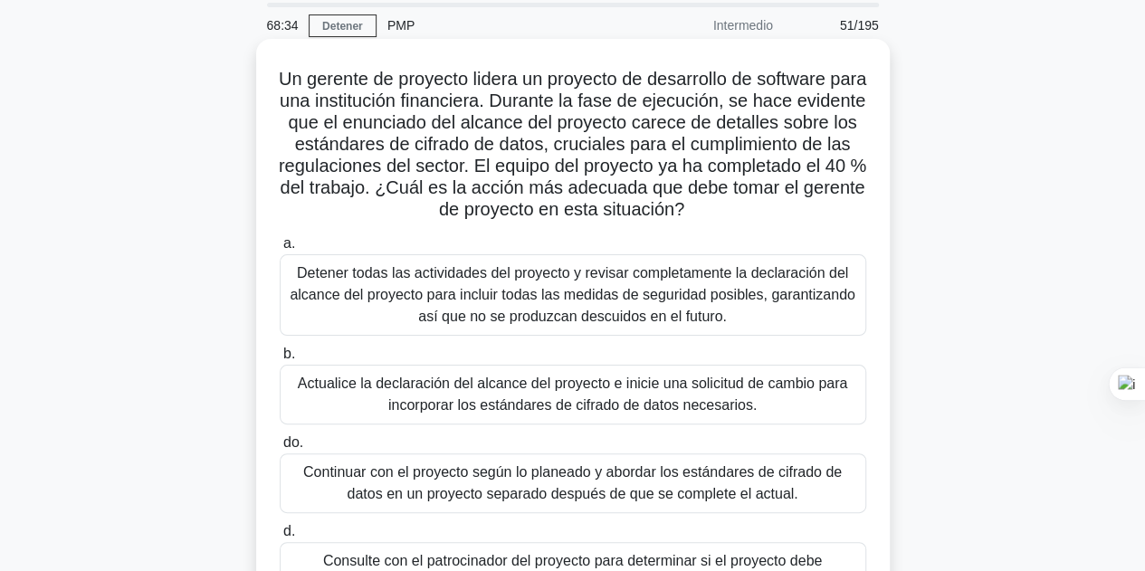
scroll to position [90, 0]
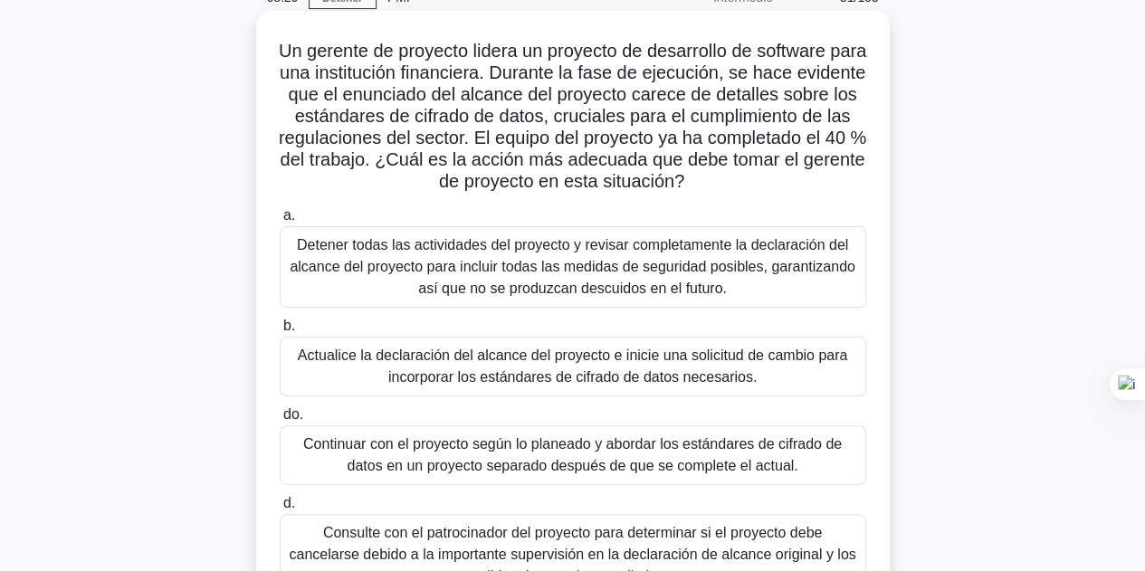
click at [529, 370] on font "Actualice la declaración del alcance del proyecto e inicie una solicitud de cam…" at bounding box center [572, 365] width 549 height 37
click at [280, 332] on input "b. Actualice la declaración del alcance del proyecto e inicie una solicitud de …" at bounding box center [280, 326] width 0 height 12
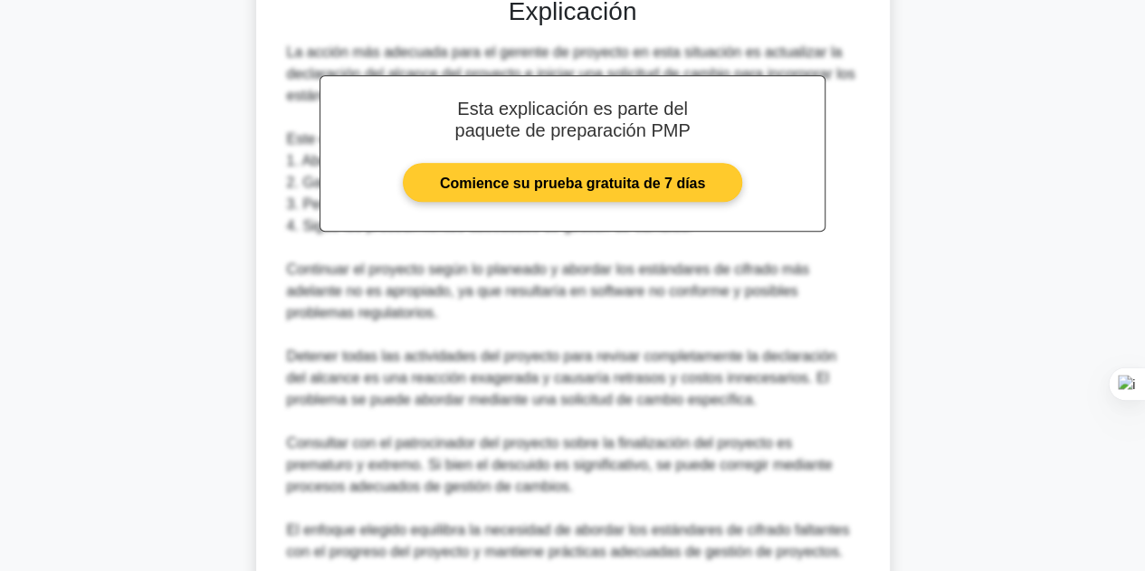
scroll to position [869, 0]
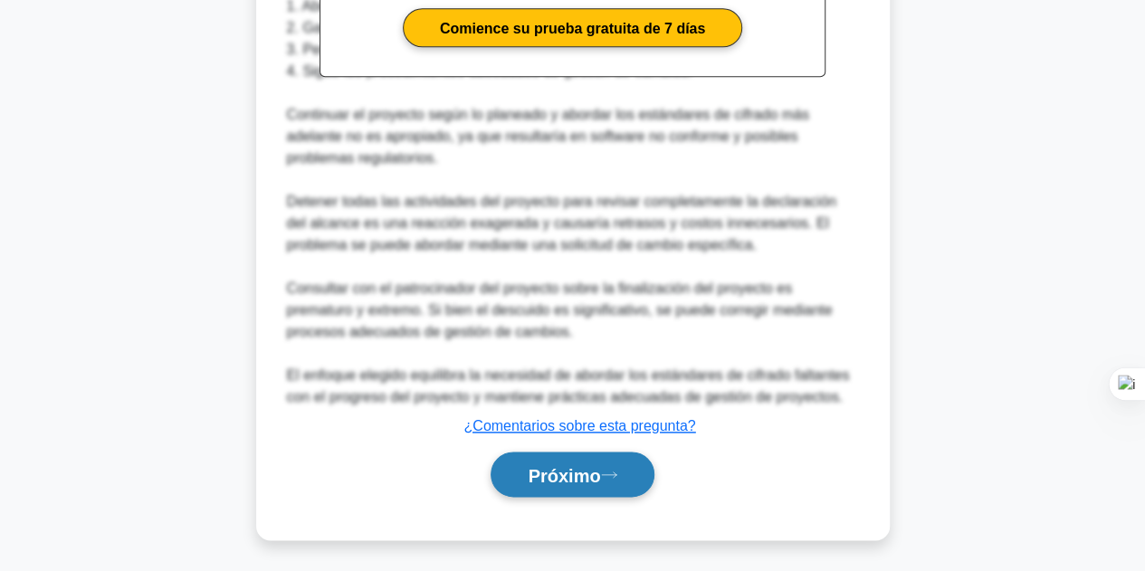
click at [556, 484] on font "Próximo" at bounding box center [563, 475] width 72 height 20
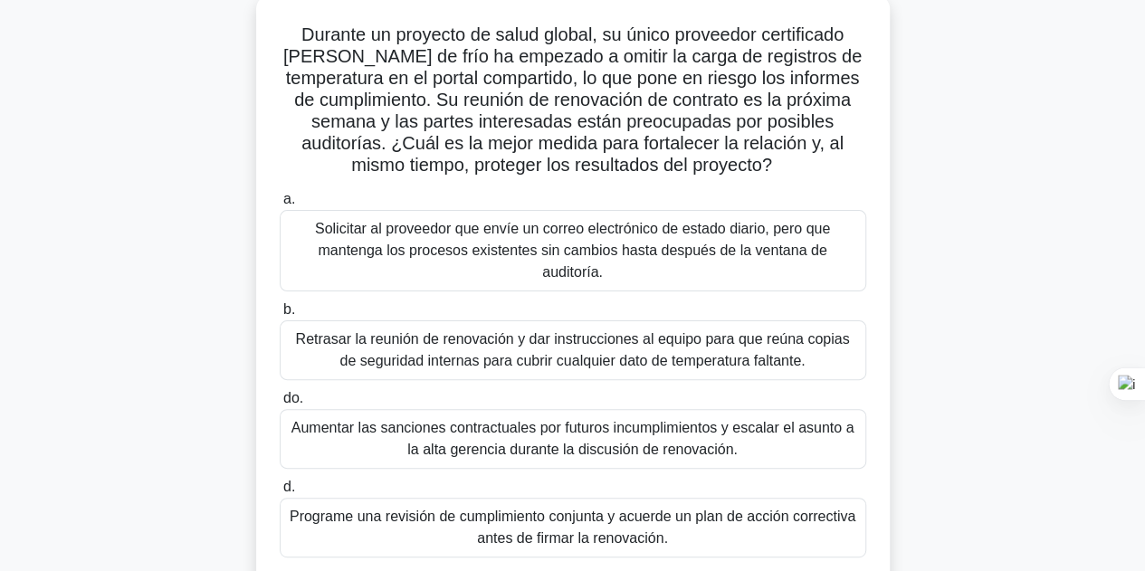
scroll to position [135, 0]
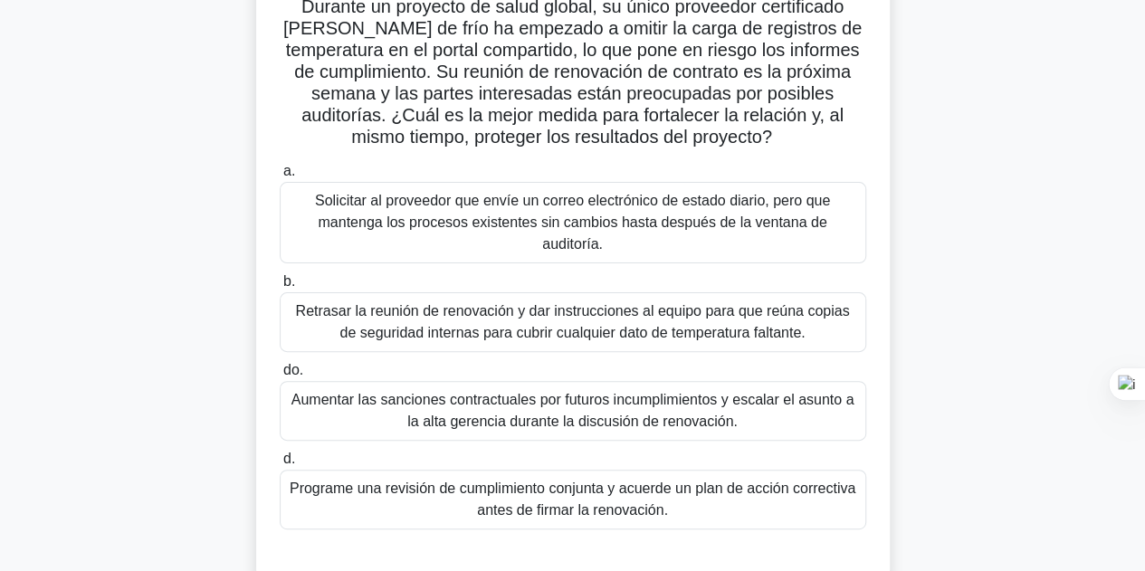
click at [613, 480] on font "Programe una revisión de cumplimiento conjunta y acuerde un plan de acción corr…" at bounding box center [572, 498] width 565 height 37
click at [280, 465] on input "d. Programe una revisión de cumplimiento conjunta y acuerde un plan de acción c…" at bounding box center [280, 459] width 0 height 12
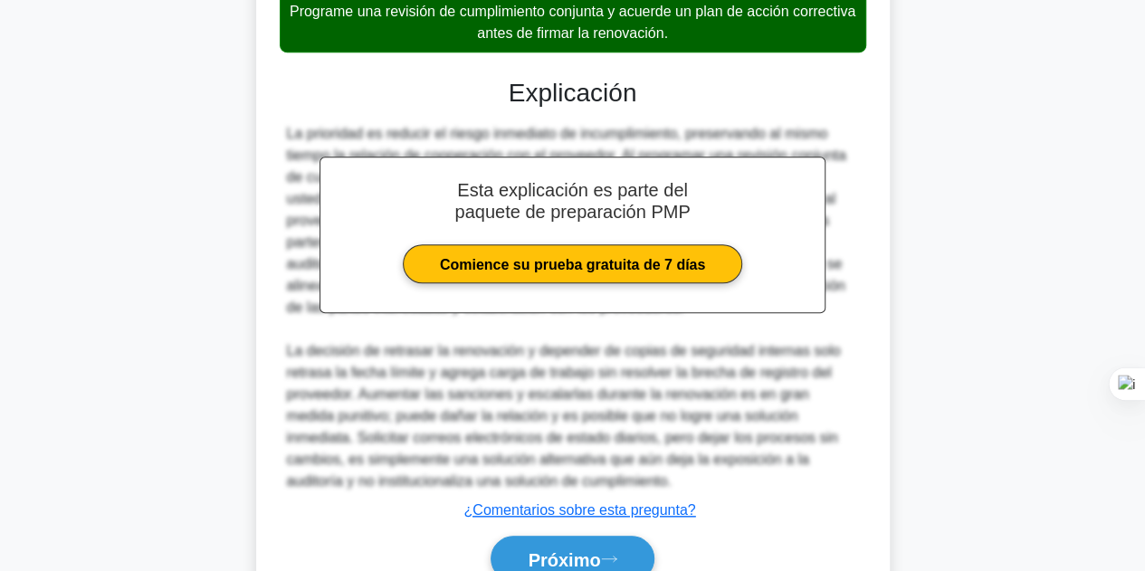
scroll to position [584, 0]
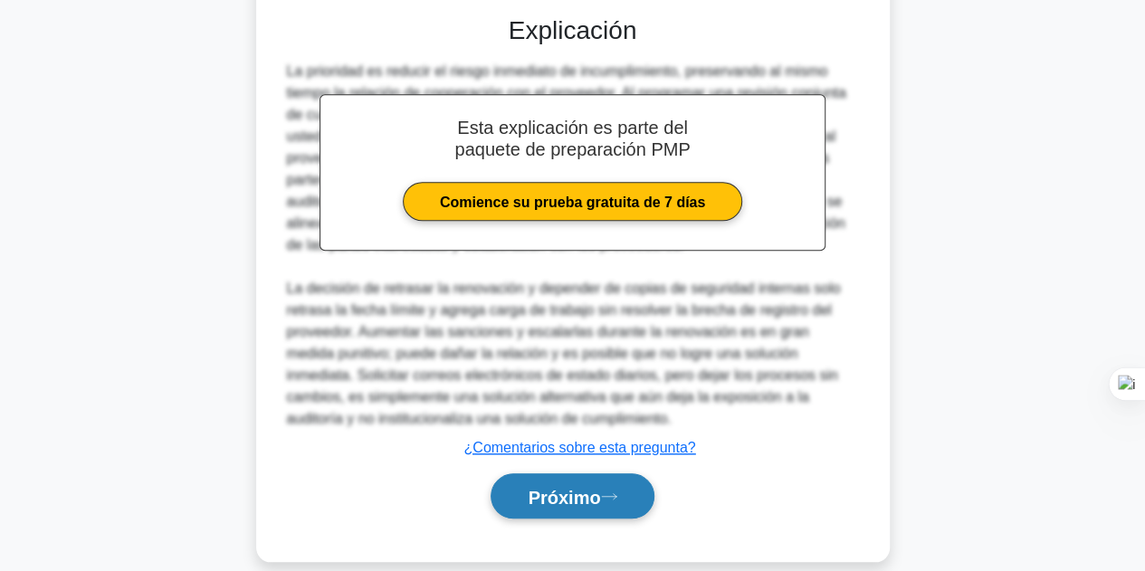
click at [613, 484] on button "Próximo" at bounding box center [571, 496] width 163 height 46
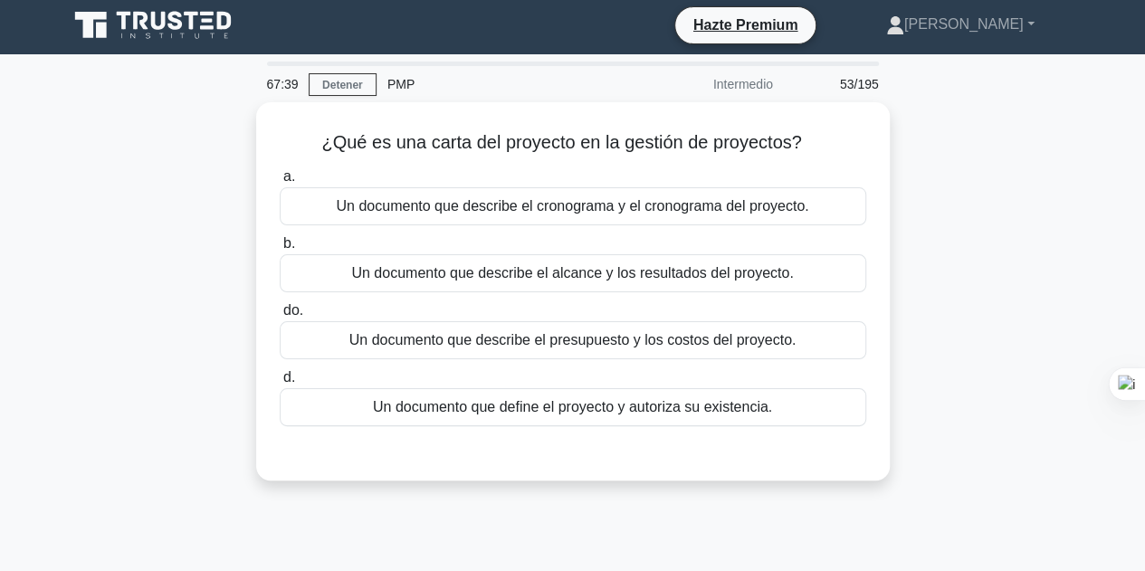
scroll to position [0, 0]
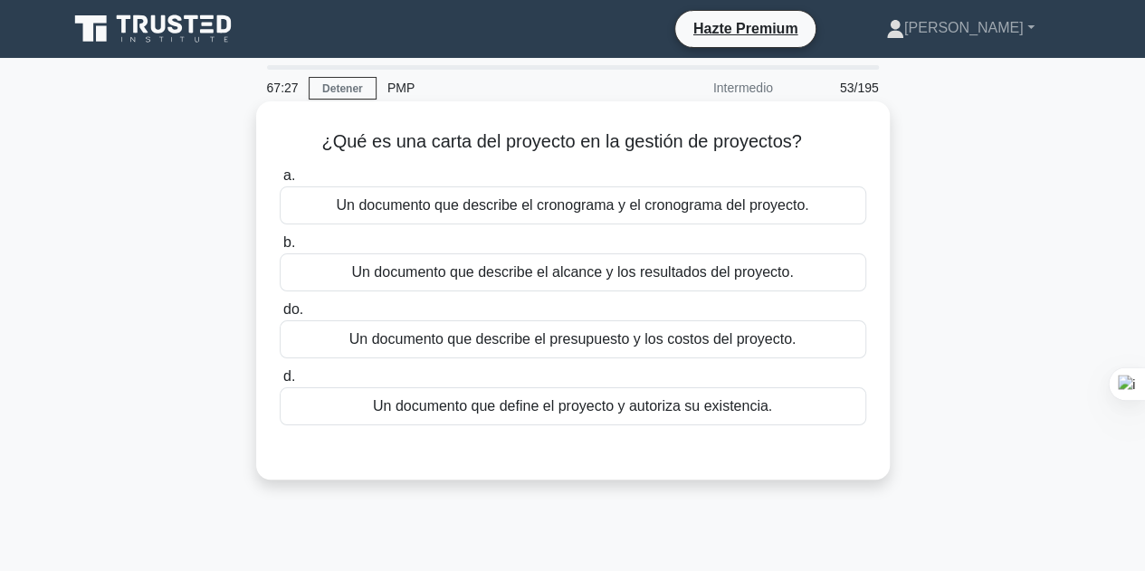
click at [619, 404] on font "Un documento que define el proyecto y autoriza su existencia." at bounding box center [572, 405] width 399 height 15
click at [280, 383] on input "d. Un documento que define el proyecto y autoriza su existencia." at bounding box center [280, 377] width 0 height 12
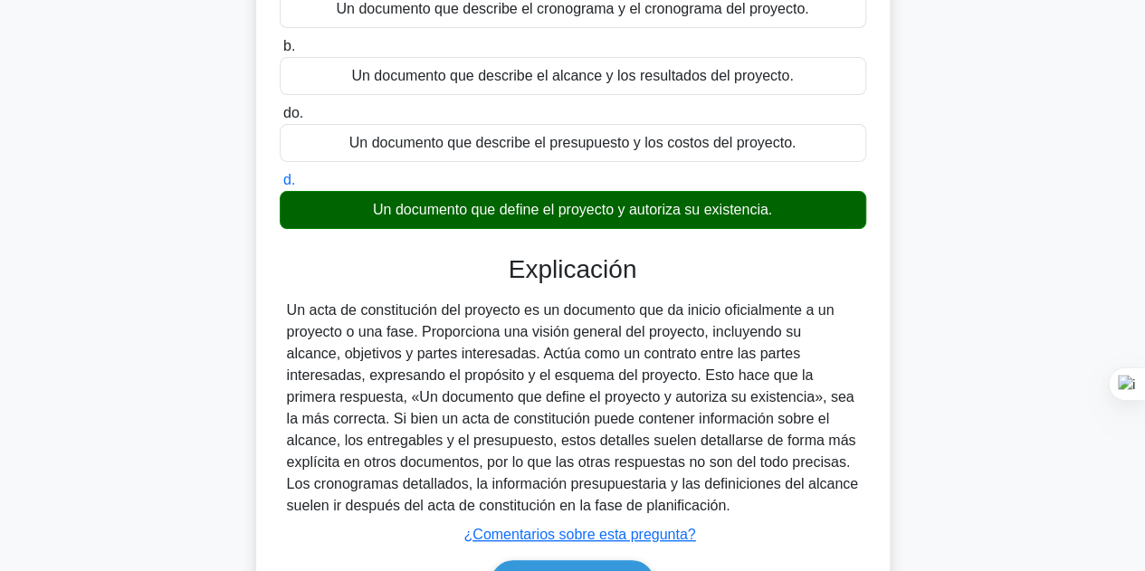
scroll to position [406, 0]
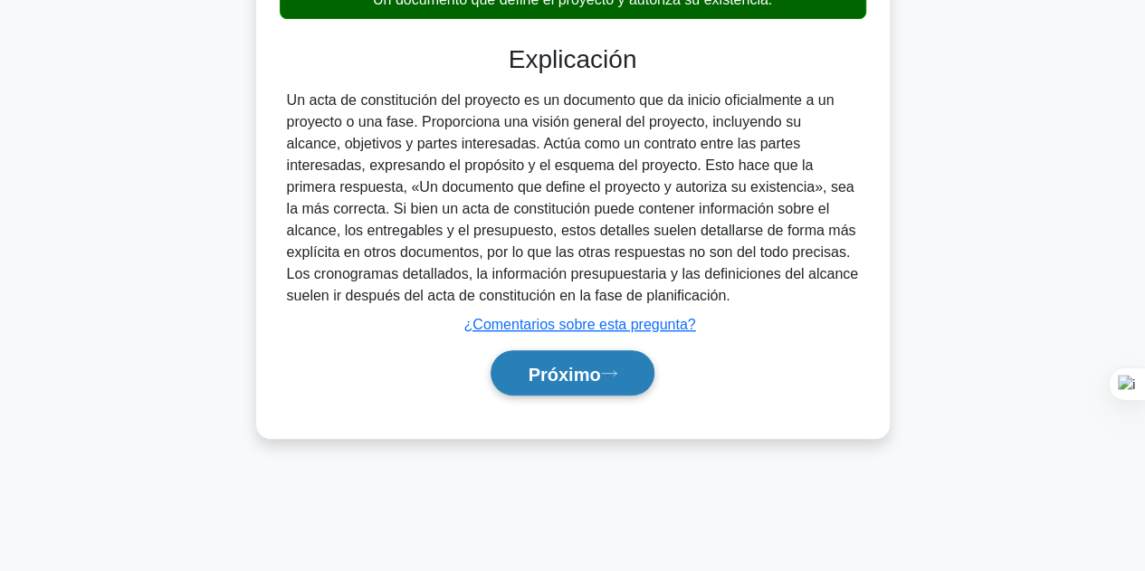
click at [589, 367] on font "Próximo" at bounding box center [563, 374] width 72 height 20
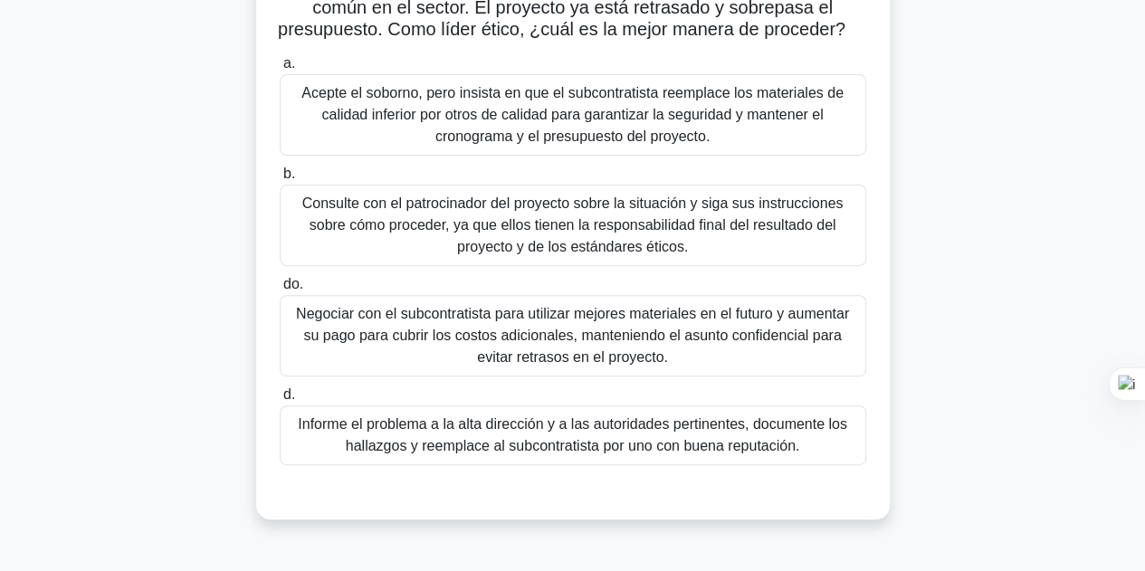
scroll to position [271, 0]
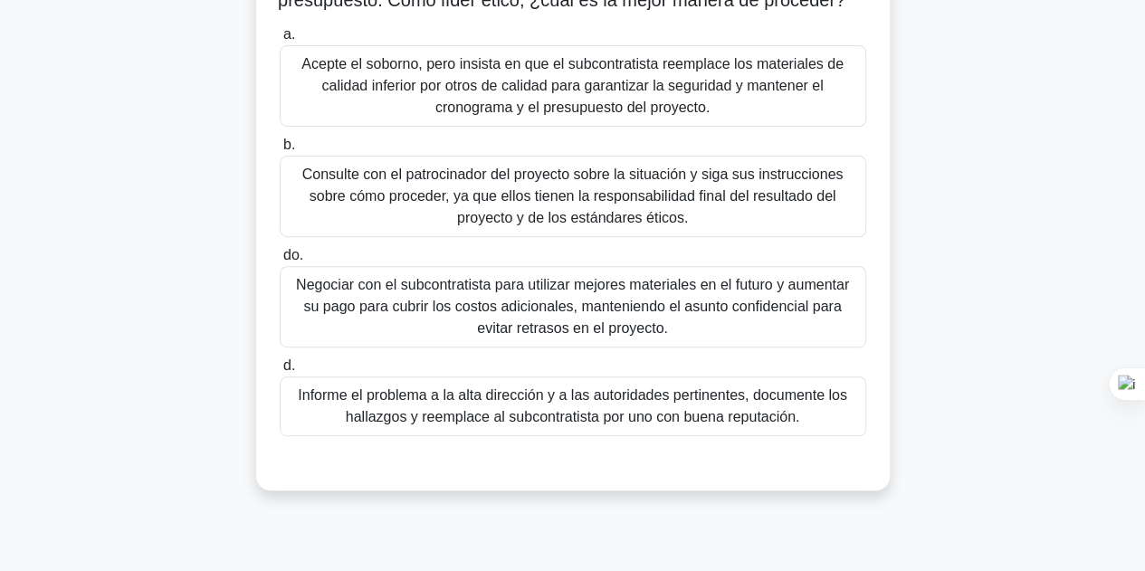
click at [622, 427] on font "Informe el problema a la alta dirección y a las autoridades pertinentes, docume…" at bounding box center [573, 406] width 570 height 43
click at [280, 372] on input "d. Informe el problema a la alta dirección y a las autoridades pertinentes, doc…" at bounding box center [280, 366] width 0 height 12
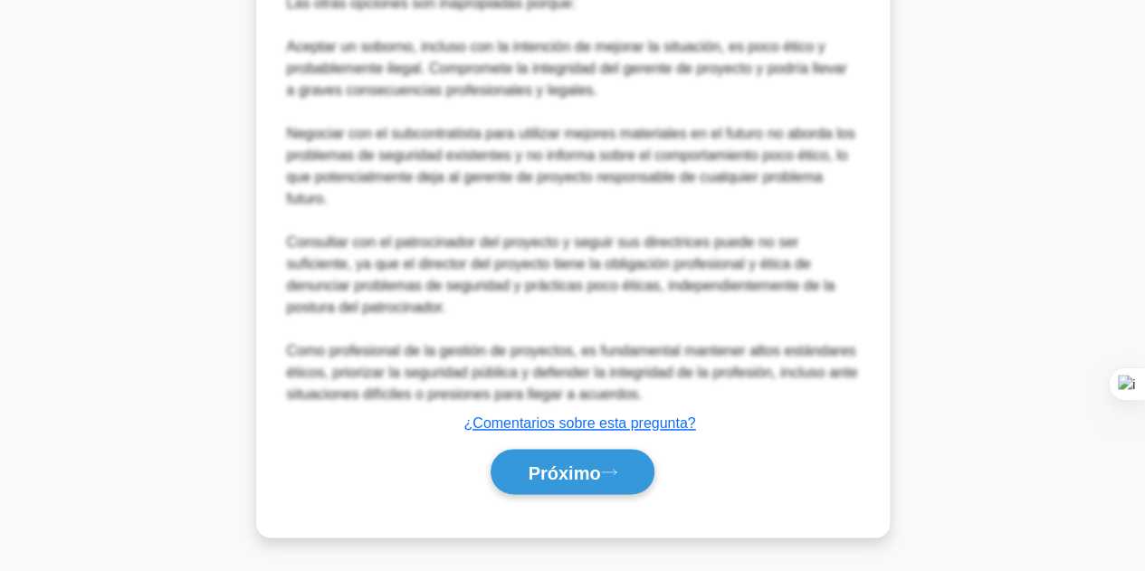
scroll to position [1021, 0]
click at [613, 454] on button "Próximo" at bounding box center [571, 472] width 163 height 46
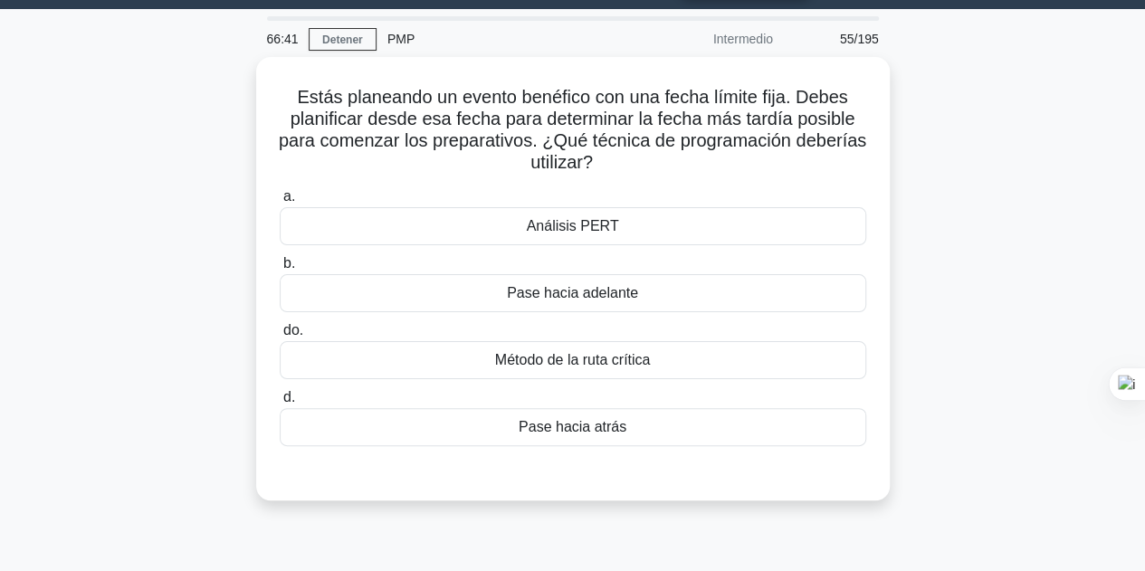
scroll to position [0, 0]
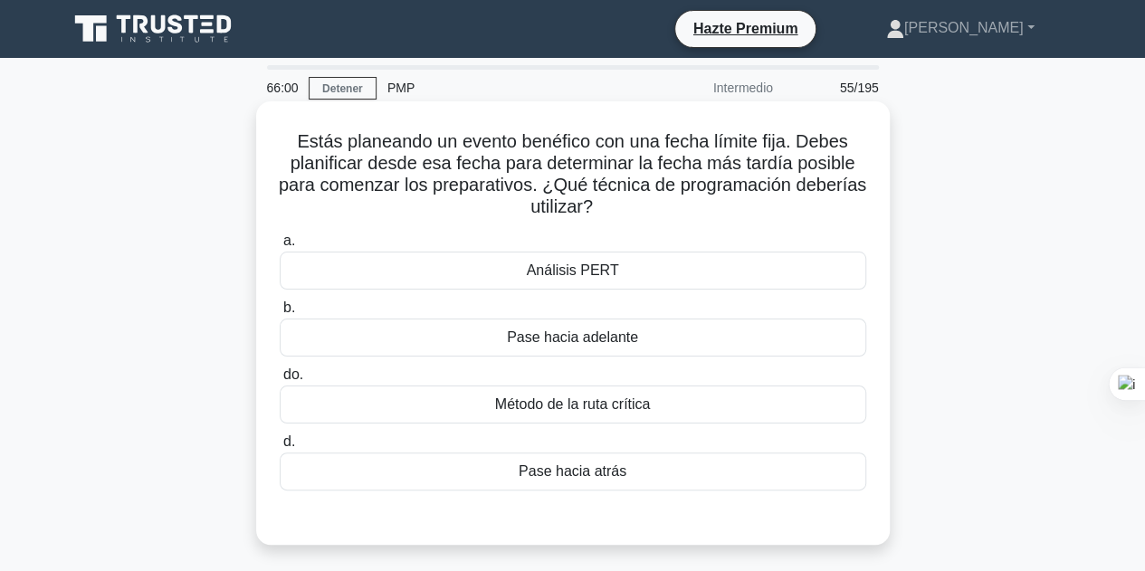
click at [606, 329] on font "Pase hacia adelante" at bounding box center [572, 336] width 131 height 15
click at [280, 314] on input "b. Pase hacia adelante" at bounding box center [280, 308] width 0 height 12
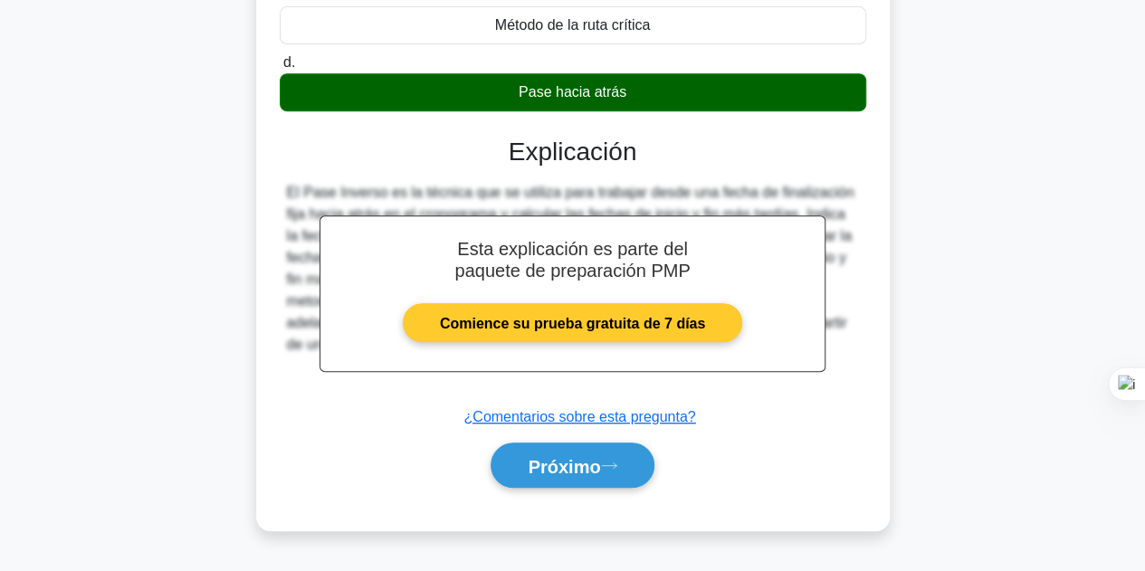
scroll to position [406, 0]
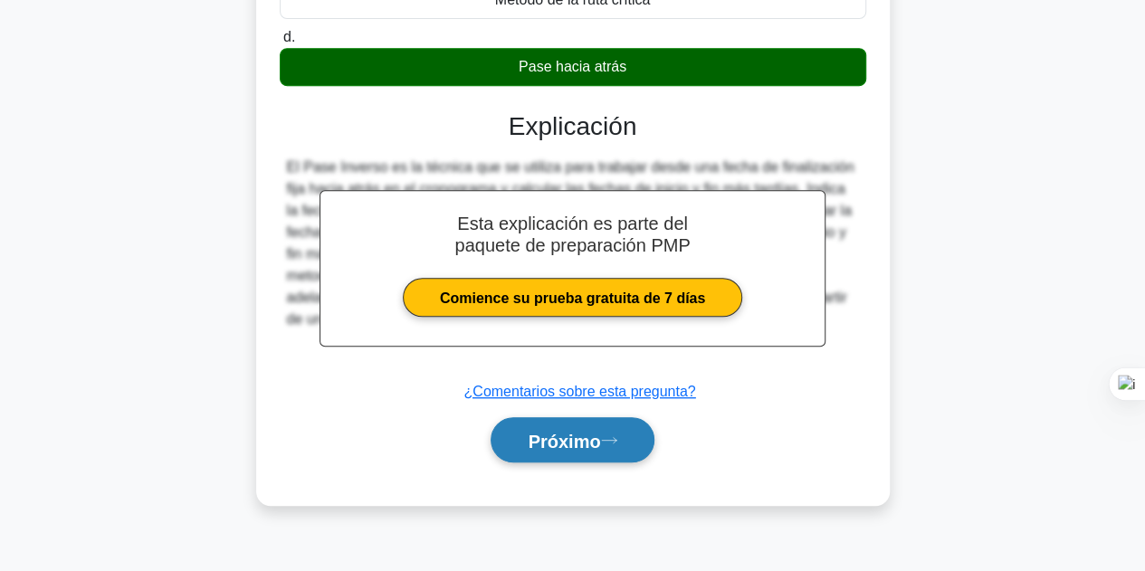
click at [597, 421] on button "Próximo" at bounding box center [571, 440] width 163 height 46
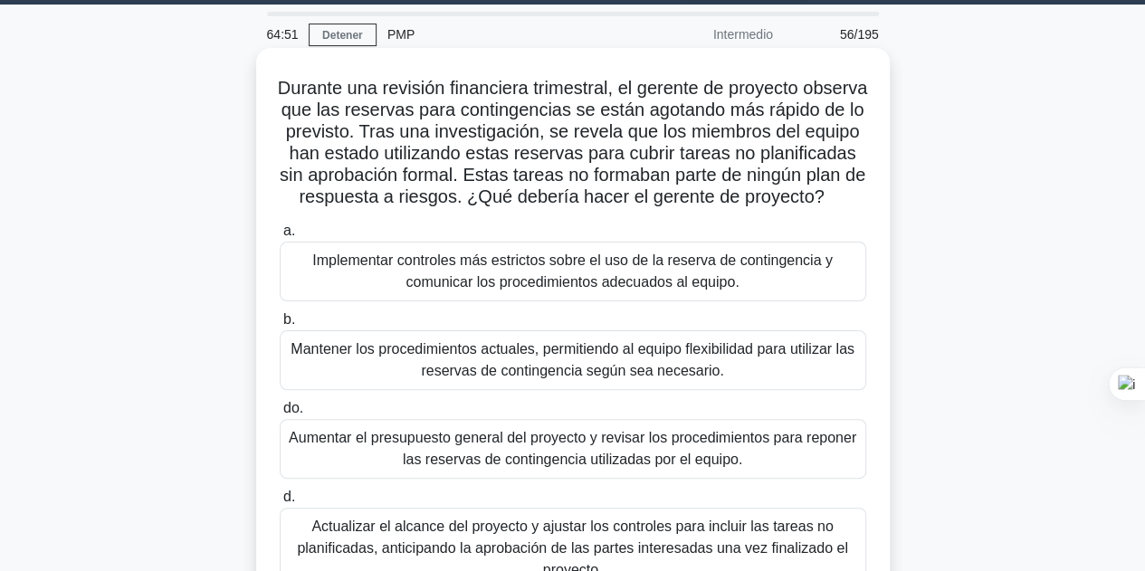
scroll to position [0, 0]
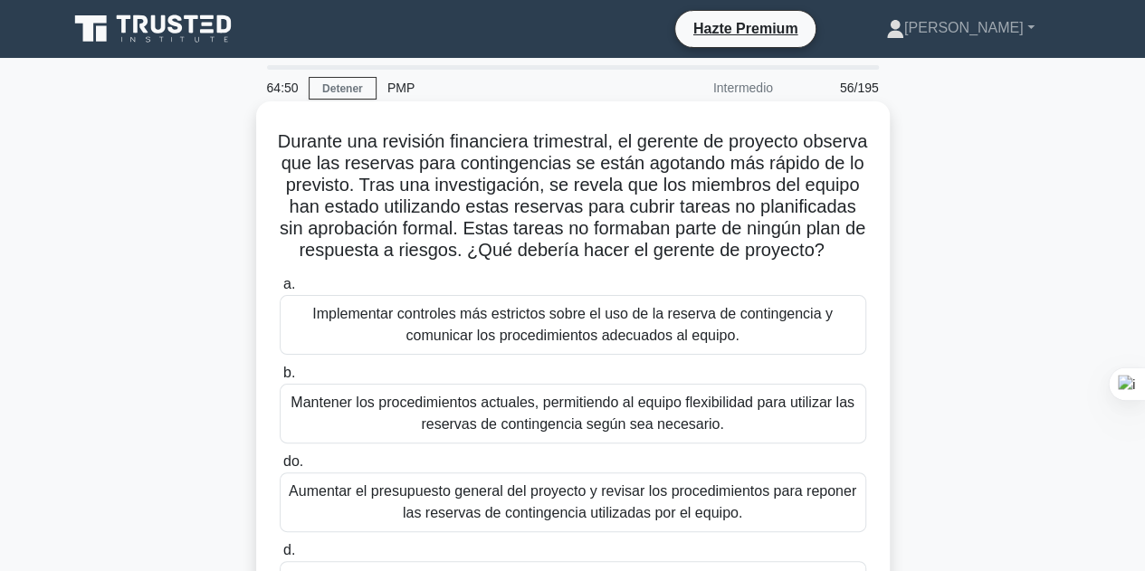
click at [610, 355] on div "Implementar controles más estrictos sobre el uso de la reserva de contingencia …" at bounding box center [573, 325] width 586 height 60
click at [280, 290] on input "a. Implementar controles más estrictos sobre el uso de la reserva de contingenc…" at bounding box center [280, 285] width 0 height 12
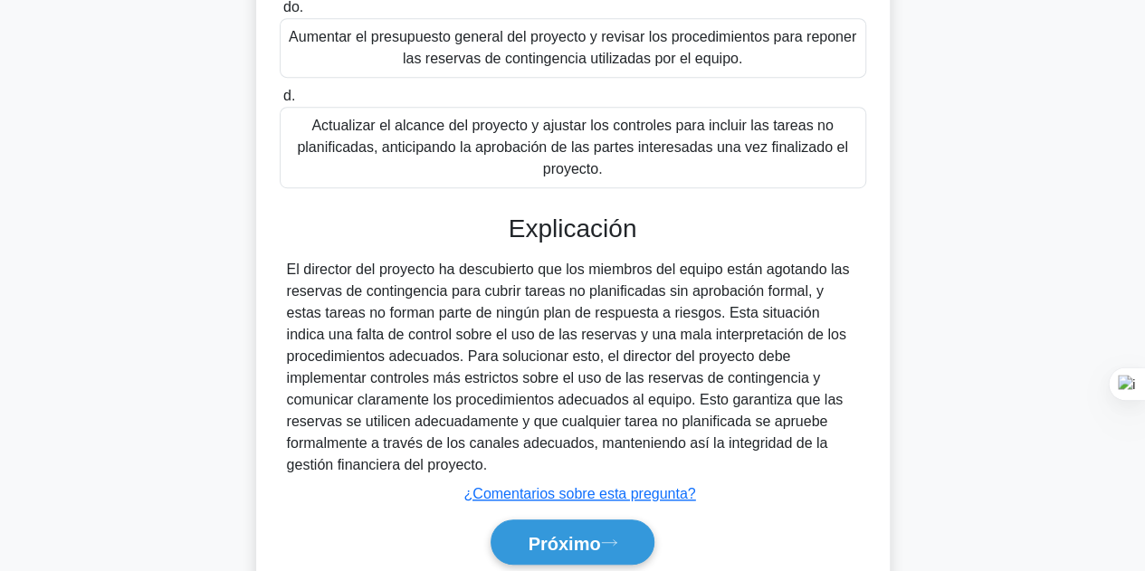
scroll to position [544, 0]
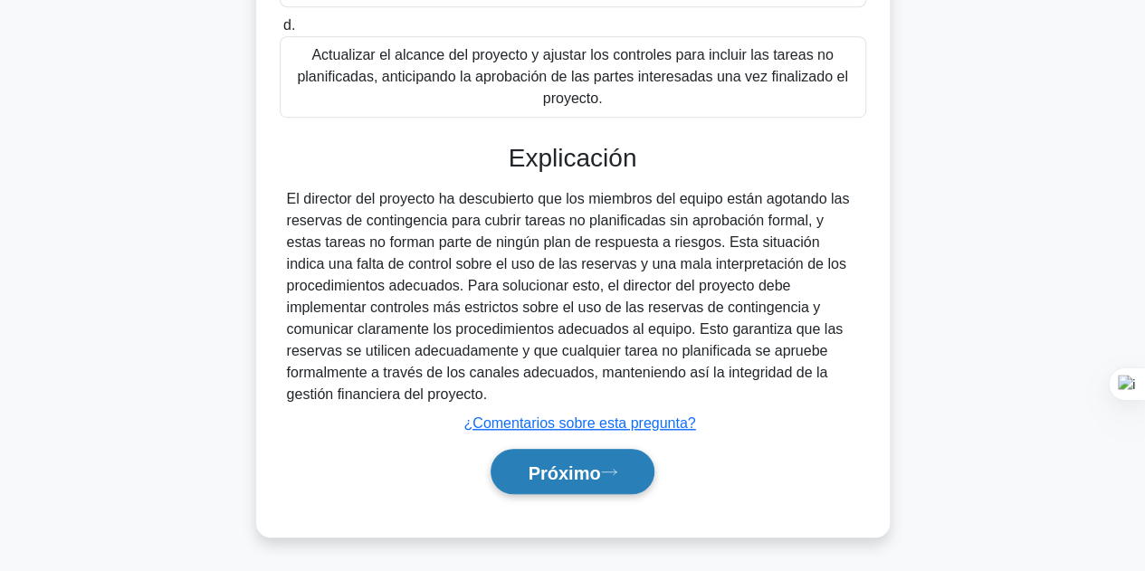
click at [575, 468] on font "Próximo" at bounding box center [563, 472] width 72 height 20
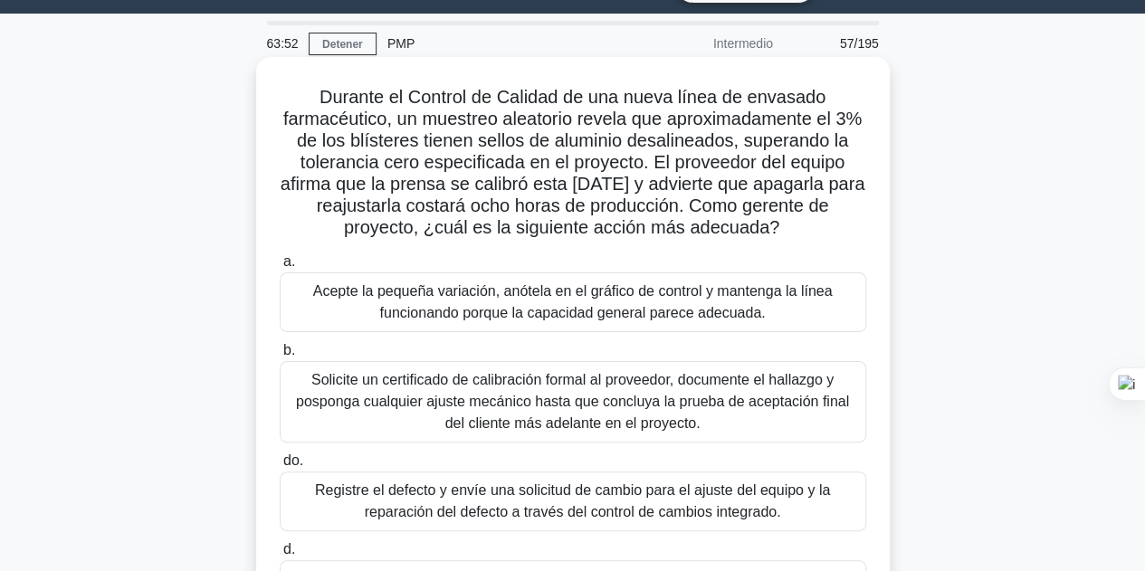
scroll to position [135, 0]
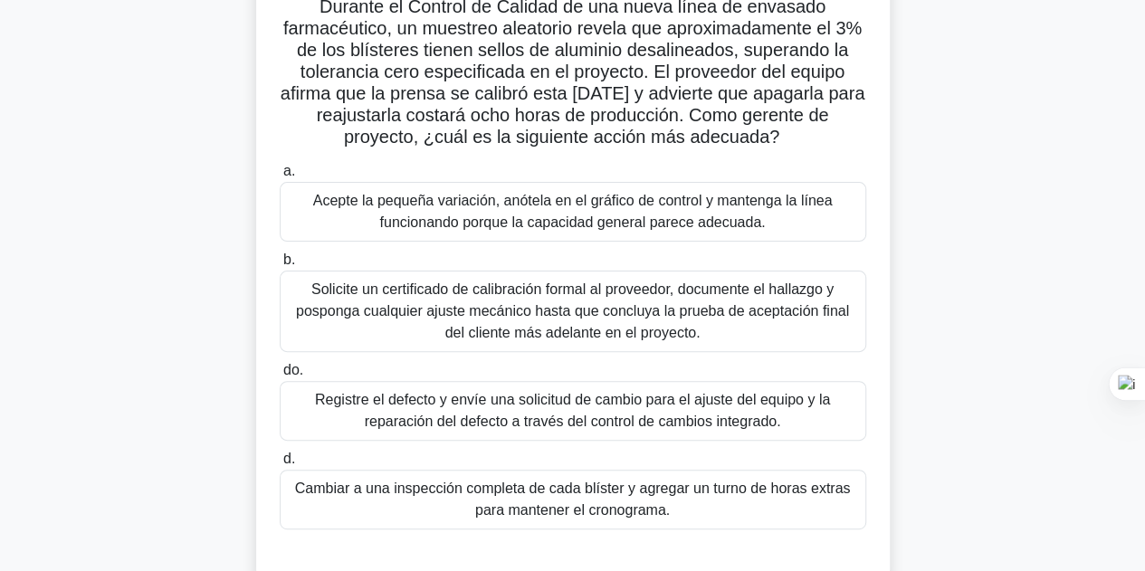
click at [557, 406] on font "Registre el defecto y envíe una solicitud de cambio para el ajuste del equipo y…" at bounding box center [572, 410] width 515 height 37
click at [280, 376] on input "do. Registre el defecto y envíe una solicitud de cambio para el ajuste del equi…" at bounding box center [280, 371] width 0 height 12
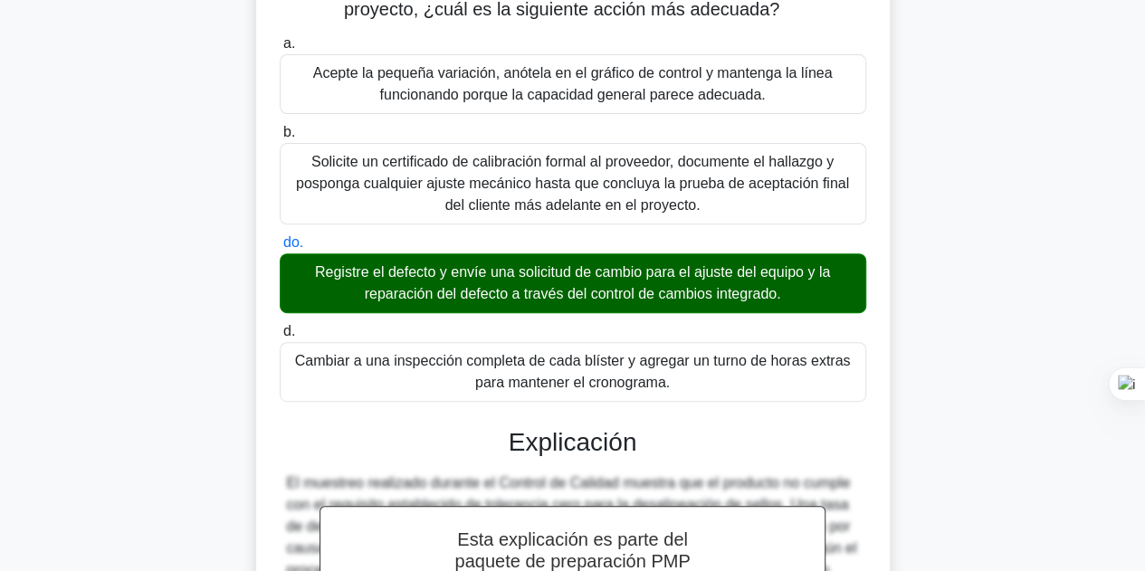
scroll to position [678, 0]
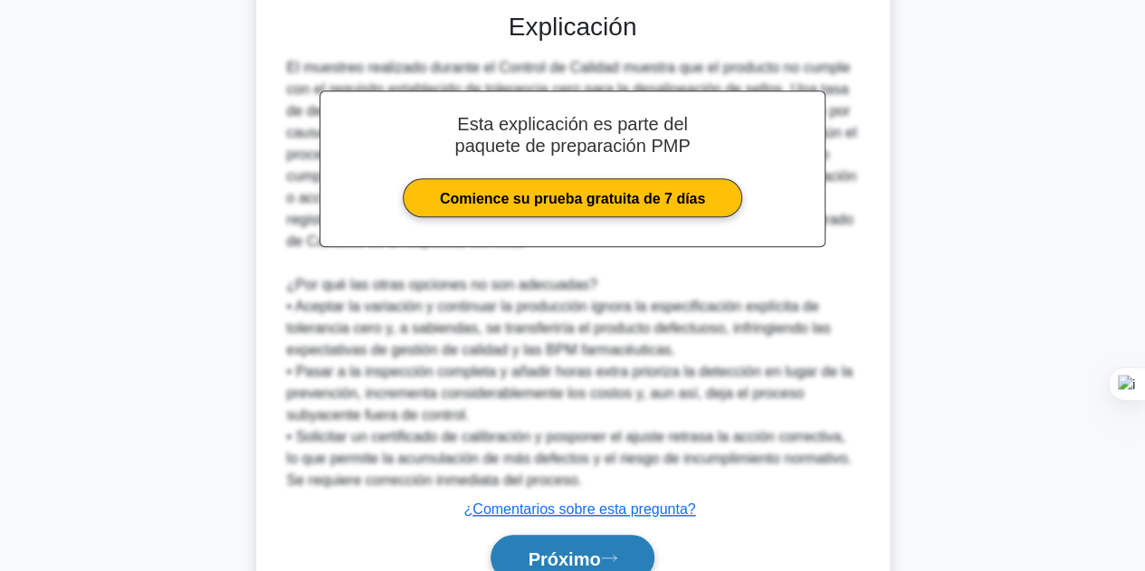
click at [570, 538] on button "Próximo" at bounding box center [571, 558] width 163 height 46
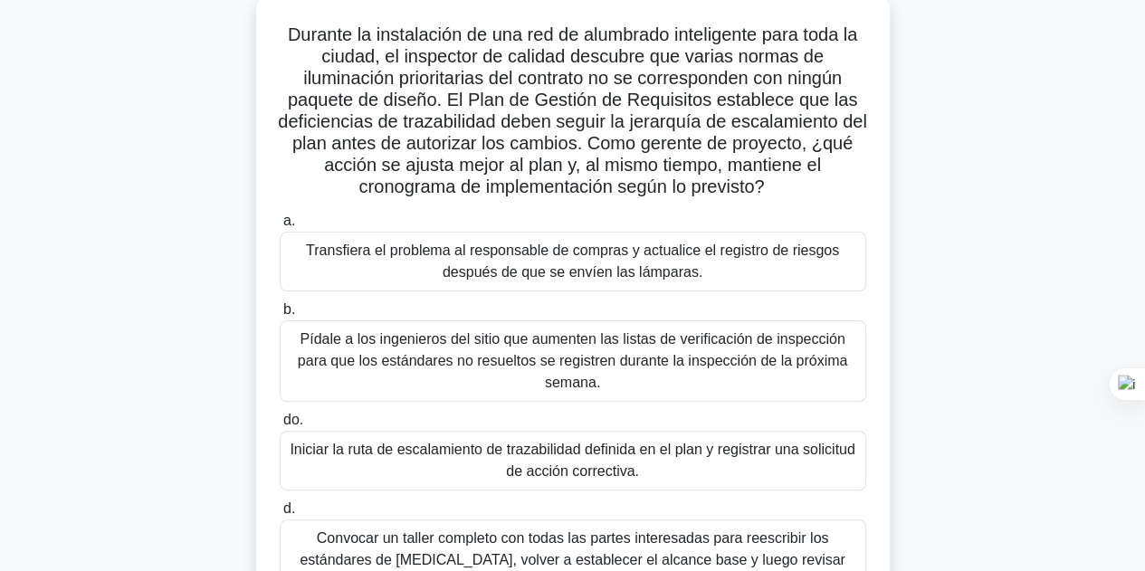
scroll to position [135, 0]
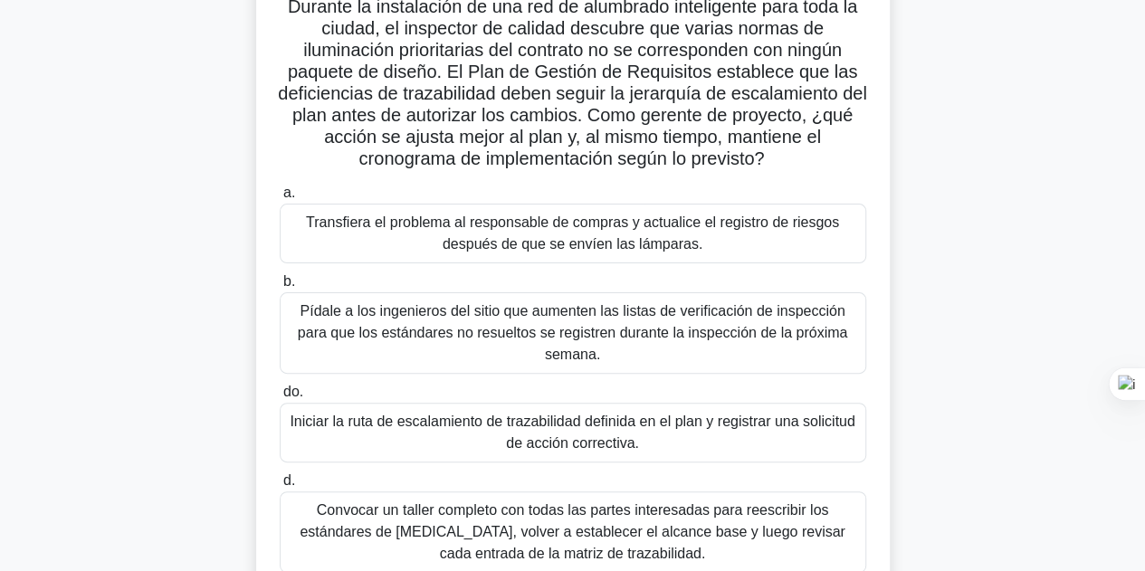
click at [670, 502] on font "Convocar un taller completo con todas las partes interesadas para reescribir lo…" at bounding box center [571, 531] width 545 height 59
click at [280, 487] on input "d. Convocar un taller completo con todas las partes interesadas para reescribir…" at bounding box center [280, 481] width 0 height 12
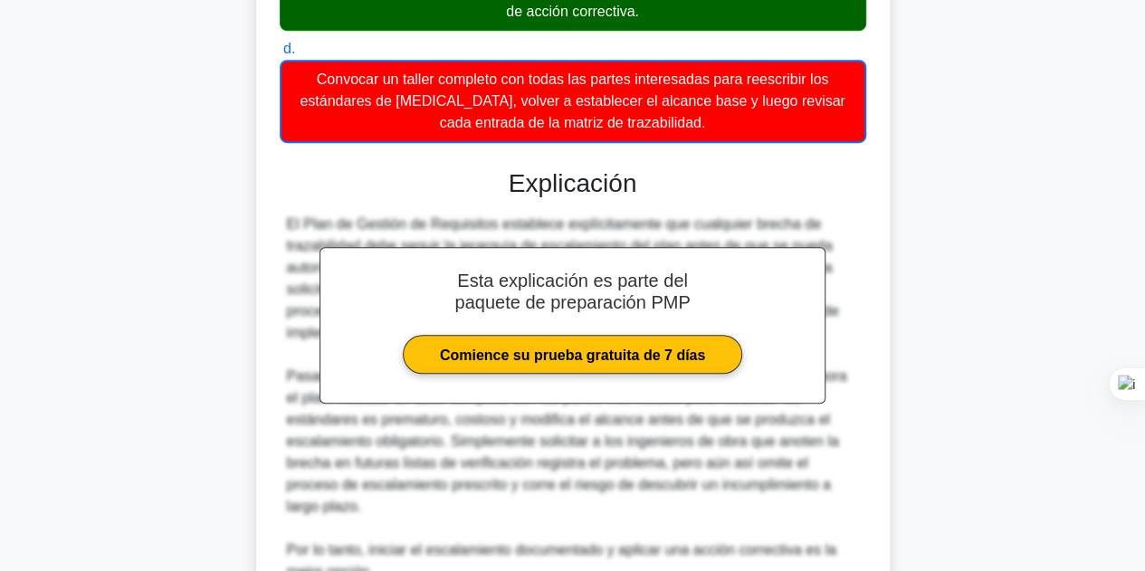
scroll to position [698, 0]
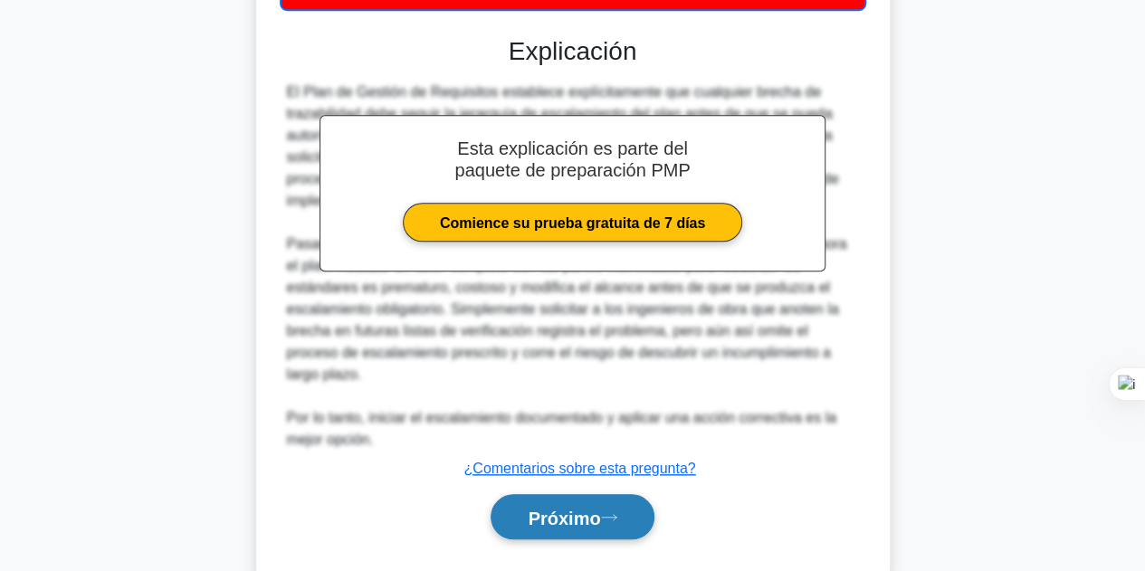
click at [643, 494] on button "Próximo" at bounding box center [571, 517] width 163 height 46
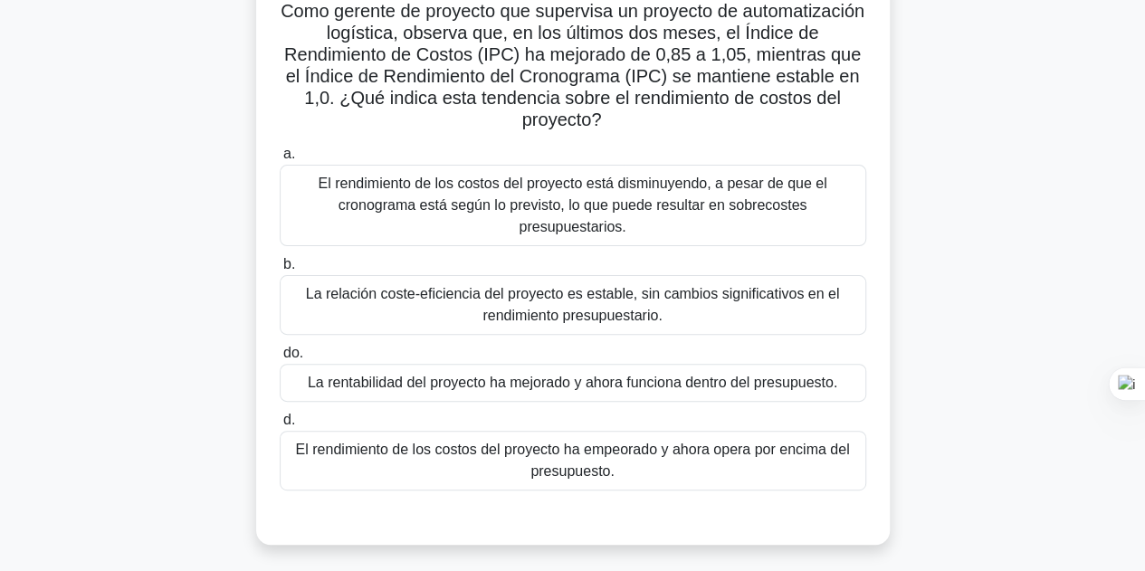
scroll to position [44, 0]
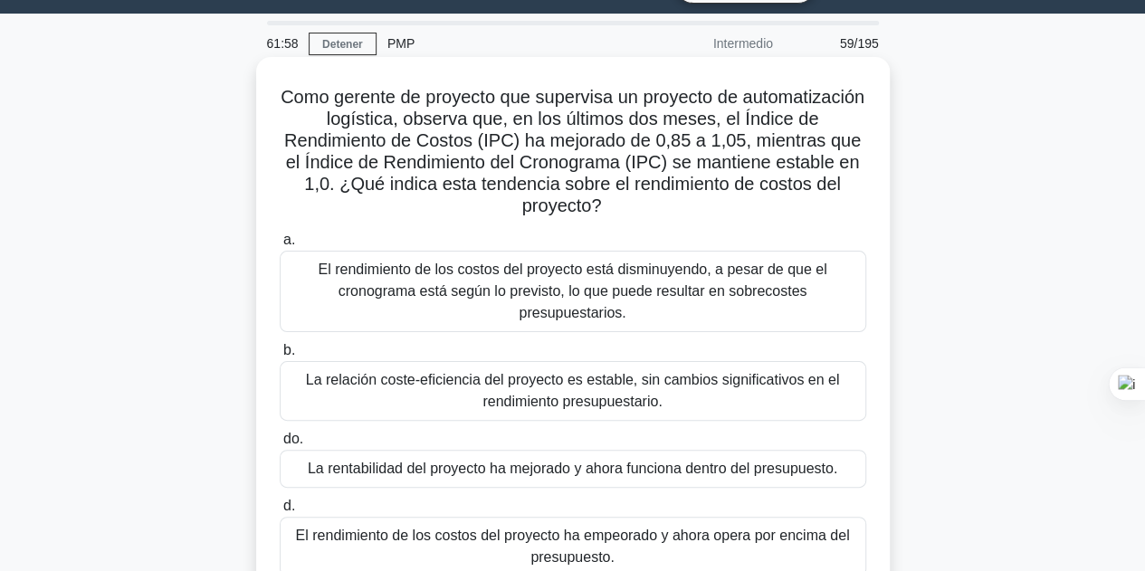
click at [650, 479] on font "La rentabilidad del proyecto ha mejorado y ahora funciona dentro del presupuest…" at bounding box center [572, 469] width 529 height 22
click at [280, 445] on input "do. La rentabilidad del proyecto ha mejorado y ahora funciona dentro del presup…" at bounding box center [280, 439] width 0 height 12
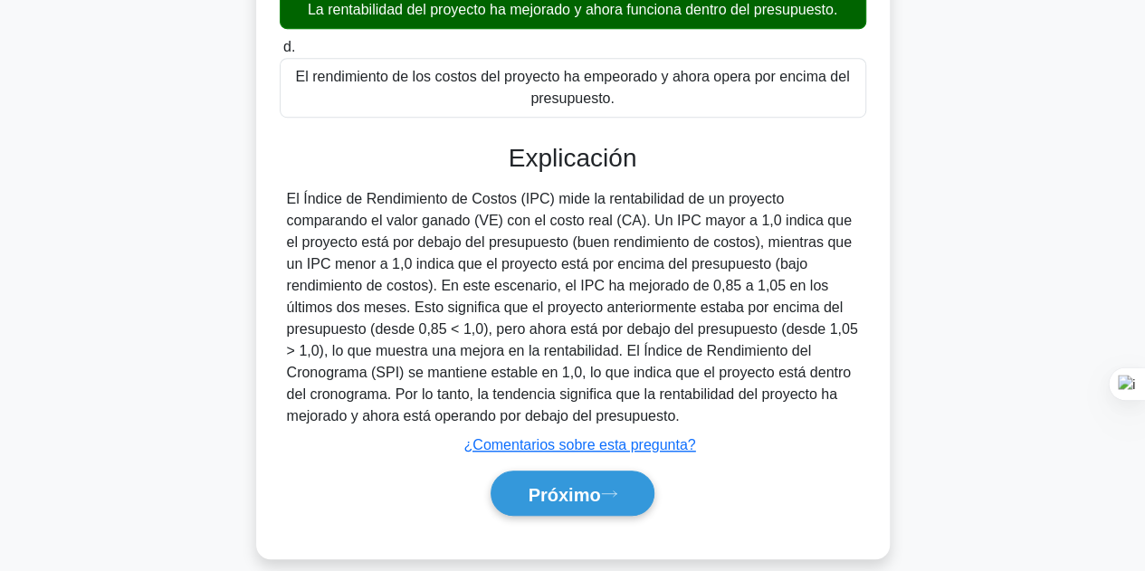
scroll to position [522, 0]
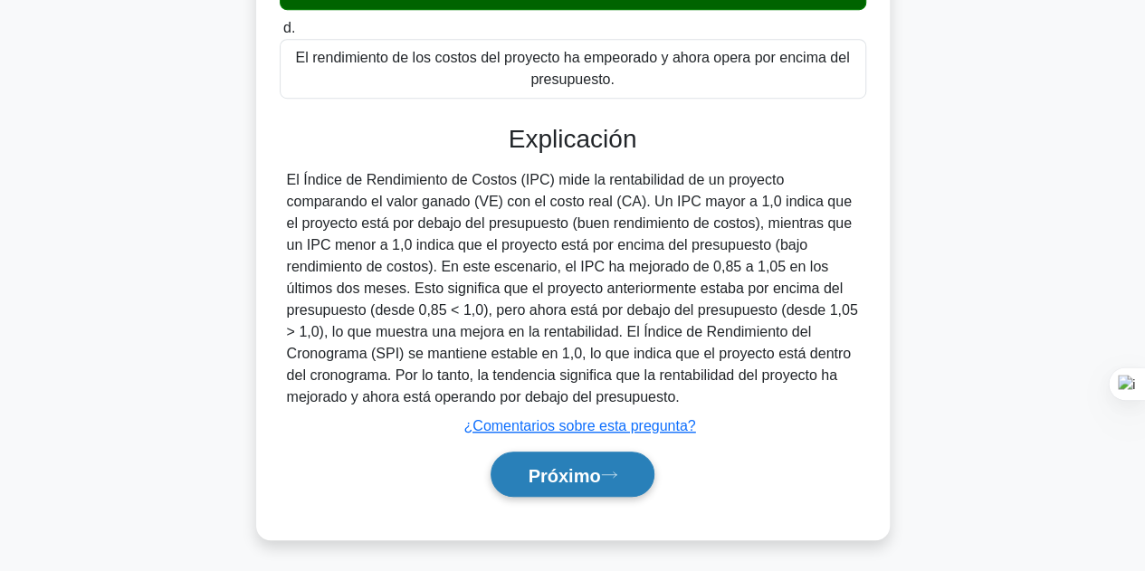
click at [599, 482] on font "Próximo" at bounding box center [563, 475] width 72 height 20
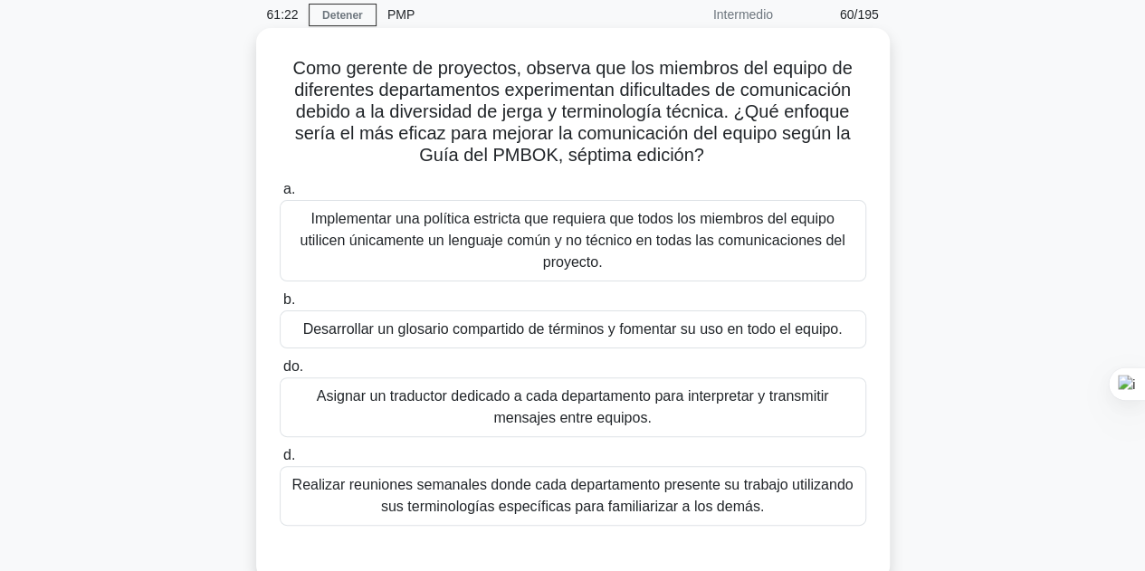
scroll to position [90, 0]
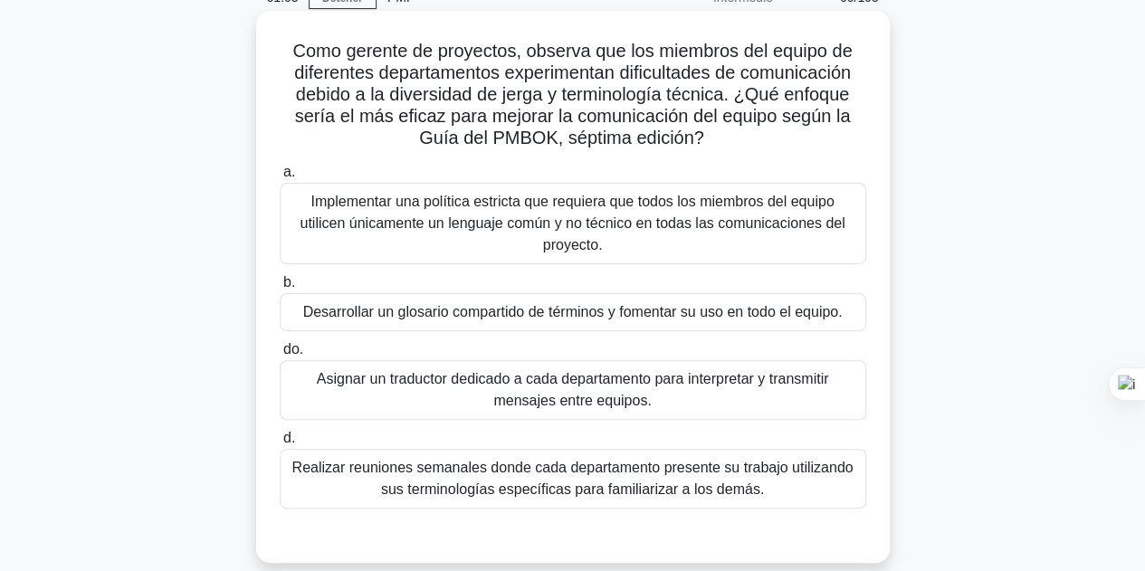
click at [592, 227] on font "Implementar una política estricta que requiera que todos los miembros del equip…" at bounding box center [571, 223] width 545 height 59
click at [280, 178] on input "a. Implementar una política estricta que requiera que todos los miembros del eq…" at bounding box center [280, 172] width 0 height 12
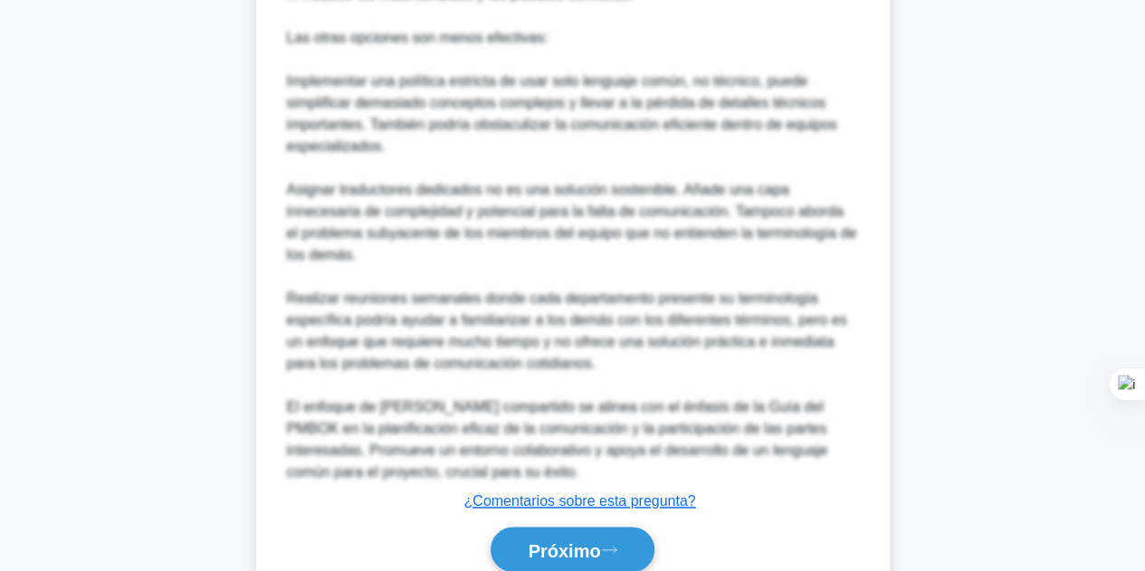
scroll to position [959, 0]
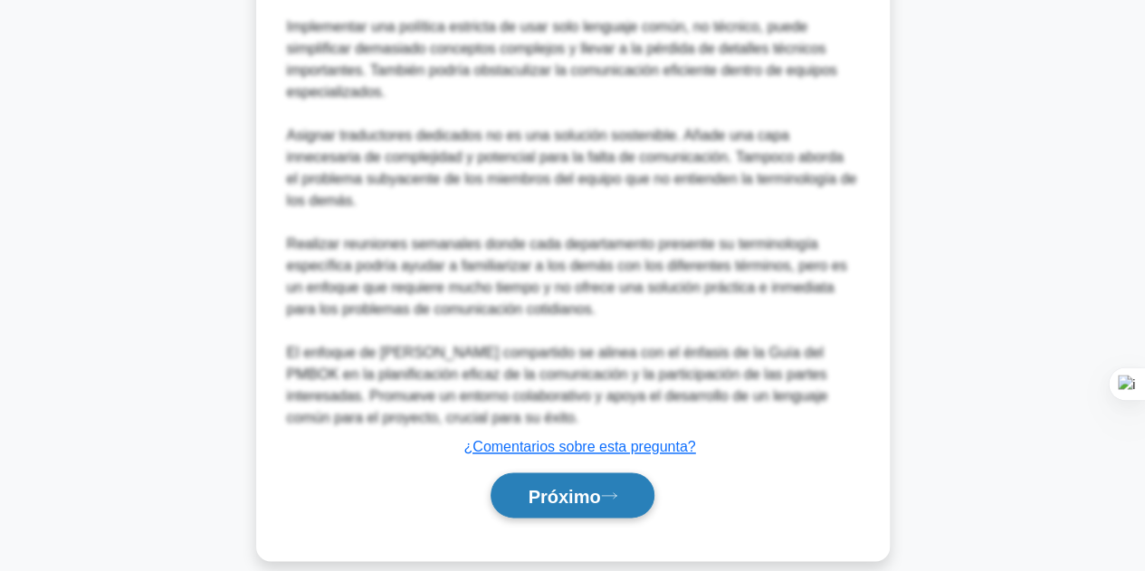
click at [580, 486] on font "Próximo" at bounding box center [563, 496] width 72 height 20
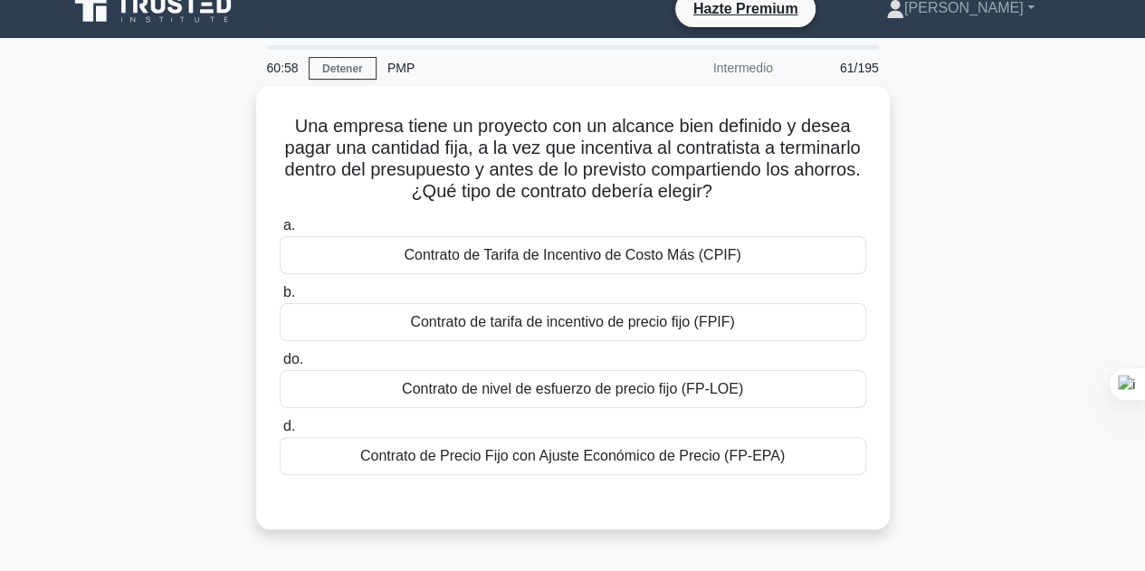
scroll to position [0, 0]
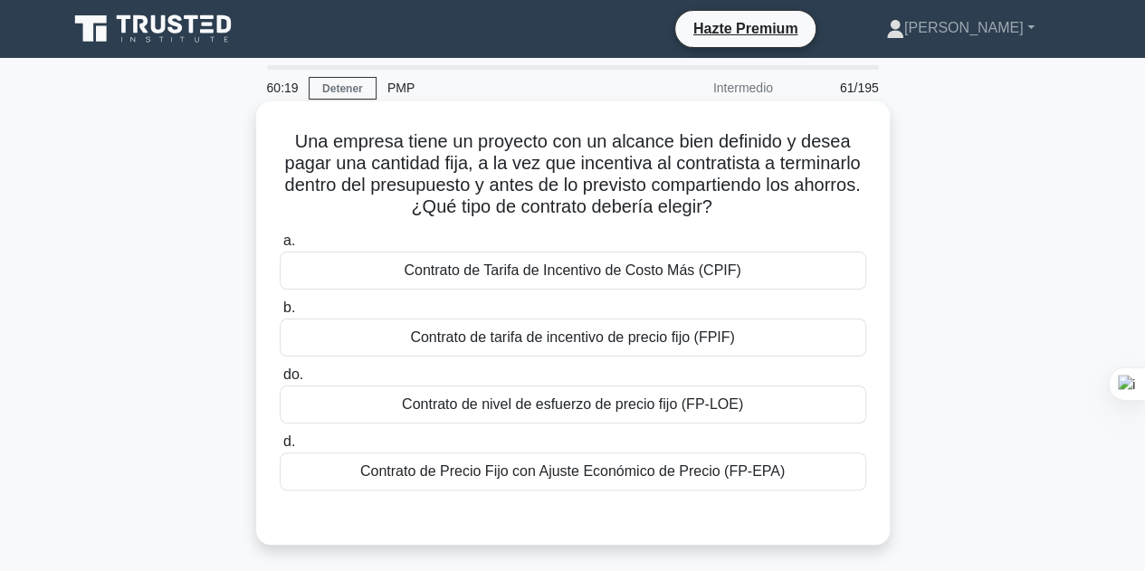
click at [589, 410] on font "Contrato de nivel de esfuerzo de precio fijo (FP-LOE)" at bounding box center [572, 403] width 341 height 15
click at [280, 381] on input "do. Contrato de nivel de esfuerzo de precio fijo (FP-LOE)" at bounding box center [280, 375] width 0 height 12
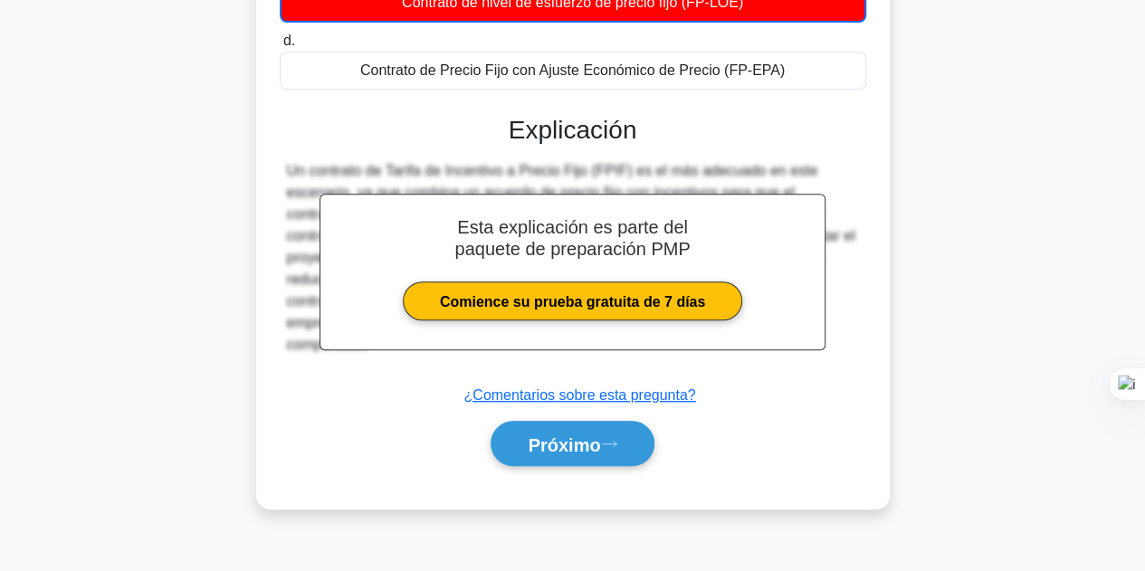
scroll to position [406, 0]
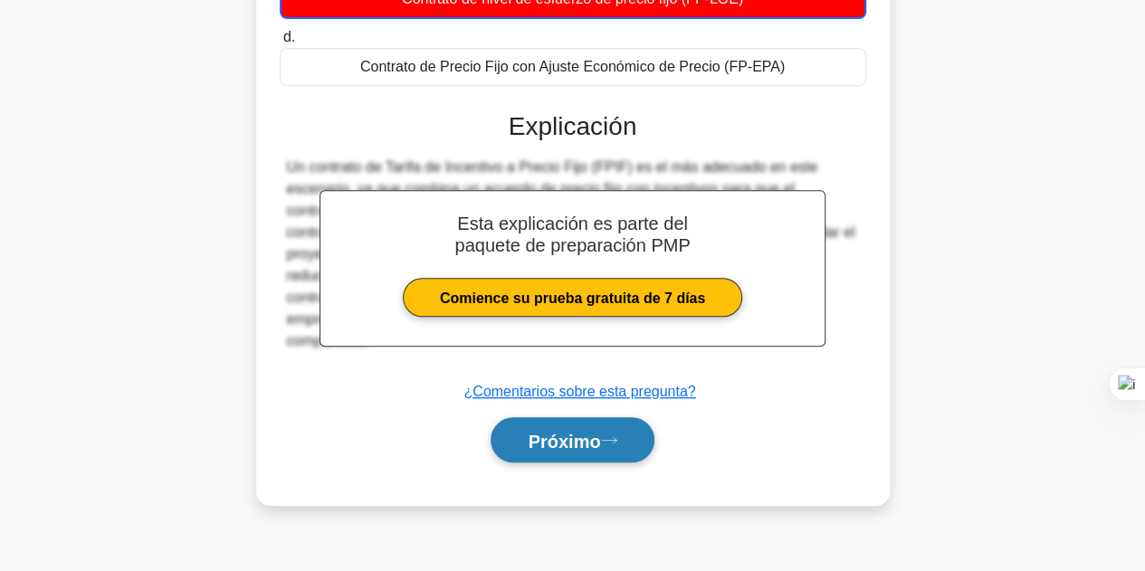
click at [575, 447] on font "Próximo" at bounding box center [563, 441] width 72 height 20
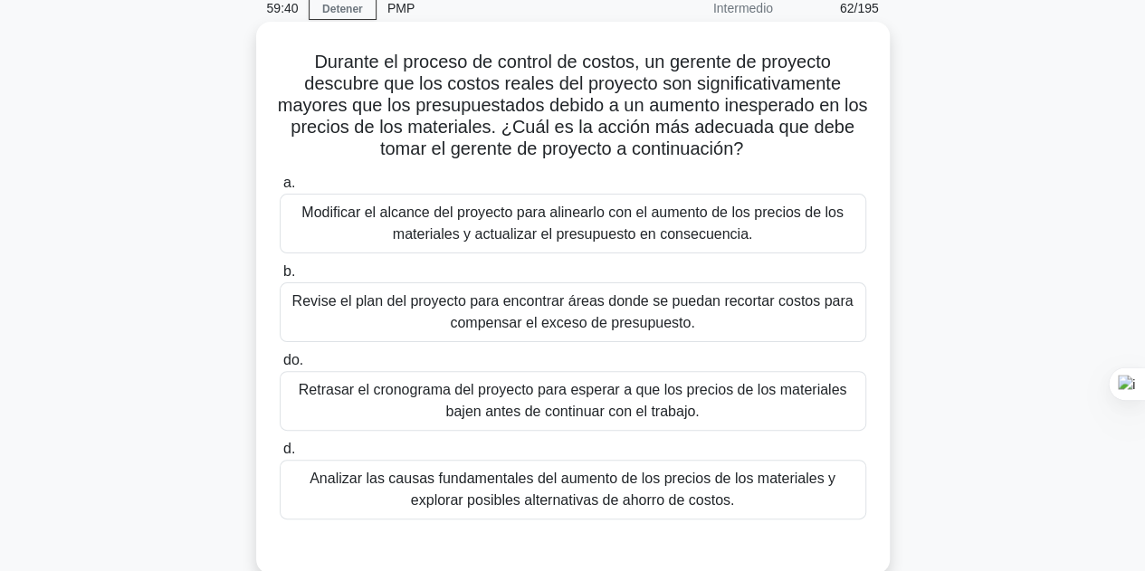
scroll to position [135, 0]
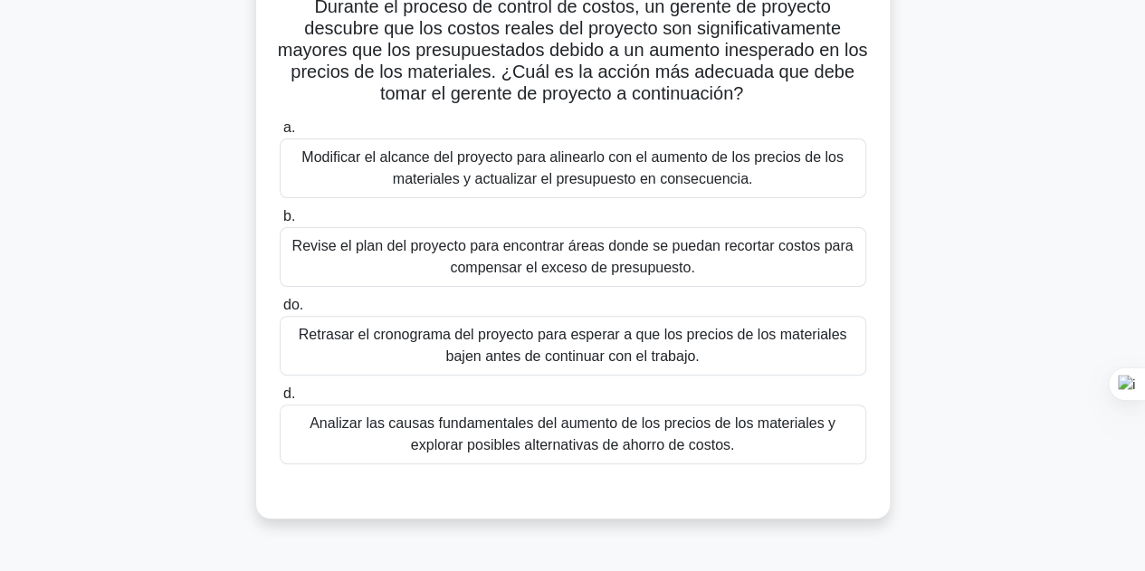
click at [596, 446] on font "Analizar las causas fundamentales del aumento de los precios de los materiales …" at bounding box center [572, 433] width 526 height 37
click at [280, 400] on input "d. Analizar las causas fundamentales del aumento de los precios de los material…" at bounding box center [280, 394] width 0 height 12
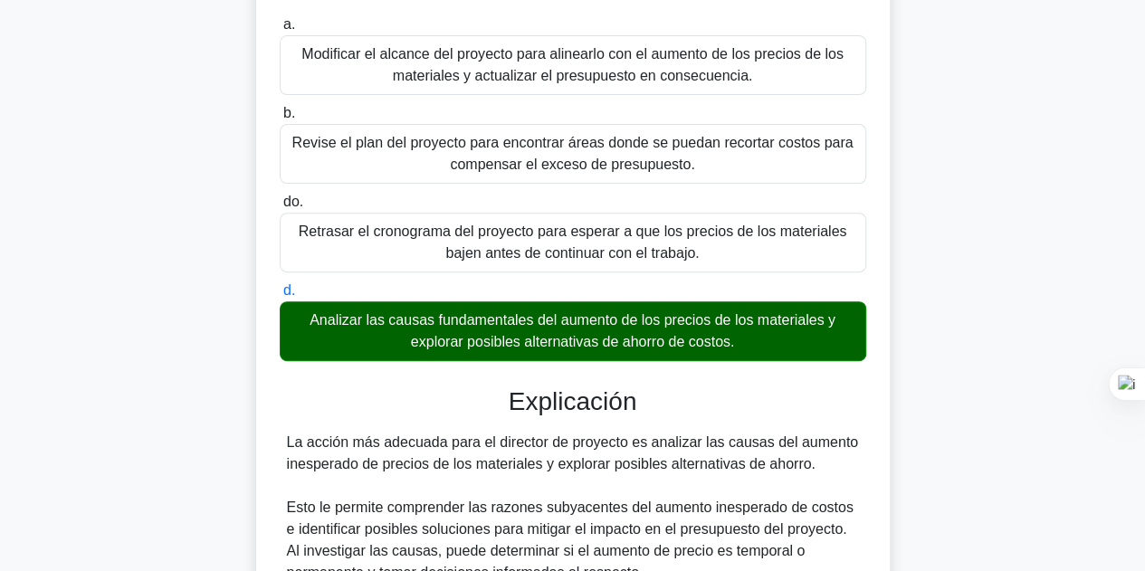
scroll to position [678, 0]
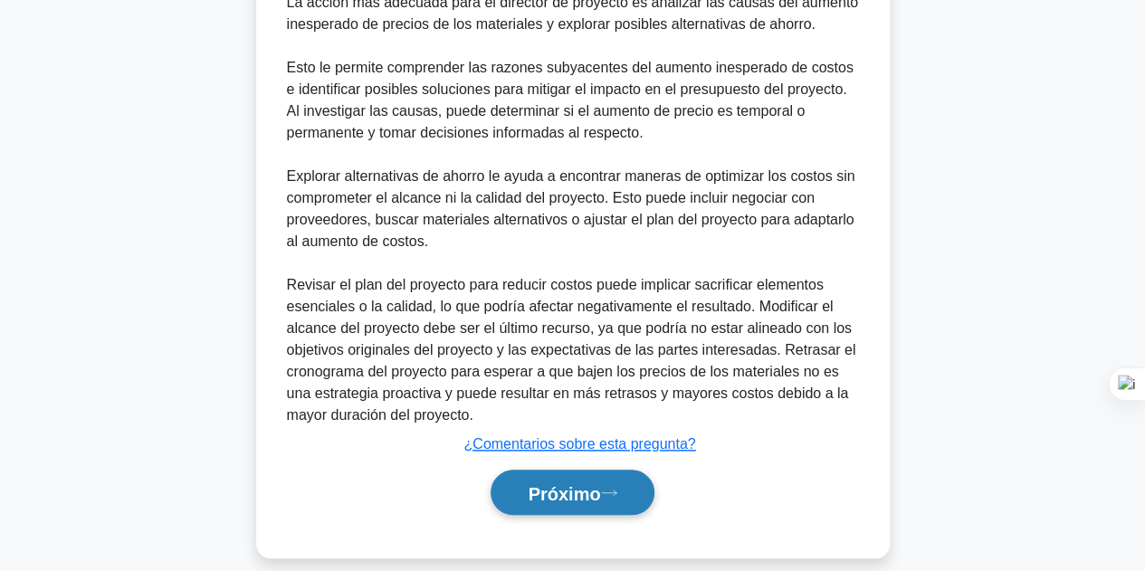
click at [594, 483] on font "Próximo" at bounding box center [563, 493] width 72 height 20
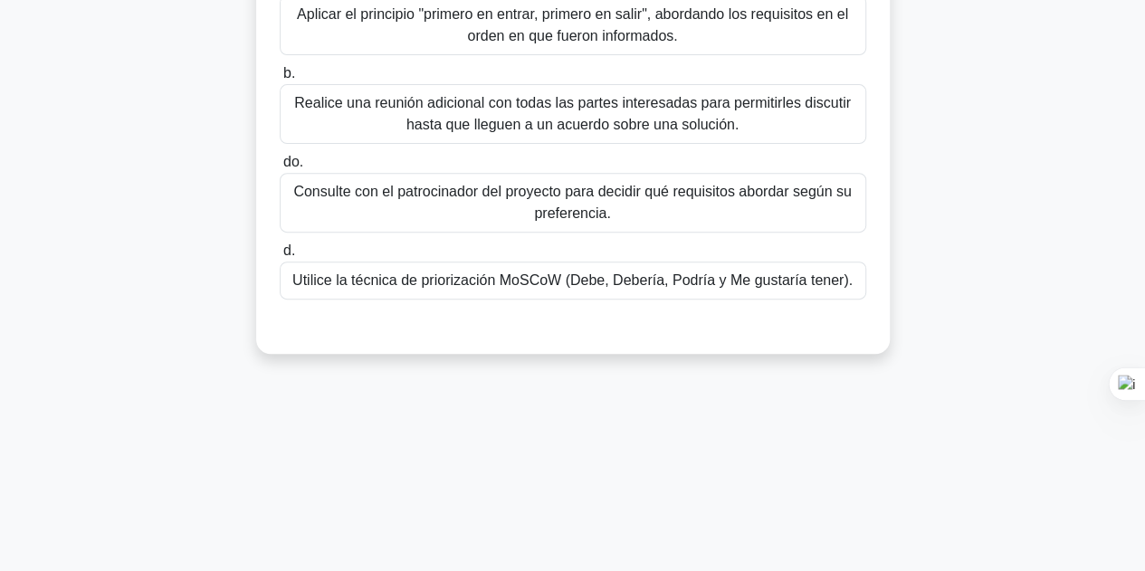
scroll to position [44, 0]
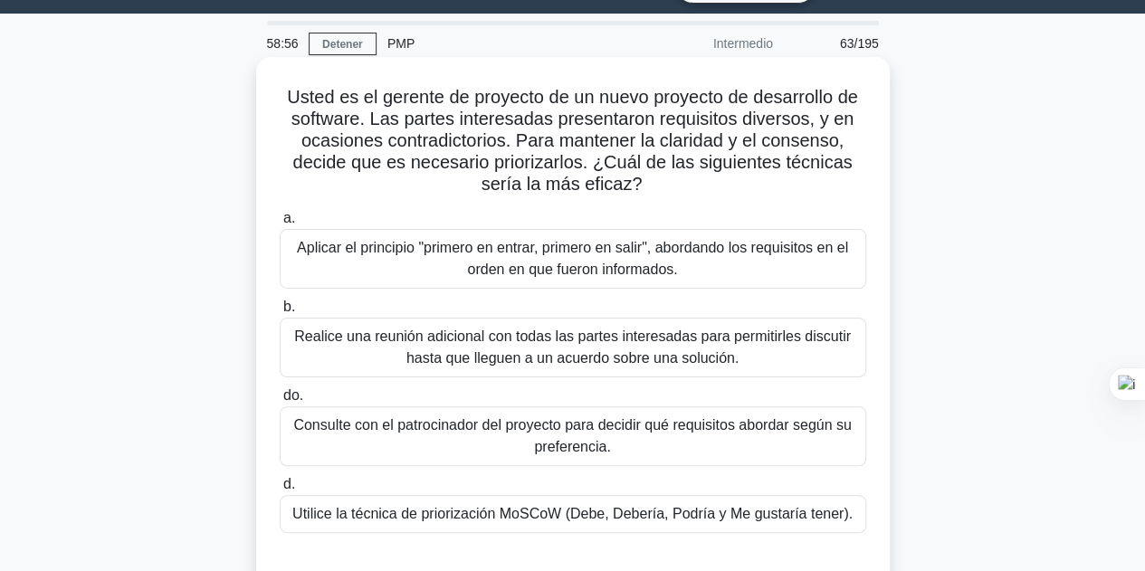
click at [587, 515] on font "Utilice la técnica de priorización MoSCoW (Debe, Debería, Podría y Me gustaría …" at bounding box center [572, 513] width 560 height 15
click at [280, 490] on input "d. Utilice la técnica de priorización MoSCoW (Debe, Debería, Podría y Me gustar…" at bounding box center [280, 485] width 0 height 12
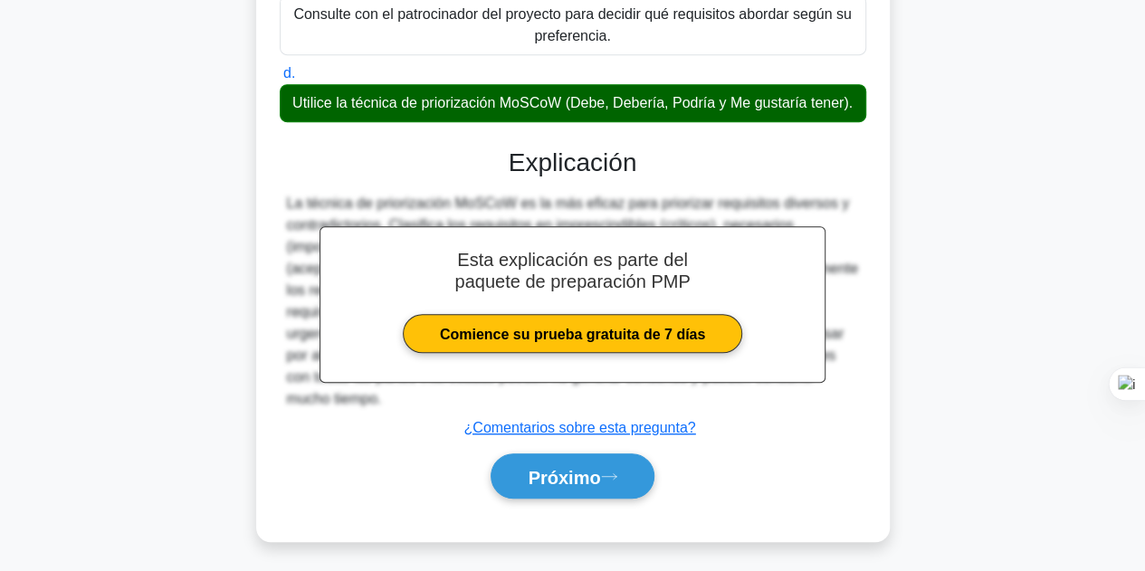
scroll to position [457, 0]
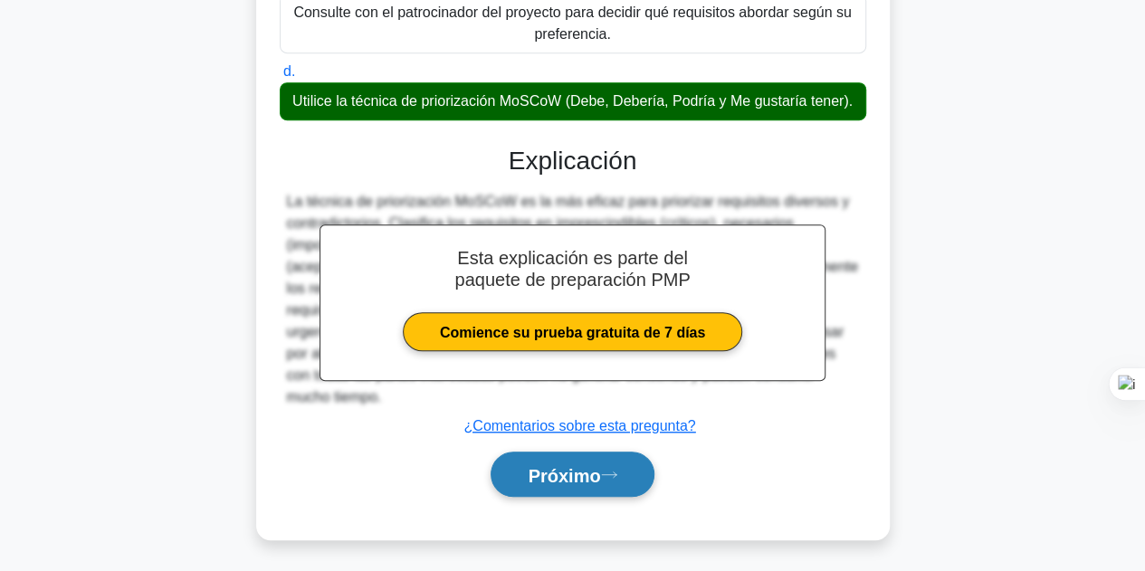
click at [586, 480] on font "Próximo" at bounding box center [563, 475] width 72 height 20
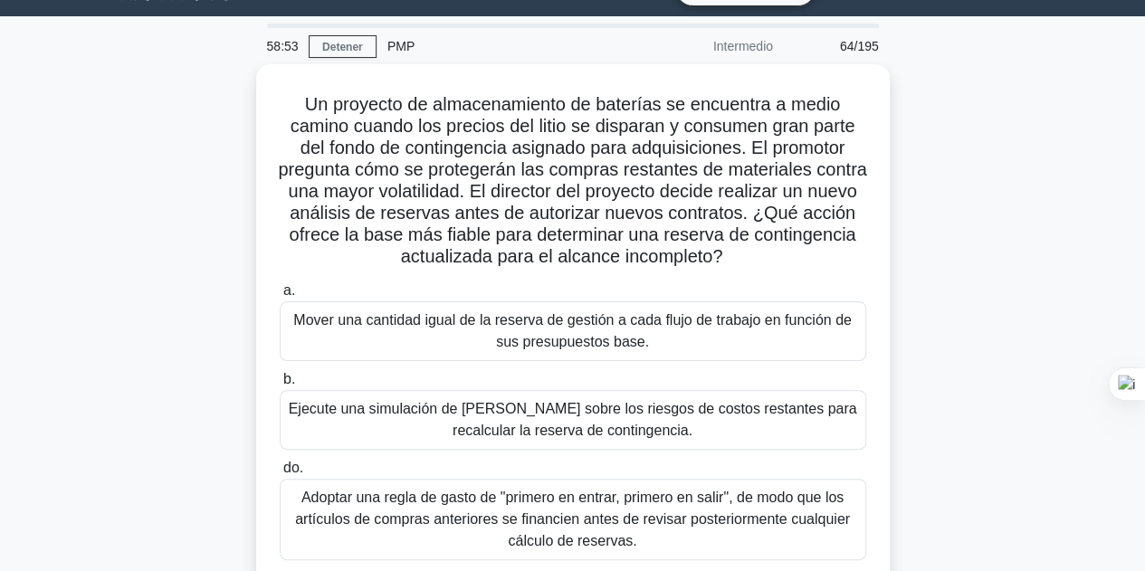
scroll to position [0, 0]
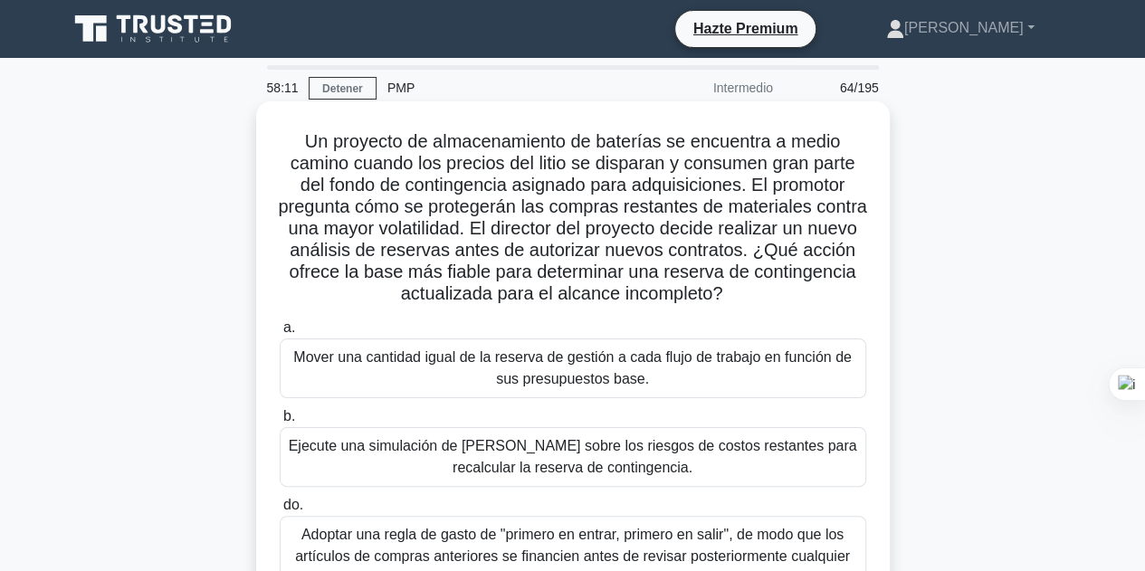
click at [619, 461] on font "Ejecute una simulación de Monte Carlo sobre los riesgos de costos restantes par…" at bounding box center [573, 456] width 568 height 37
click at [280, 423] on input "b. Ejecute una simulación de Monte Carlo sobre los riesgos de costos restantes …" at bounding box center [280, 417] width 0 height 12
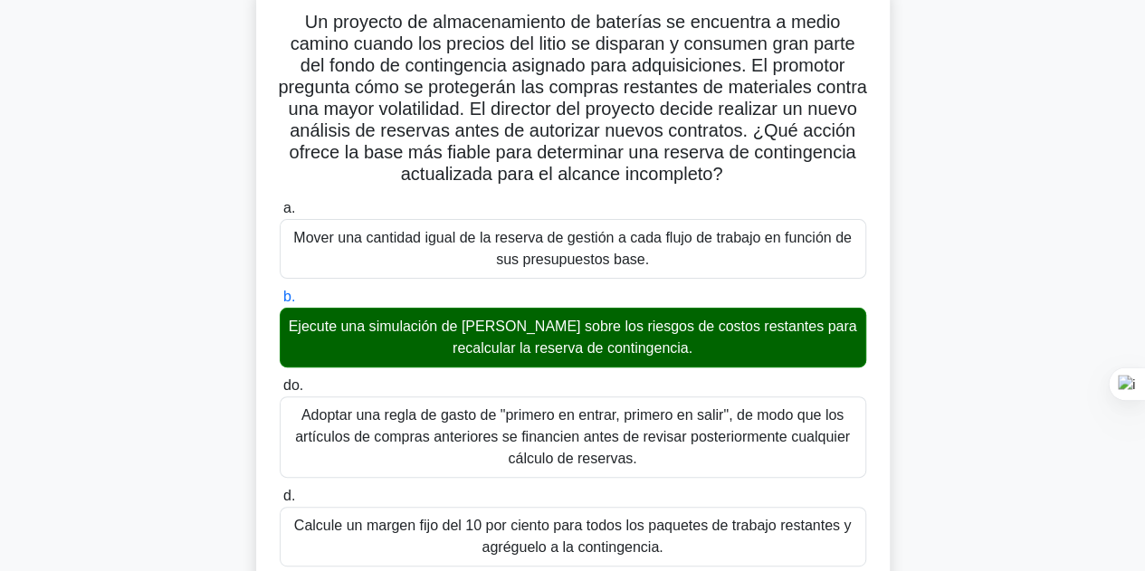
scroll to position [543, 0]
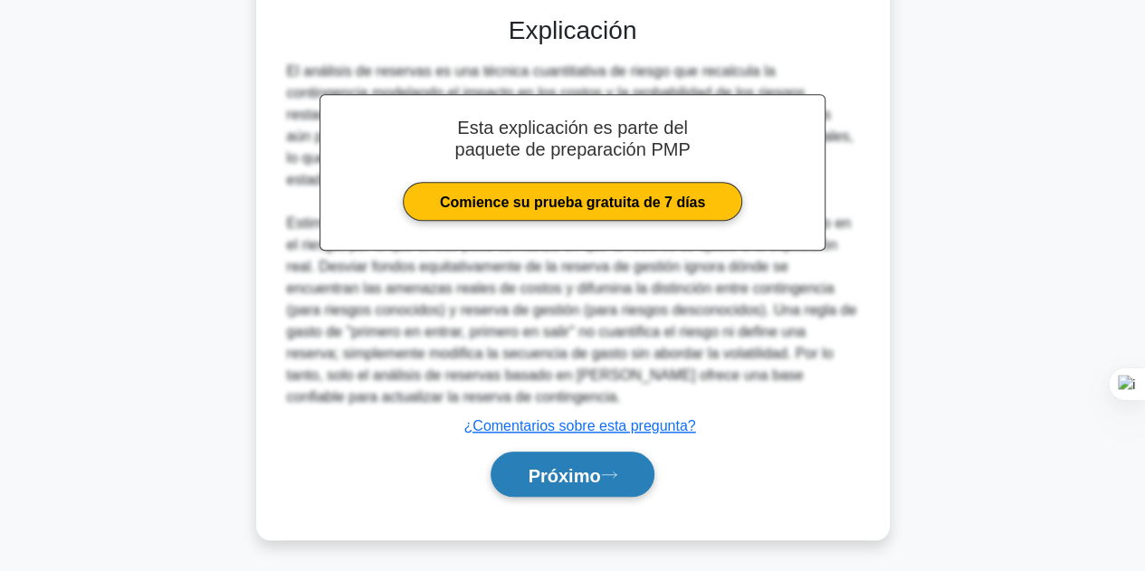
click at [618, 465] on button "Próximo" at bounding box center [571, 474] width 163 height 46
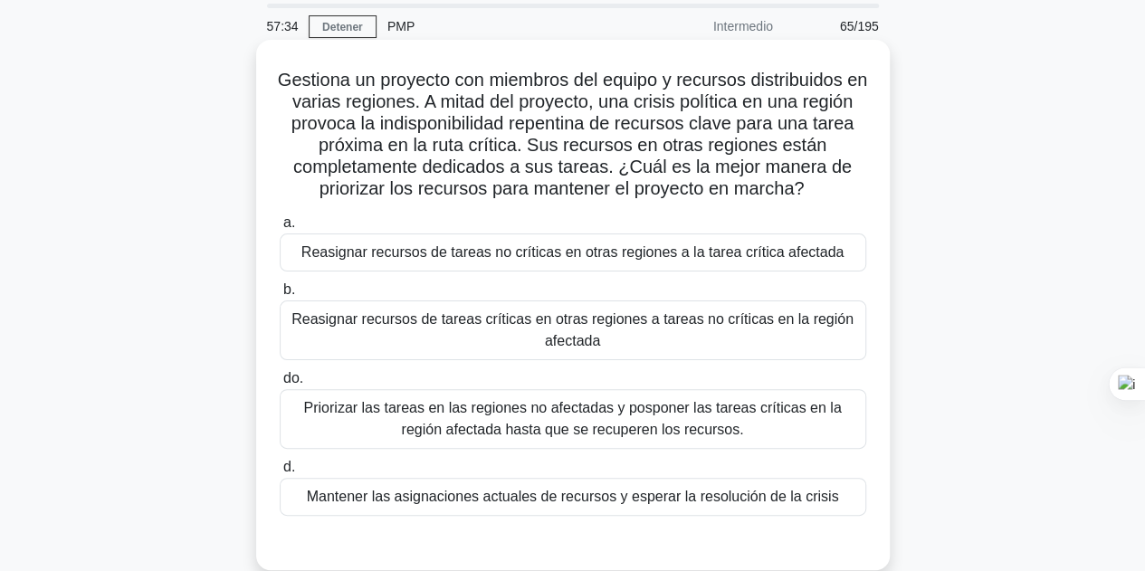
scroll to position [90, 0]
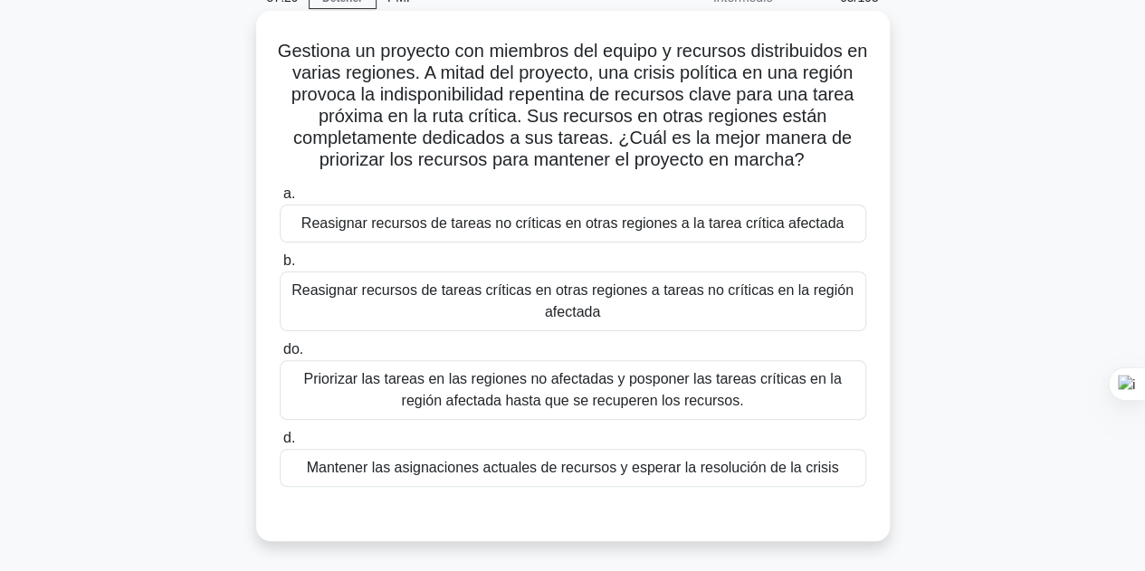
click at [490, 231] on font "Reasignar recursos de tareas no críticas en otras regiones a la tarea crítica a…" at bounding box center [572, 222] width 542 height 15
click at [280, 200] on input "a. Reasignar recursos de tareas no críticas en otras regiones a la tarea crític…" at bounding box center [280, 194] width 0 height 12
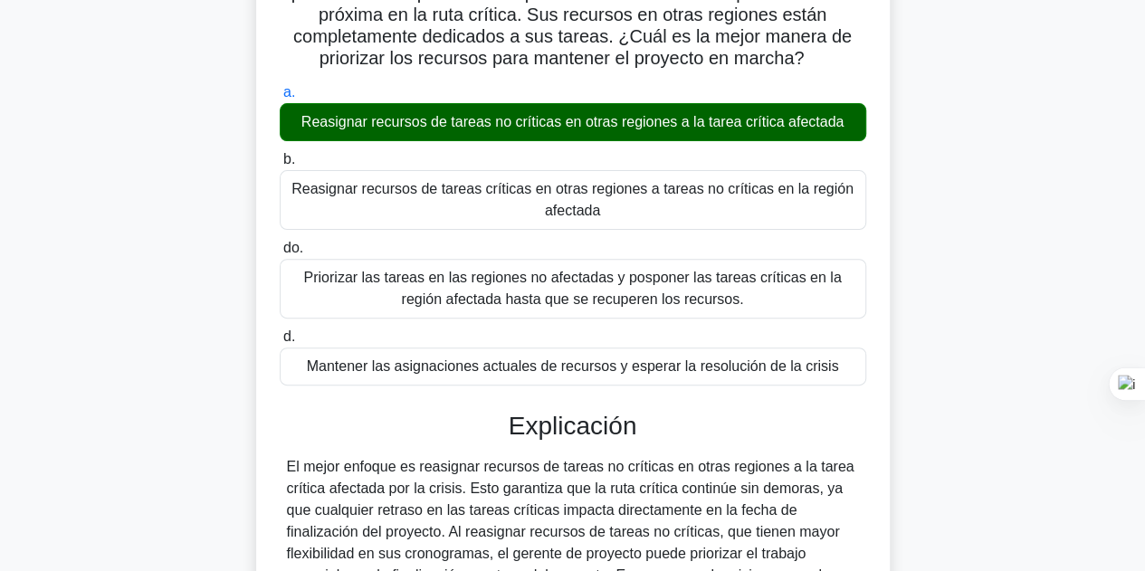
scroll to position [435, 0]
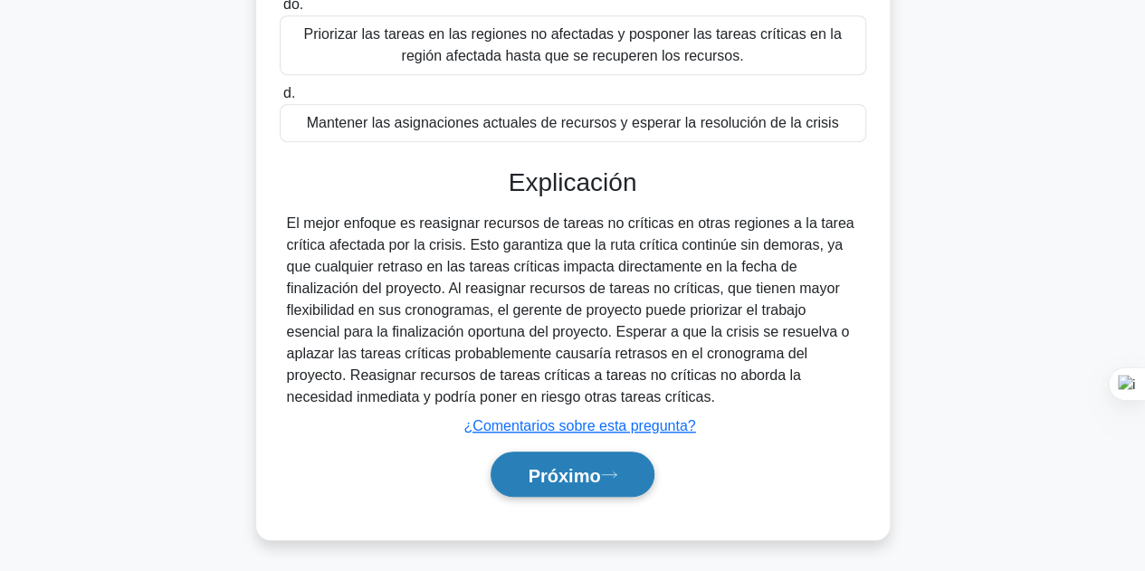
click at [604, 457] on button "Próximo" at bounding box center [571, 474] width 163 height 46
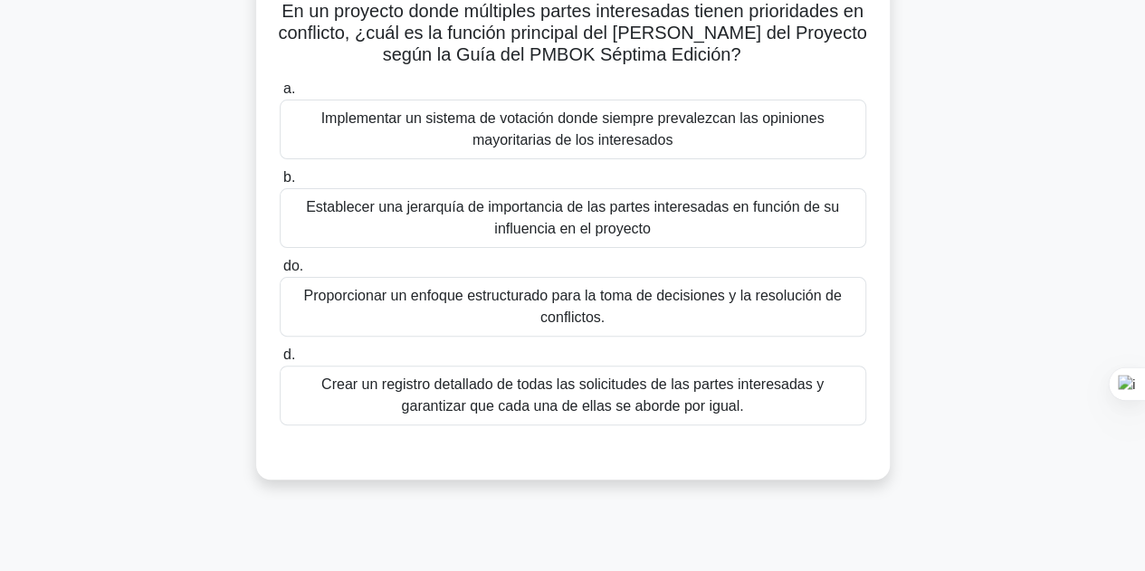
scroll to position [44, 0]
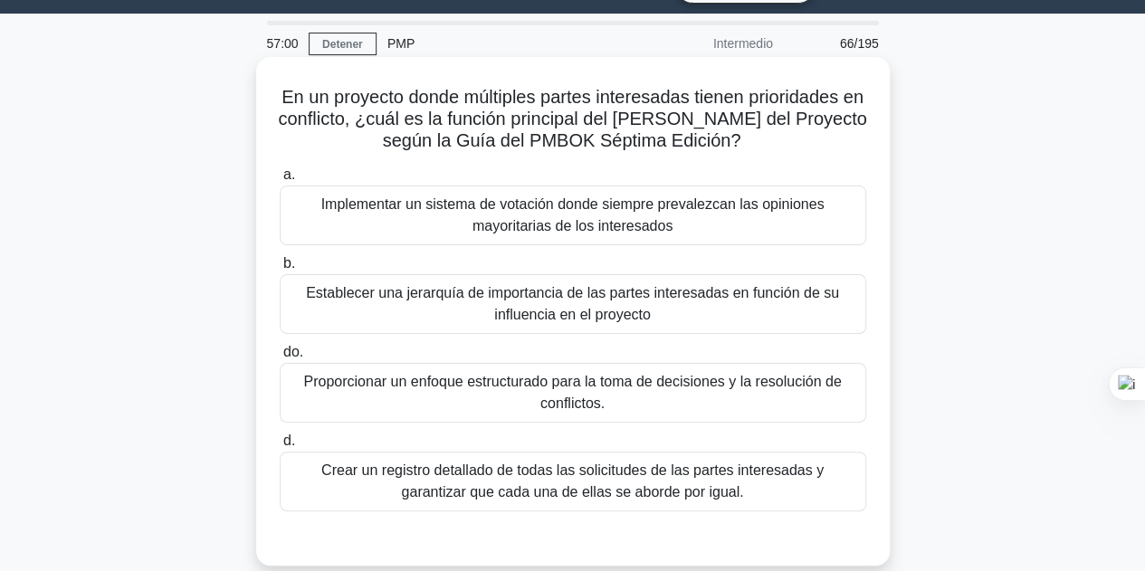
click at [606, 393] on font "Proporcionar un enfoque estructurado para la toma de decisiones y la resolución…" at bounding box center [573, 392] width 570 height 43
click at [280, 358] on input "do. Proporcionar un enfoque estructurado para la toma de decisiones y la resolu…" at bounding box center [280, 353] width 0 height 12
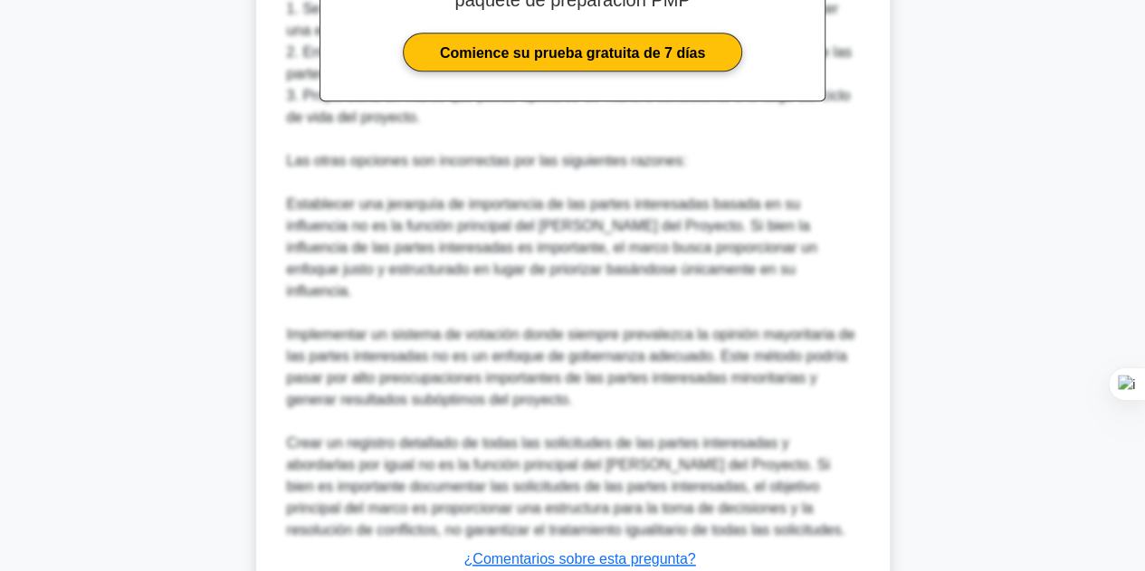
scroll to position [826, 0]
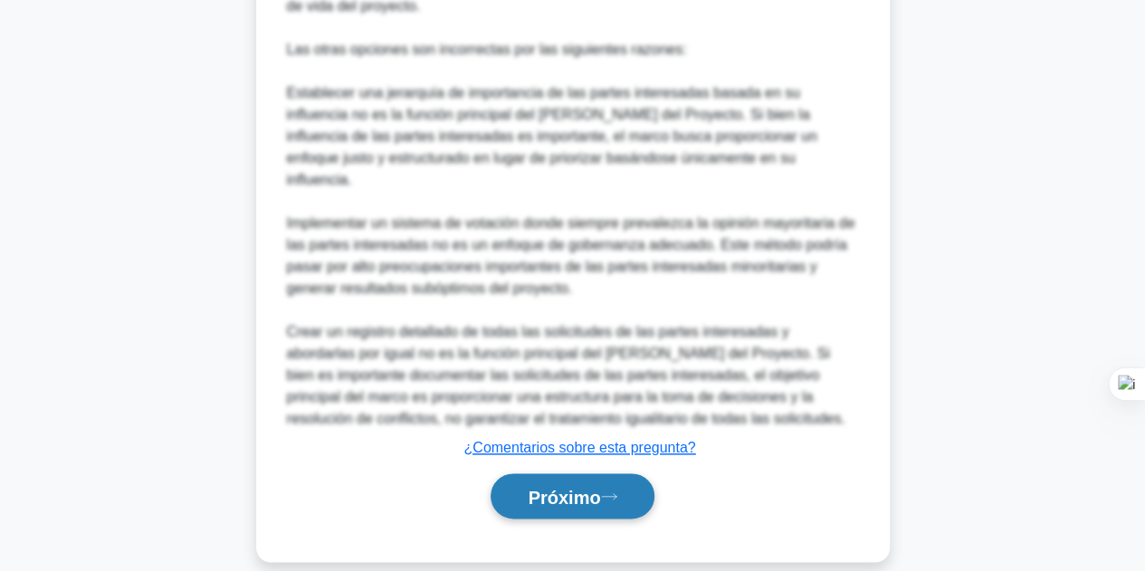
click at [600, 487] on font "Próximo" at bounding box center [563, 497] width 72 height 20
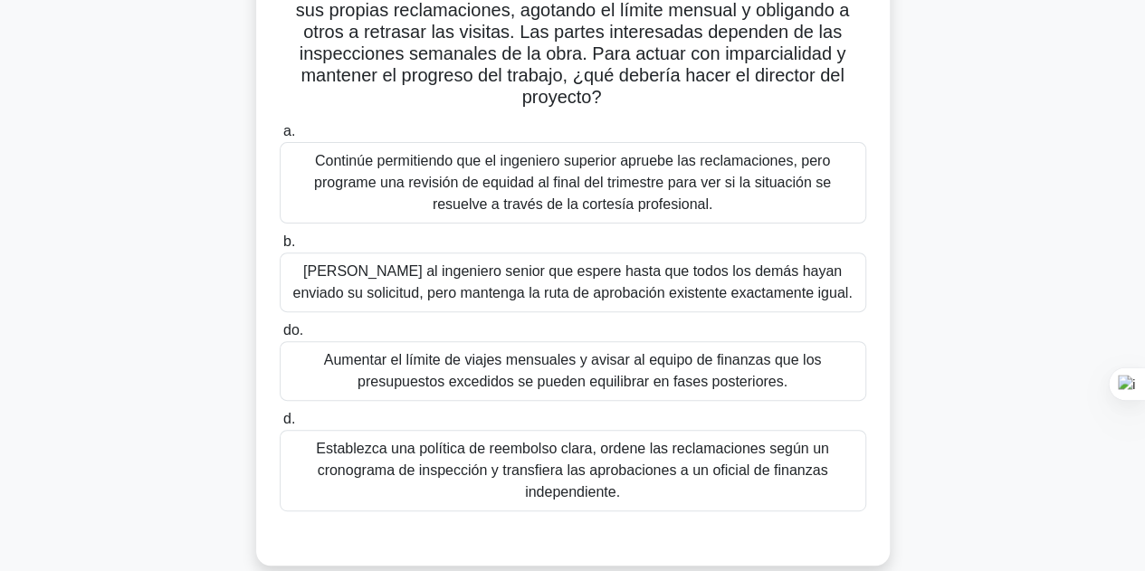
scroll to position [225, 0]
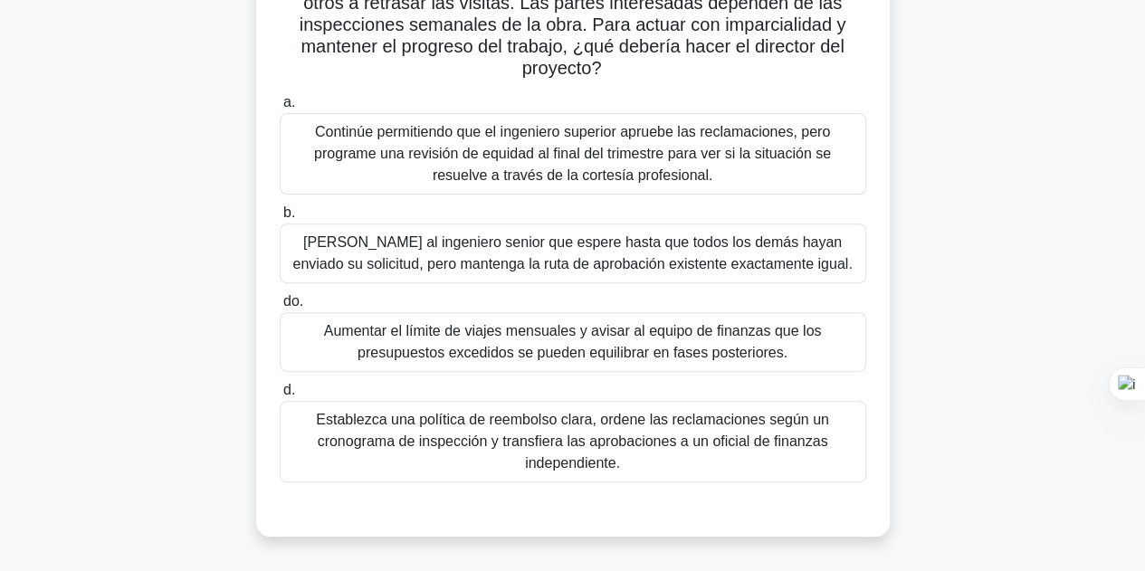
click at [600, 414] on font "Establezca una política de reembolso clara, ordene las reclamaciones según un c…" at bounding box center [572, 441] width 513 height 59
click at [280, 396] on input "d. Establezca una política de reembolso clara, ordene las reclamaciones según u…" at bounding box center [280, 391] width 0 height 12
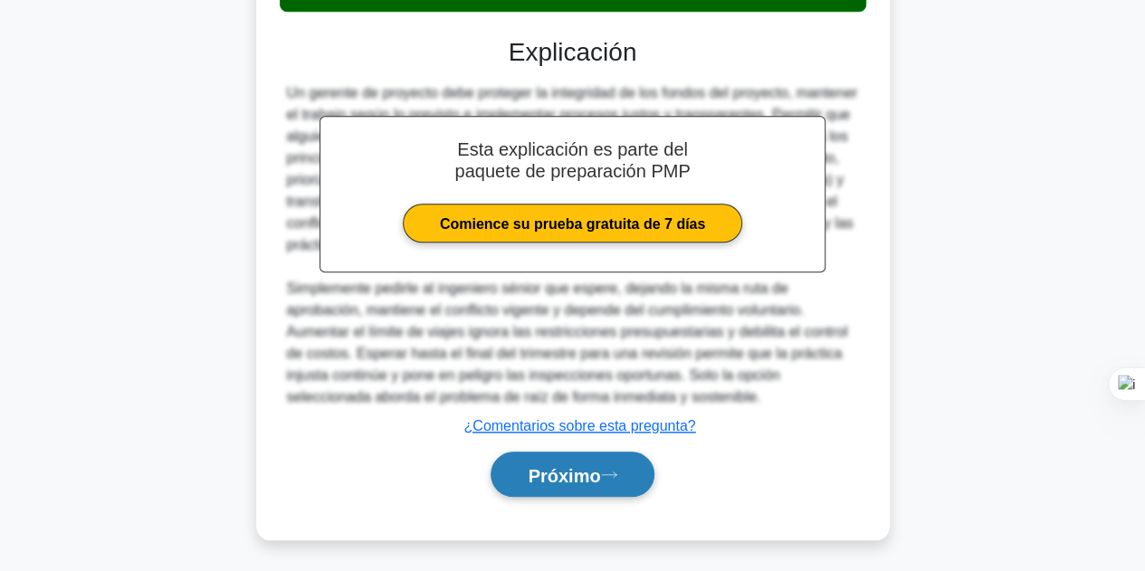
click at [597, 487] on button "Próximo" at bounding box center [571, 474] width 163 height 46
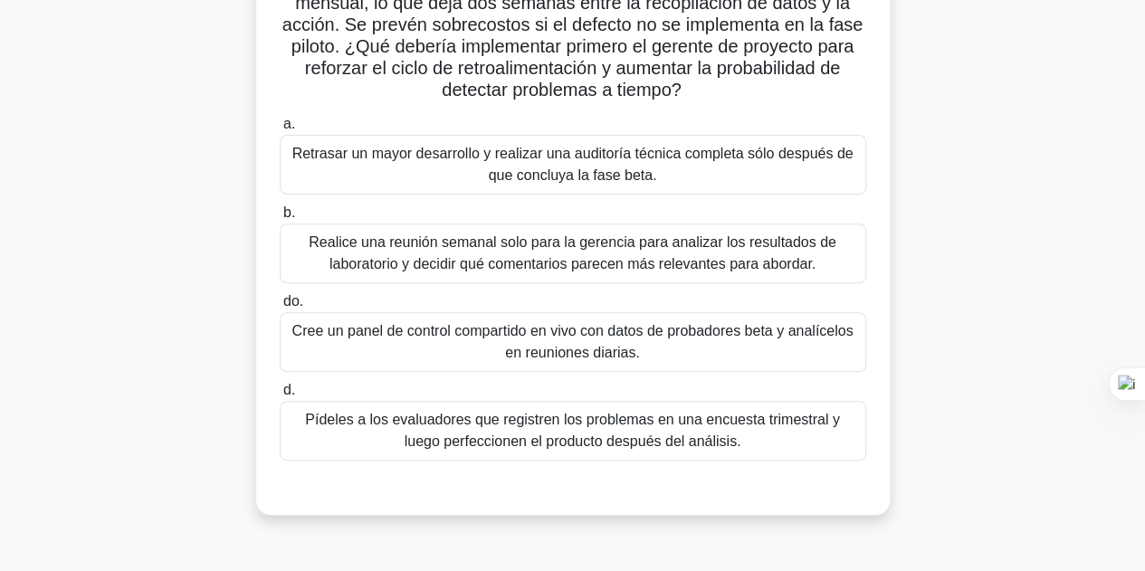
click at [603, 350] on font "Cree un panel de control compartido en vivo con datos de probadores beta y anal…" at bounding box center [572, 341] width 561 height 37
click at [280, 308] on input "do. Cree un panel de control compartido en vivo con datos de probadores beta y …" at bounding box center [280, 302] width 0 height 12
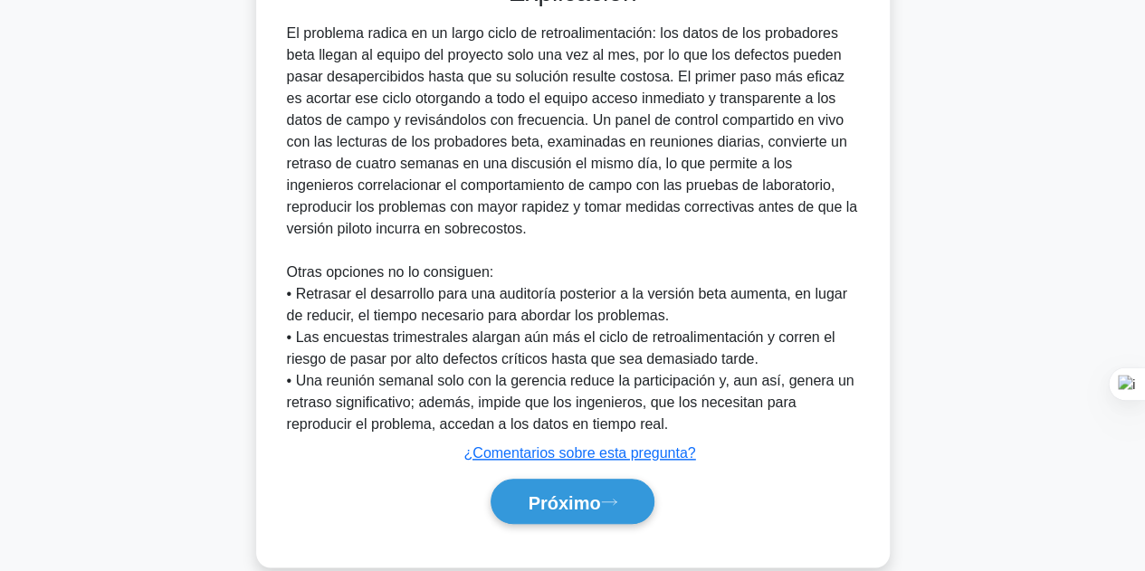
scroll to position [761, 0]
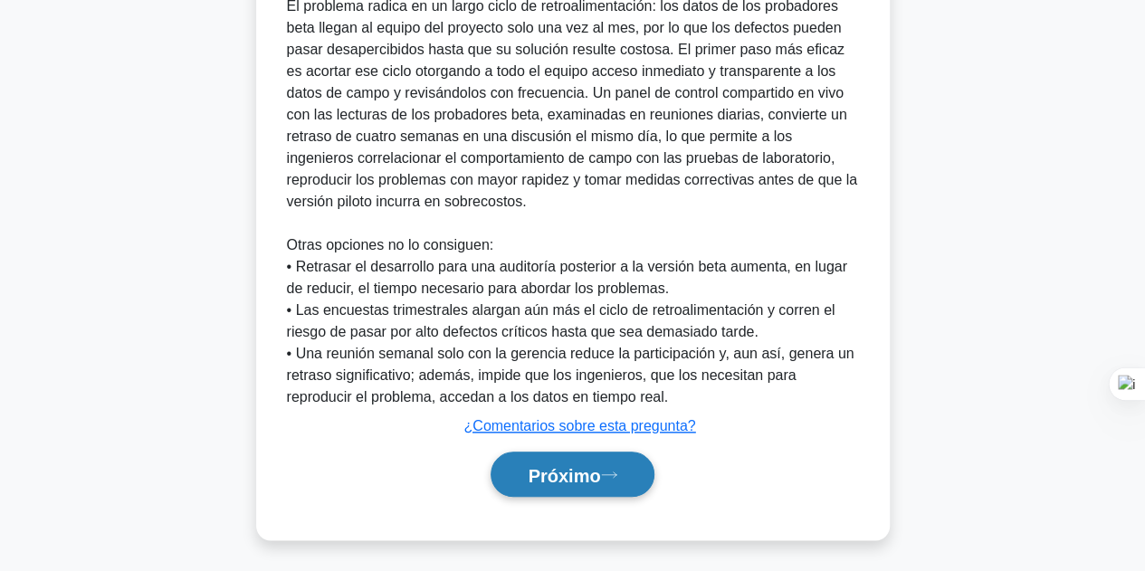
click at [600, 480] on font "Próximo" at bounding box center [563, 475] width 72 height 20
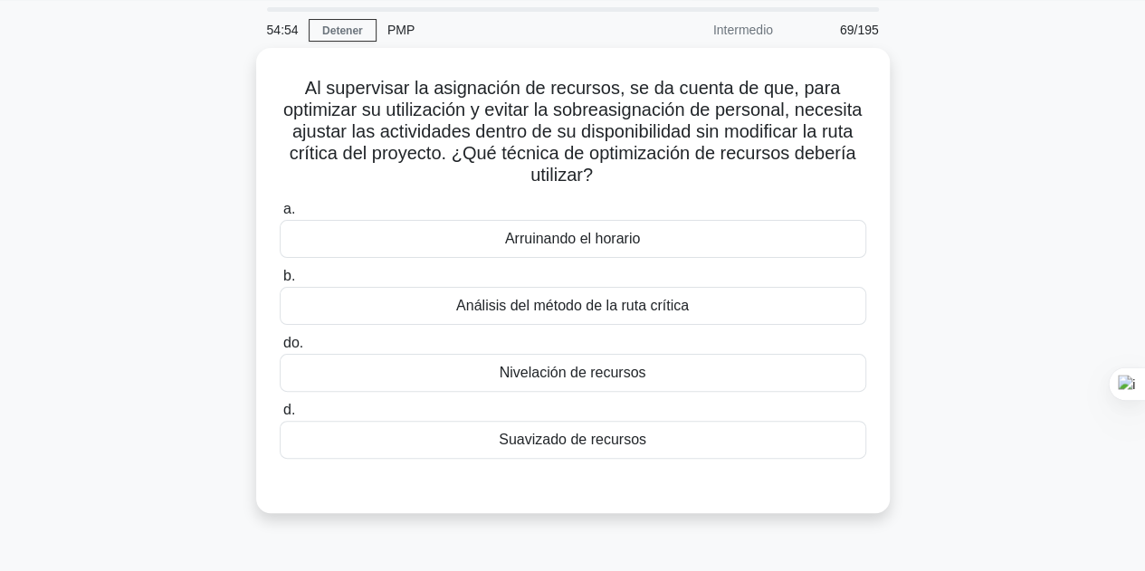
scroll to position [0, 0]
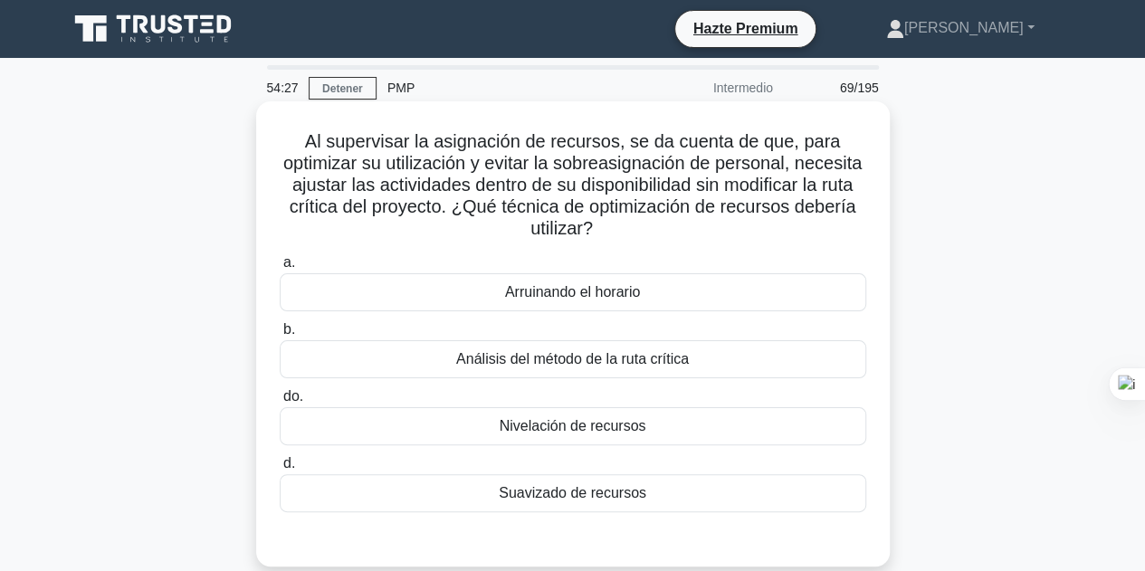
click at [622, 431] on font "Nivelación de recursos" at bounding box center [572, 425] width 147 height 15
click at [280, 403] on input "do. Nivelación de recursos" at bounding box center [280, 397] width 0 height 12
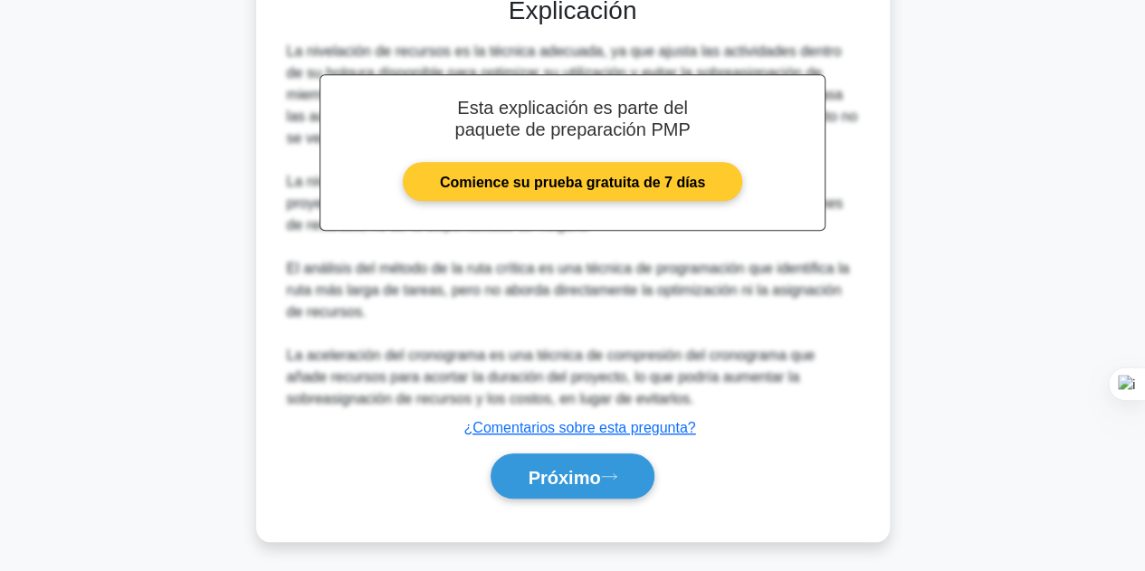
scroll to position [546, 0]
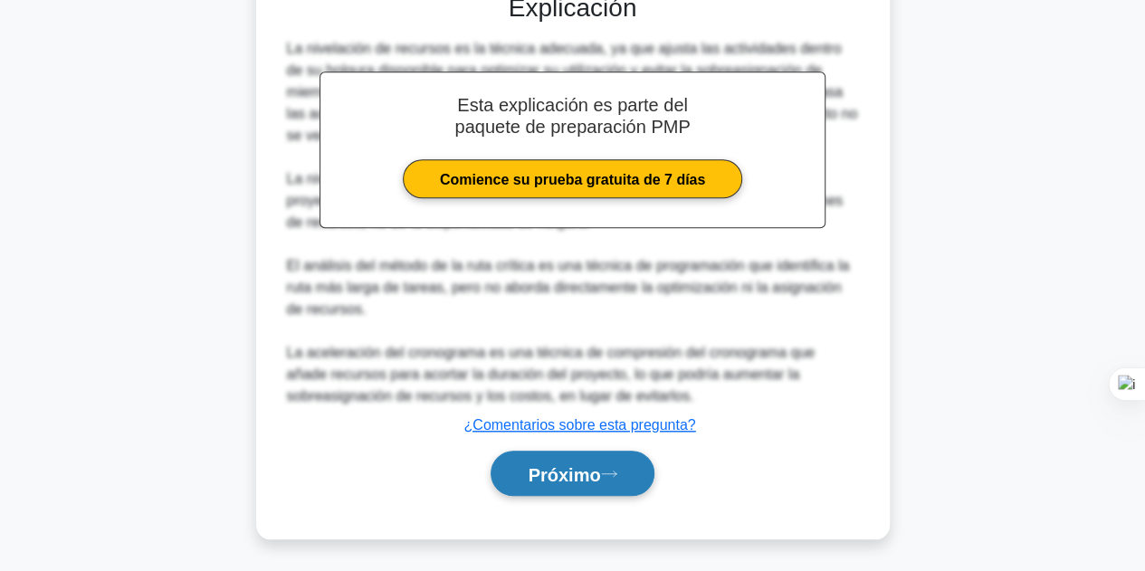
click at [600, 464] on font "Próximo" at bounding box center [563, 474] width 72 height 20
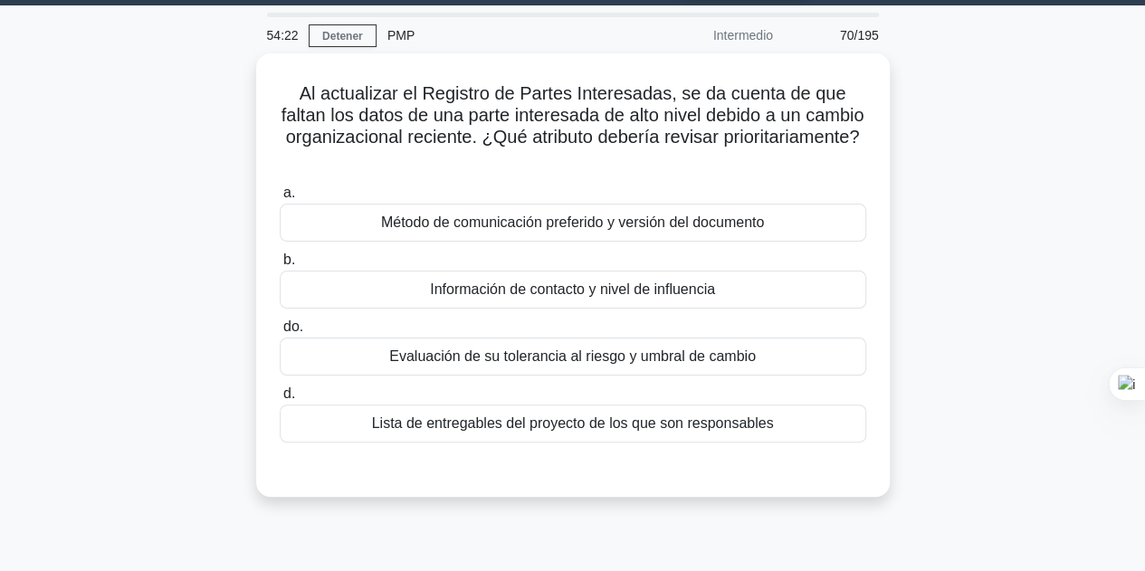
scroll to position [44, 0]
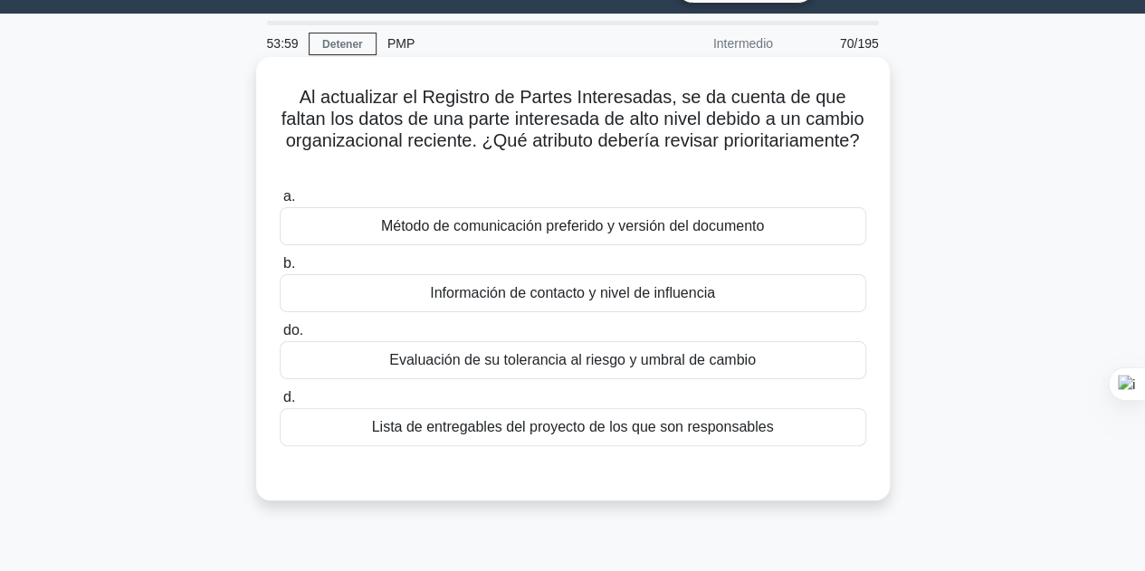
click at [708, 232] on font "Método de comunicación preferido y versión del documento" at bounding box center [572, 225] width 383 height 15
click at [280, 203] on input "a. Método de comunicación preferido y versión del documento" at bounding box center [280, 197] width 0 height 12
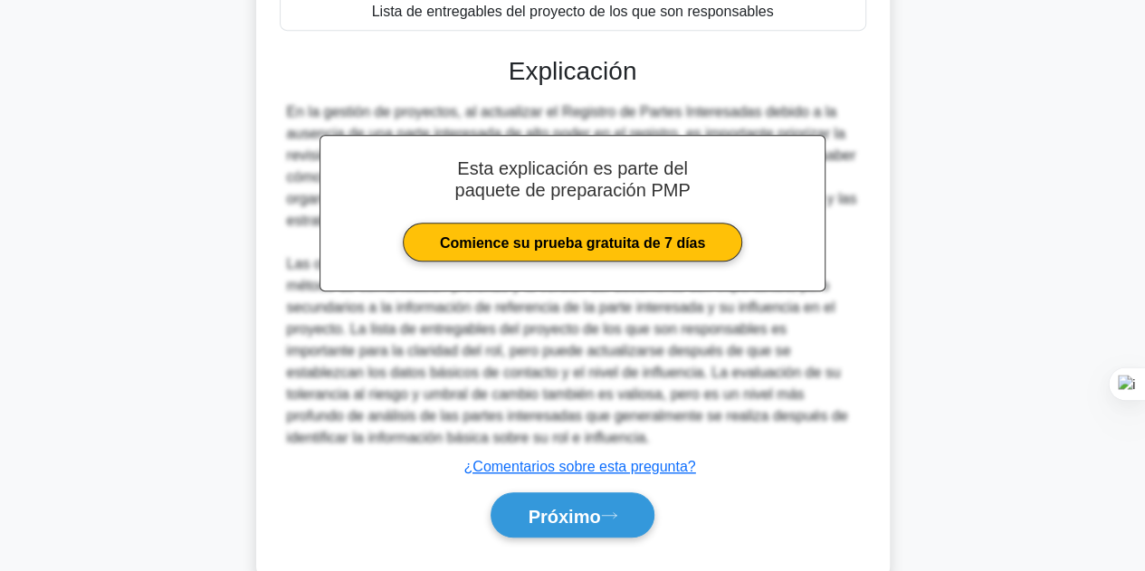
scroll to position [503, 0]
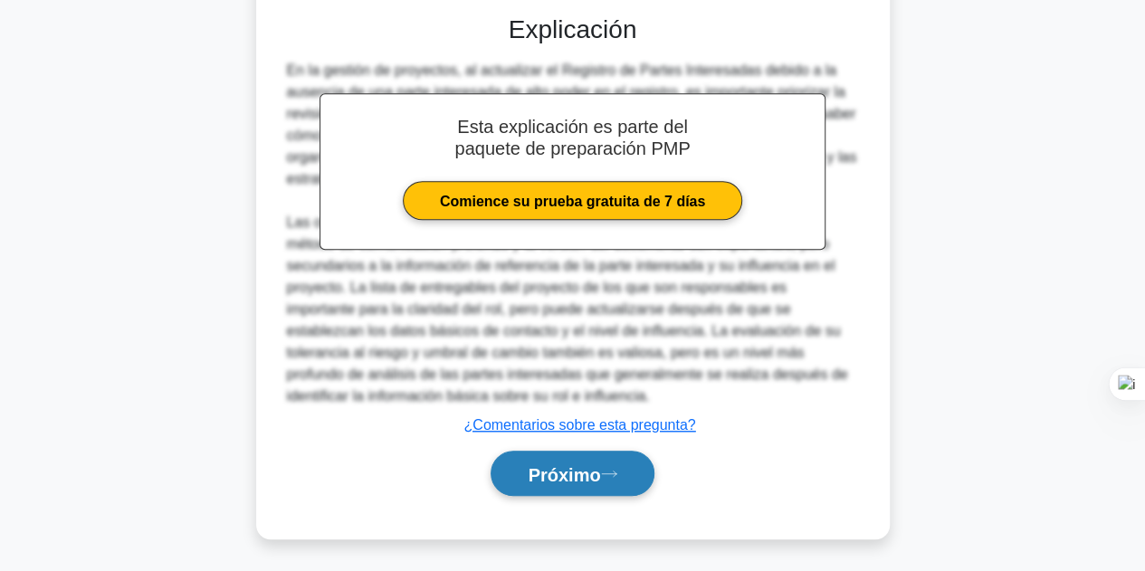
click at [595, 468] on font "Próximo" at bounding box center [563, 474] width 72 height 20
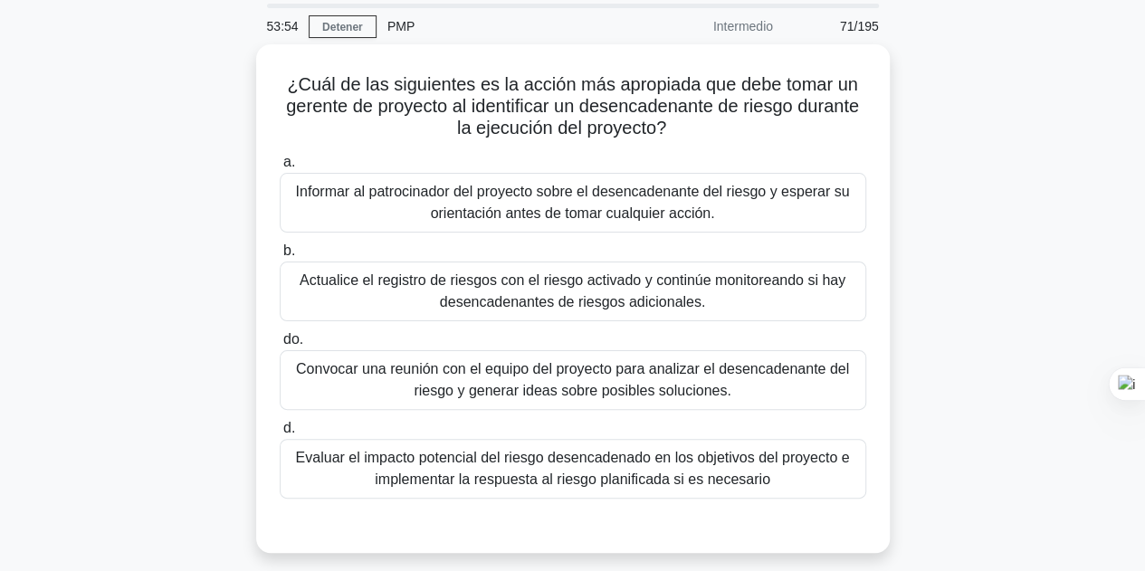
scroll to position [44, 0]
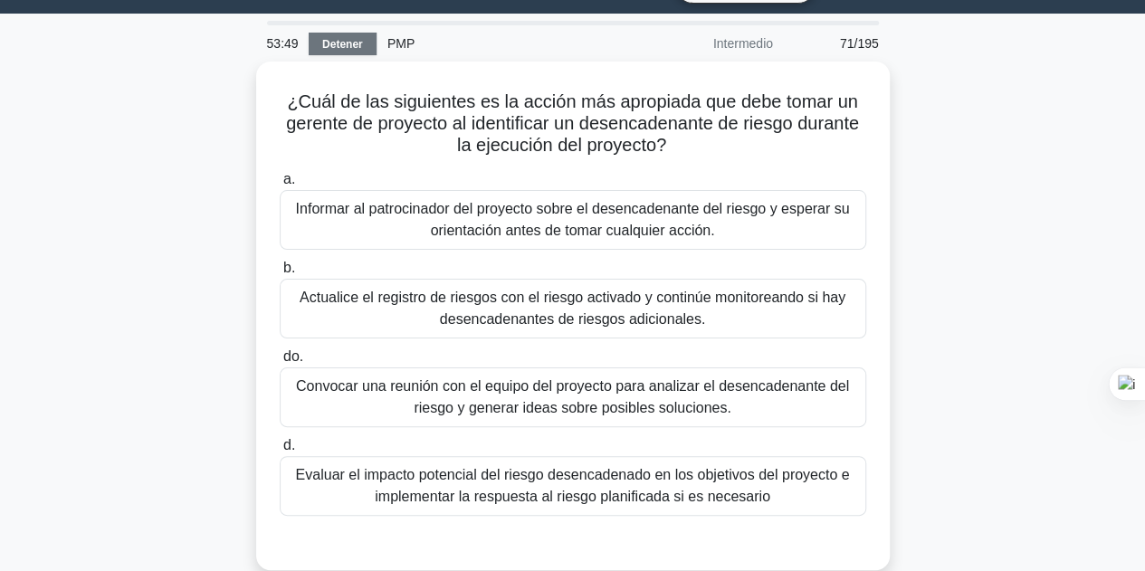
click at [348, 48] on font "Detener" at bounding box center [342, 44] width 41 height 13
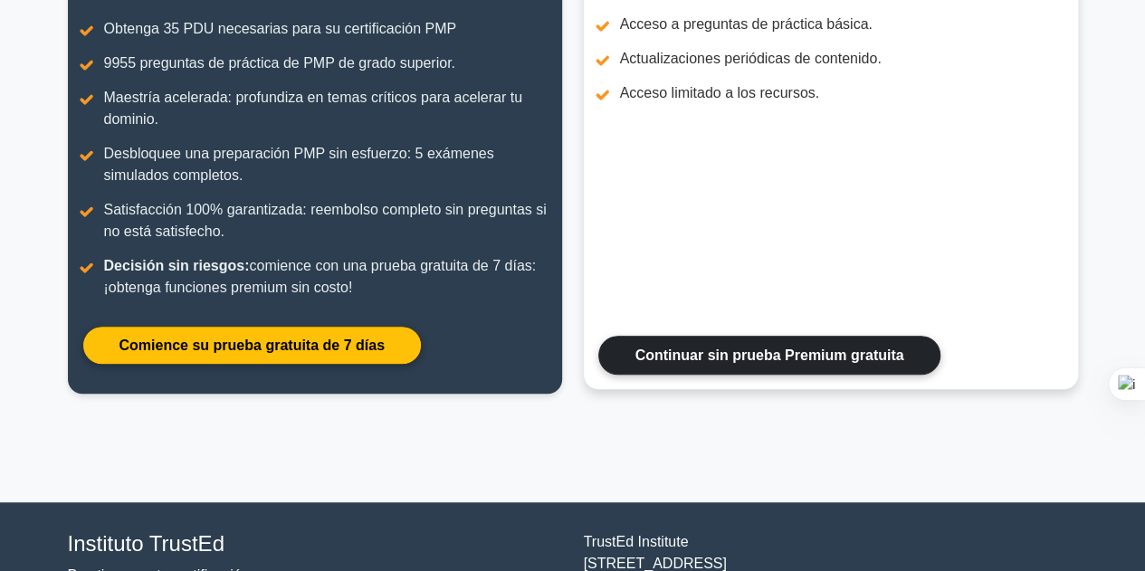
scroll to position [454, 0]
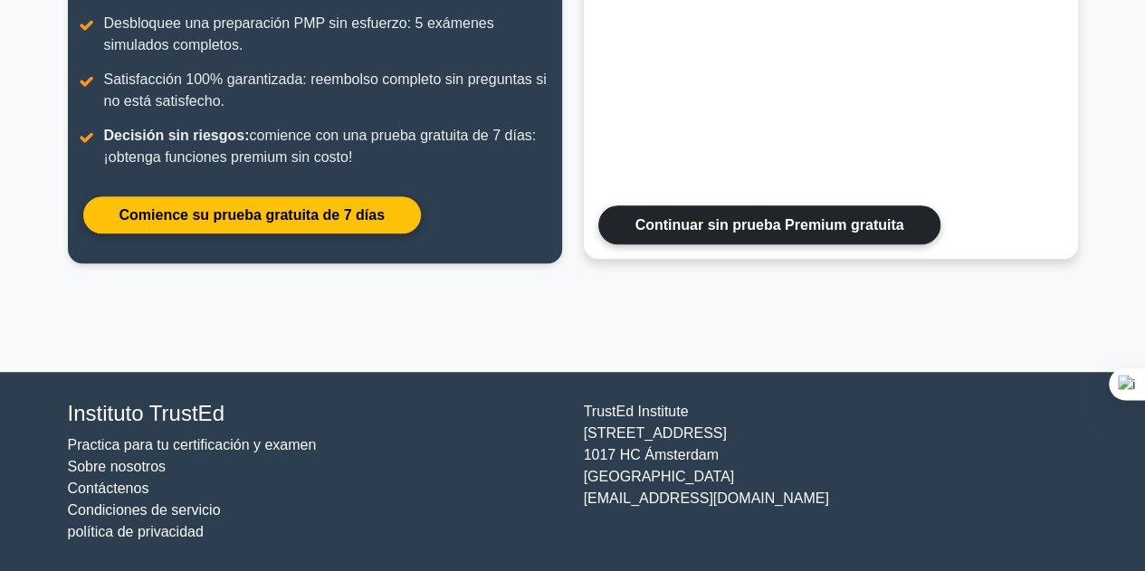
click at [768, 223] on link "Continuar sin prueba Premium gratuita" at bounding box center [769, 224] width 343 height 39
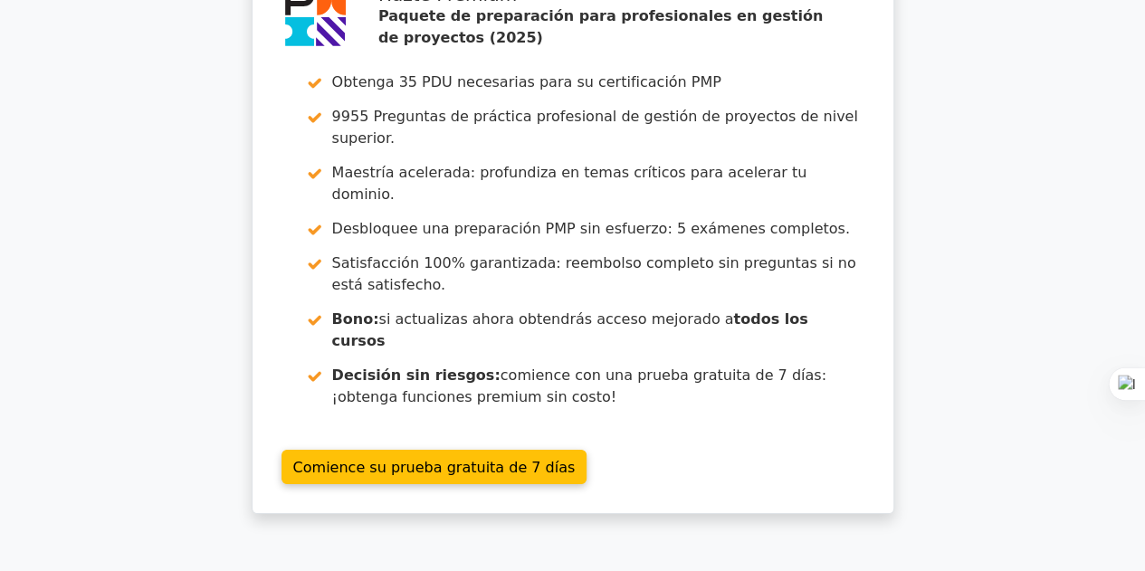
scroll to position [3481, 0]
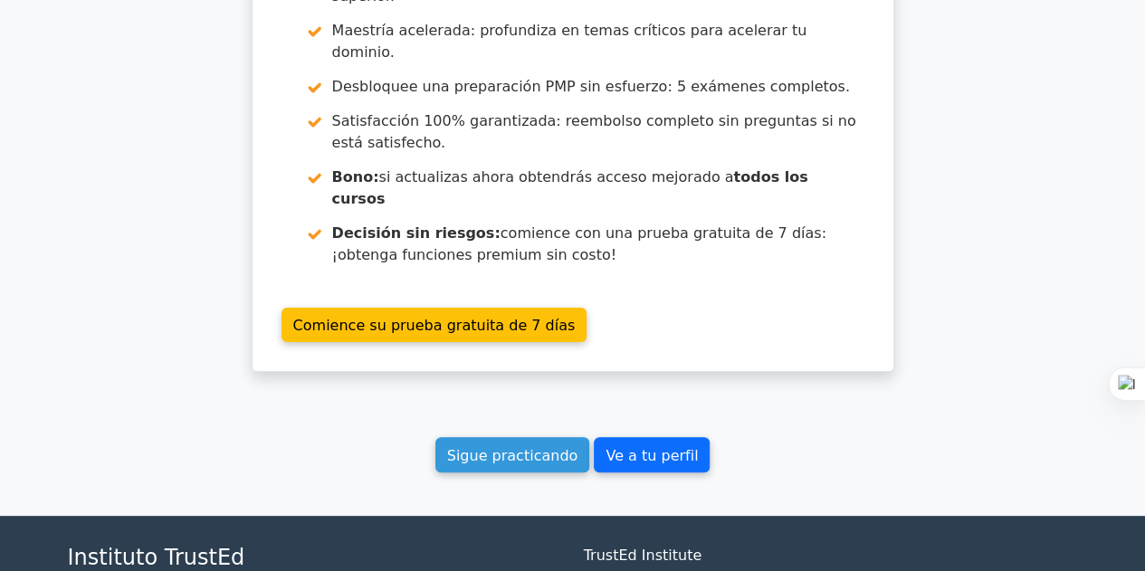
click at [648, 446] on font "Ve a tu perfil" at bounding box center [651, 454] width 92 height 17
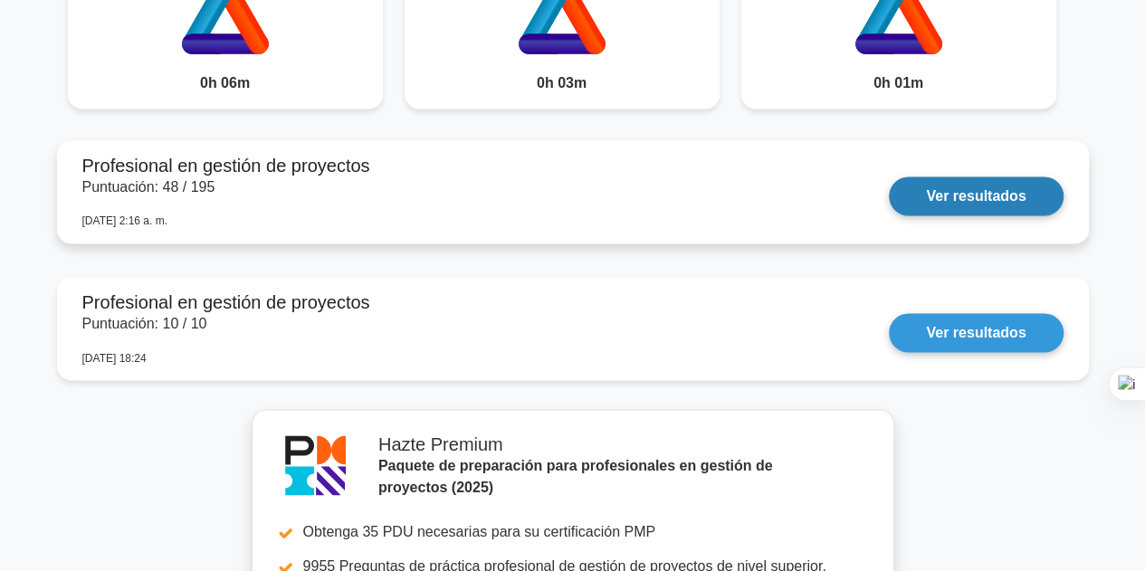
scroll to position [1357, 0]
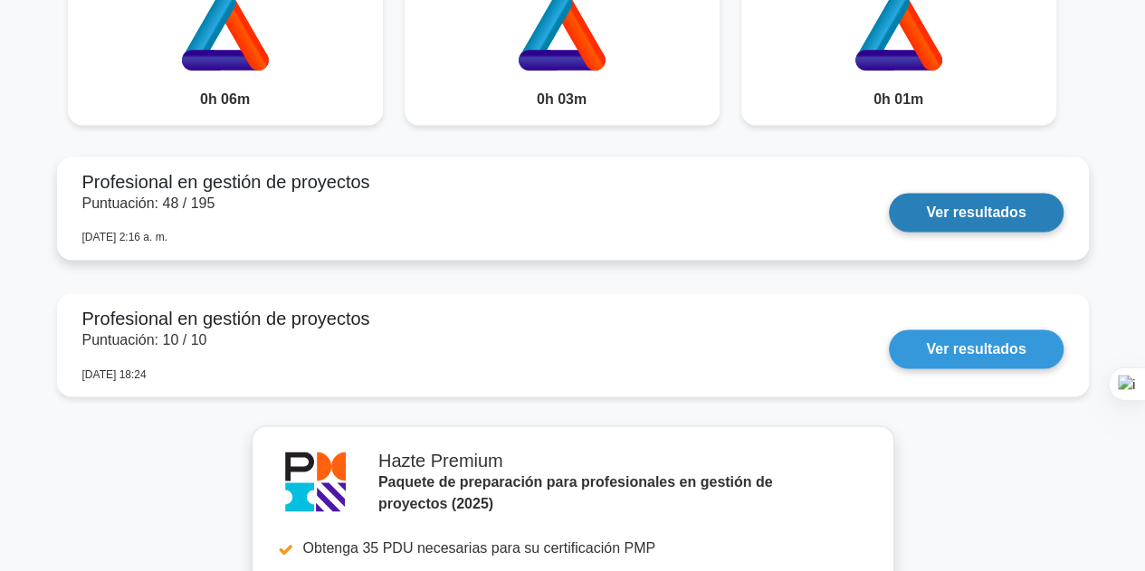
click at [911, 193] on link "Ver resultados" at bounding box center [975, 212] width 174 height 39
